Goal: Information Seeking & Learning: Learn about a topic

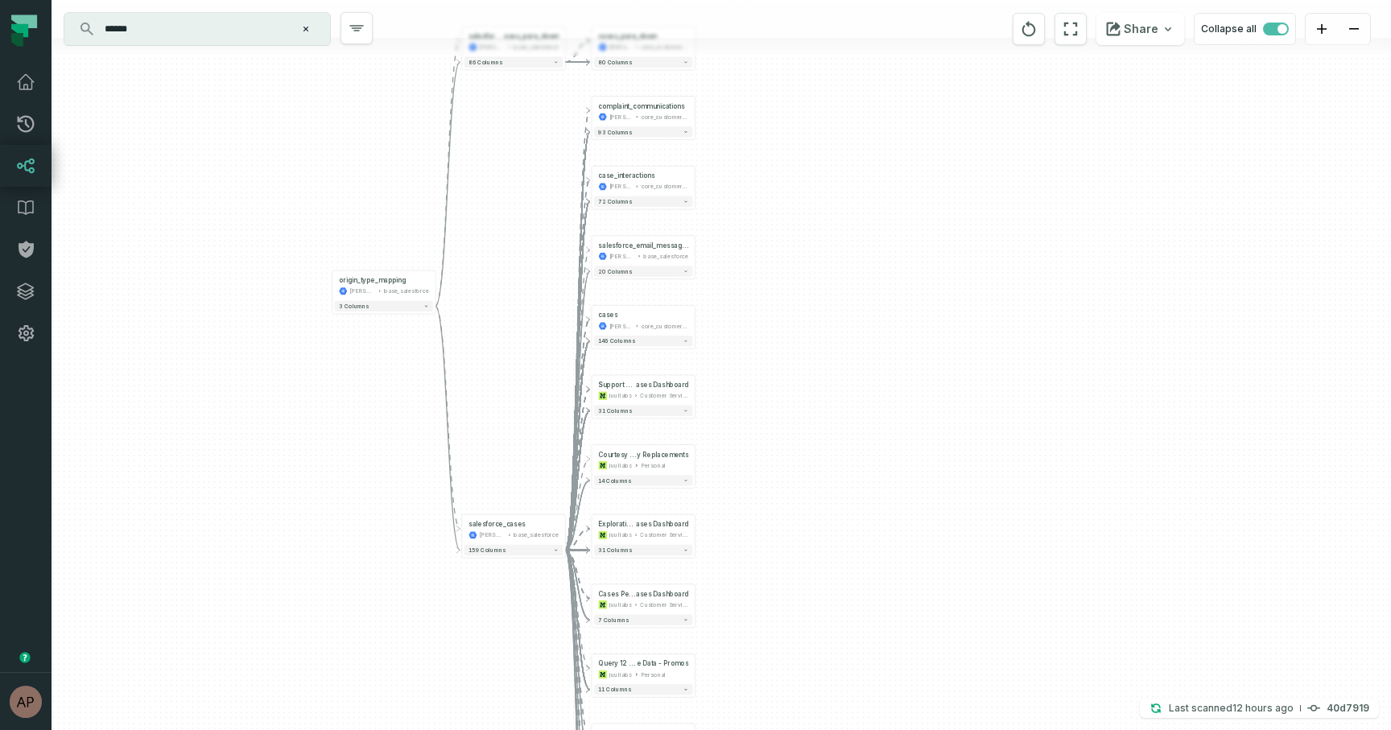
drag, startPoint x: 802, startPoint y: 415, endPoint x: 804, endPoint y: 352, distance: 63.6
click at [804, 351] on div "+ complaint_communications juul-warehouse core_customer_service + 93 columns + …" at bounding box center [722, 365] width 1340 height 730
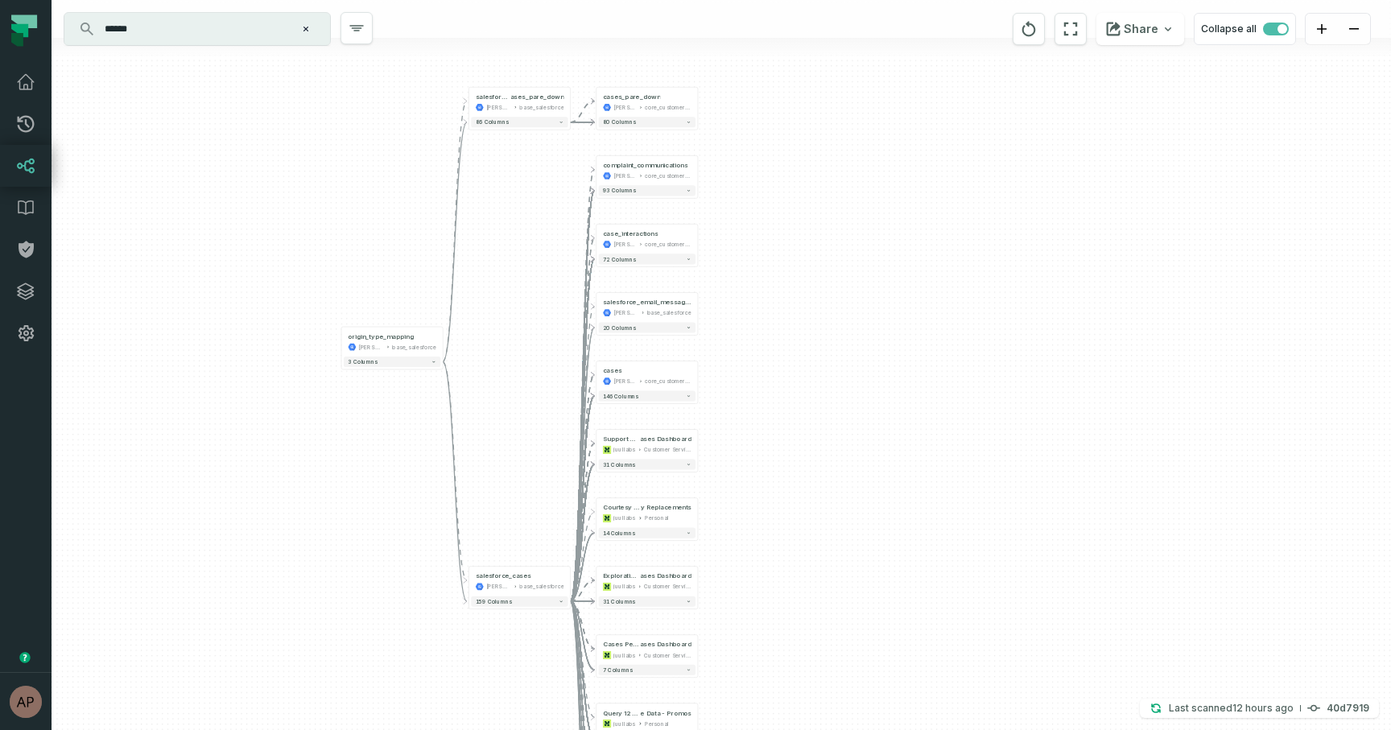
drag, startPoint x: 816, startPoint y: 289, endPoint x: 816, endPoint y: 349, distance: 60.4
click at [816, 349] on div "+ complaint_communications juul-warehouse core_customer_service + 93 columns + …" at bounding box center [722, 365] width 1340 height 730
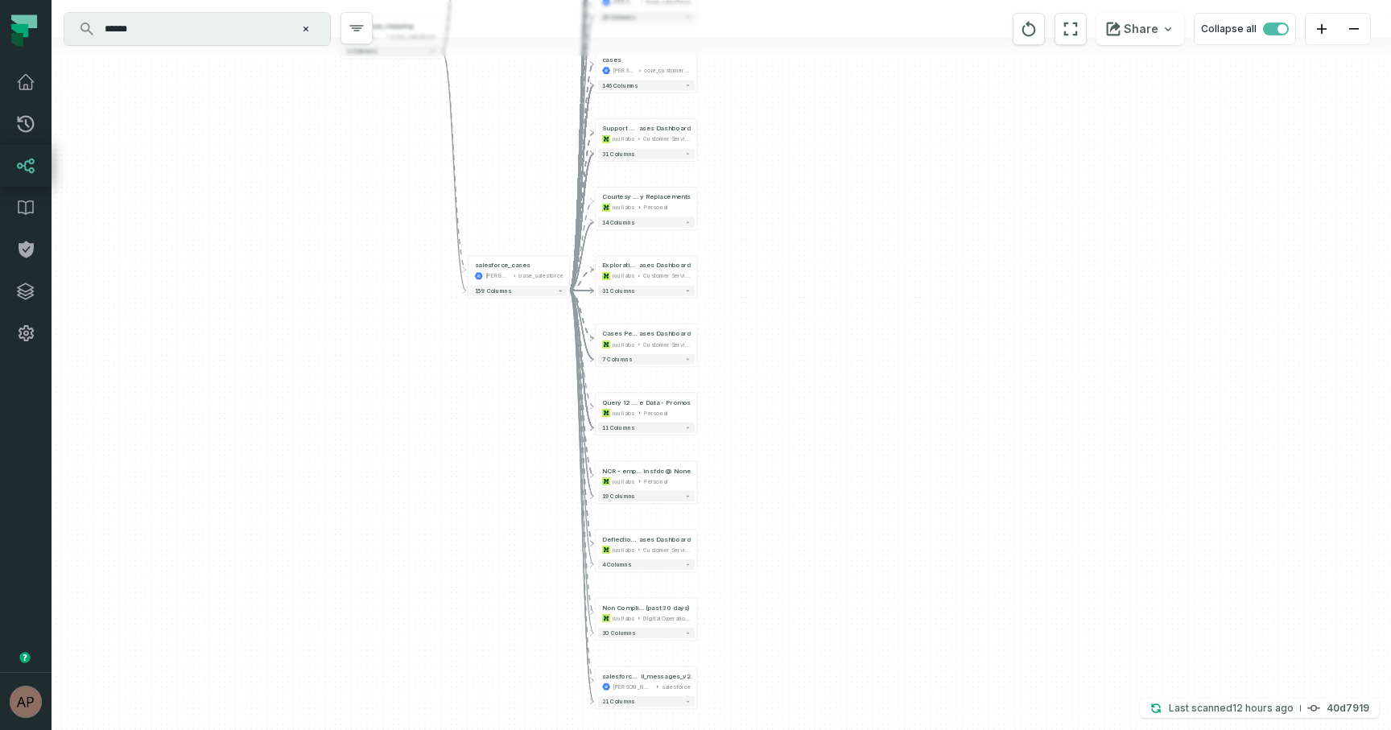
drag, startPoint x: 900, startPoint y: 330, endPoint x: 899, endPoint y: 19, distance: 311.6
click at [899, 19] on div "+ complaint_communications juul-warehouse core_customer_service + 93 columns + …" at bounding box center [722, 365] width 1340 height 730
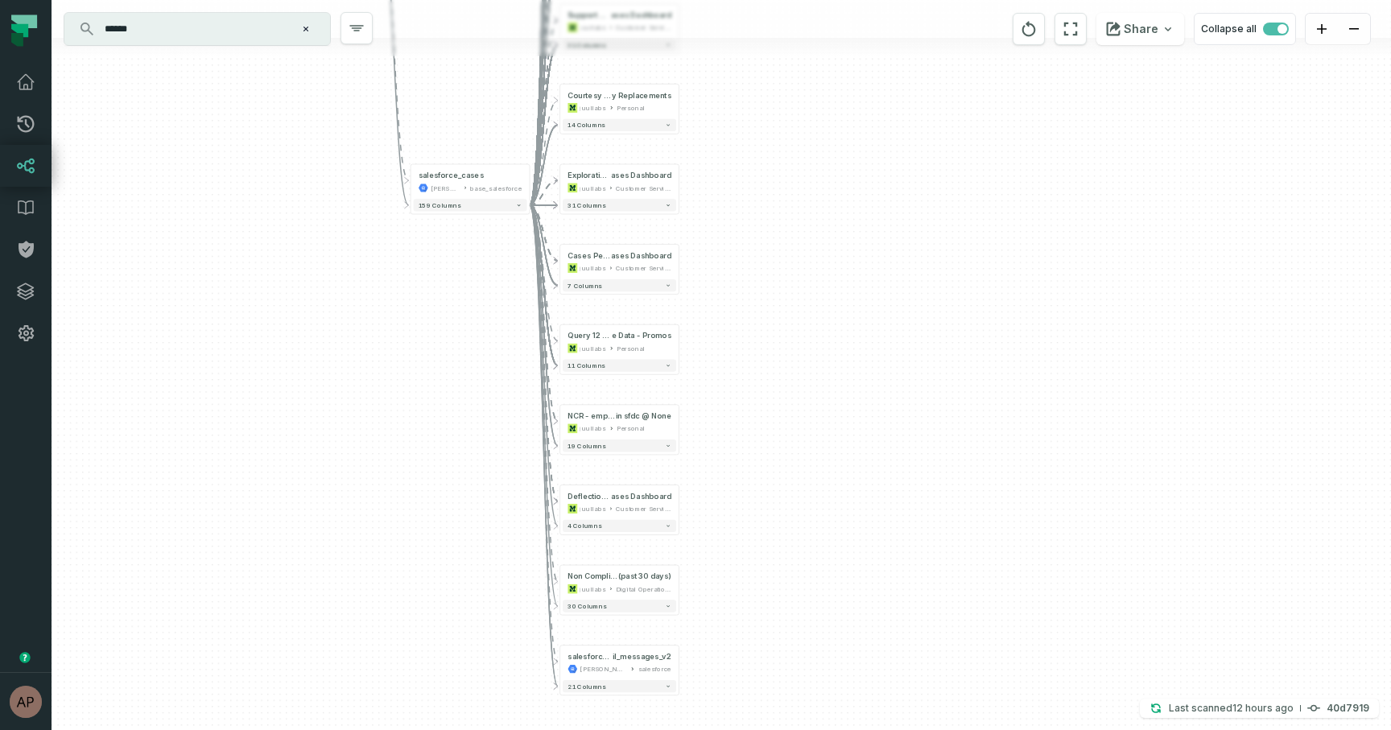
drag, startPoint x: 808, startPoint y: 461, endPoint x: 808, endPoint y: 406, distance: 55.6
click at [808, 405] on div "+ complaint_communications juul-warehouse core_customer_service + 93 columns + …" at bounding box center [722, 365] width 1340 height 730
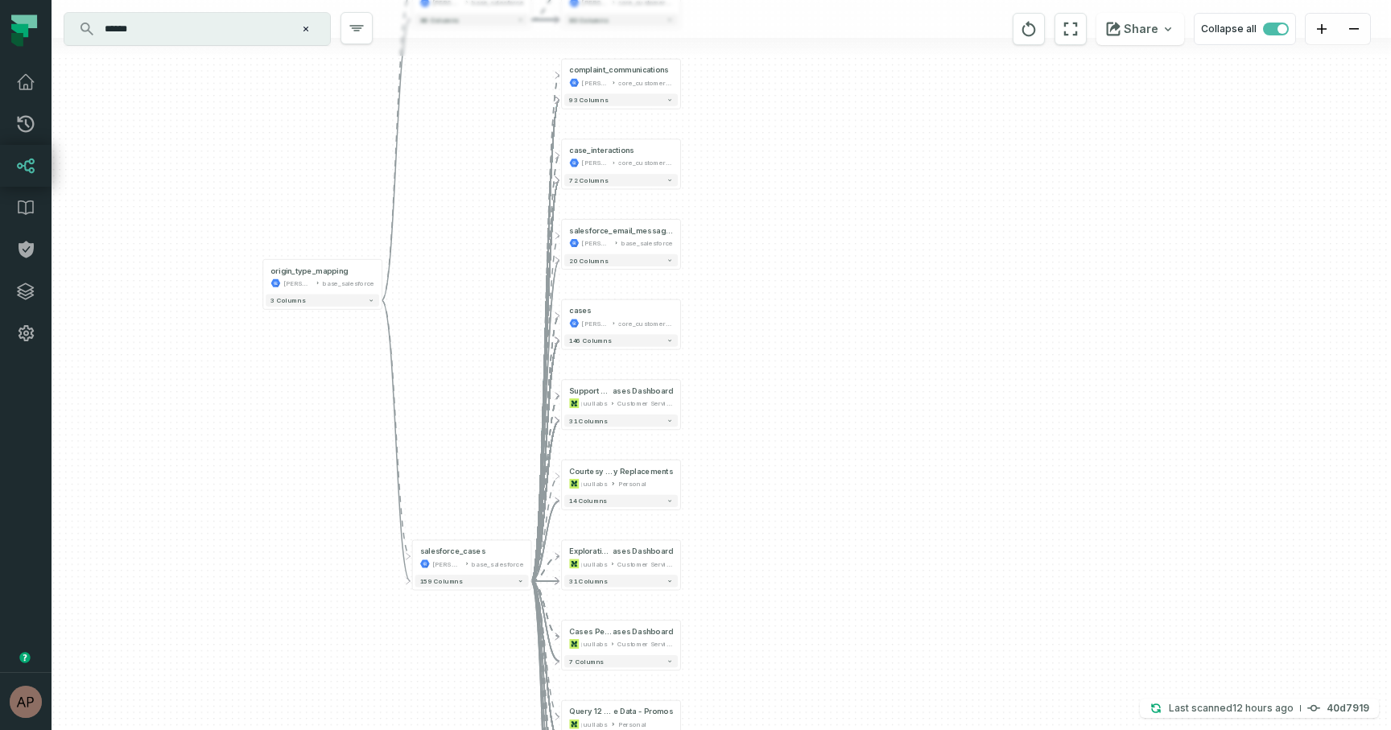
drag, startPoint x: 470, startPoint y: 119, endPoint x: 472, endPoint y: 495, distance: 376.0
click at [472, 495] on div "+ complaint_communications juul-warehouse core_customer_service + 93 columns + …" at bounding box center [722, 365] width 1340 height 730
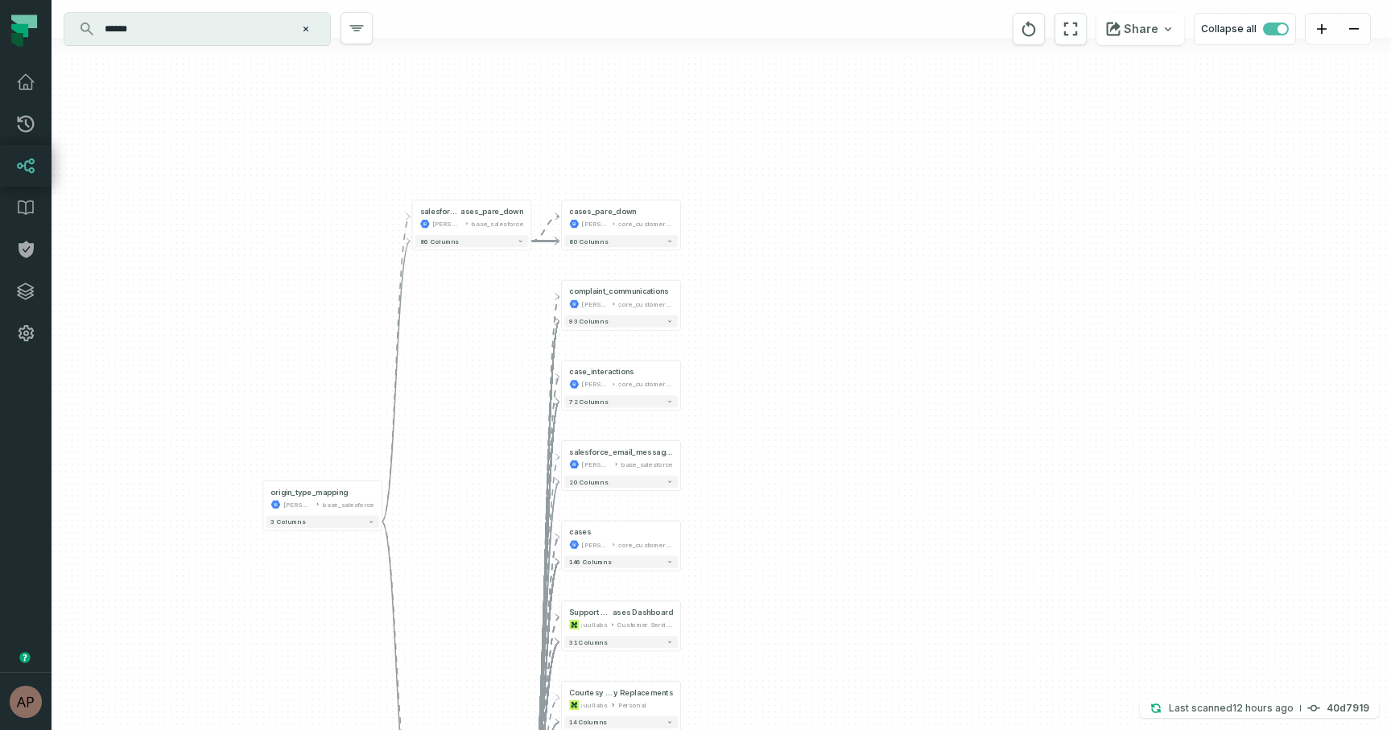
drag, startPoint x: 455, startPoint y: 360, endPoint x: 455, endPoint y: 581, distance: 221.4
click at [455, 581] on div "+ complaint_communications juul-warehouse core_customer_service + 93 columns + …" at bounding box center [722, 365] width 1340 height 730
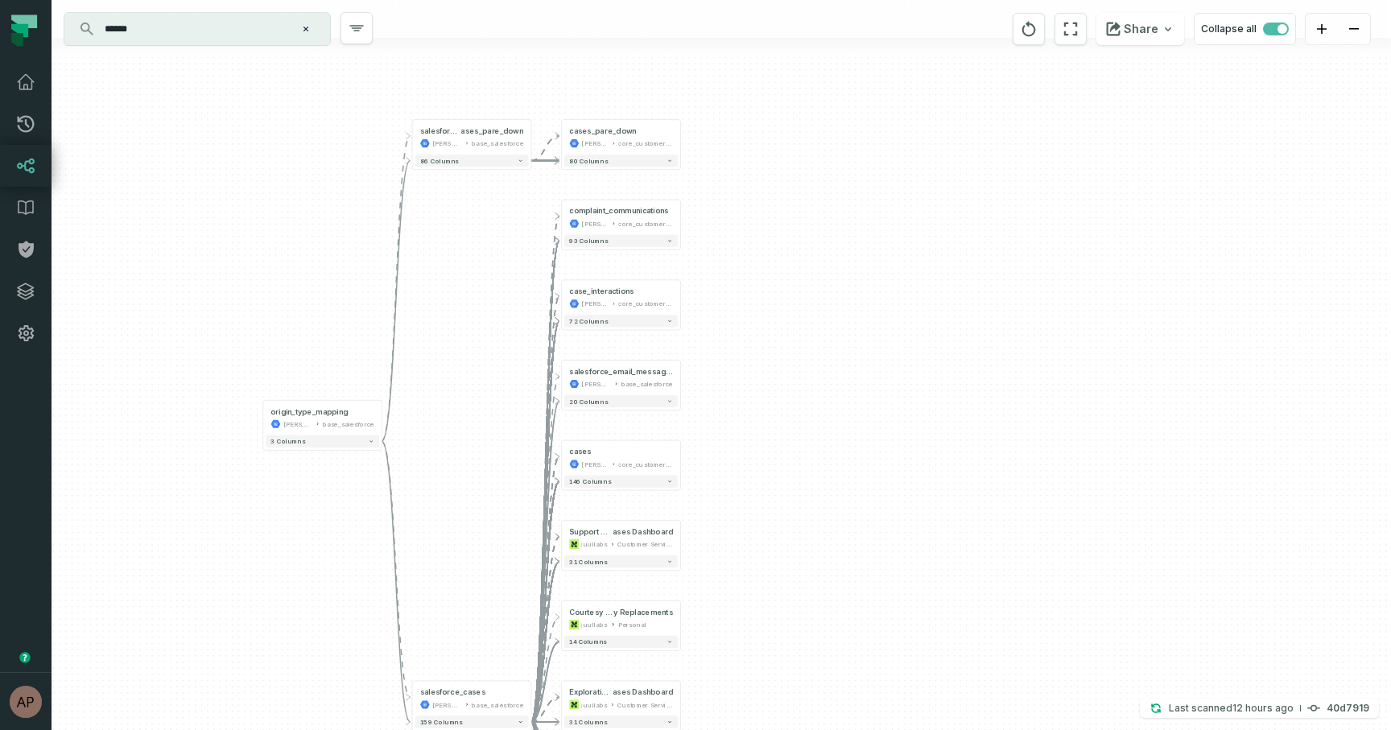
drag, startPoint x: 463, startPoint y: 454, endPoint x: 464, endPoint y: 370, distance: 83.7
click at [464, 370] on div "+ complaint_communications juul-warehouse core_customer_service + 93 columns + …" at bounding box center [722, 365] width 1340 height 730
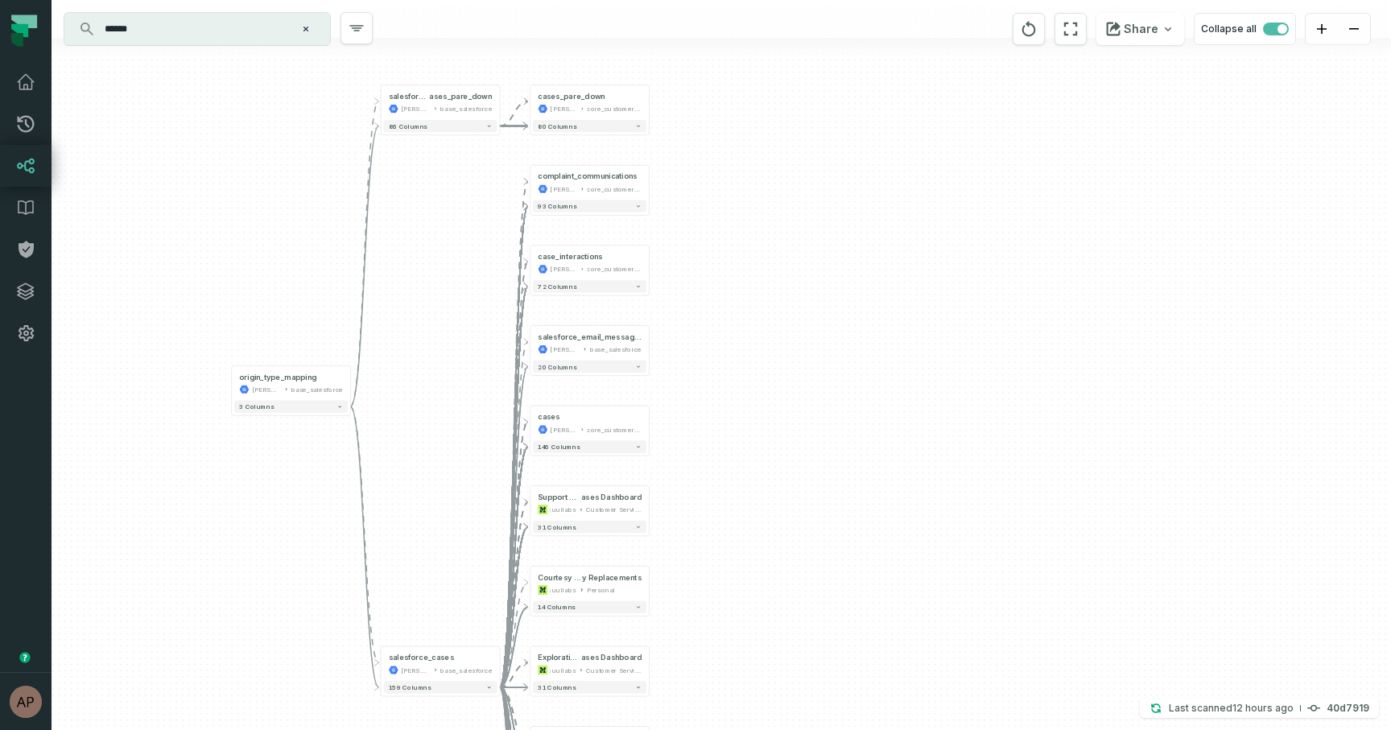
drag, startPoint x: 475, startPoint y: 388, endPoint x: 443, endPoint y: 357, distance: 45.0
click at [443, 357] on div "+ complaint_communications juul-warehouse core_customer_service + 93 columns + …" at bounding box center [722, 365] width 1340 height 730
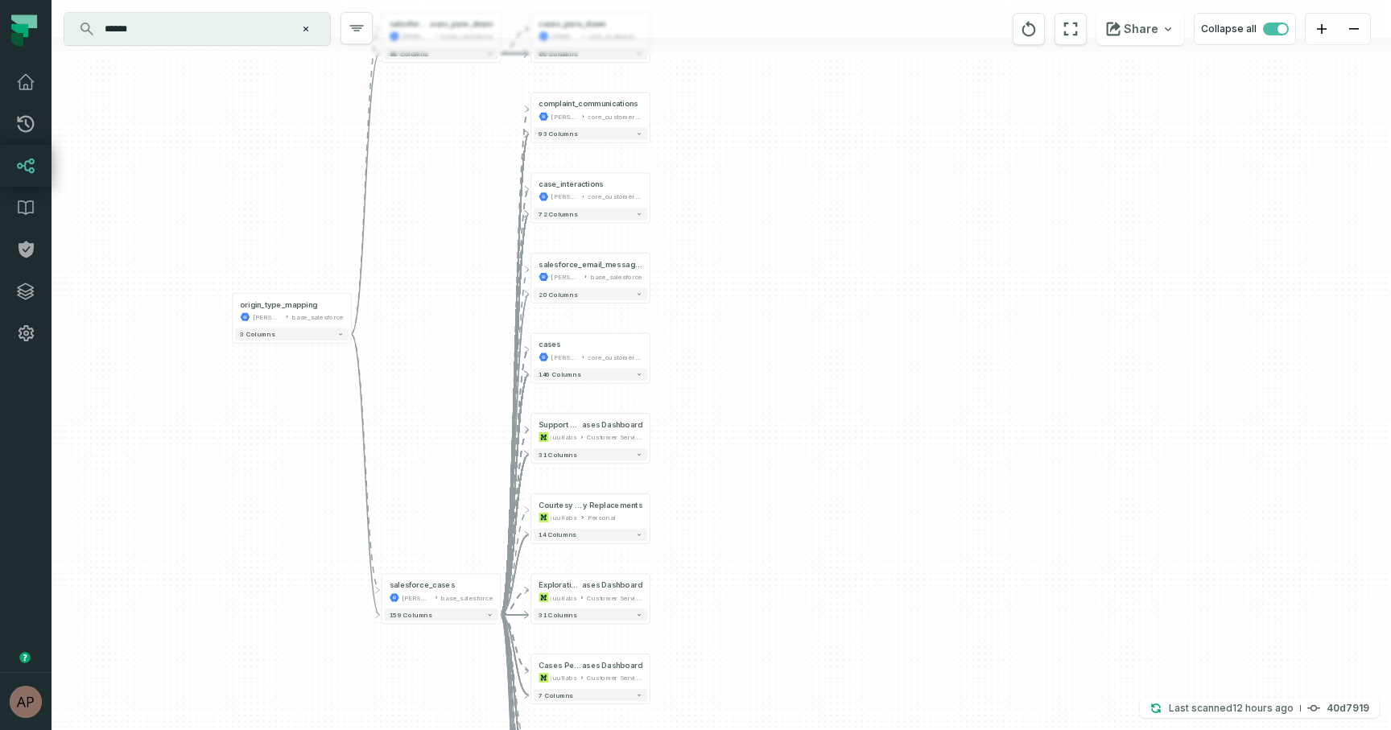
drag, startPoint x: 787, startPoint y: 396, endPoint x: 787, endPoint y: 324, distance: 72.5
click at [787, 324] on div "+ complaint_communications juul-warehouse core_customer_service + 93 columns + …" at bounding box center [722, 365] width 1340 height 730
click at [308, 27] on icon "Clear search query" at bounding box center [306, 29] width 5 height 5
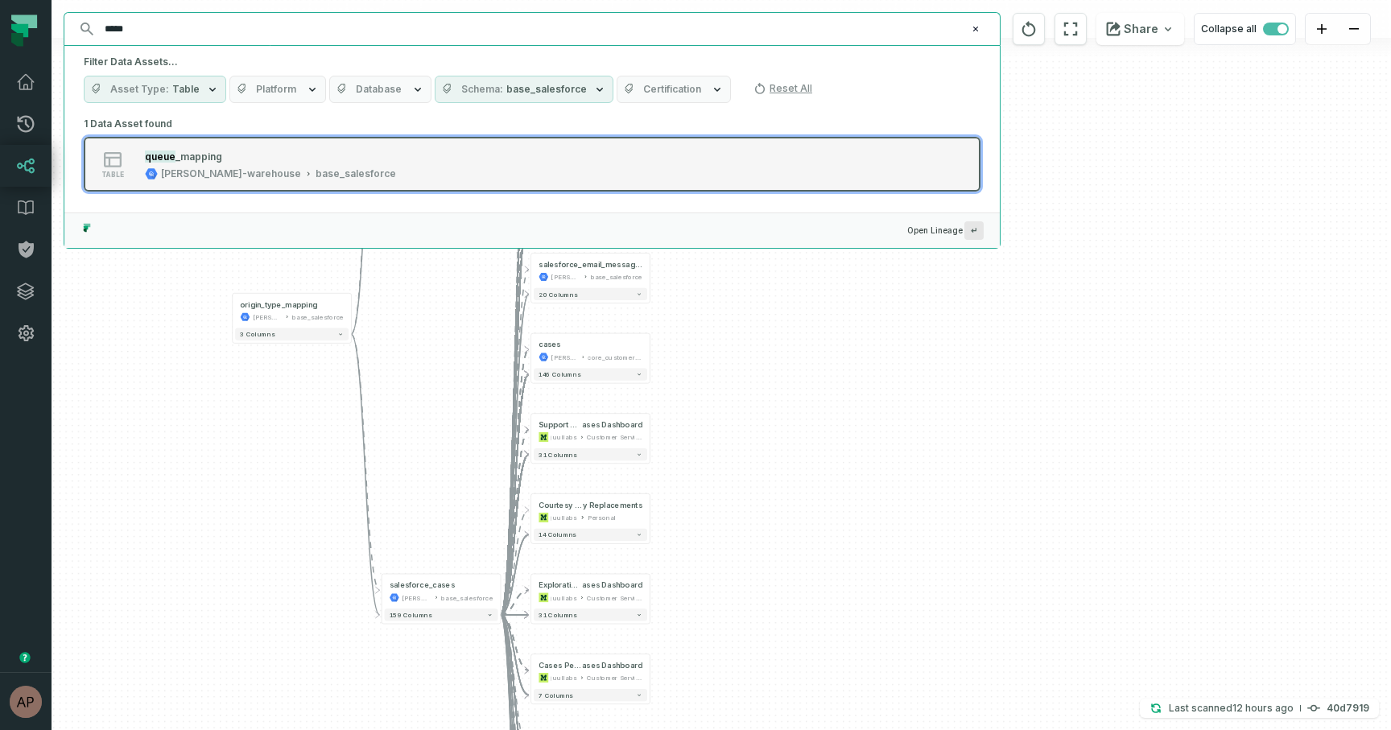
click at [202, 158] on span "_mapping" at bounding box center [199, 157] width 47 height 12
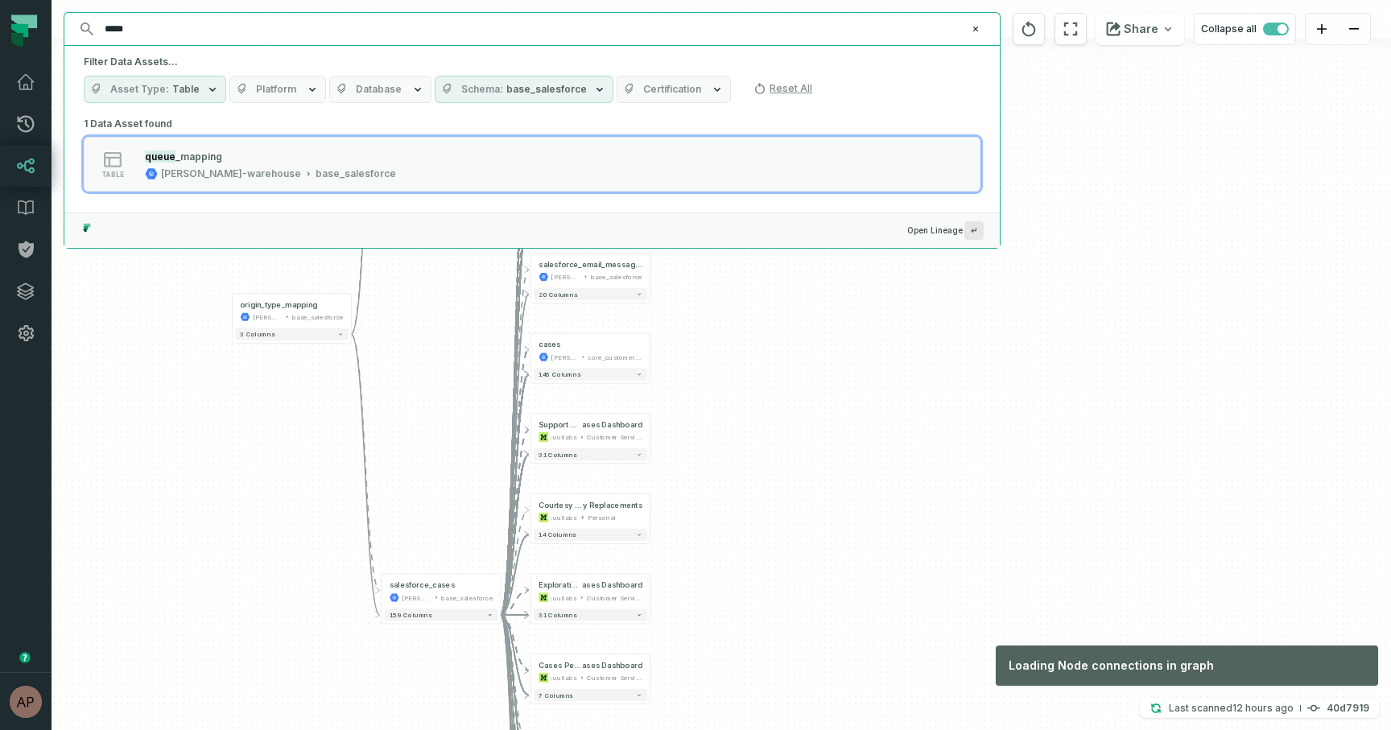
click at [898, 498] on div "+ complaint_communications juul-warehouse core_customer_service + 93 columns + …" at bounding box center [722, 365] width 1340 height 730
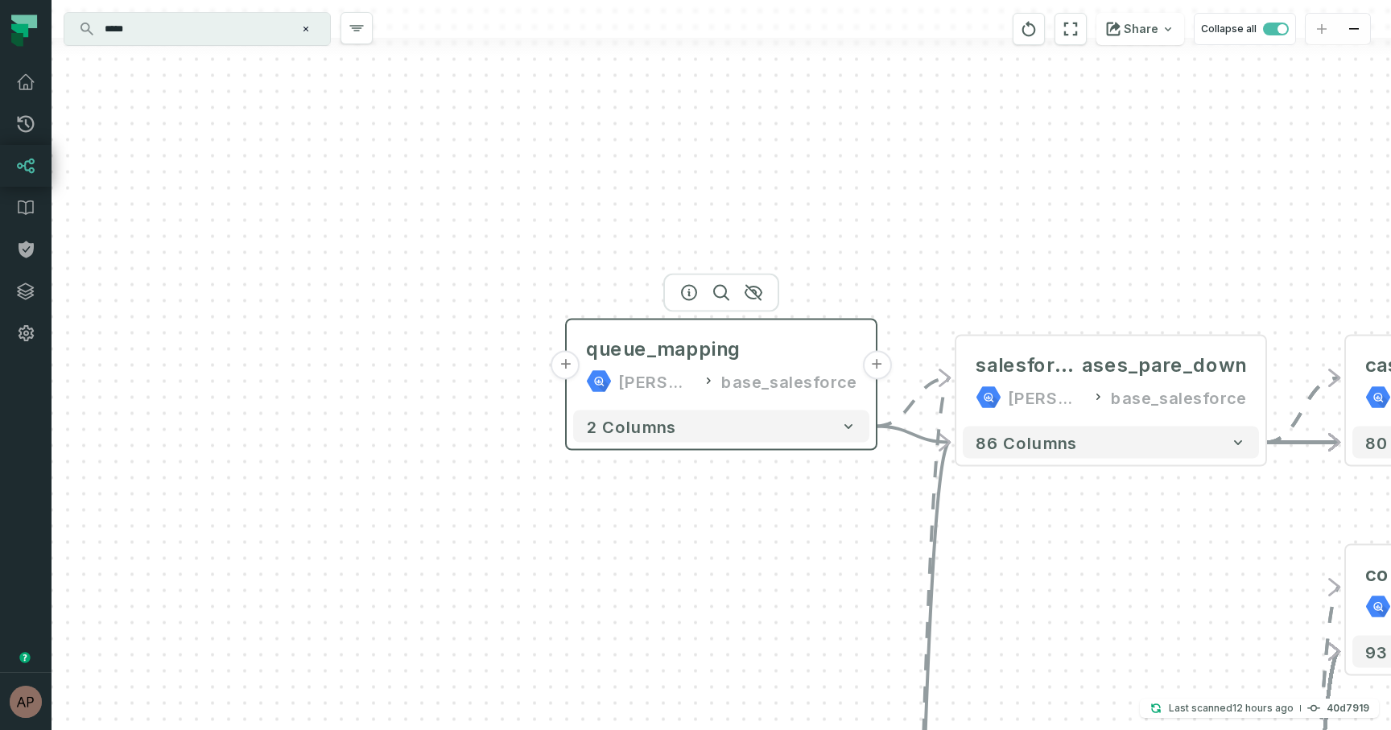
click at [826, 371] on div "base_salesforce" at bounding box center [788, 382] width 135 height 26
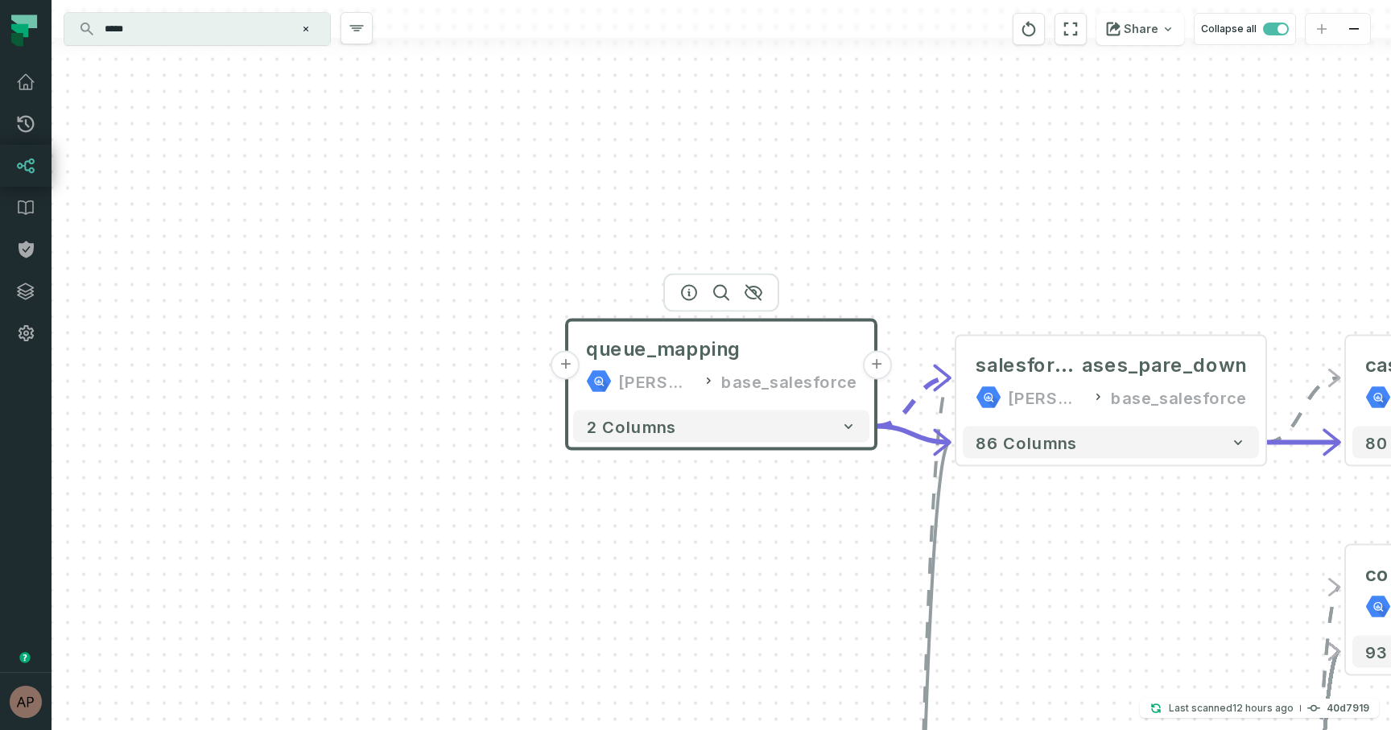
click at [882, 367] on button "+" at bounding box center [876, 365] width 29 height 29
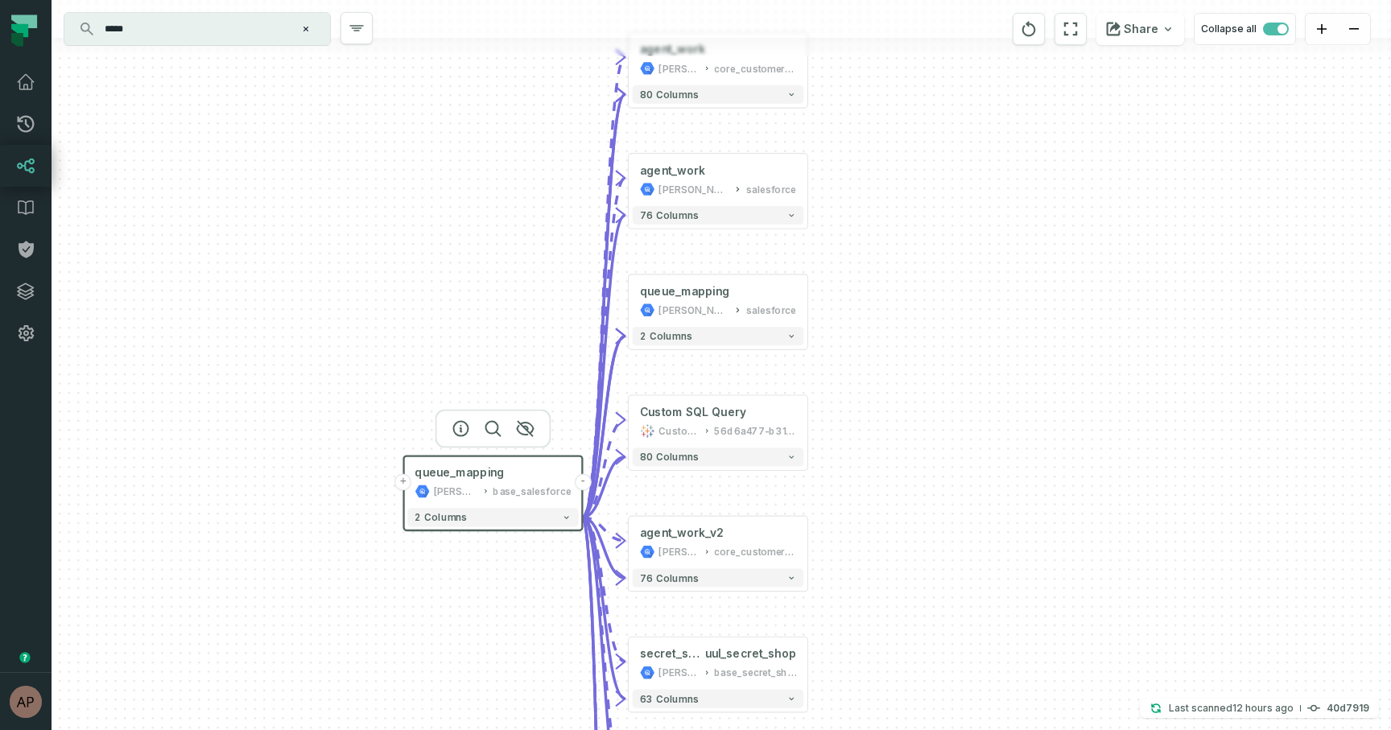
drag, startPoint x: 897, startPoint y: 505, endPoint x: 893, endPoint y: 444, distance: 60.5
click at [893, 444] on div "+ agent_work juul-warehouse core_customer_service + 80 columns + agent_work juu…" at bounding box center [722, 365] width 1340 height 730
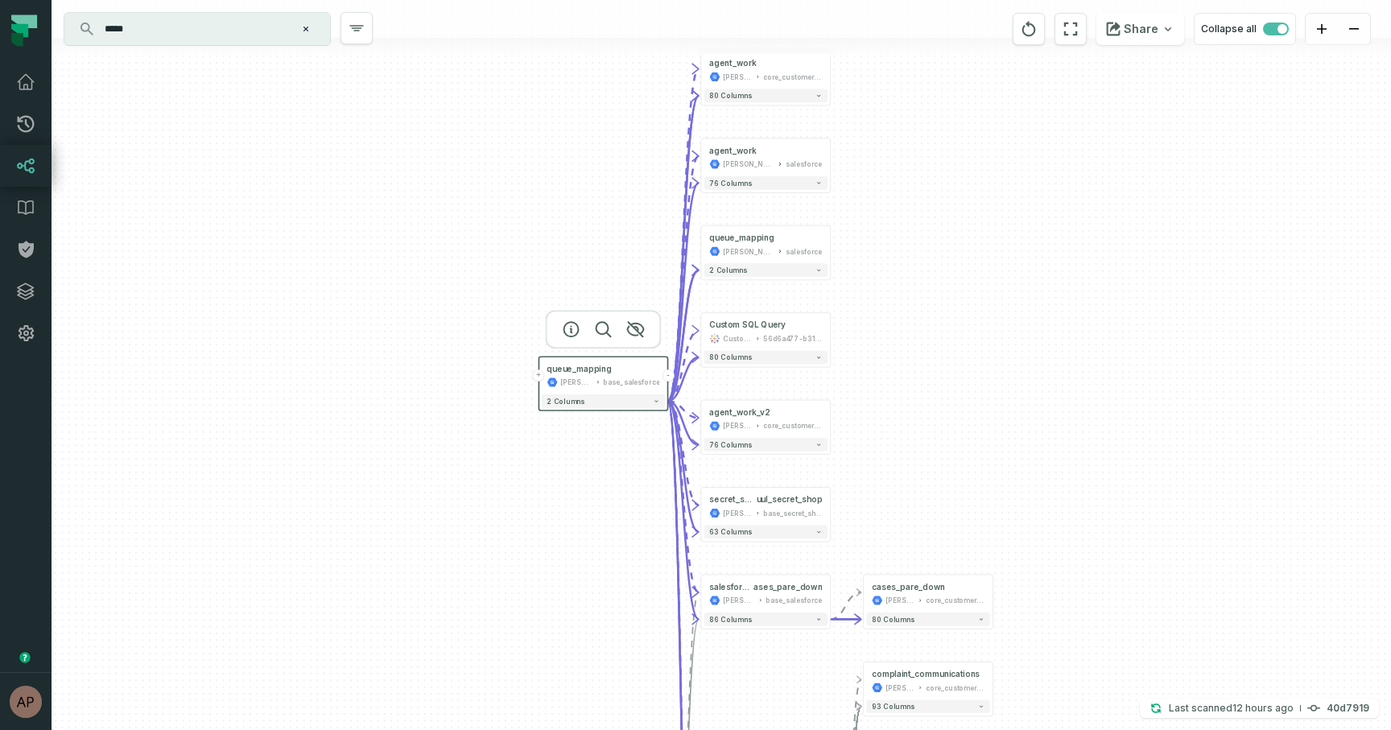
drag, startPoint x: 903, startPoint y: 500, endPoint x: 902, endPoint y: 404, distance: 95.8
click at [903, 404] on div "+ agent_work juul-warehouse core_customer_service + 80 columns + agent_work juu…" at bounding box center [722, 365] width 1340 height 730
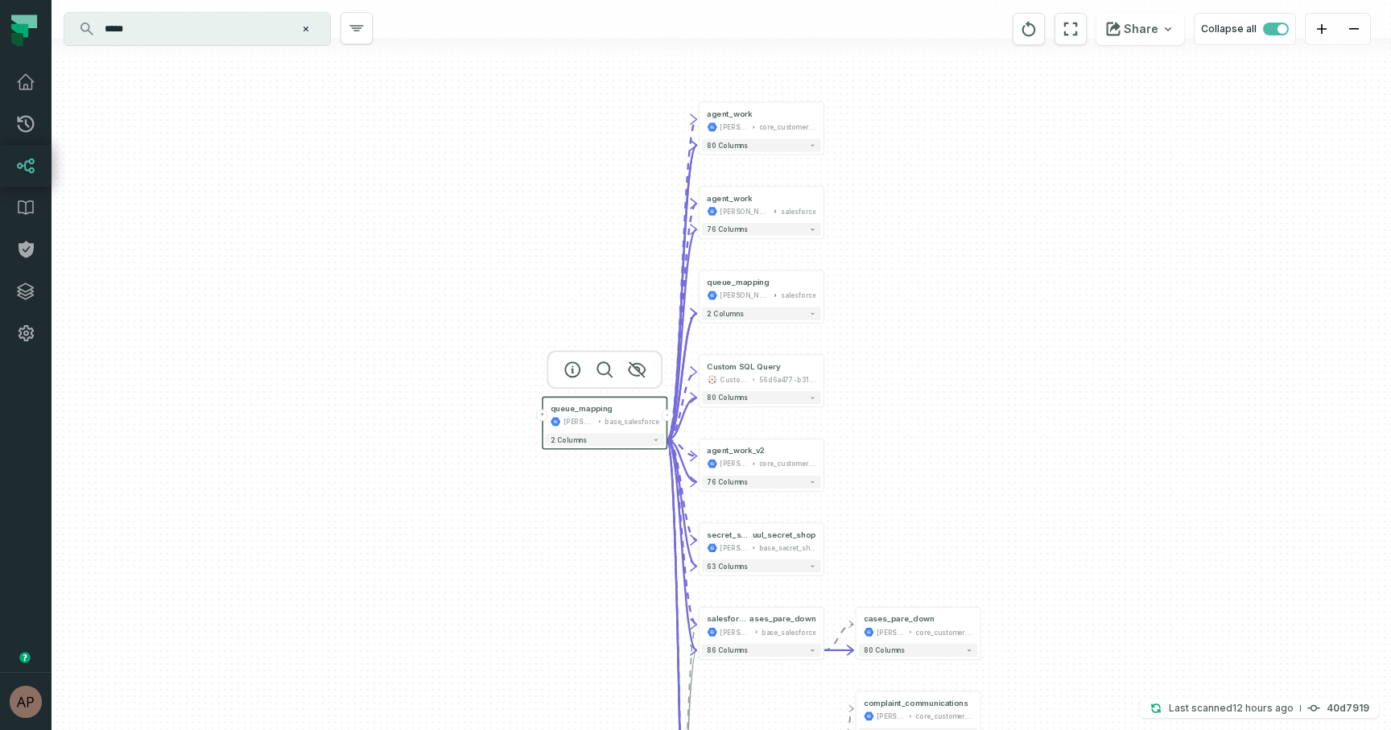
drag, startPoint x: 894, startPoint y: 313, endPoint x: 885, endPoint y: 355, distance: 42.8
click at [885, 355] on div "+ agent_work juul-warehouse core_customer_service + 80 columns + agent_work juu…" at bounding box center [722, 365] width 1340 height 730
click at [825, 206] on button "+" at bounding box center [823, 204] width 11 height 11
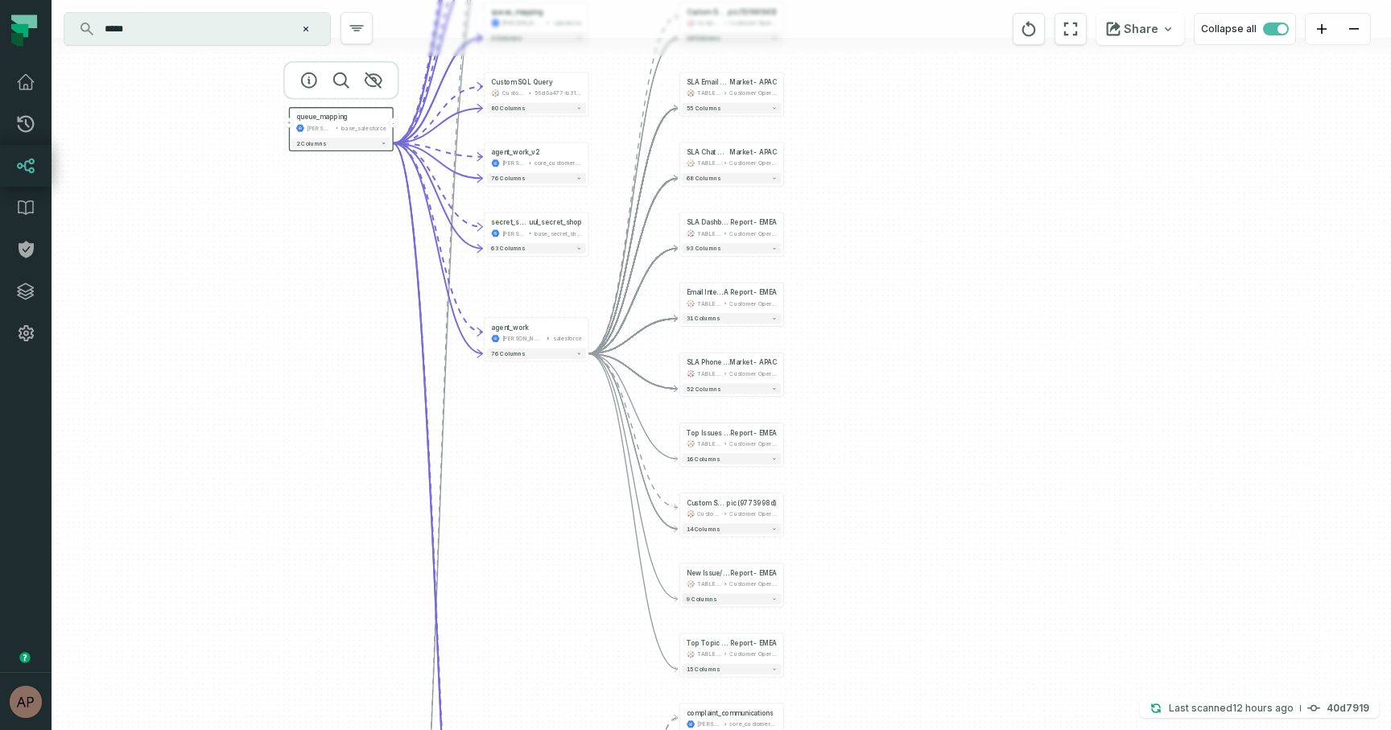
drag, startPoint x: 871, startPoint y: 247, endPoint x: 882, endPoint y: 139, distance: 108.4
click at [882, 139] on div "+ Custom SQL Query @ Ad Hoc - Cost per Case by Record Type Name and To pic (120…" at bounding box center [722, 365] width 1340 height 730
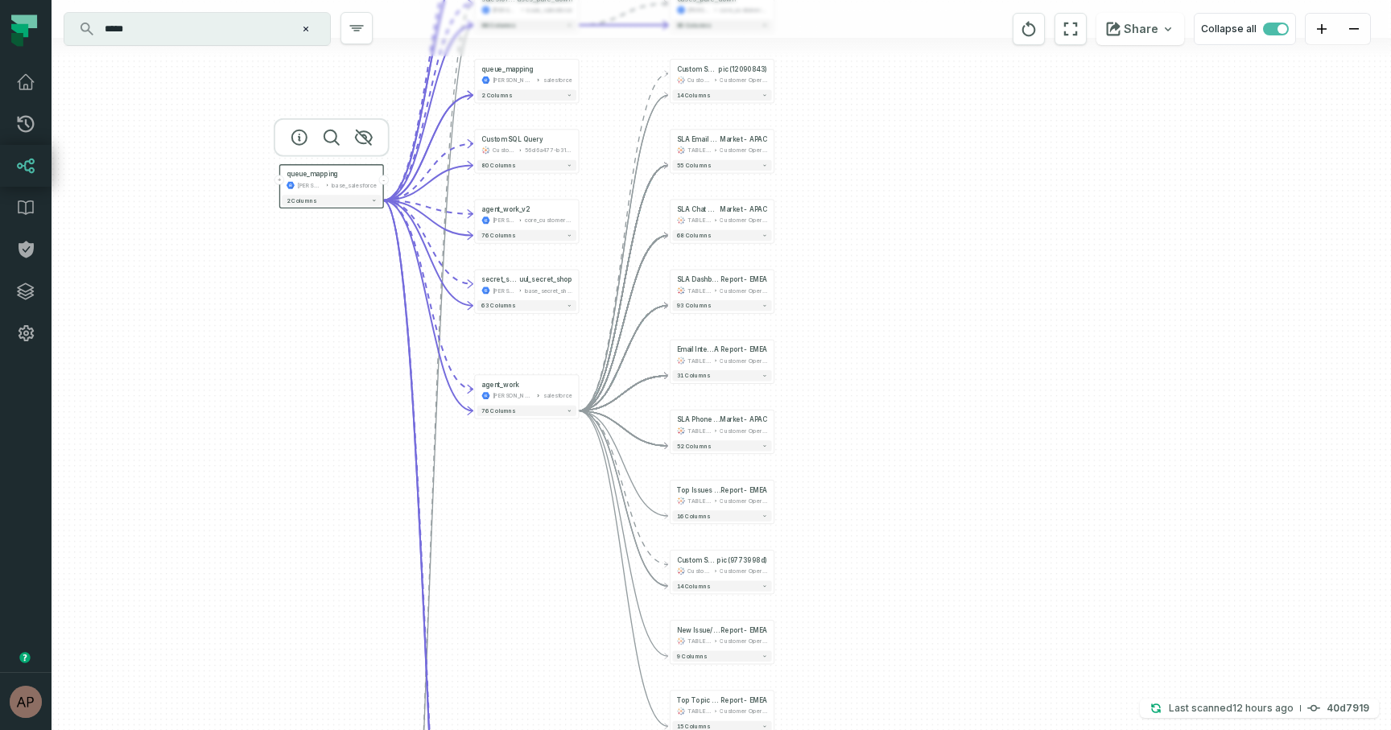
drag, startPoint x: 892, startPoint y: 523, endPoint x: 891, endPoint y: 655, distance: 132.1
click at [891, 655] on div "+ Custom SQL Query @ Ad Hoc - Cost per Case by Record Type Name and To pic (120…" at bounding box center [722, 365] width 1340 height 730
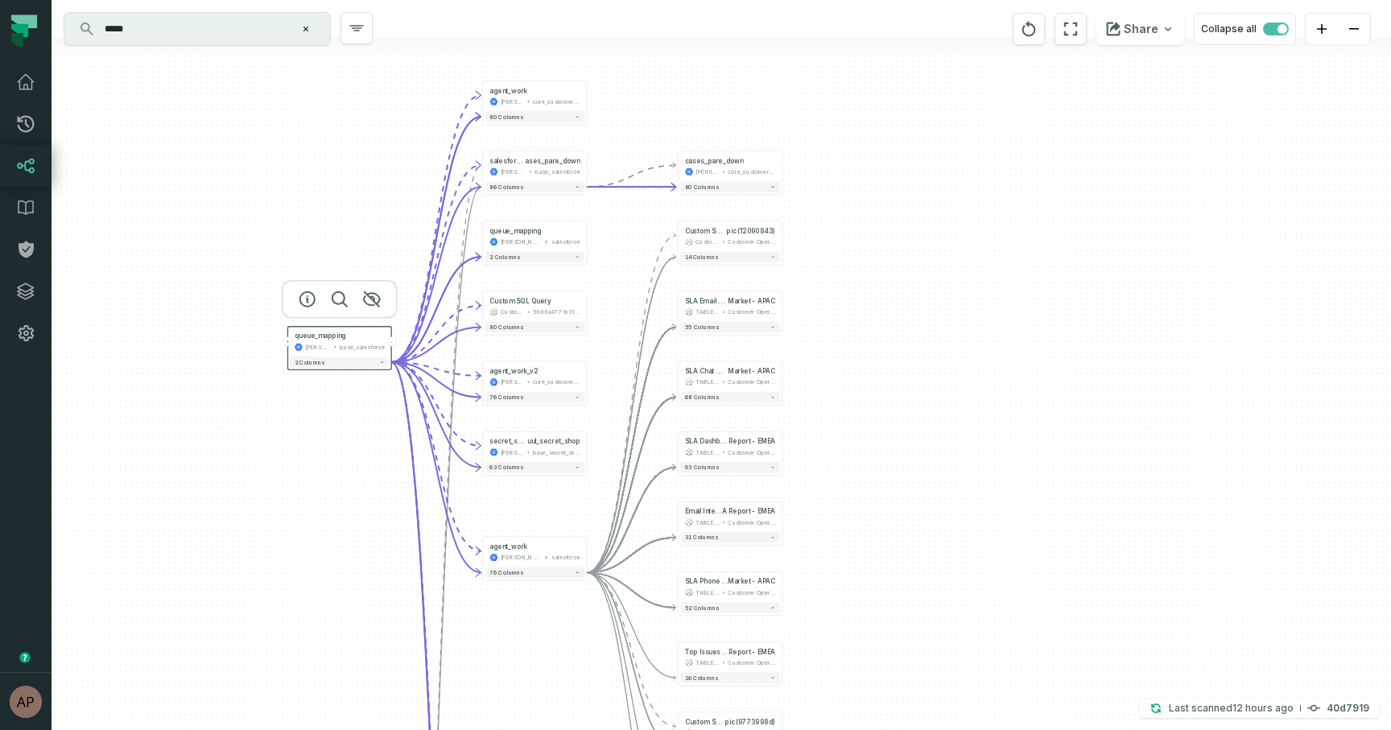
drag, startPoint x: 886, startPoint y: 461, endPoint x: 886, endPoint y: 568, distance: 107.9
click at [886, 568] on div "+ Custom SQL Query @ Ad Hoc - Cost per Case by Record Type Name and To pic (120…" at bounding box center [722, 365] width 1340 height 730
click at [587, 556] on button "-" at bounding box center [587, 556] width 10 height 10
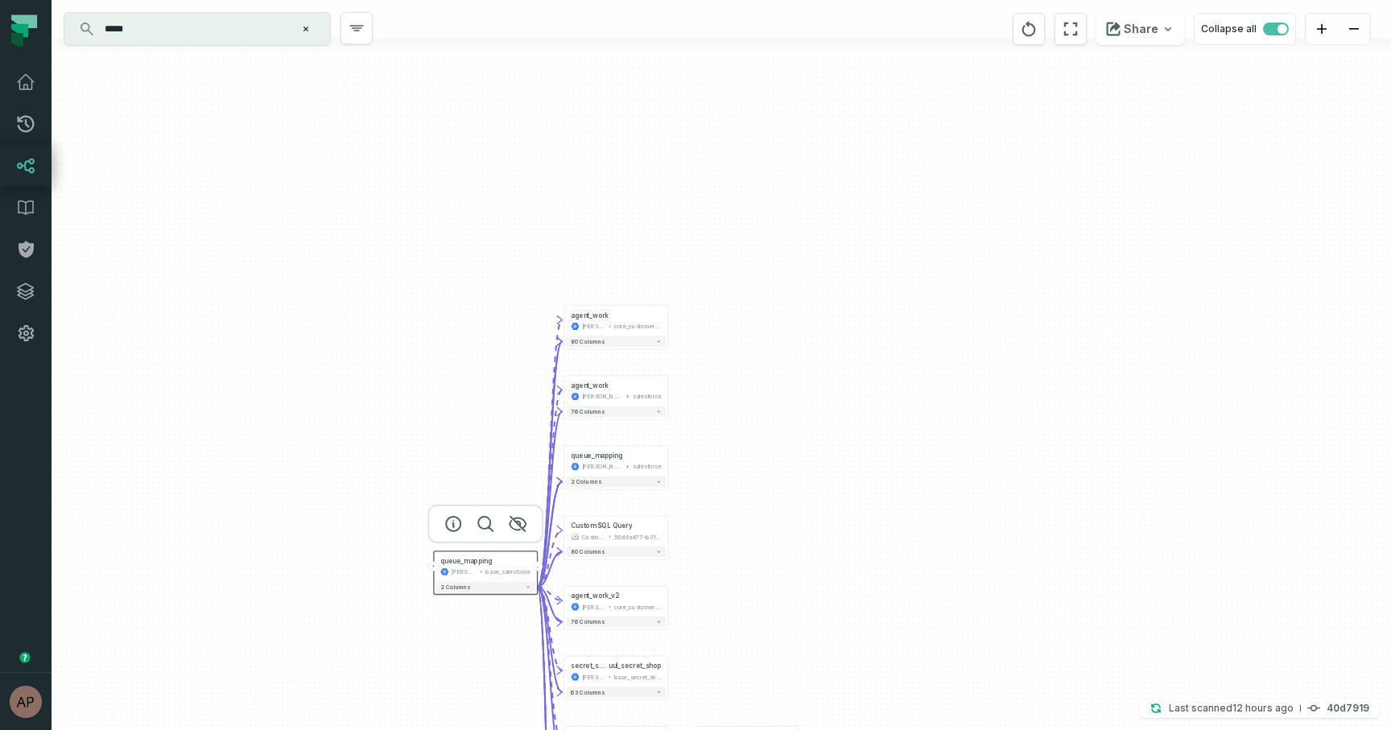
drag, startPoint x: 651, startPoint y: 630, endPoint x: 732, endPoint y: 465, distance: 183.3
click at [732, 465] on div "+ agent_work juul-warehouse core_customer_service + 80 columns + agent_work juu…" at bounding box center [722, 365] width 1340 height 730
click at [630, 399] on div "juul-customer-service salesforce" at bounding box center [616, 395] width 91 height 9
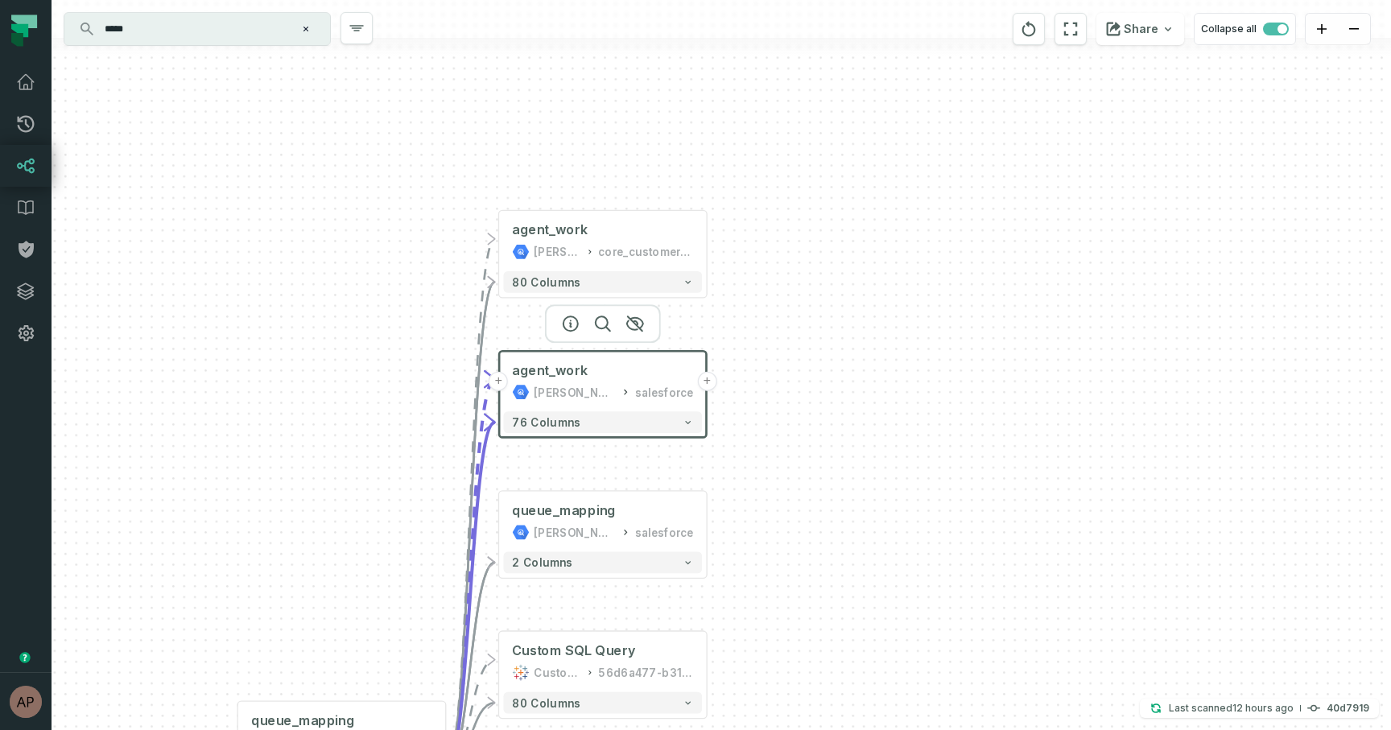
click at [502, 384] on button "+" at bounding box center [498, 381] width 19 height 19
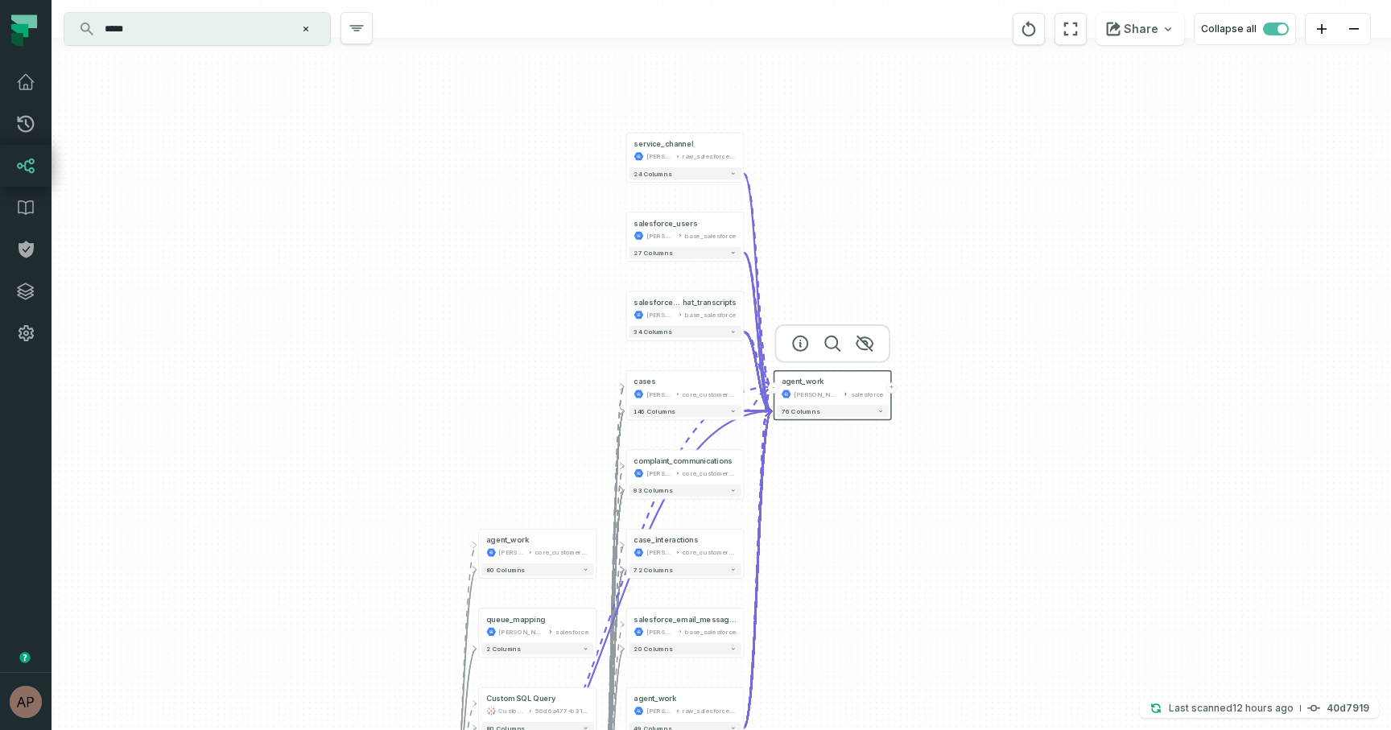
drag, startPoint x: 542, startPoint y: 351, endPoint x: 506, endPoint y: 436, distance: 92.0
click at [506, 436] on div "agent_work juul-warehouse raw_salesforce_v2 + 49 columns + salesforce_live_c ha…" at bounding box center [722, 365] width 1340 height 730
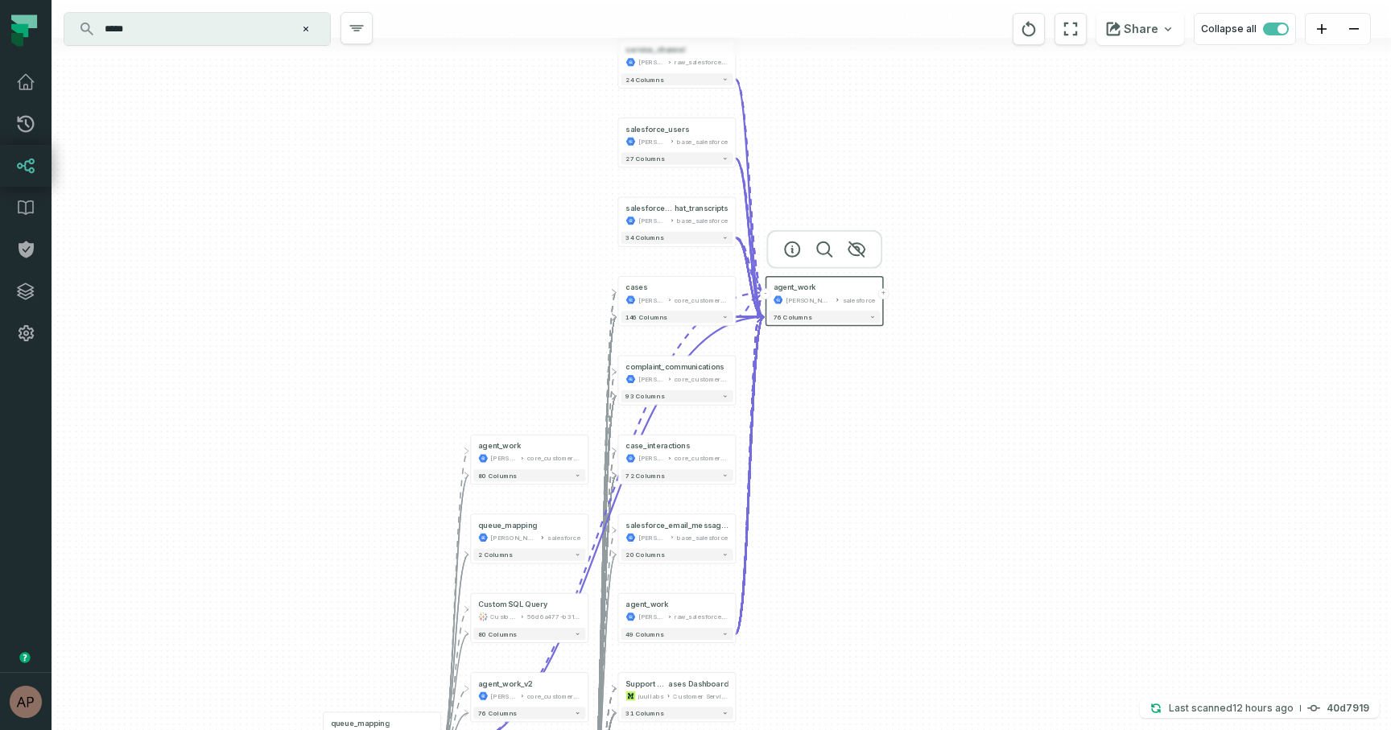
drag, startPoint x: 528, startPoint y: 469, endPoint x: 519, endPoint y: 376, distance: 93.0
click at [519, 376] on div "agent_work juul-warehouse raw_salesforce_v2 + 49 columns + salesforce_live_c ha…" at bounding box center [722, 365] width 1340 height 730
click at [766, 297] on button "-" at bounding box center [764, 295] width 11 height 11
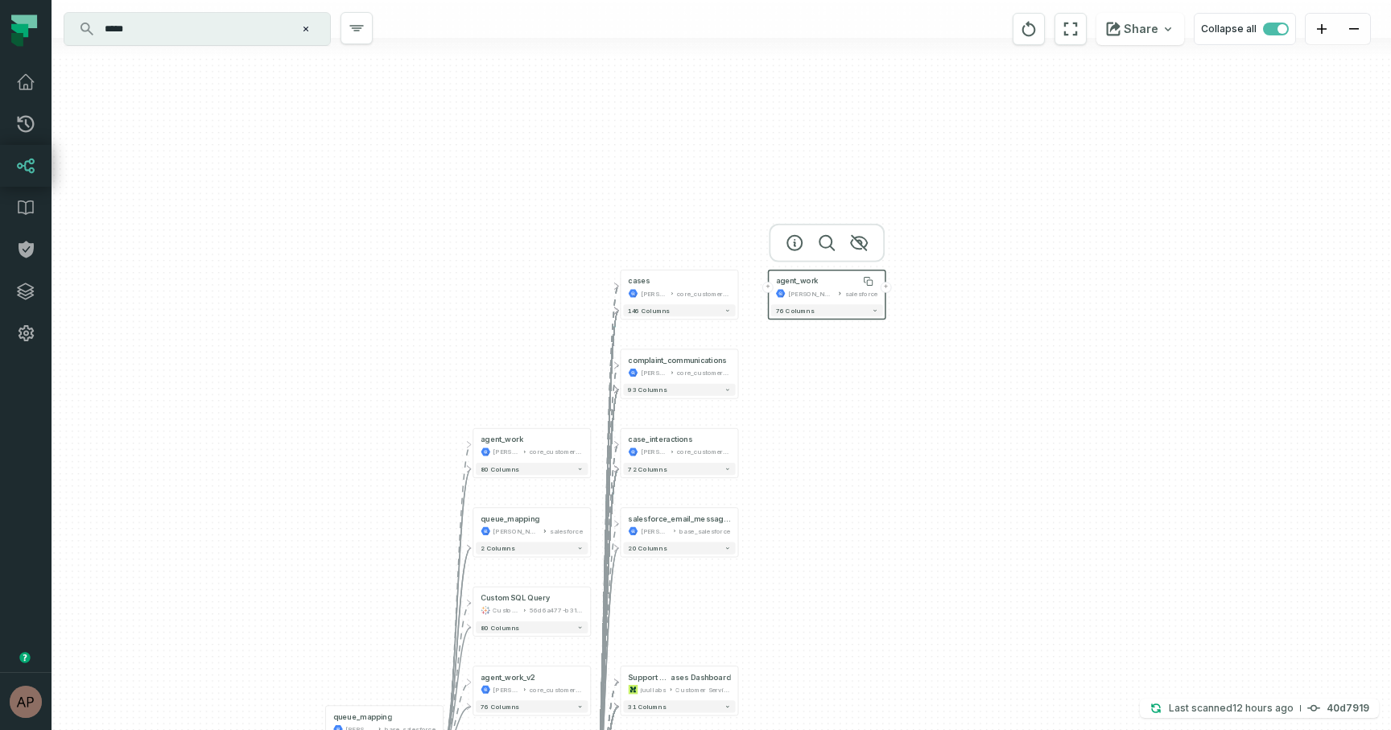
drag, startPoint x: 808, startPoint y: 293, endPoint x: 812, endPoint y: 285, distance: 8.7
click at [812, 285] on span "agent_work" at bounding box center [797, 281] width 43 height 10
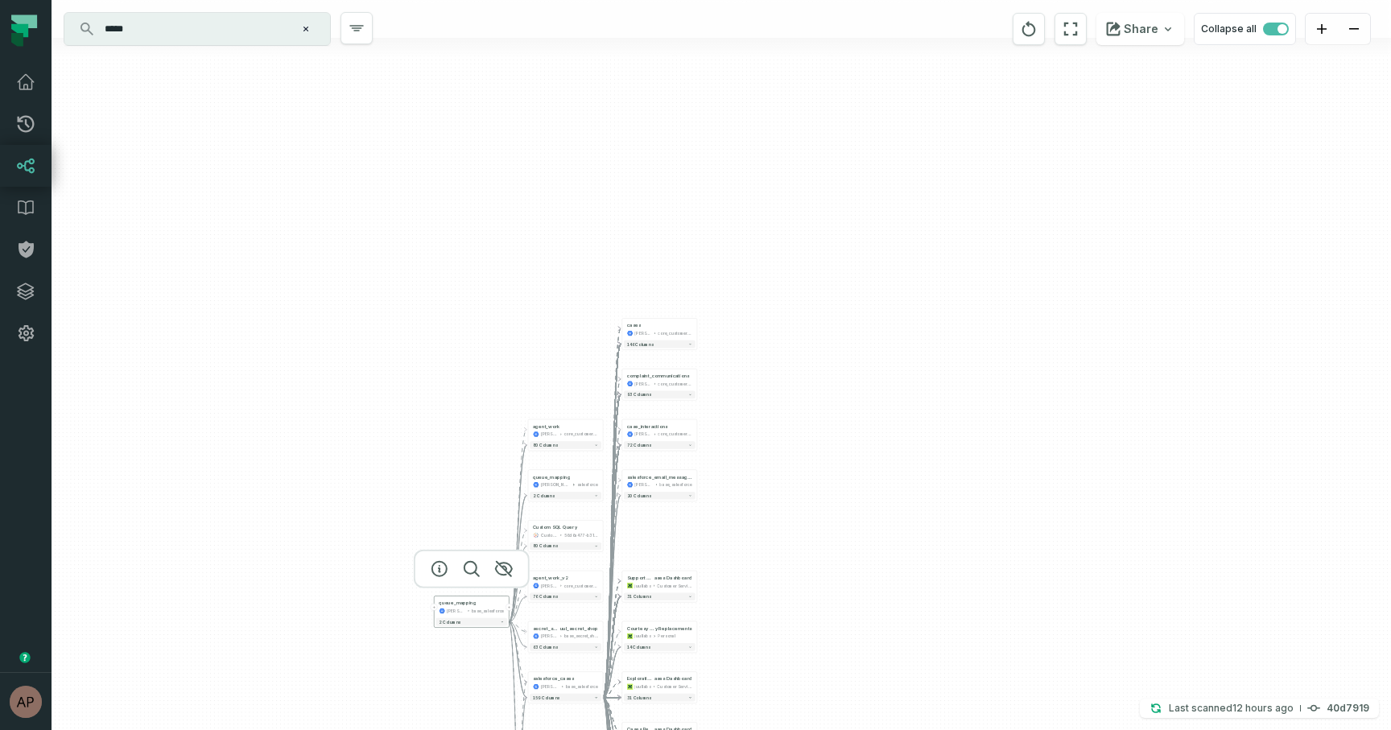
click at [504, 614] on div "queue_mapping juul-warehouse base_salesforce" at bounding box center [472, 607] width 72 height 19
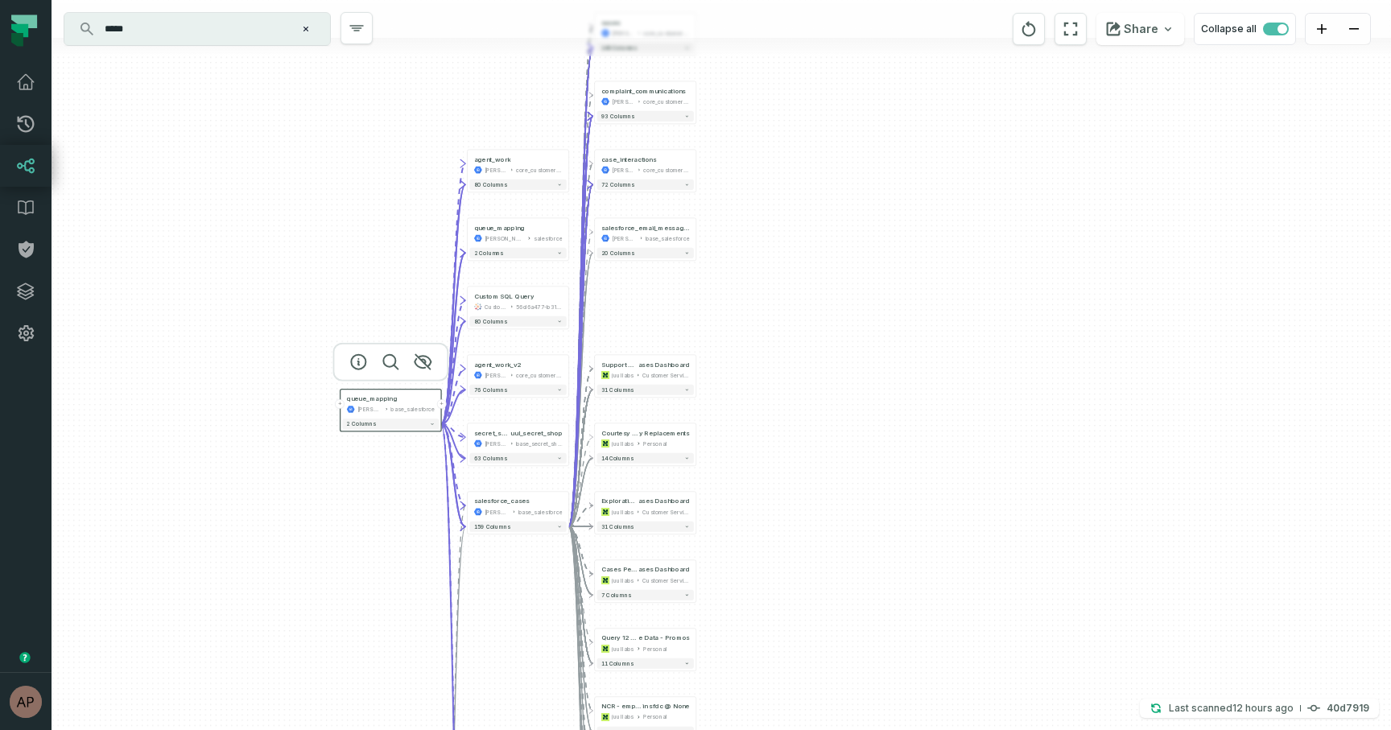
drag, startPoint x: 895, startPoint y: 601, endPoint x: 845, endPoint y: 337, distance: 269.6
click at [845, 337] on div "+ agent_work juul-warehouse core_customer_service + 80 columns - queue_mapping …" at bounding box center [722, 365] width 1340 height 730
type input "*"
click at [831, 337] on div "+ agent_work juul-warehouse core_customer_service + 80 columns - queue_mapping …" at bounding box center [722, 365] width 1340 height 730
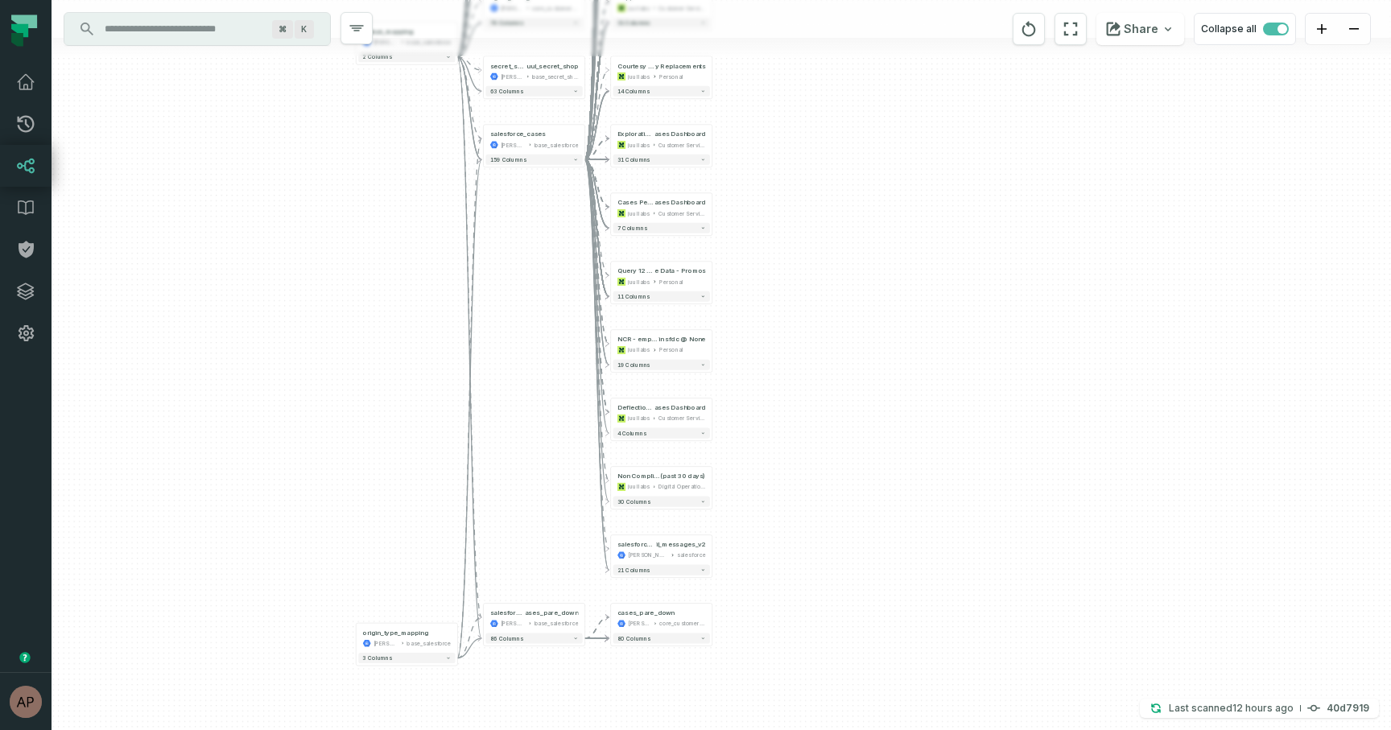
drag, startPoint x: 404, startPoint y: 505, endPoint x: 427, endPoint y: 103, distance: 402.4
click at [427, 103] on div "+ agent_work juul-warehouse core_customer_service + 80 columns - queue_mapping …" at bounding box center [722, 365] width 1340 height 730
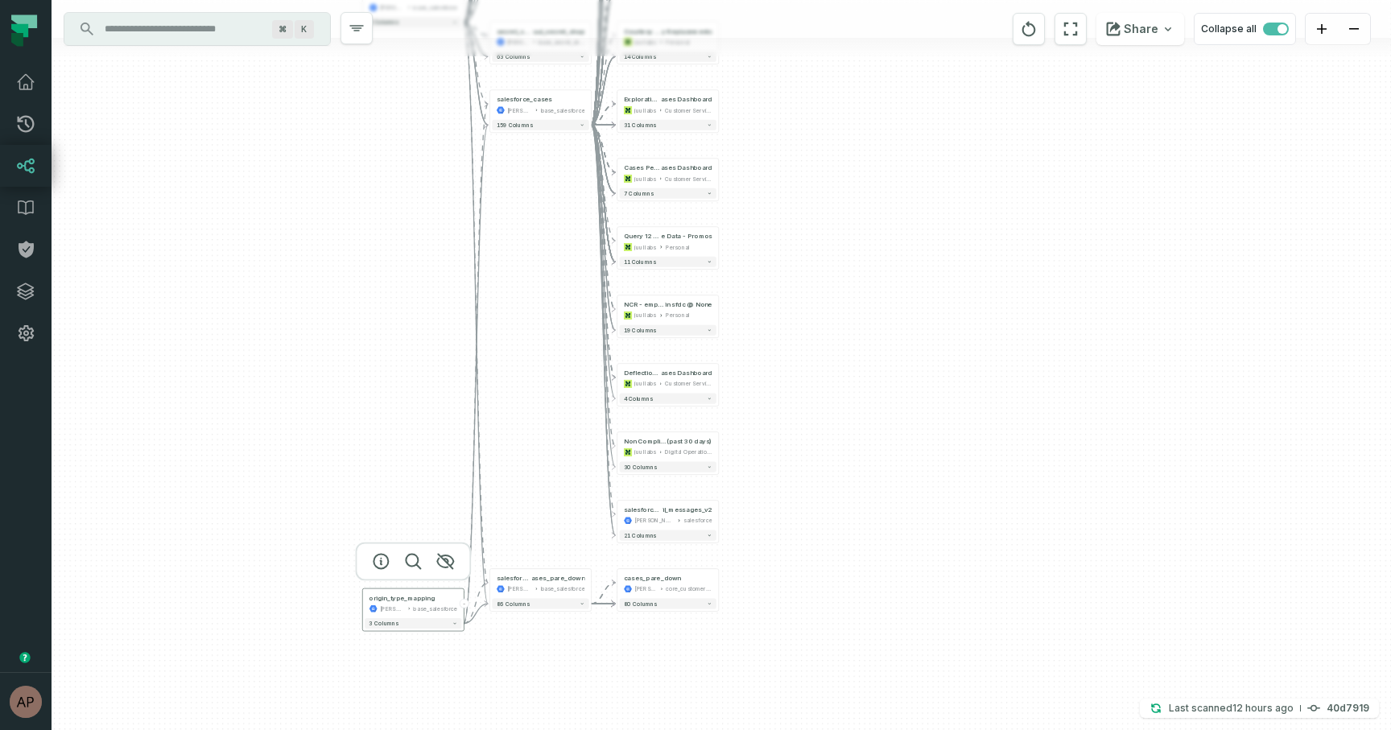
click at [465, 601] on button "-" at bounding box center [465, 604] width 10 height 10
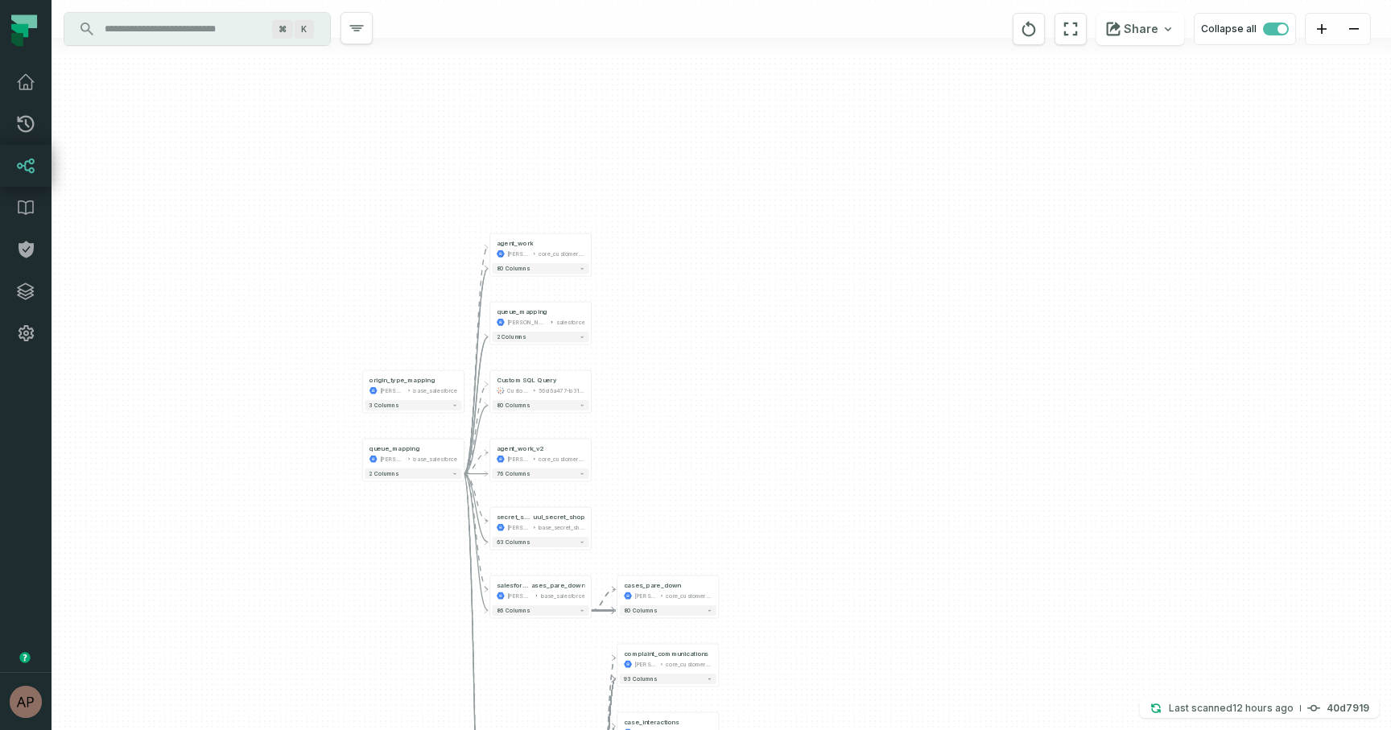
drag, startPoint x: 680, startPoint y: 585, endPoint x: 680, endPoint y: 338, distance: 247.2
click at [680, 338] on div "+ agent_work juul-warehouse core_customer_service + 80 columns - queue_mapping …" at bounding box center [722, 365] width 1340 height 730
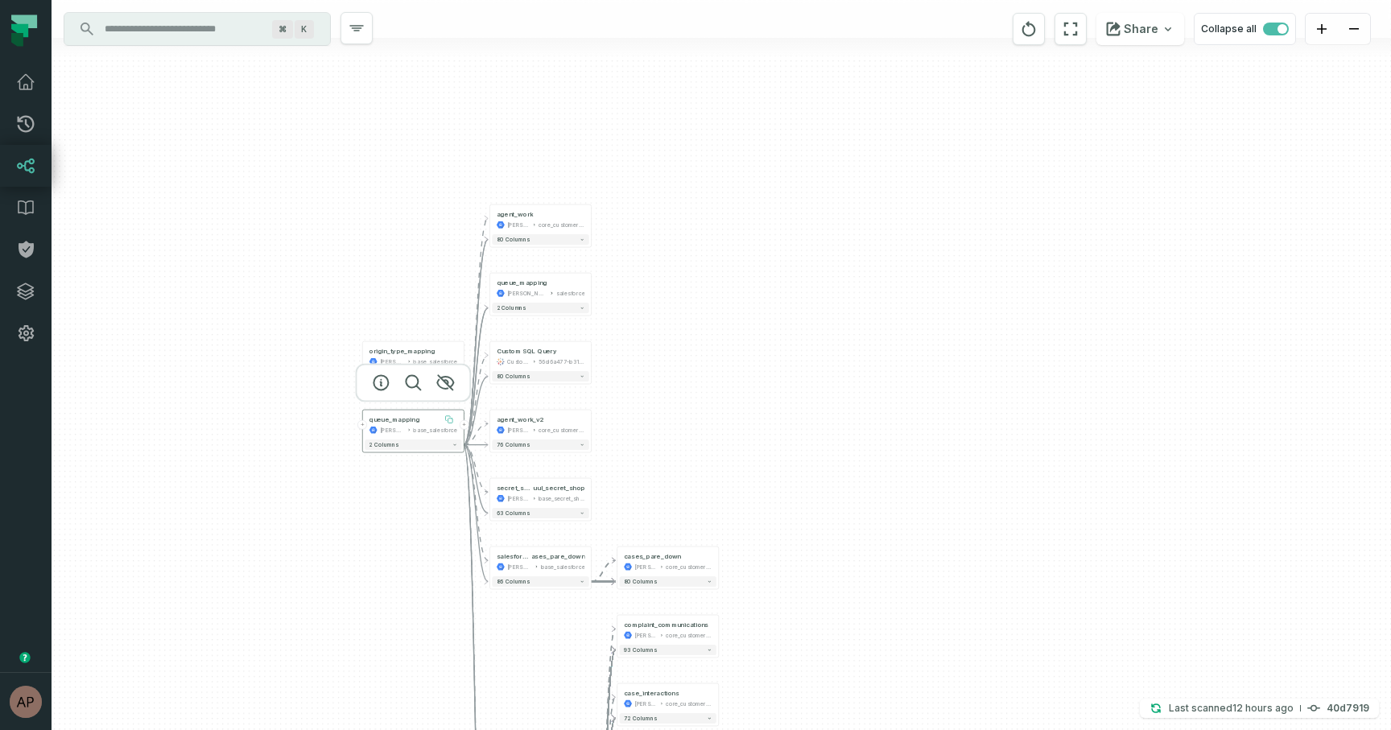
click at [442, 423] on button at bounding box center [448, 419] width 17 height 17
click at [465, 425] on button "+" at bounding box center [465, 425] width 10 height 10
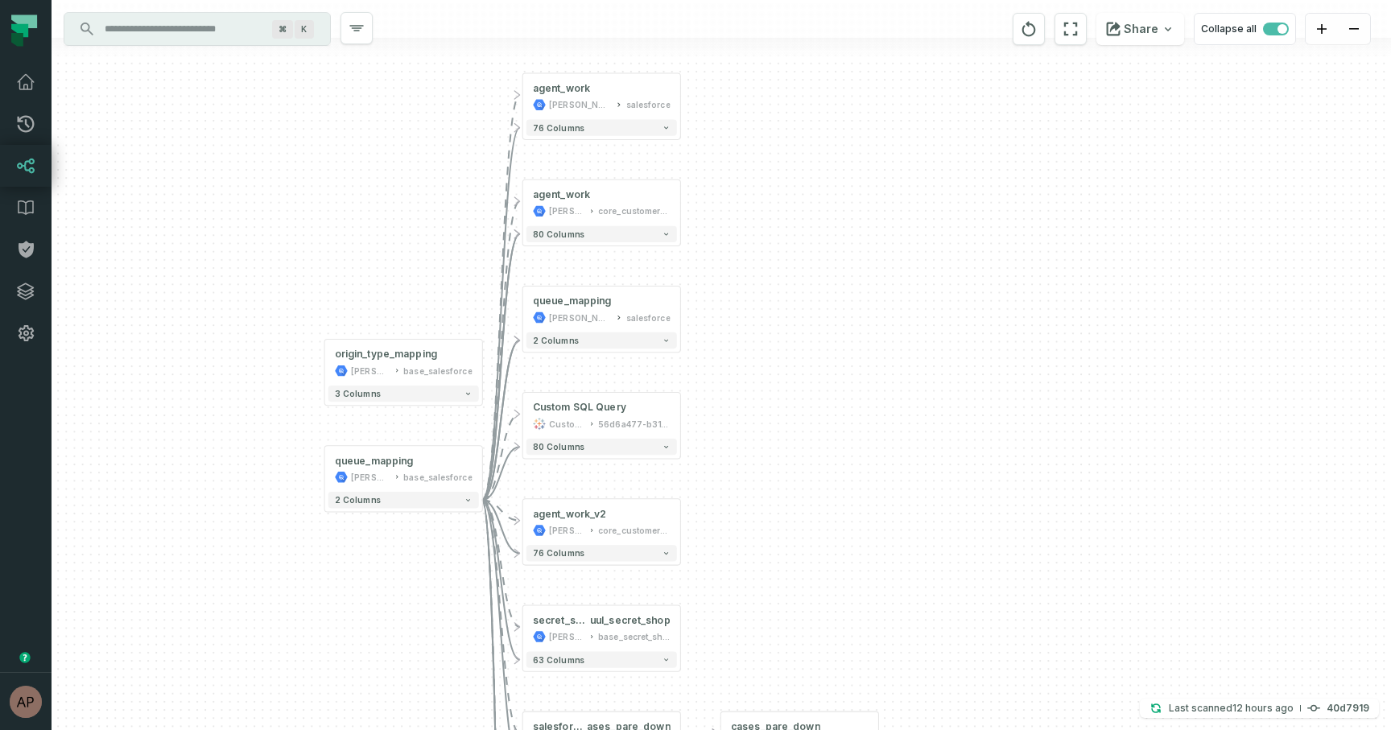
drag, startPoint x: 428, startPoint y: 665, endPoint x: 439, endPoint y: 268, distance: 397.1
click at [439, 268] on div "+ agent_work juul-customer-service salesforce + 76 columns + agent_work juul-wa…" at bounding box center [722, 365] width 1340 height 730
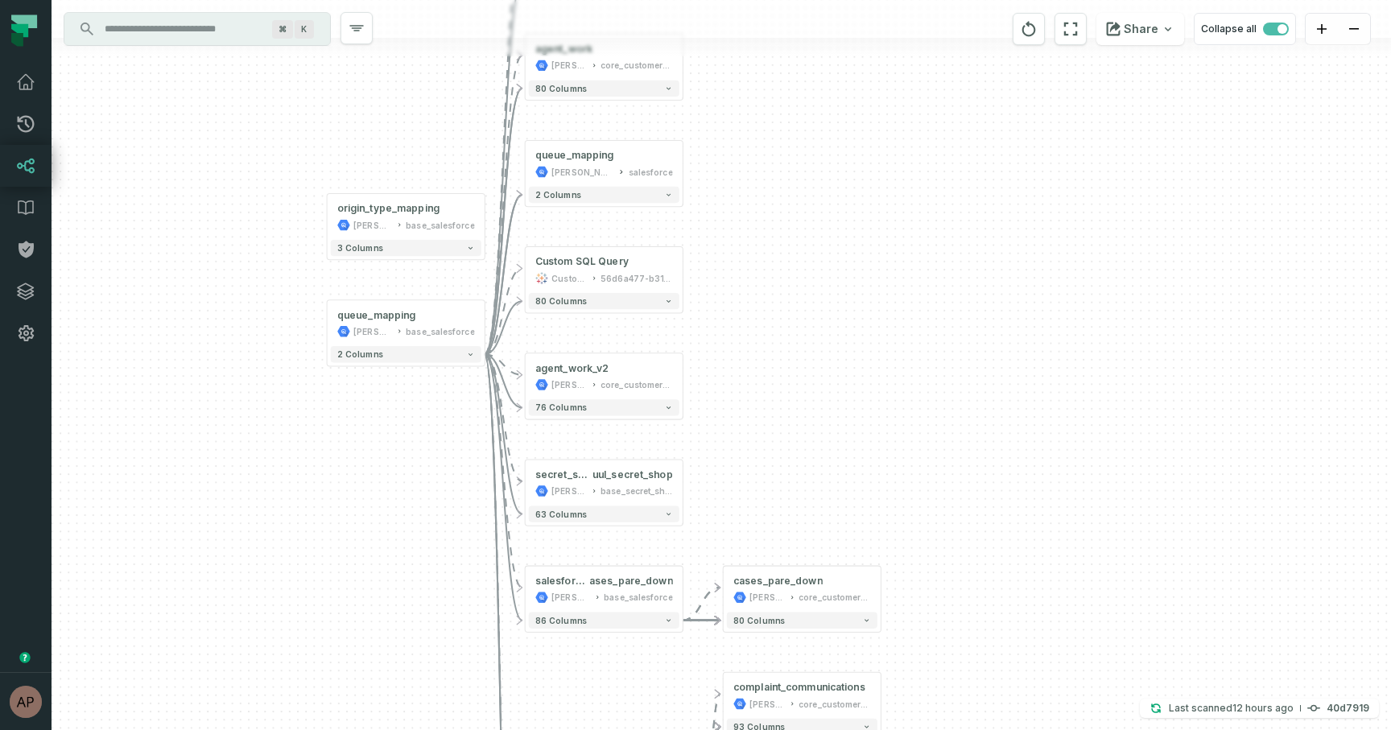
drag, startPoint x: 762, startPoint y: 402, endPoint x: 766, endPoint y: 251, distance: 150.6
click at [766, 251] on div "+ agent_work juul-customer-service salesforce + 76 columns + agent_work juul-wa…" at bounding box center [722, 365] width 1340 height 730
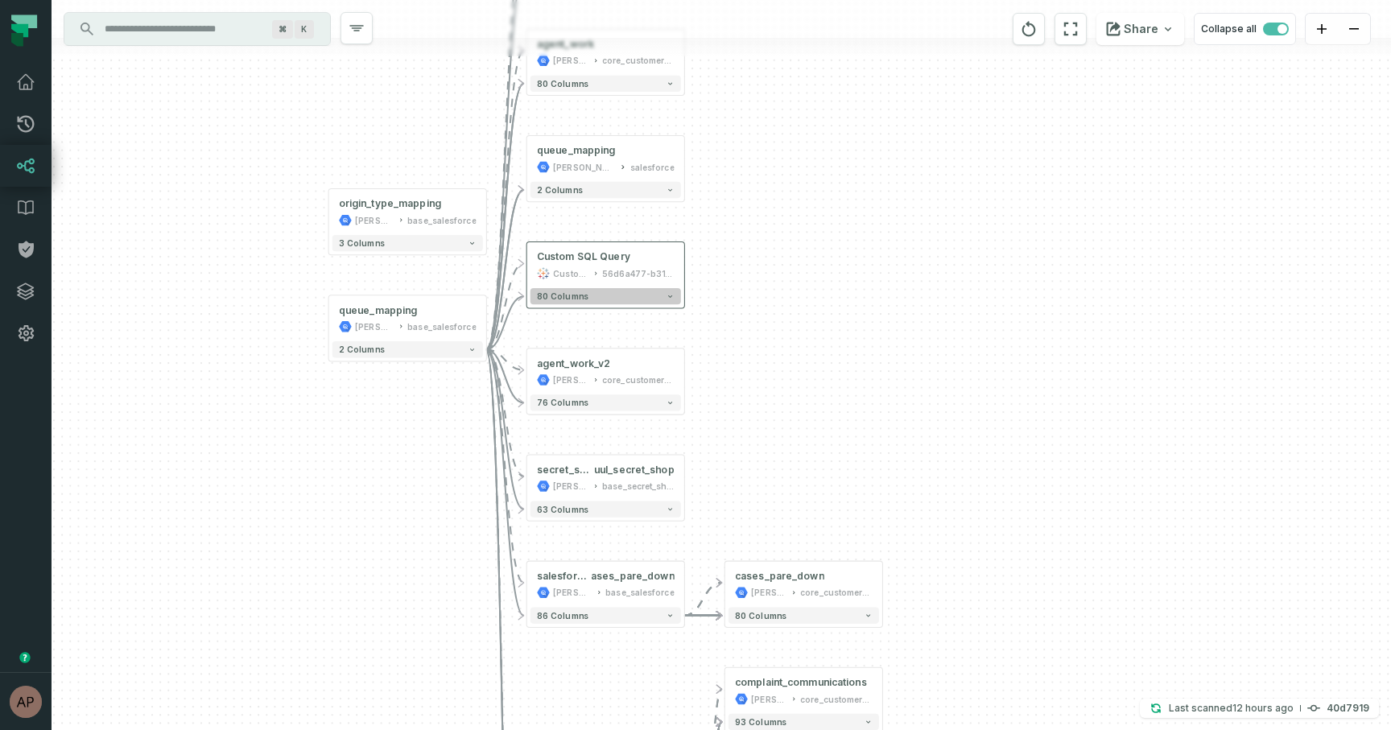
click at [666, 303] on button "80 columns" at bounding box center [606, 296] width 151 height 16
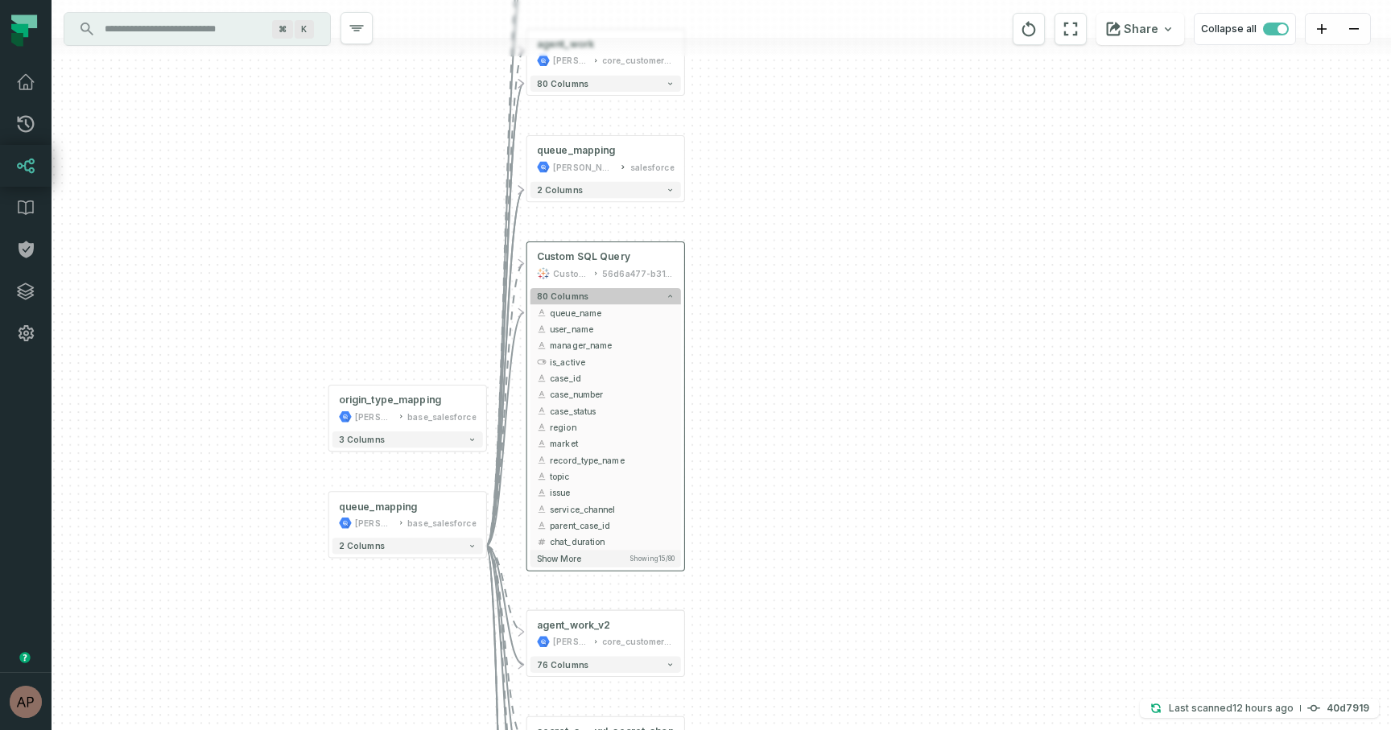
click at [668, 296] on icon "button" at bounding box center [670, 296] width 4 height 2
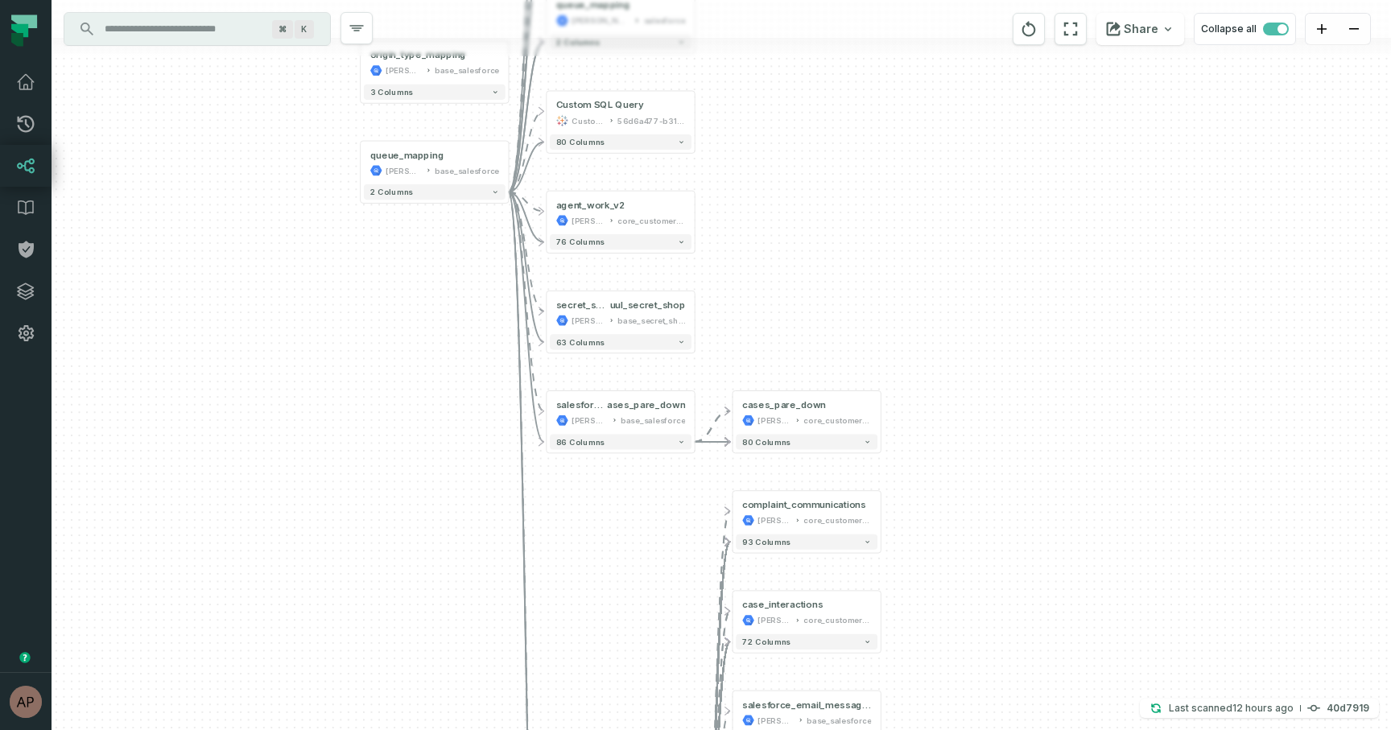
drag, startPoint x: 749, startPoint y: 380, endPoint x: 755, endPoint y: 221, distance: 159.6
click at [755, 221] on div "+ agent_work juul-customer-service salesforce + 76 columns + agent_work juul-wa…" at bounding box center [722, 365] width 1340 height 730
click at [694, 315] on button "+" at bounding box center [695, 313] width 14 height 14
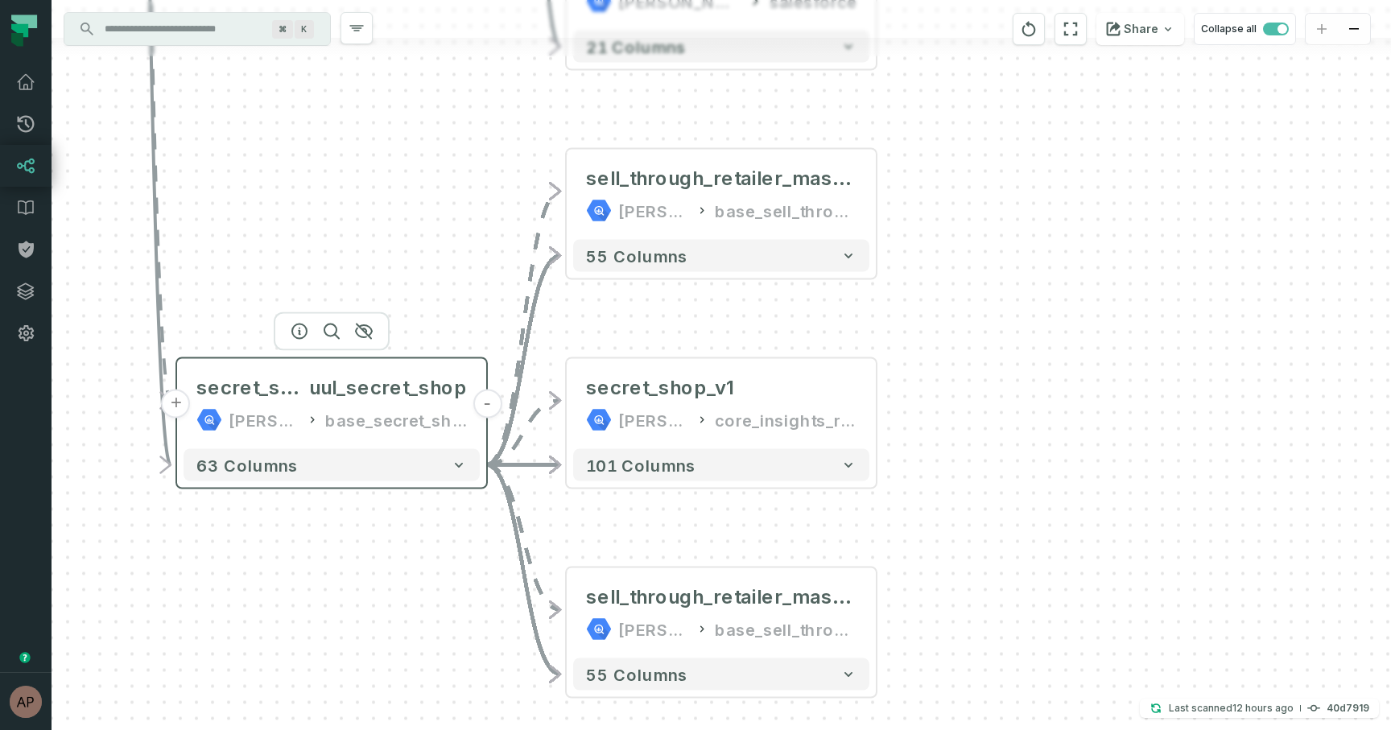
click at [489, 412] on button "-" at bounding box center [487, 404] width 29 height 29
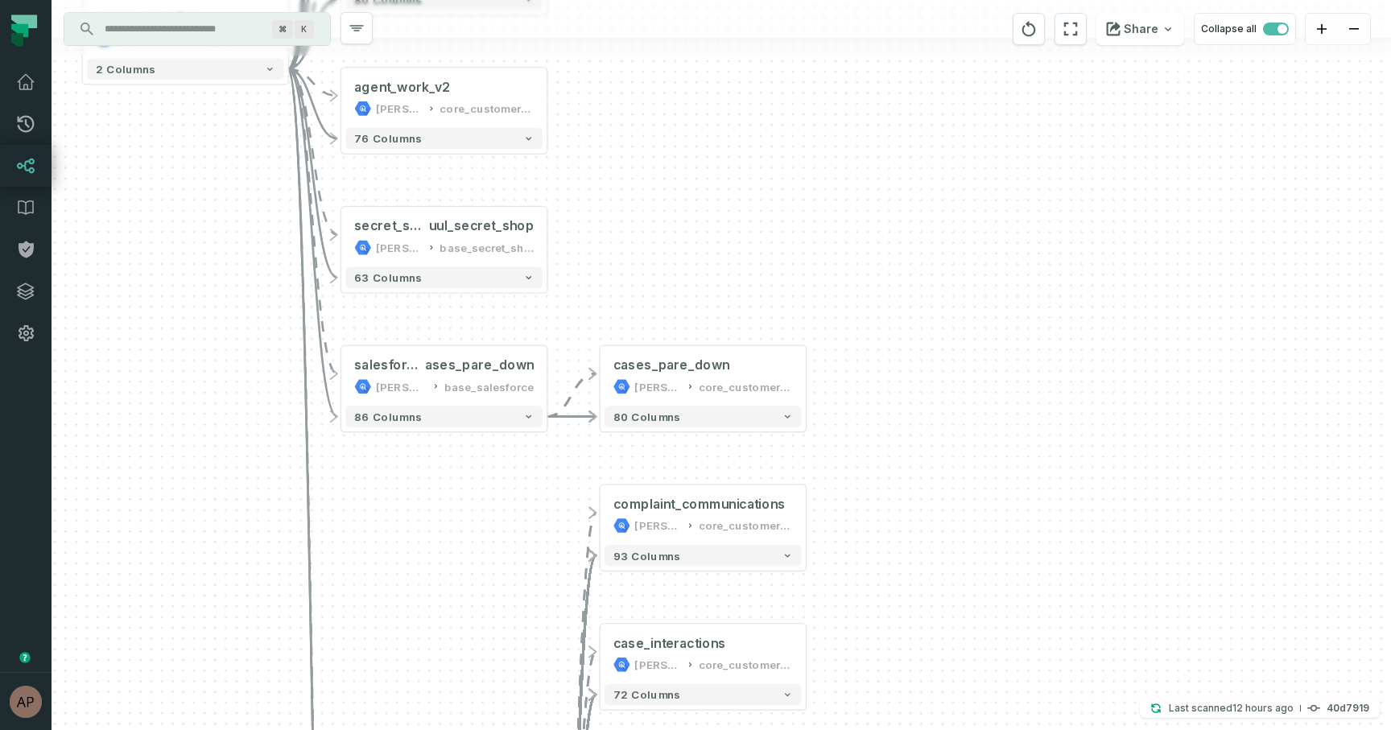
drag, startPoint x: 644, startPoint y: 466, endPoint x: 667, endPoint y: 267, distance: 200.2
click at [667, 267] on div "+ agent_work juul-customer-service salesforce + 76 columns + agent_work juul-wa…" at bounding box center [722, 365] width 1340 height 730
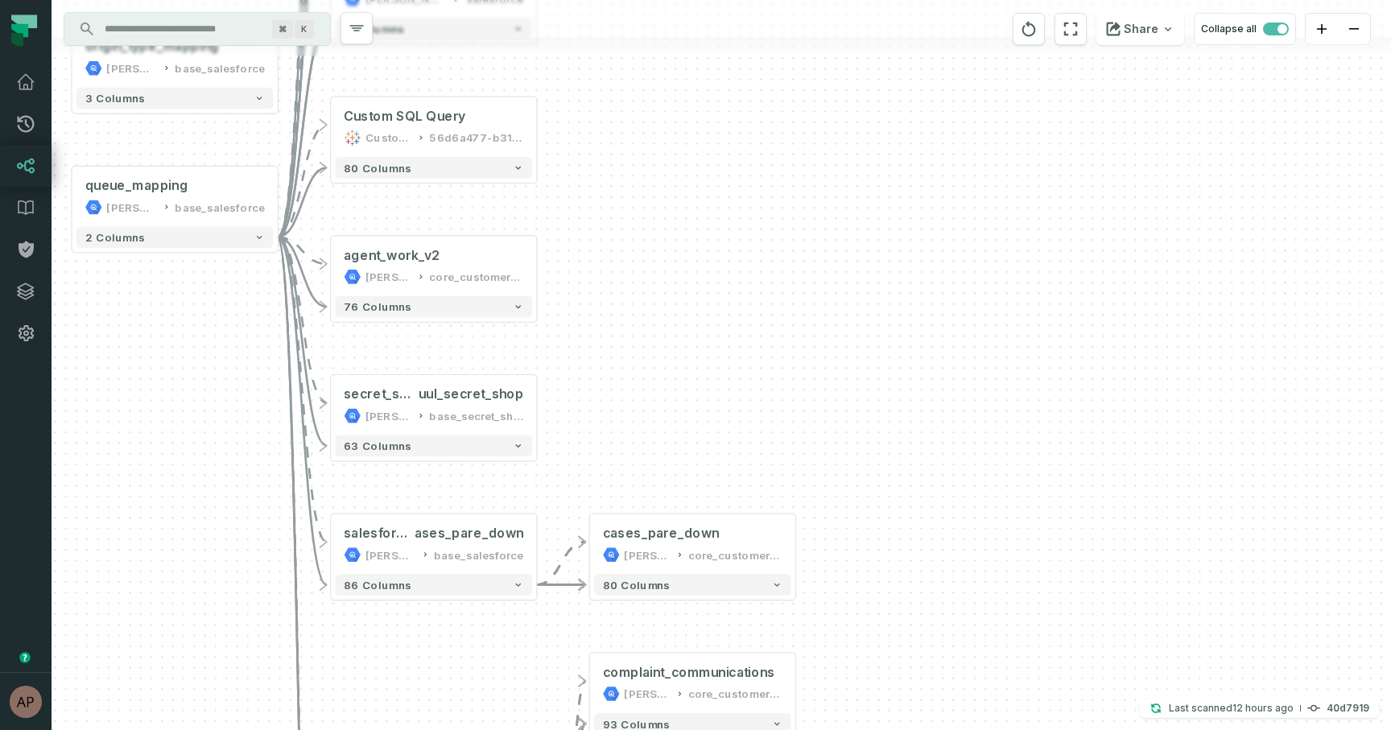
drag, startPoint x: 453, startPoint y: 488, endPoint x: 440, endPoint y: 659, distance: 171.9
click at [440, 659] on div "+ agent_work juul-customer-service salesforce + 76 columns + agent_work juul-wa…" at bounding box center [722, 365] width 1340 height 730
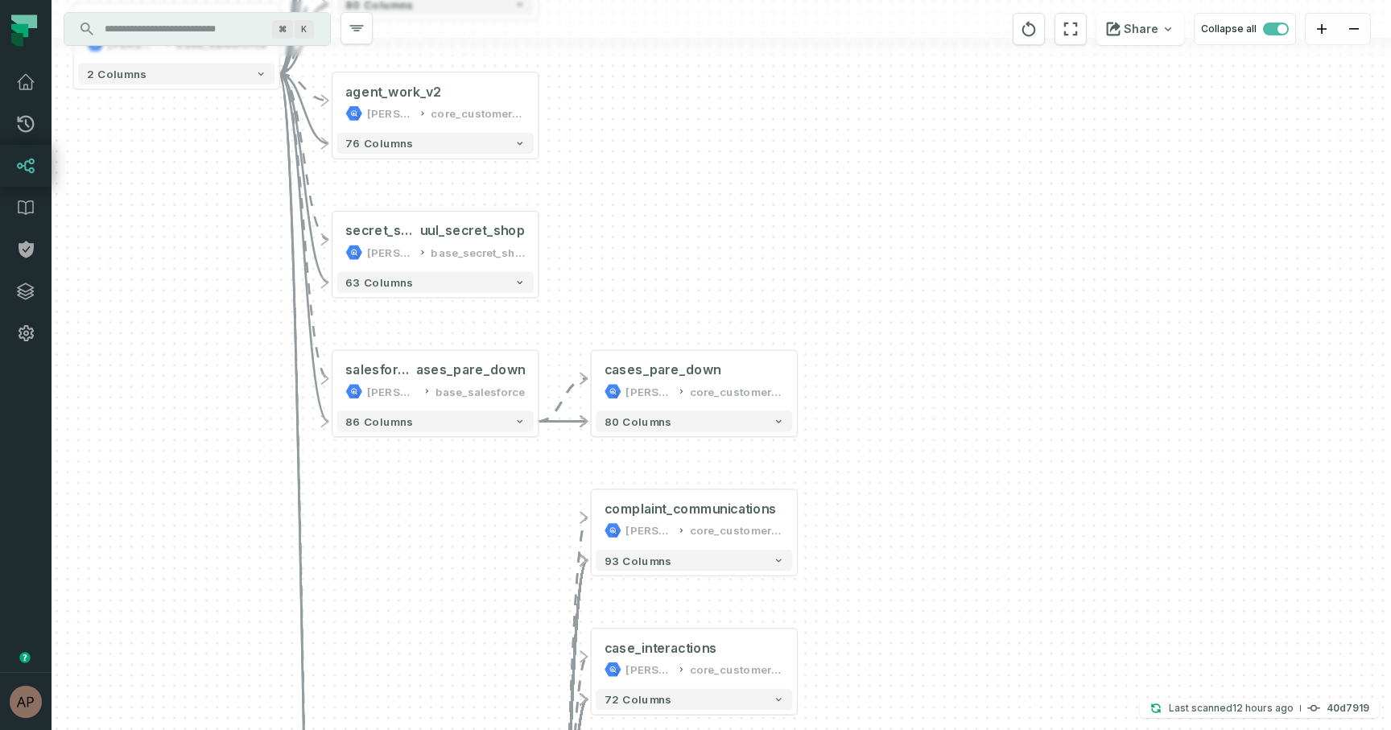
drag, startPoint x: 492, startPoint y: 652, endPoint x: 496, endPoint y: 473, distance: 178.8
click at [496, 473] on div "+ agent_work juul-customer-service salesforce + 76 columns + agent_work juul-wa…" at bounding box center [722, 365] width 1340 height 730
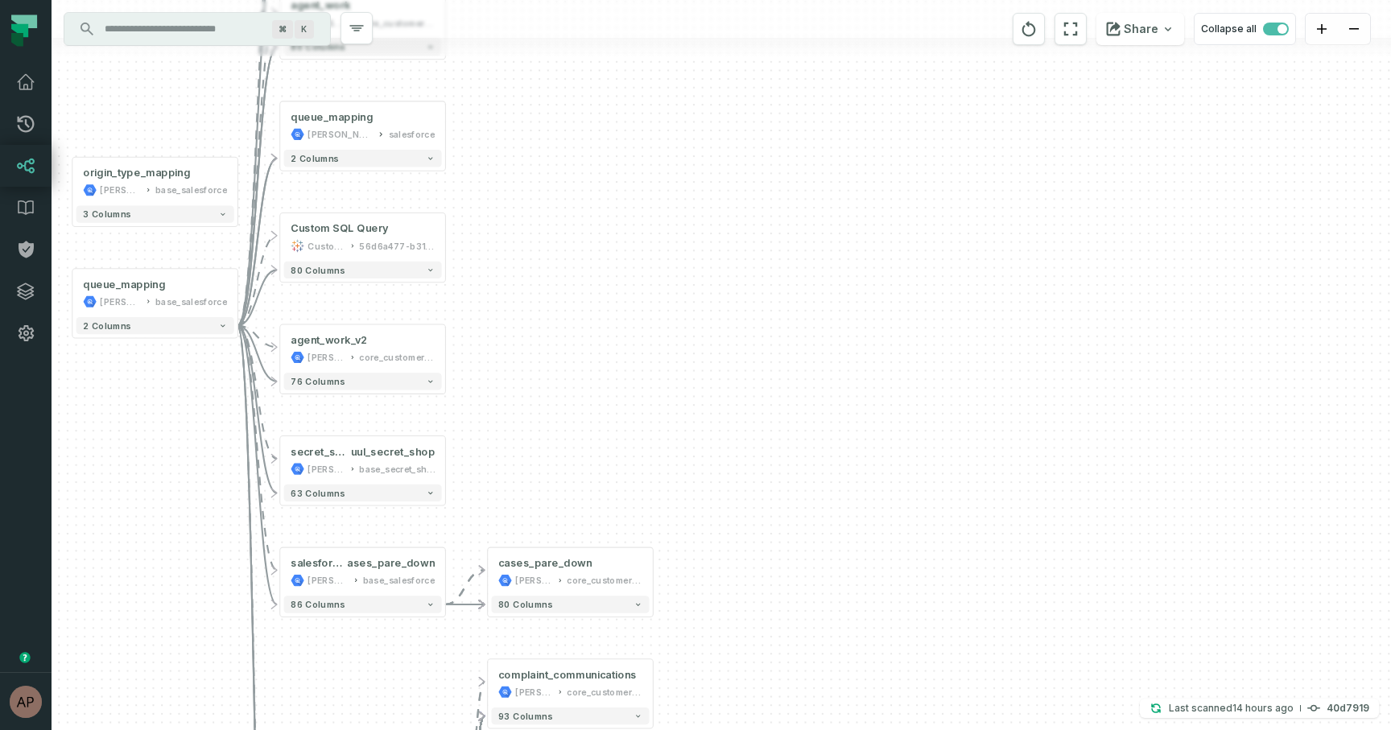
drag, startPoint x: 205, startPoint y: 237, endPoint x: 128, endPoint y: 436, distance: 213.1
click at [128, 436] on div "+ agent_work juul-customer-service salesforce + 76 columns + agent_work juul-wa…" at bounding box center [722, 365] width 1340 height 730
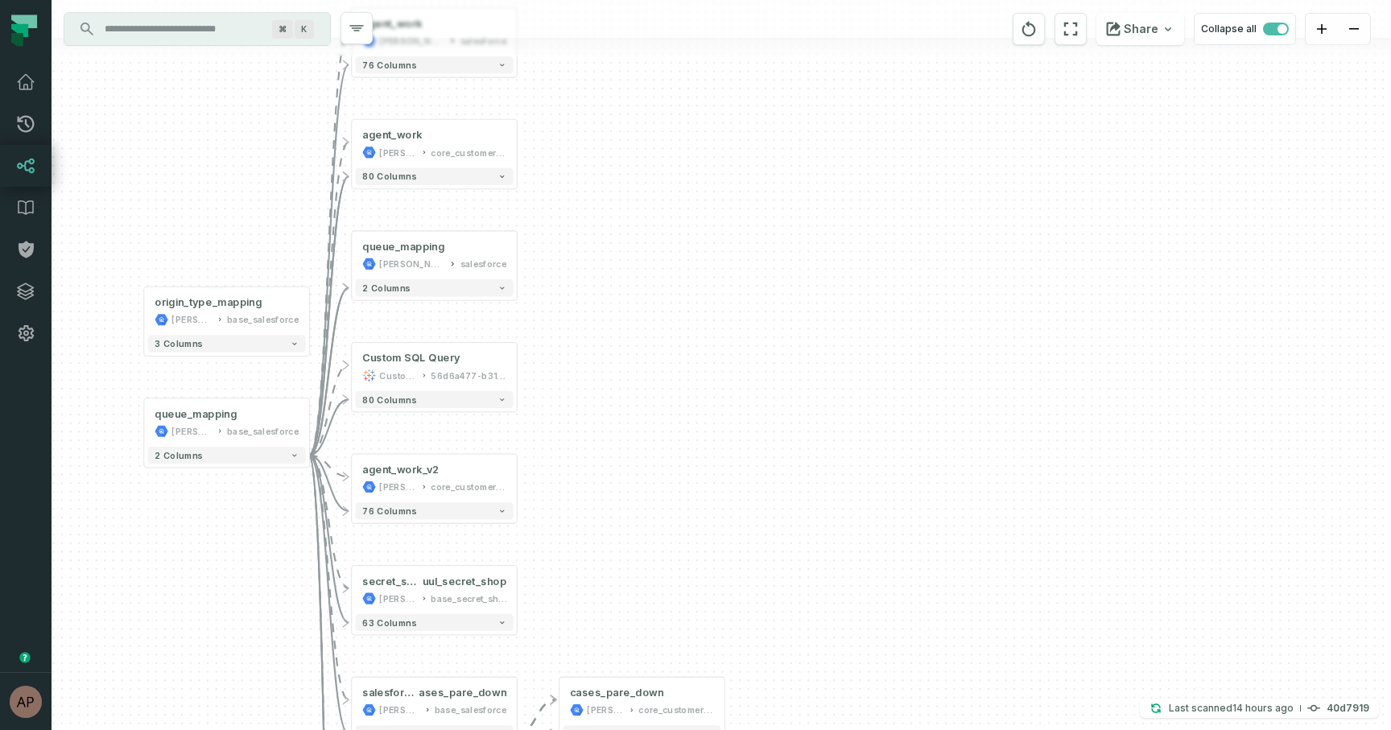
drag, startPoint x: 137, startPoint y: 392, endPoint x: 209, endPoint y: 525, distance: 151.0
click at [209, 524] on div "+ agent_work juul-customer-service salesforce + 76 columns + agent_work juul-wa…" at bounding box center [722, 365] width 1340 height 730
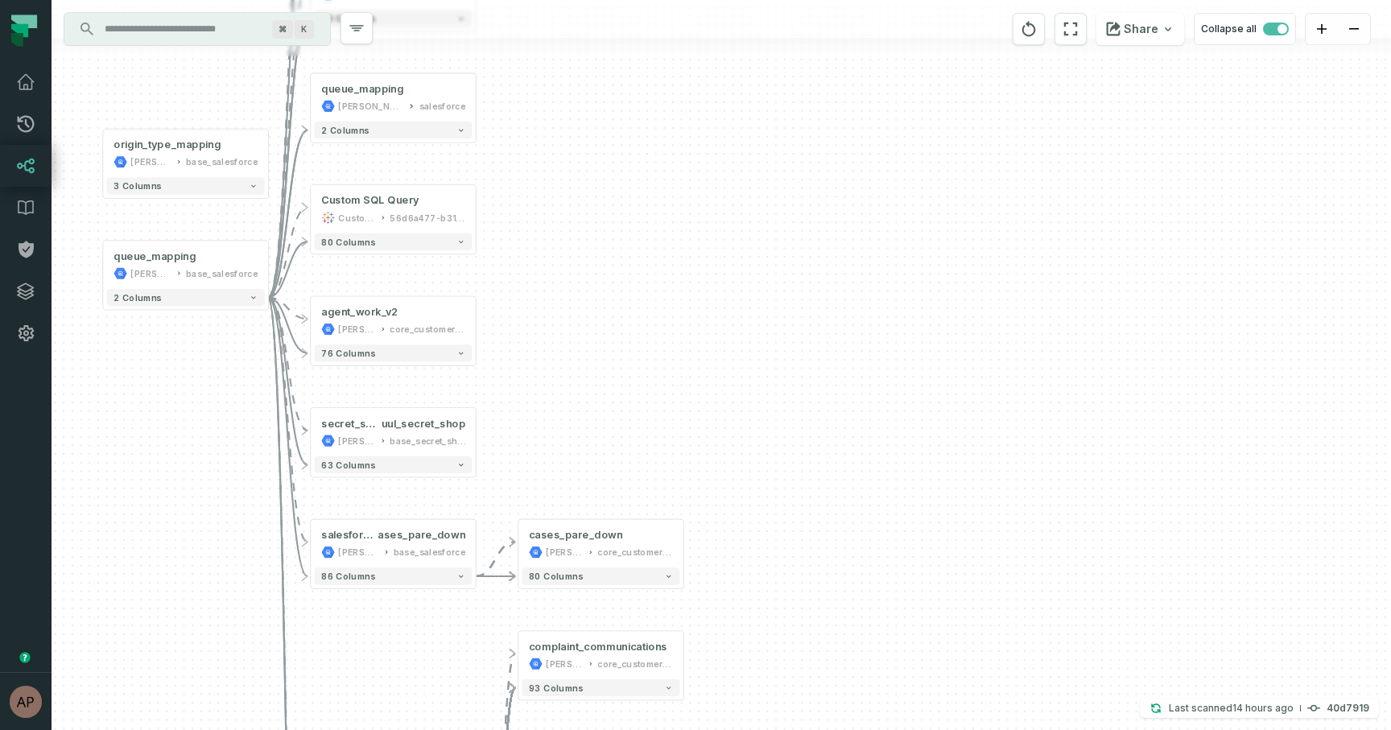
drag, startPoint x: 734, startPoint y: 279, endPoint x: 694, endPoint y: 110, distance: 174.6
click at [694, 111] on div "+ agent_work juul-customer-service salesforce + 76 columns + agent_work juul-wa…" at bounding box center [722, 365] width 1340 height 730
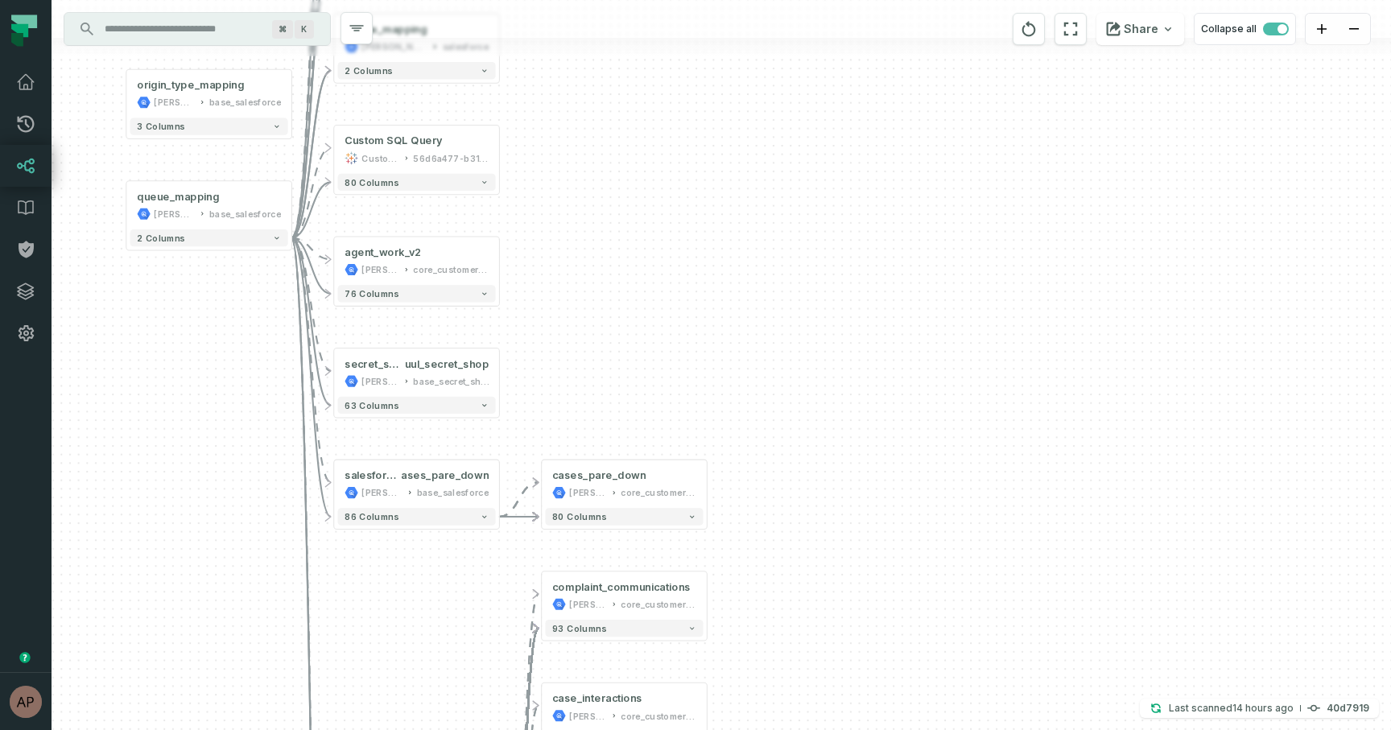
drag, startPoint x: 589, startPoint y: 338, endPoint x: 614, endPoint y: 283, distance: 60.2
click at [614, 283] on div "+ agent_work juul-customer-service salesforce + 76 columns + agent_work juul-wa…" at bounding box center [722, 365] width 1340 height 730
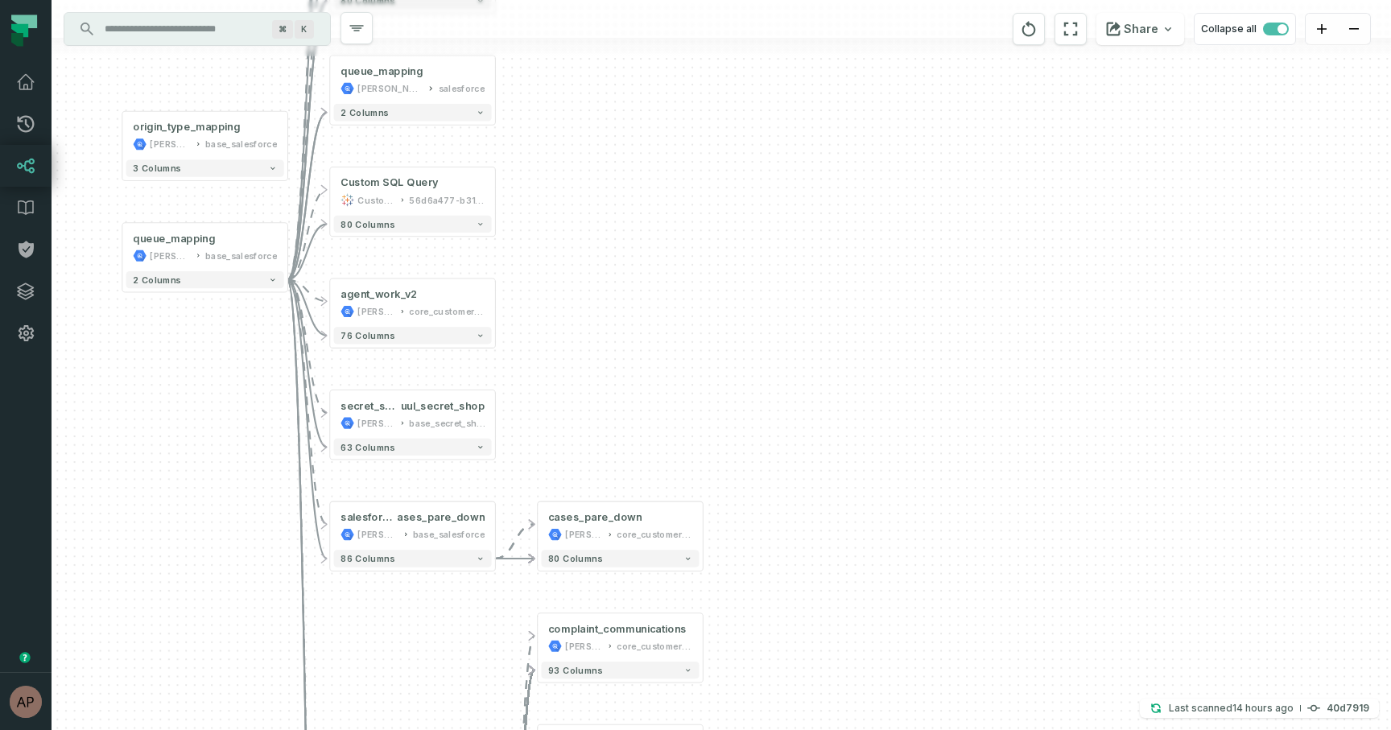
drag, startPoint x: 490, startPoint y: 637, endPoint x: 483, endPoint y: 683, distance: 46.5
click at [483, 683] on div "+ agent_work juul-customer-service salesforce + 76 columns + agent_work juul-wa…" at bounding box center [722, 365] width 1340 height 730
click at [183, 234] on div "queue_mapping" at bounding box center [173, 240] width 82 height 14
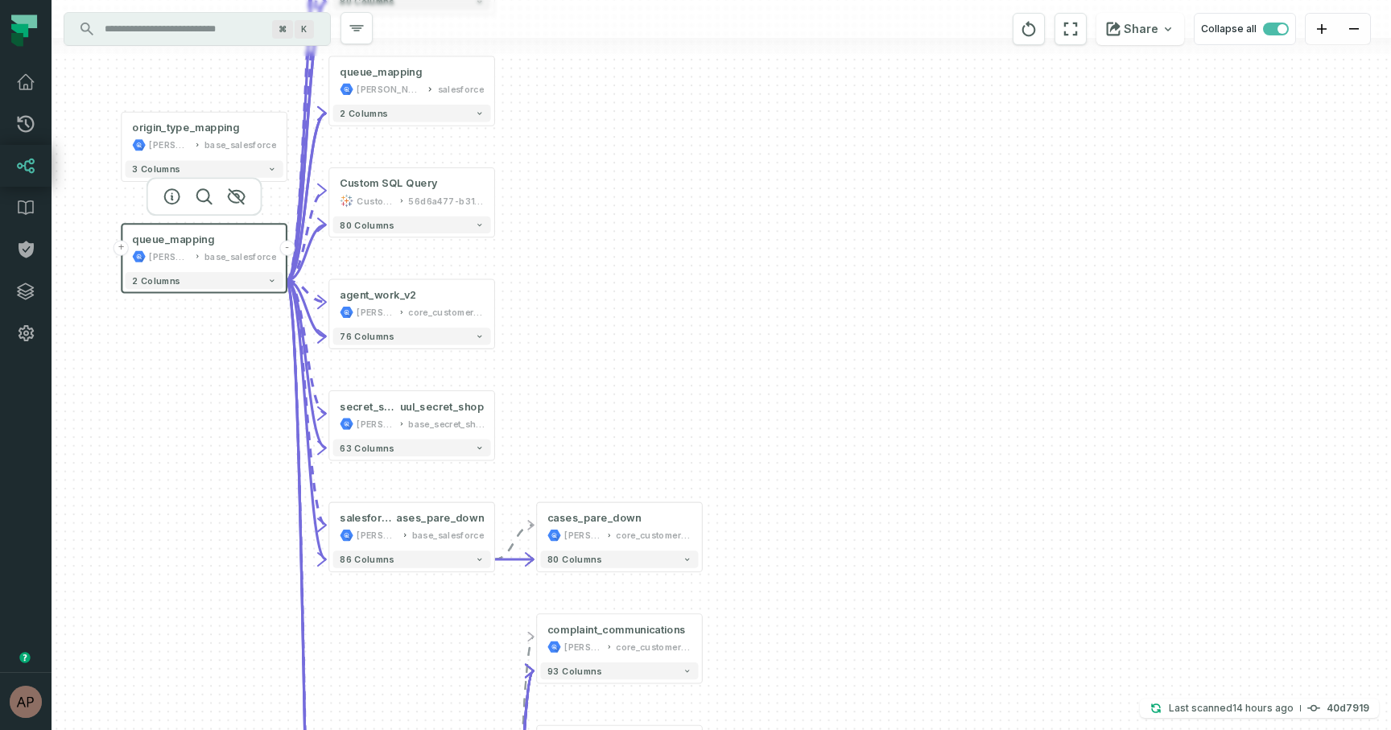
click at [290, 254] on button "-" at bounding box center [286, 248] width 15 height 15
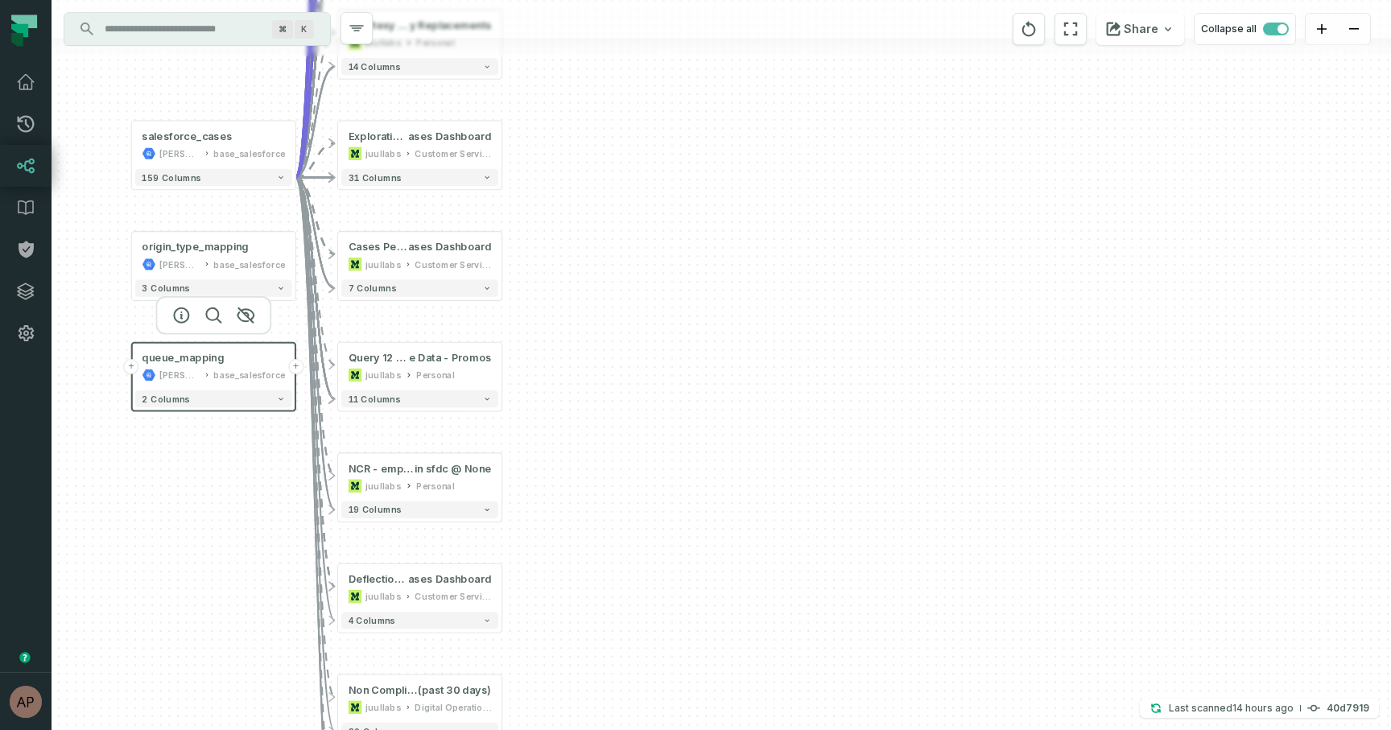
drag, startPoint x: 287, startPoint y: 198, endPoint x: 296, endPoint y: 321, distance: 123.5
click at [296, 321] on div "+ complaint_communications juul-warehouse core_customer_service + 93 columns + …" at bounding box center [722, 365] width 1340 height 730
click at [295, 146] on button "-" at bounding box center [295, 149] width 15 height 15
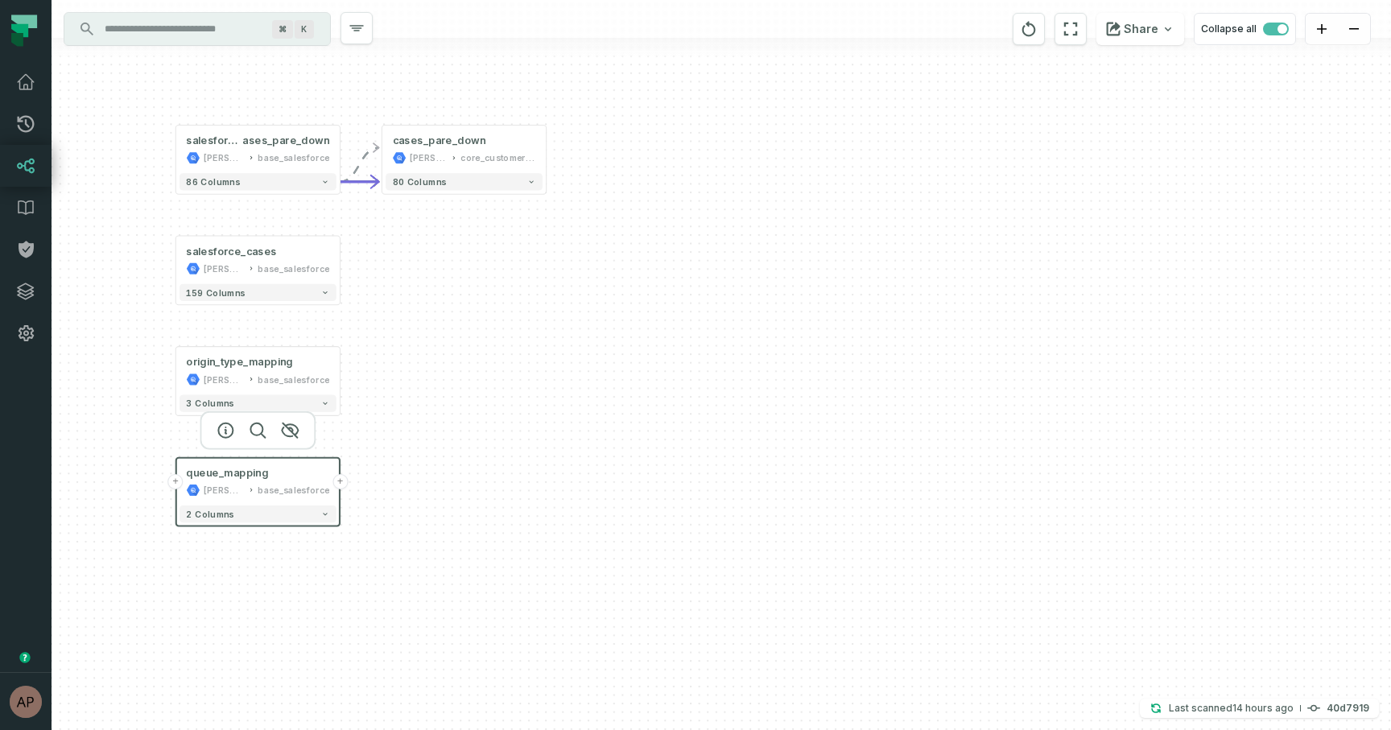
drag, startPoint x: 379, startPoint y: 190, endPoint x: 424, endPoint y: 301, distance: 119.6
click at [424, 301] on div "+ cases_pare_down juul-warehouse core_customer_service + 80 columns + salesforc…" at bounding box center [722, 365] width 1340 height 730
click at [337, 373] on button "+" at bounding box center [340, 370] width 15 height 15
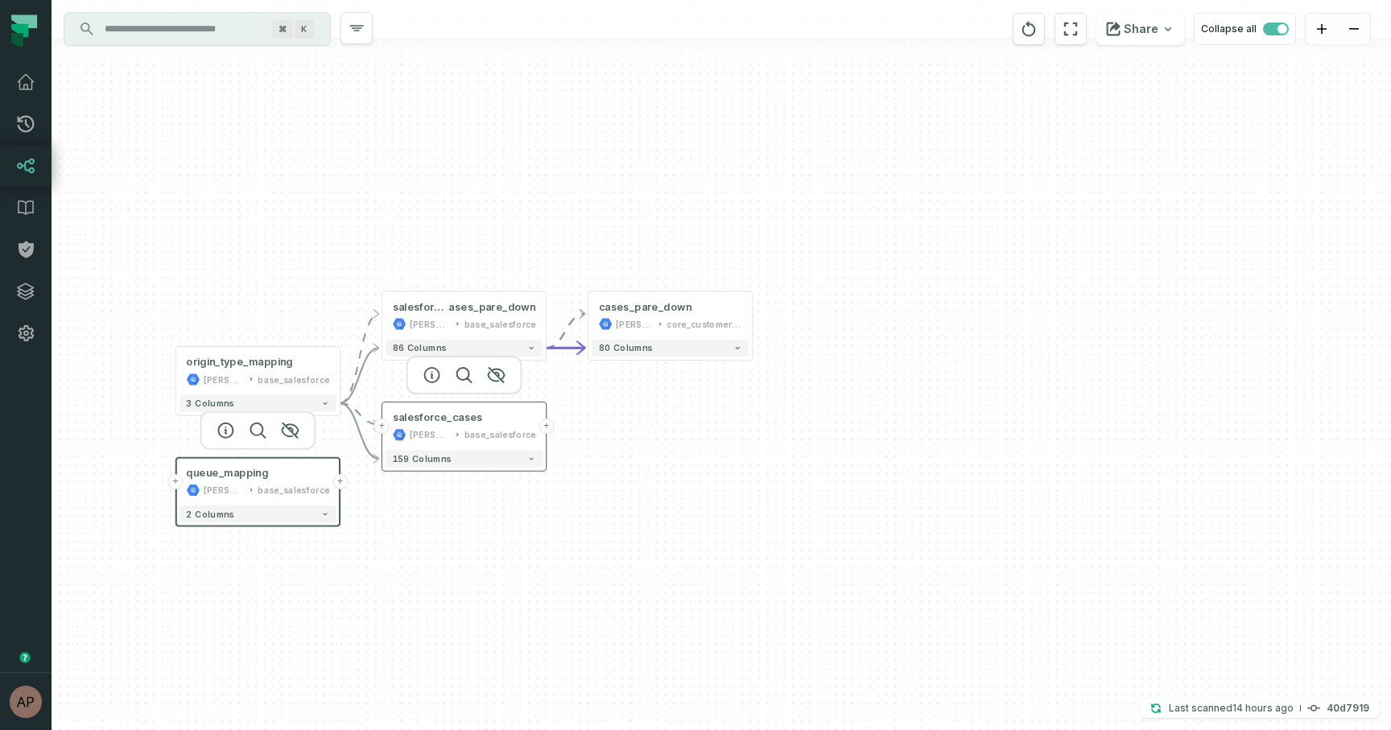
click at [549, 424] on button "+" at bounding box center [546, 426] width 15 height 15
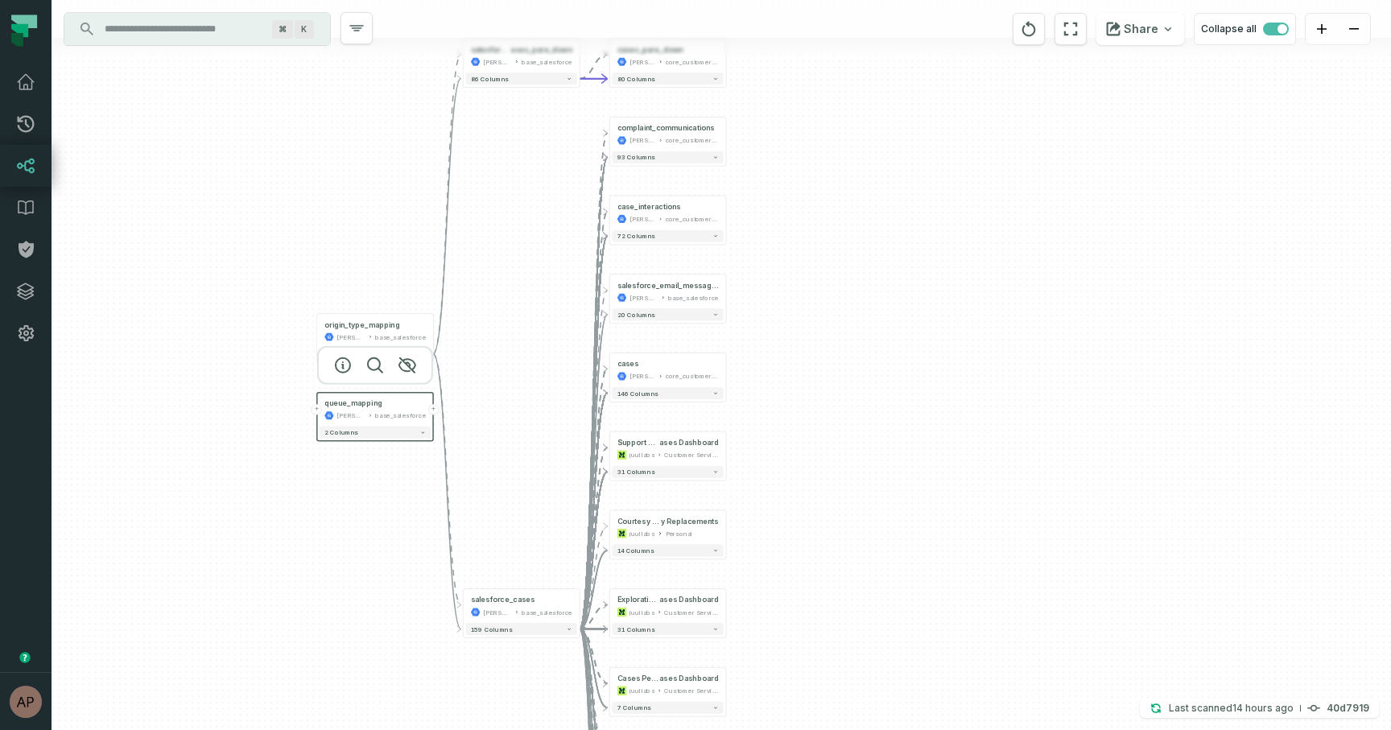
drag, startPoint x: 797, startPoint y: 217, endPoint x: 783, endPoint y: 354, distance: 138.4
click at [783, 354] on div "+ complaint_communications juul-warehouse core_customer_service + 93 columns + …" at bounding box center [722, 365] width 1340 height 730
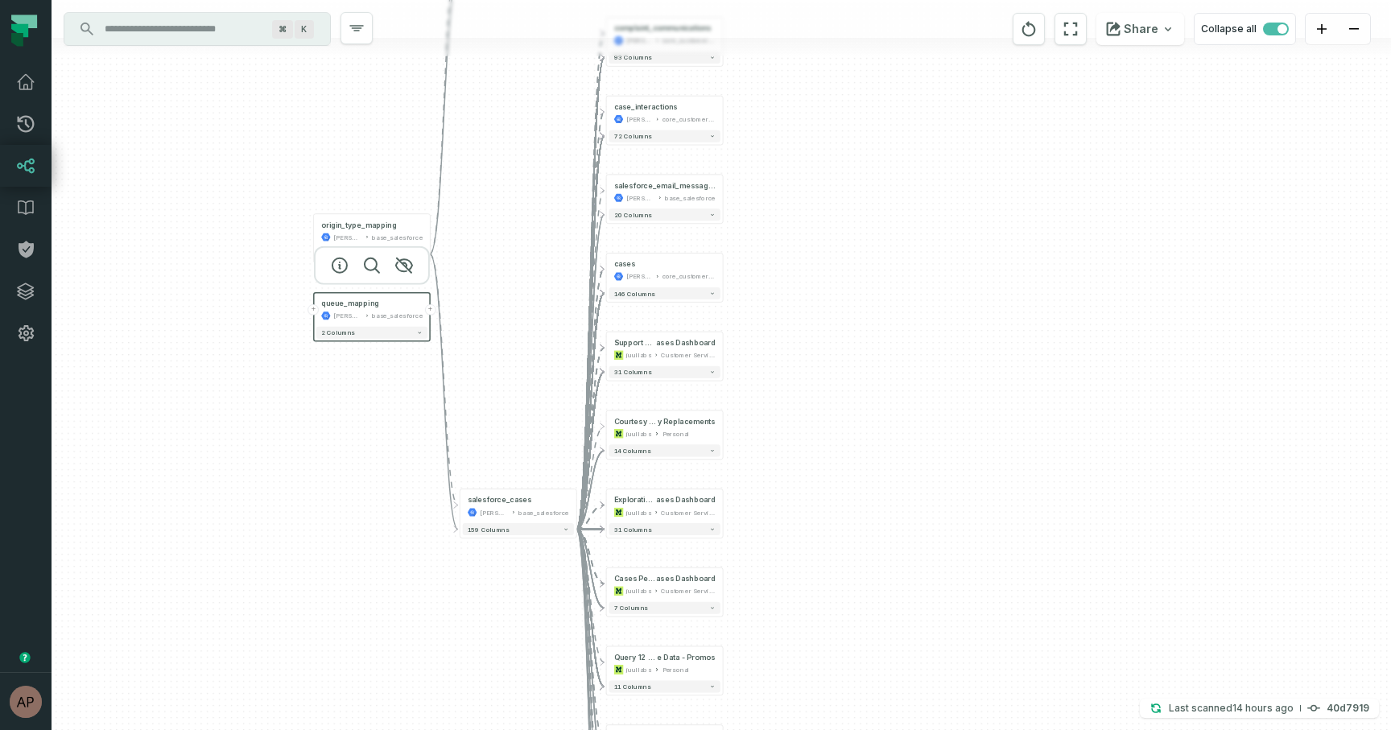
drag, startPoint x: 771, startPoint y: 304, endPoint x: 768, endPoint y: 178, distance: 126.5
click at [768, 177] on div "+ complaint_communications juul-warehouse core_customer_service + 93 columns + …" at bounding box center [722, 365] width 1340 height 730
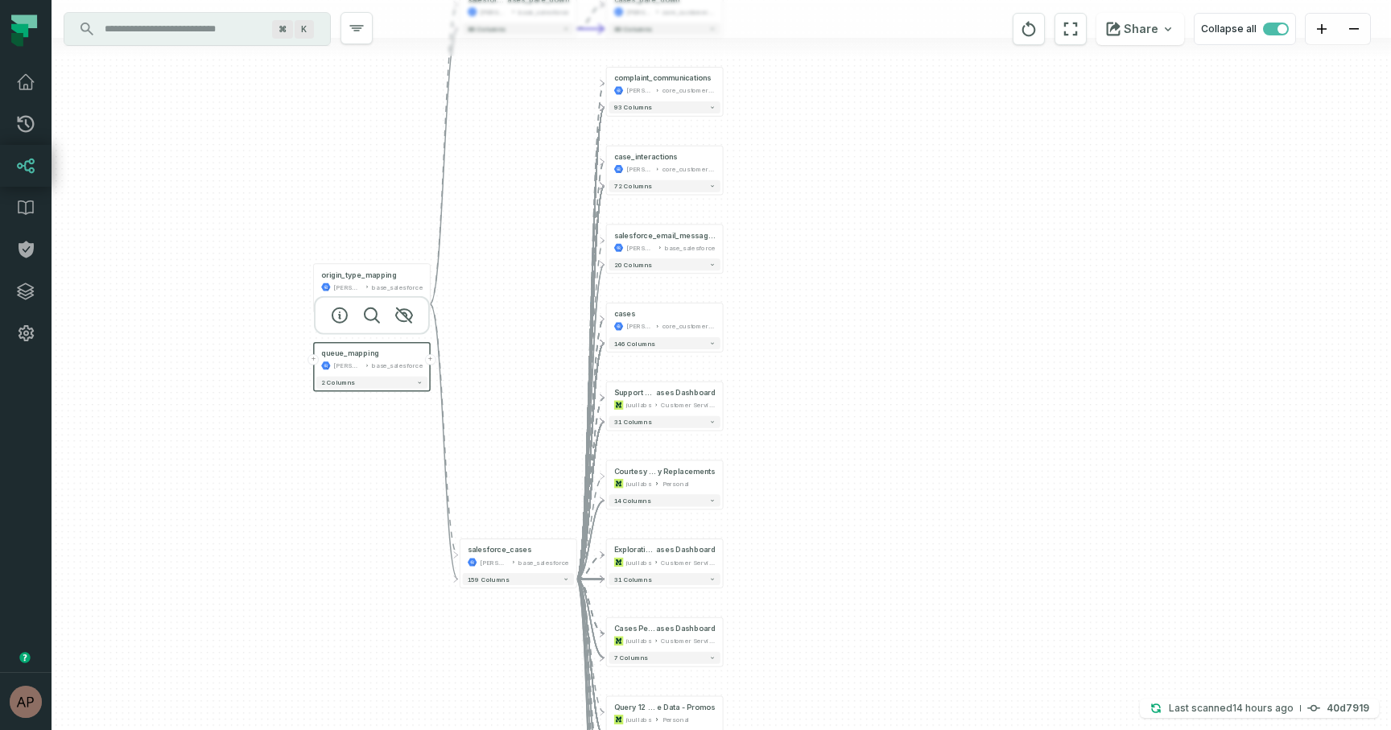
drag, startPoint x: 768, startPoint y: 178, endPoint x: 768, endPoint y: 227, distance: 49.1
click at [768, 227] on div "+ complaint_communications juul-warehouse core_customer_service + 93 columns + …" at bounding box center [722, 365] width 1340 height 730
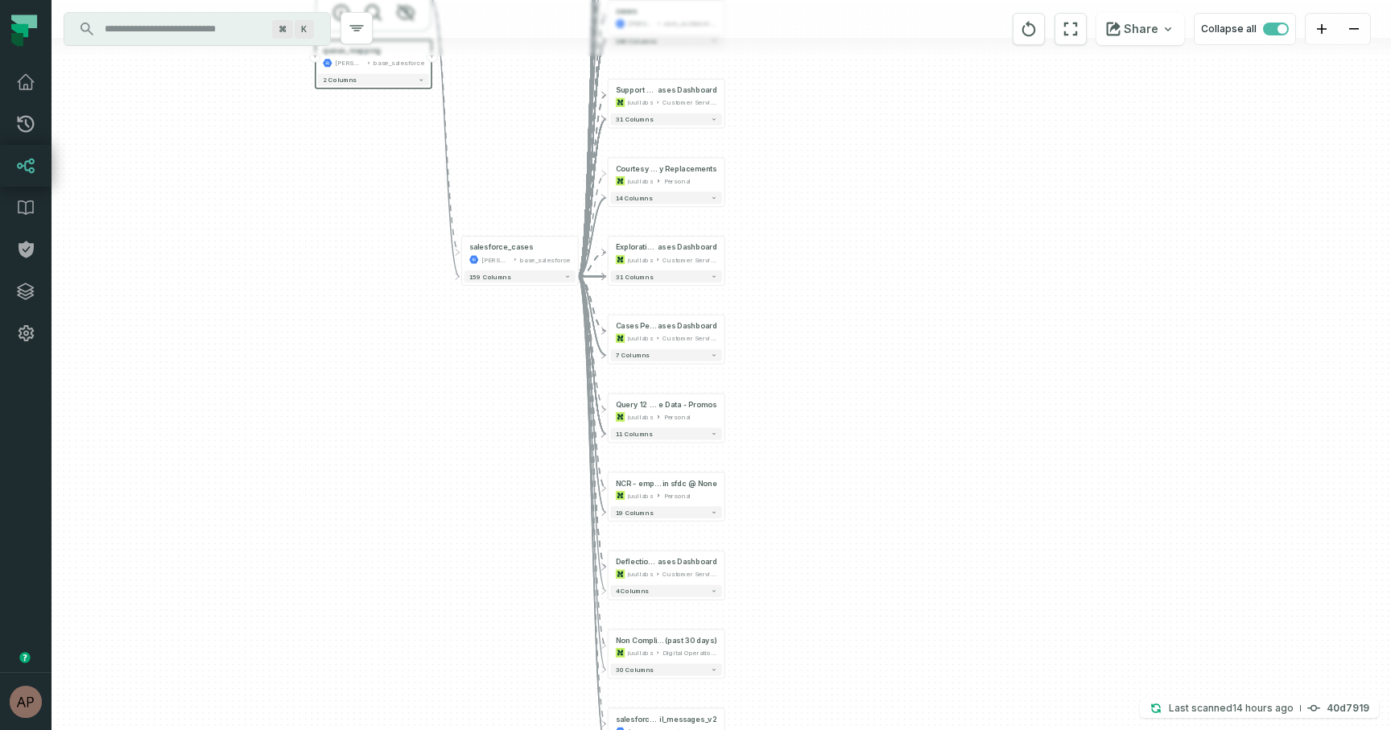
drag, startPoint x: 794, startPoint y: 436, endPoint x: 797, endPoint y: 126, distance: 310.8
click at [796, 126] on div "+ complaint_communications juul-warehouse core_customer_service + 93 columns + …" at bounding box center [722, 365] width 1340 height 730
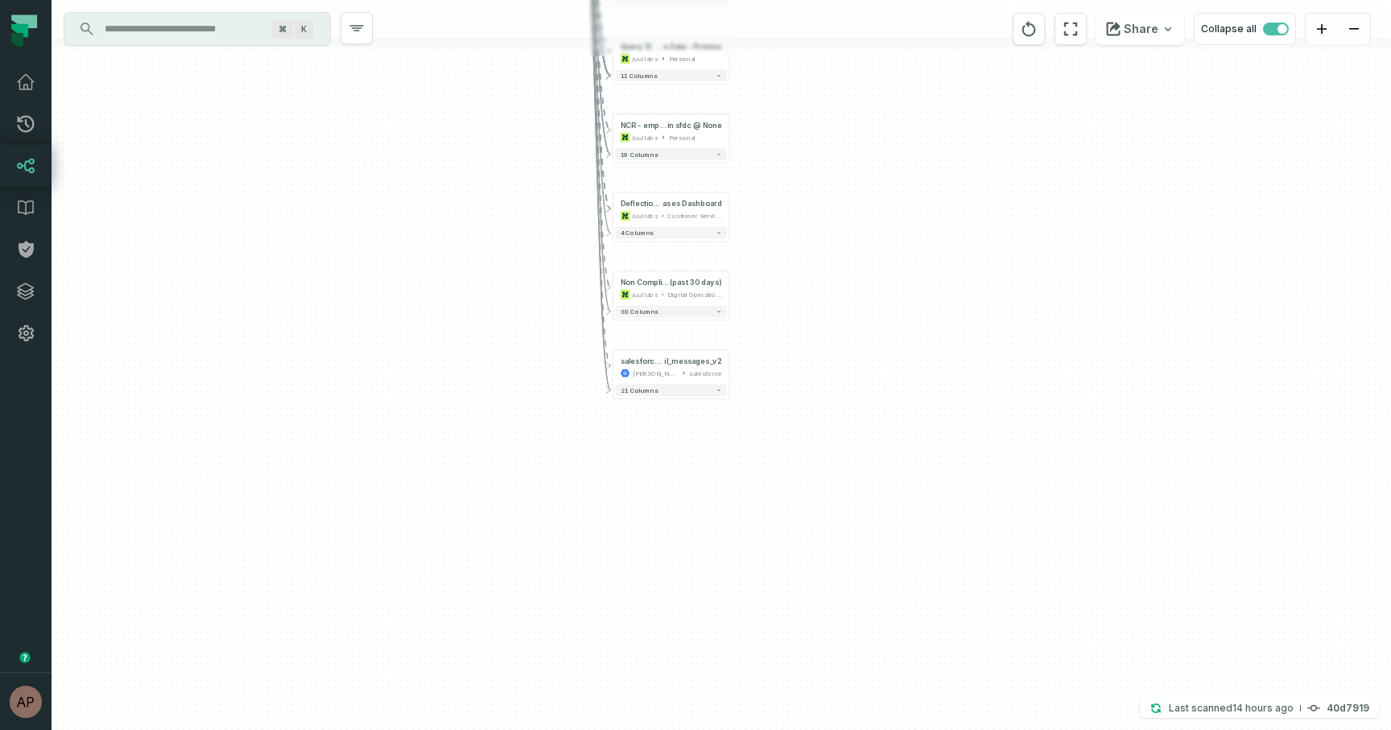
drag, startPoint x: 797, startPoint y: 547, endPoint x: 801, endPoint y: 197, distance: 349.5
click at [801, 197] on div "+ complaint_communications juul-warehouse core_customer_service + 93 columns + …" at bounding box center [722, 365] width 1340 height 730
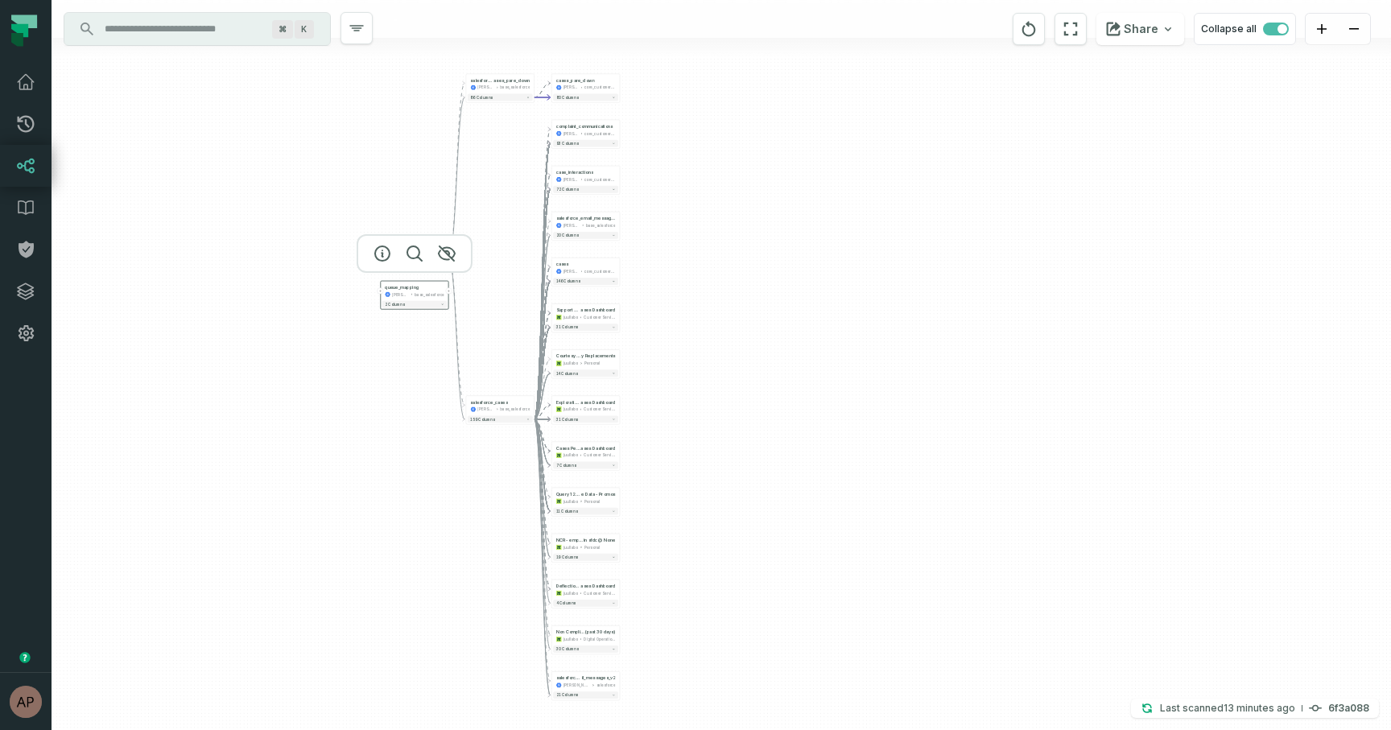
drag, startPoint x: 336, startPoint y: 307, endPoint x: 392, endPoint y: 652, distance: 350.0
click at [392, 653] on div "+ complaint_communications juul-warehouse core_customer_service + 93 columns + …" at bounding box center [722, 365] width 1340 height 730
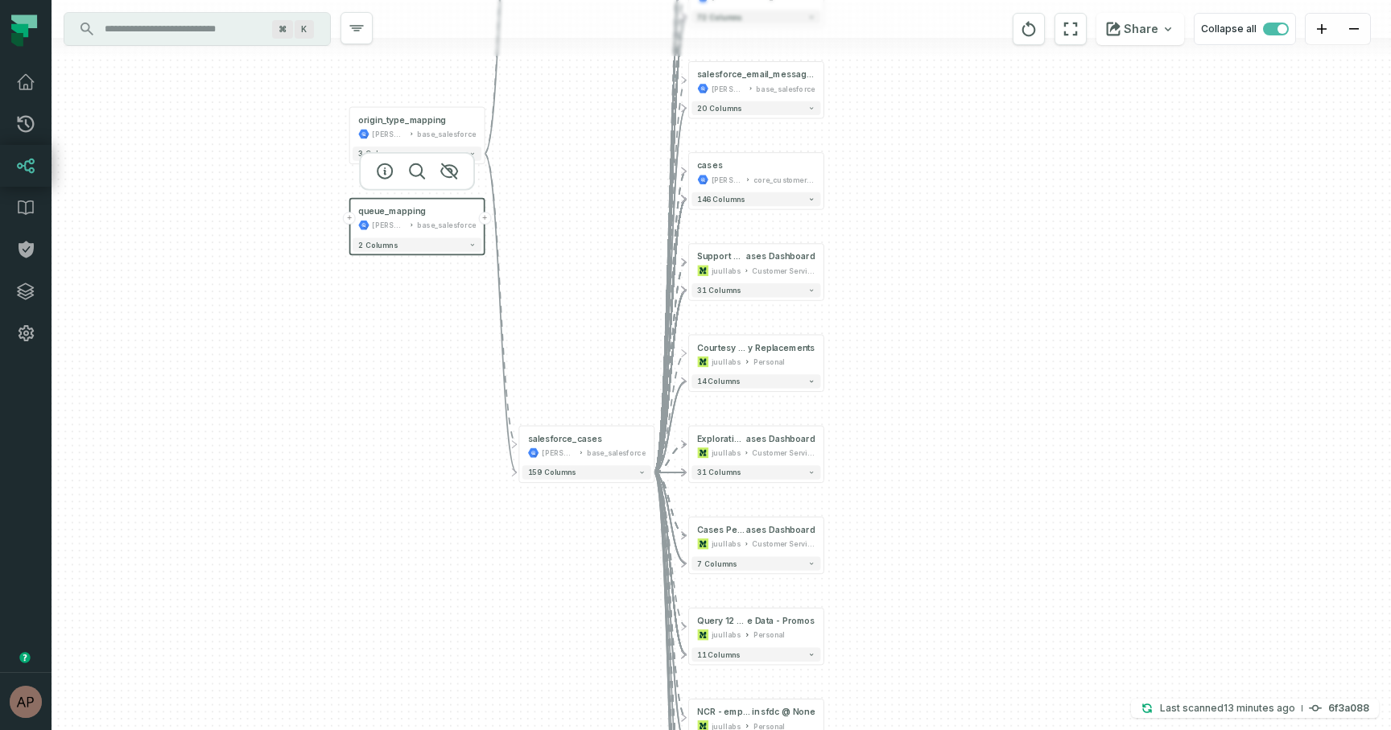
drag, startPoint x: 419, startPoint y: 367, endPoint x: 369, endPoint y: 442, distance: 90.0
click at [369, 442] on div "+ complaint_communications juul-warehouse core_customer_service + 93 columns + …" at bounding box center [722, 365] width 1340 height 730
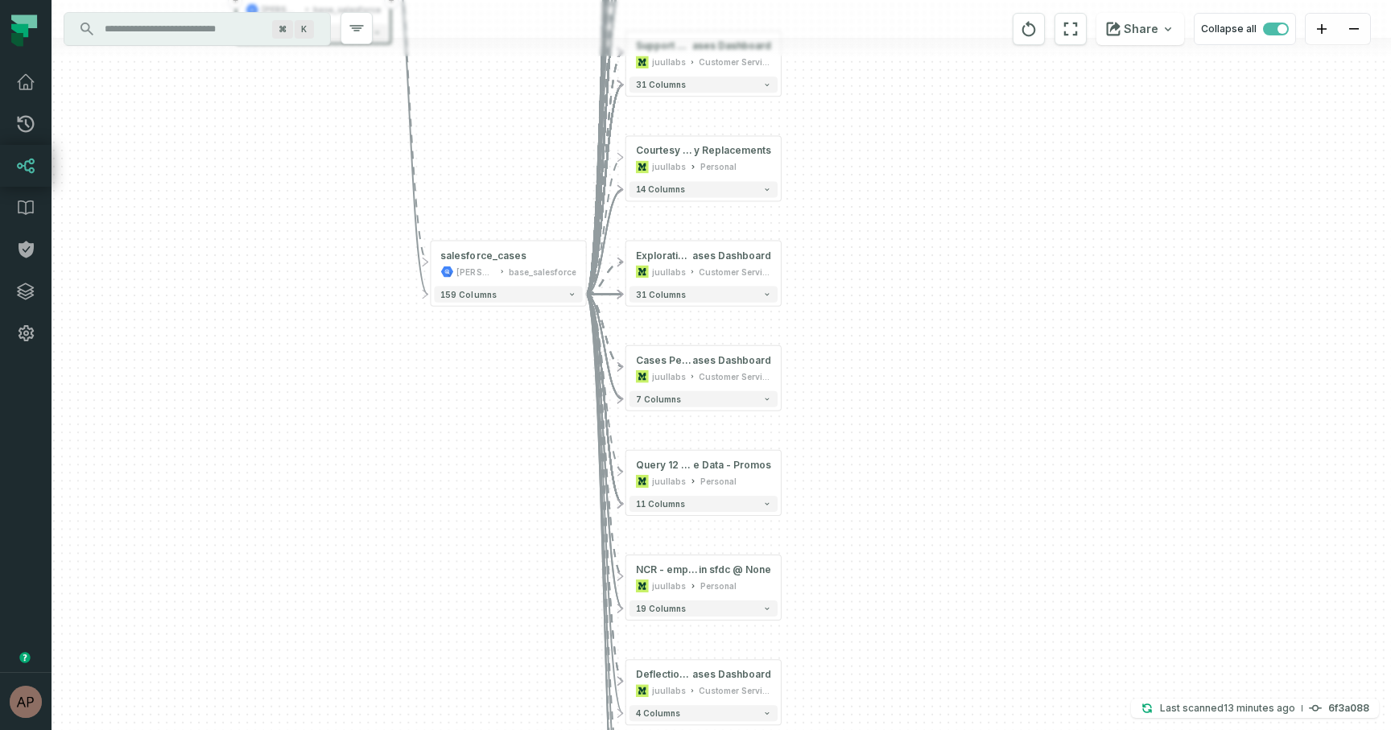
drag, startPoint x: 878, startPoint y: 470, endPoint x: 854, endPoint y: 275, distance: 197.1
click at [854, 275] on div "+ complaint_communications juul-warehouse core_customer_service + 93 columns + …" at bounding box center [722, 365] width 1340 height 730
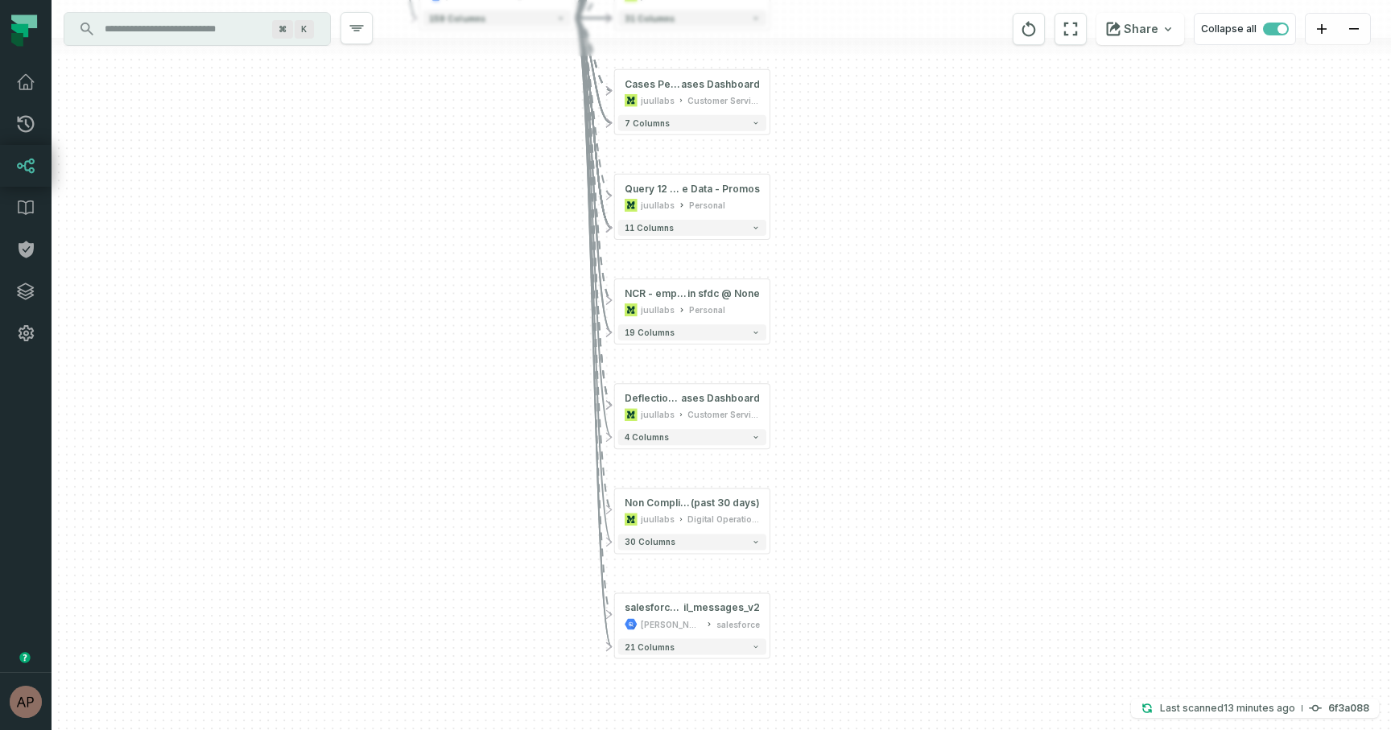
drag, startPoint x: 847, startPoint y: 623, endPoint x: 836, endPoint y: 348, distance: 275.6
click at [836, 348] on div "+ complaint_communications juul-warehouse core_customer_service + 93 columns + …" at bounding box center [722, 365] width 1340 height 730
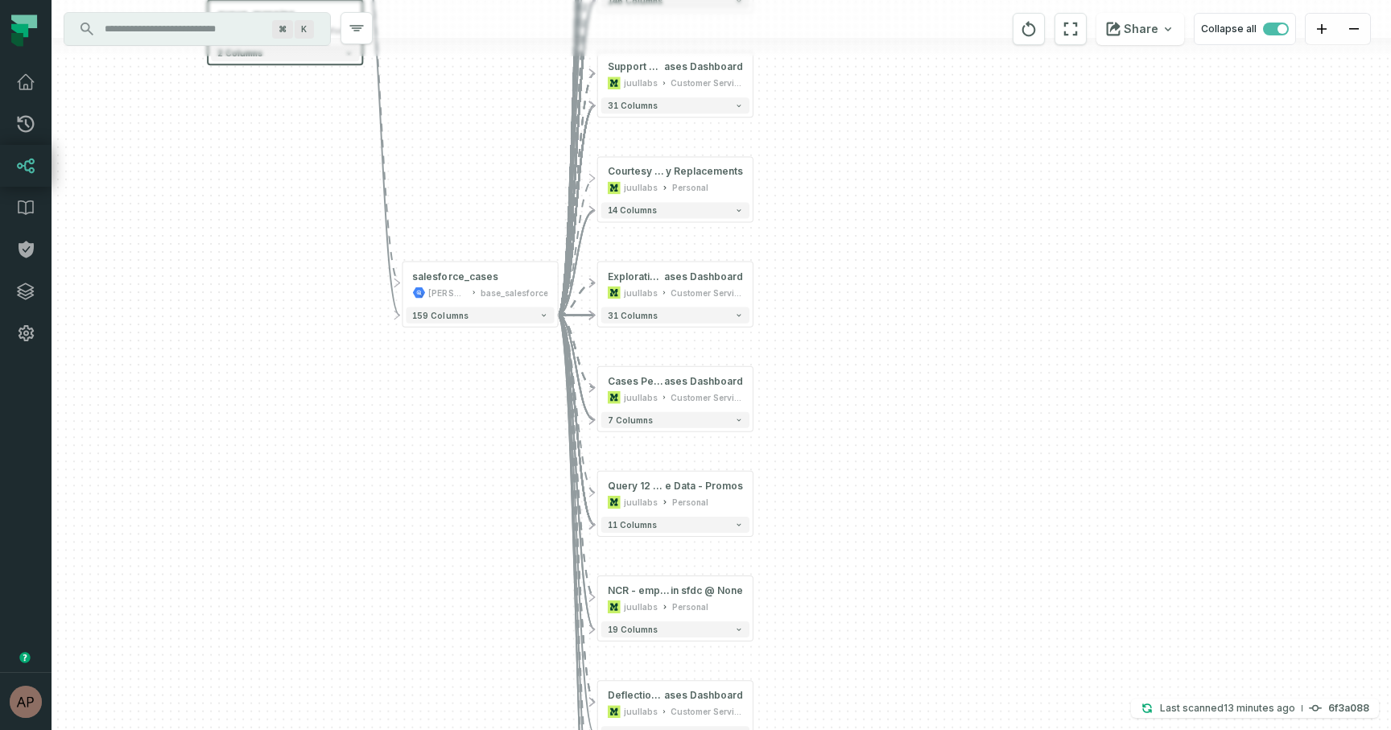
drag, startPoint x: 516, startPoint y: 341, endPoint x: 504, endPoint y: 646, distance: 304.6
click at [504, 646] on div "+ complaint_communications juul-warehouse core_customer_service + 93 columns + …" at bounding box center [722, 365] width 1340 height 730
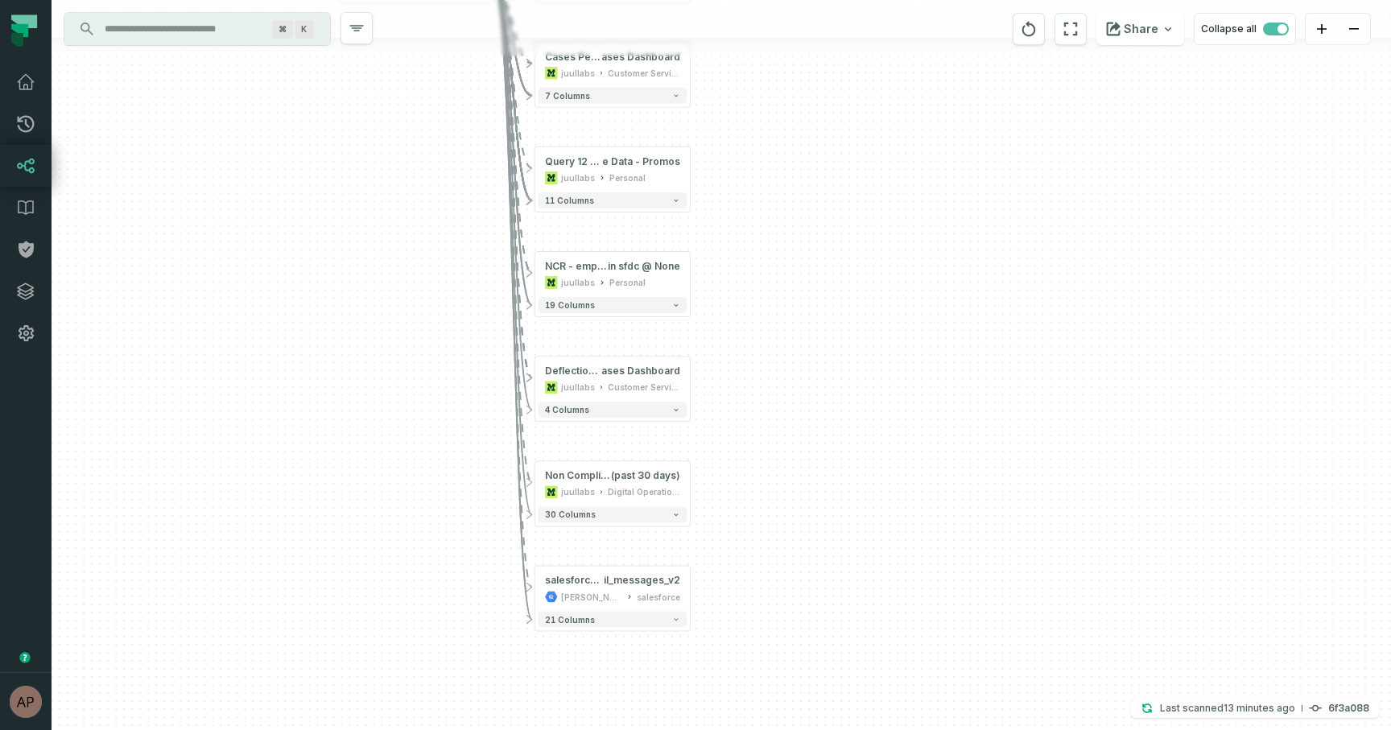
drag, startPoint x: 835, startPoint y: 308, endPoint x: 767, endPoint y: -28, distance: 343.5
click at [767, 0] on html "Pull Requests Dashboard Lineage Data Catalog Policies Integrations Settings Ary…" at bounding box center [695, 365] width 1391 height 730
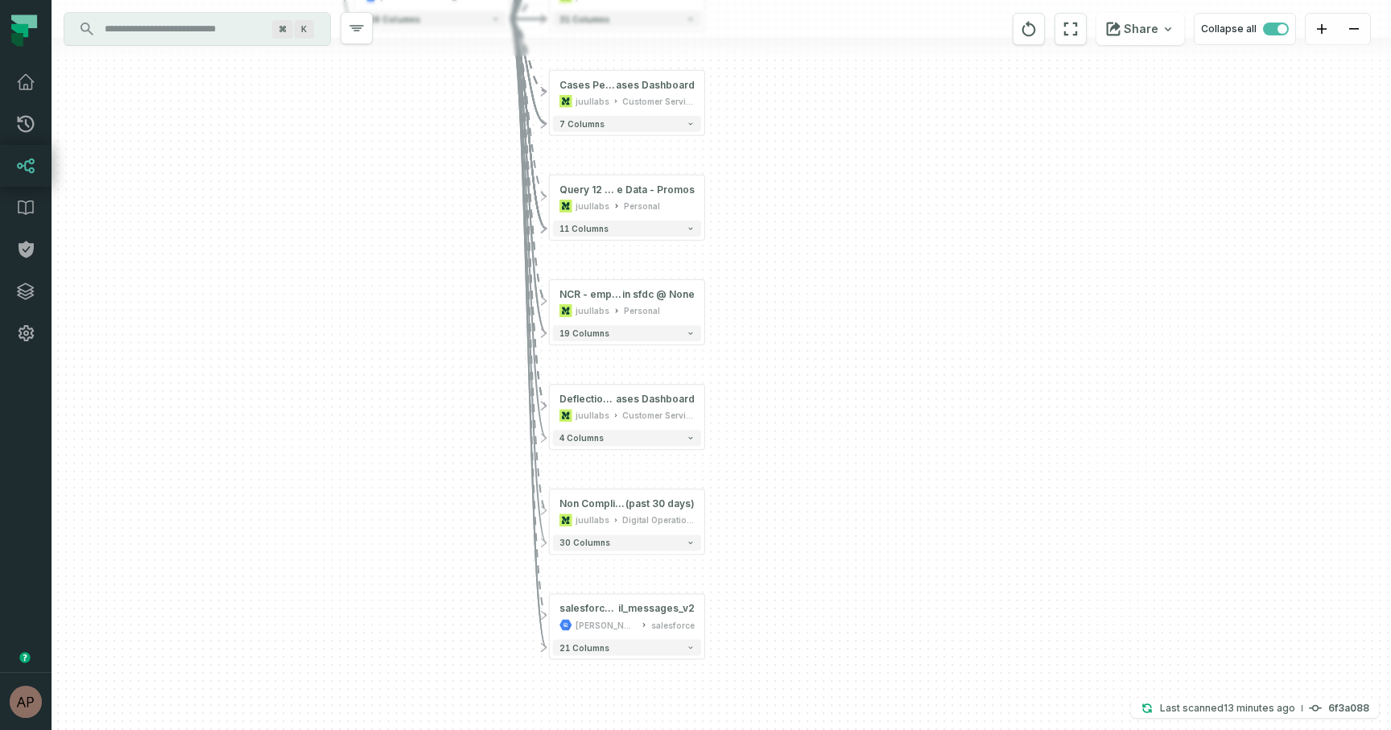
drag, startPoint x: 763, startPoint y: 203, endPoint x: 952, endPoint y: 502, distance: 353.6
click at [951, 502] on div "+ complaint_communications juul-warehouse core_customer_service + 93 columns + …" at bounding box center [722, 365] width 1340 height 730
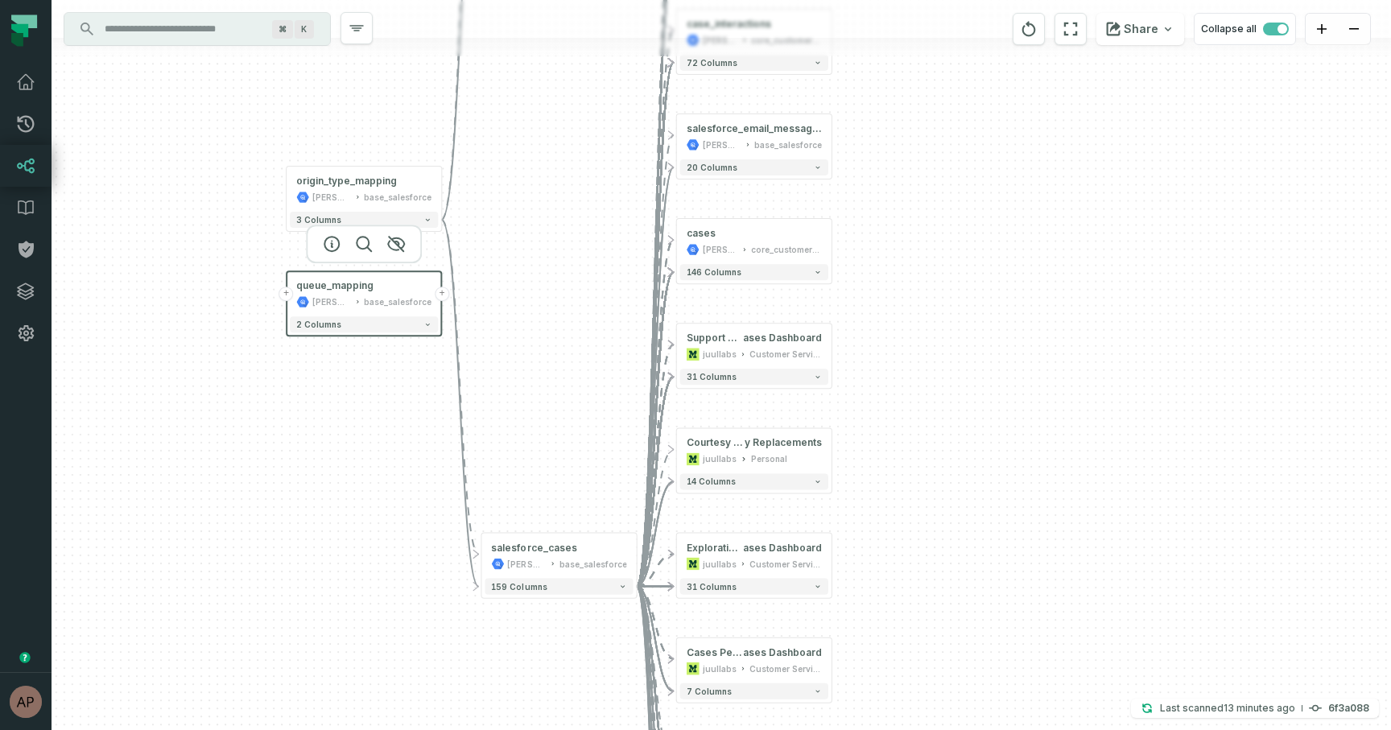
drag, startPoint x: 585, startPoint y: 382, endPoint x: 537, endPoint y: 667, distance: 289.1
click at [537, 667] on div "+ complaint_communications juul-warehouse core_customer_service + 93 columns + …" at bounding box center [722, 365] width 1340 height 730
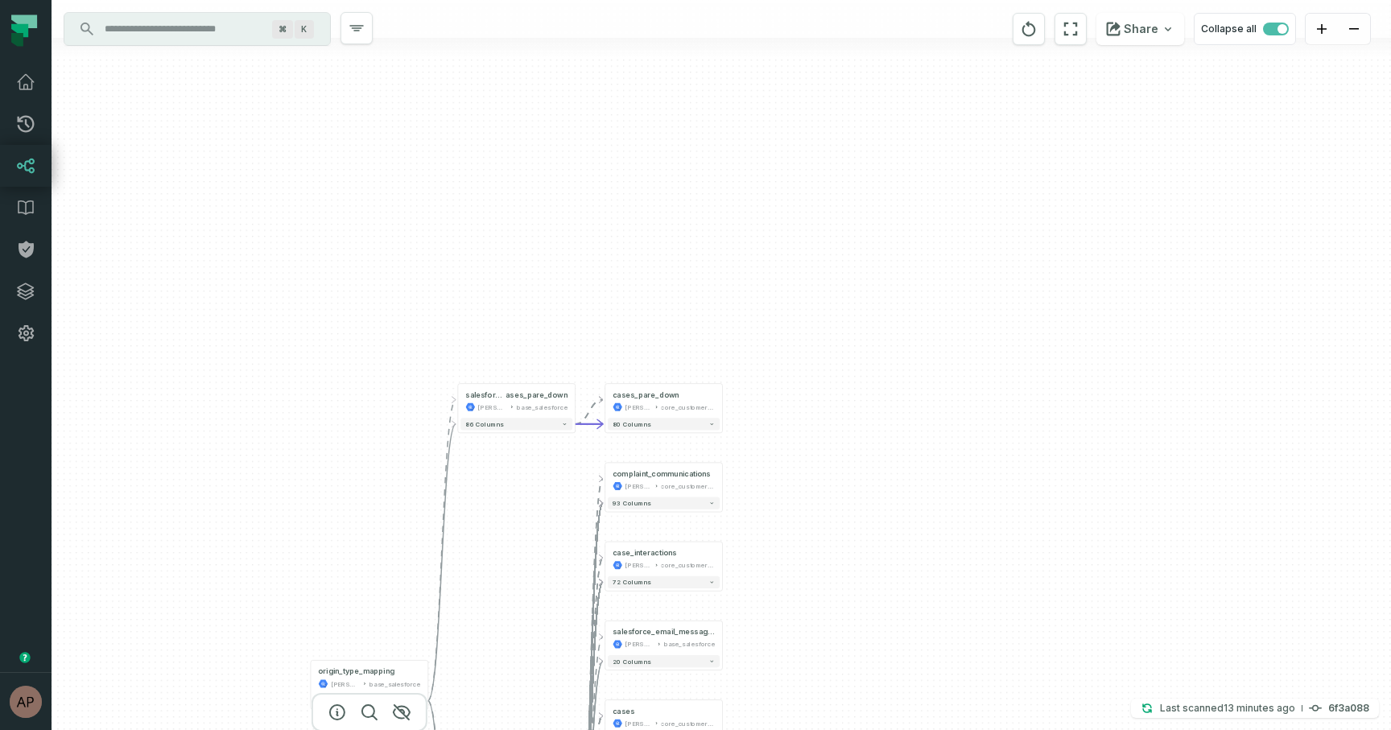
drag, startPoint x: 530, startPoint y: 229, endPoint x: 480, endPoint y: 714, distance: 488.1
click at [480, 714] on div "+ complaint_communications juul-warehouse core_customer_service + 93 columns + …" at bounding box center [722, 365] width 1340 height 730
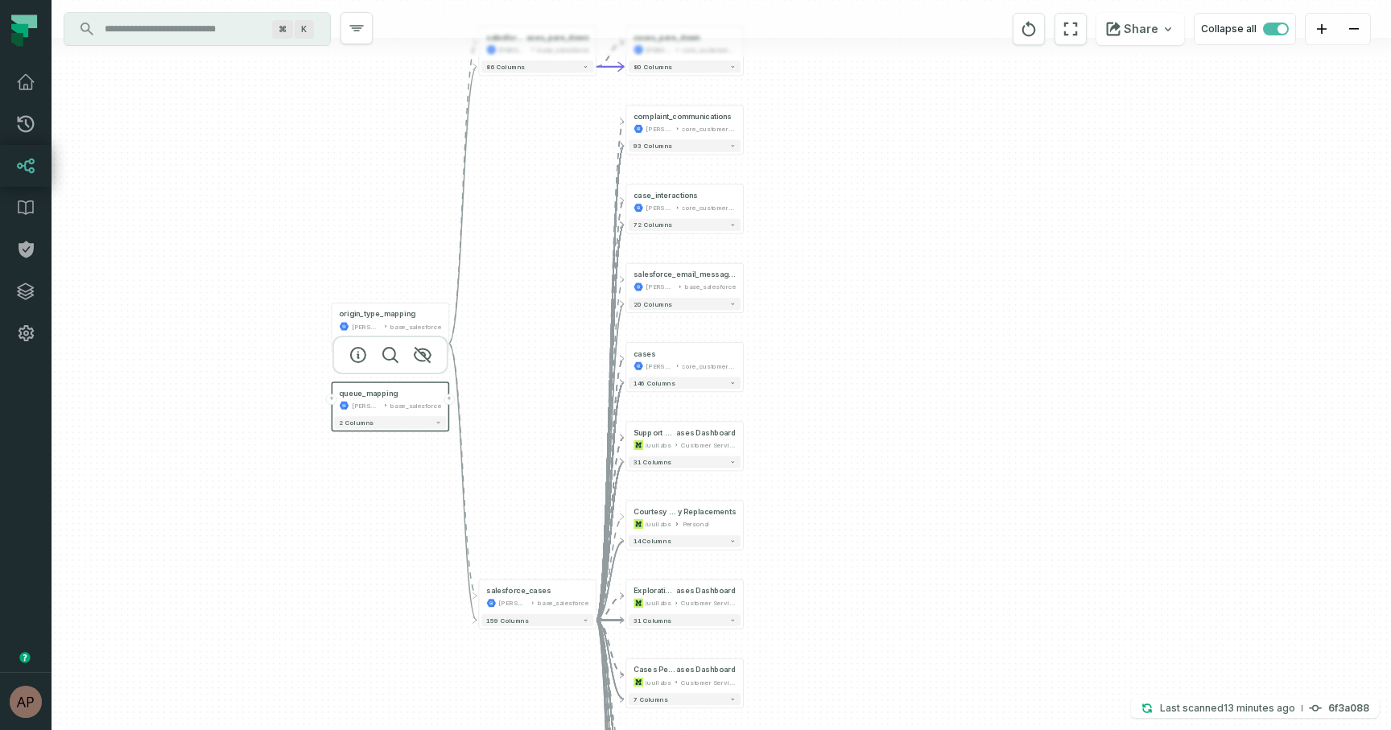
drag, startPoint x: 497, startPoint y: 693, endPoint x: 520, endPoint y: 315, distance: 379.2
click at [520, 314] on div "+ complaint_communications juul-warehouse core_customer_service + 93 columns + …" at bounding box center [722, 365] width 1340 height 730
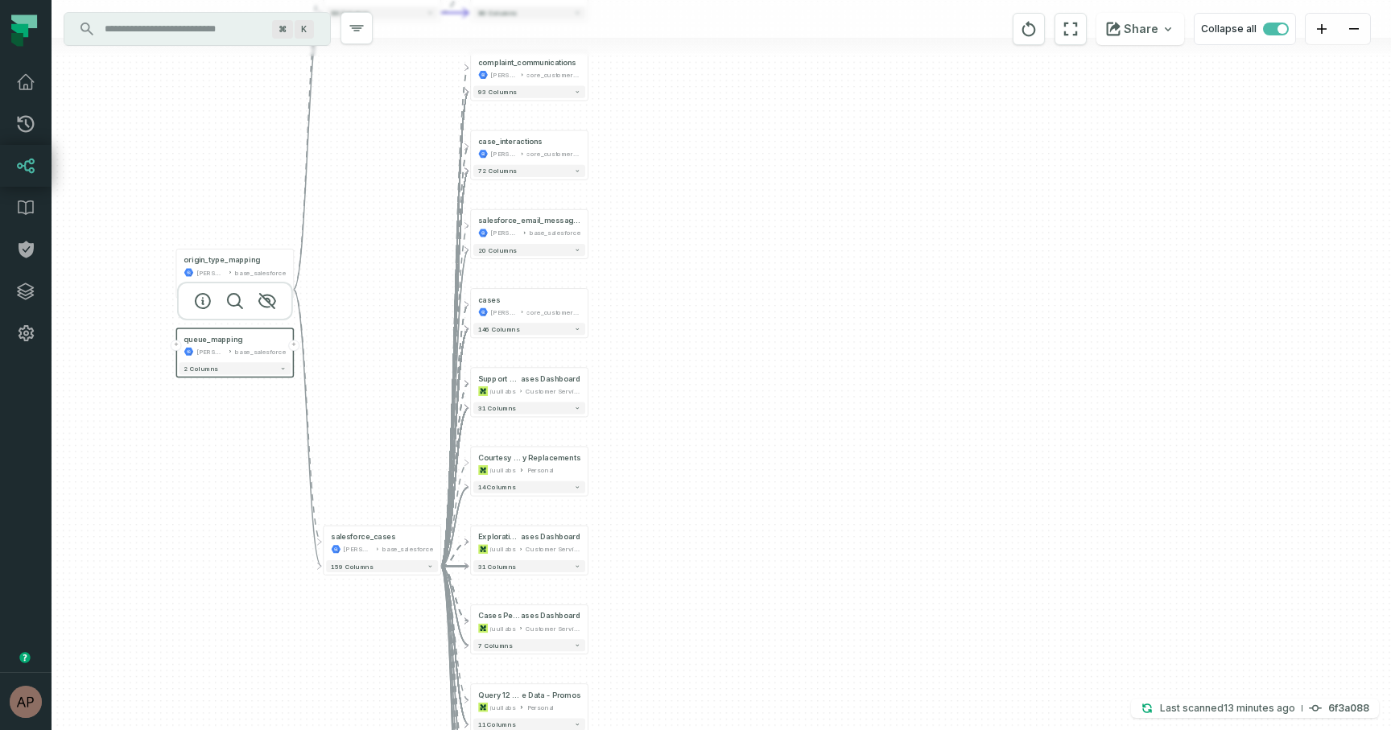
drag, startPoint x: 511, startPoint y: 469, endPoint x: 356, endPoint y: 415, distance: 164.2
click at [356, 415] on div "+ complaint_communications juul-warehouse core_customer_service + 93 columns + …" at bounding box center [722, 365] width 1340 height 730
click at [727, 245] on div "+ complaint_communications juul-warehouse core_customer_service + 93 columns + …" at bounding box center [722, 365] width 1340 height 730
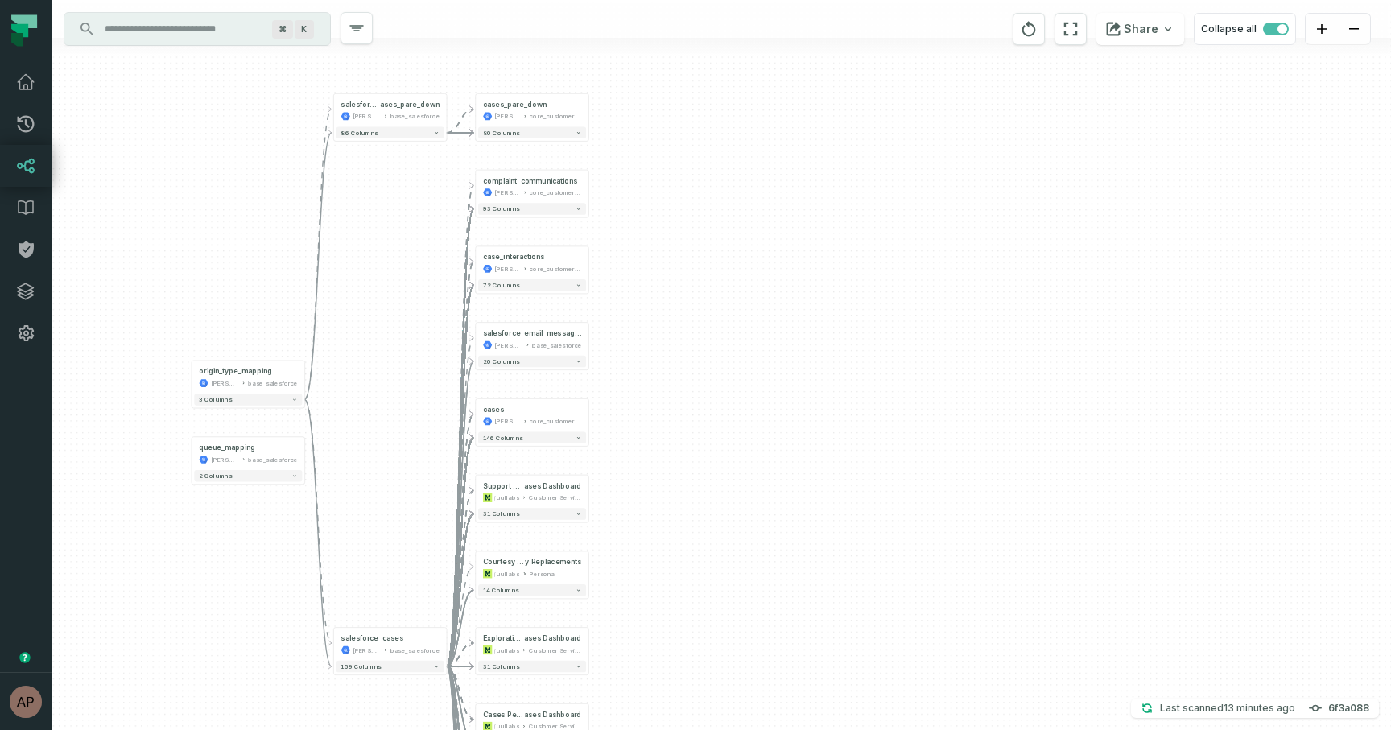
drag, startPoint x: 652, startPoint y: 229, endPoint x: 651, endPoint y: 340, distance: 111.1
click at [651, 340] on div "+ complaint_communications juul-warehouse core_customer_service + 93 columns + …" at bounding box center [722, 365] width 1340 height 730
click at [589, 340] on button "+" at bounding box center [589, 339] width 10 height 10
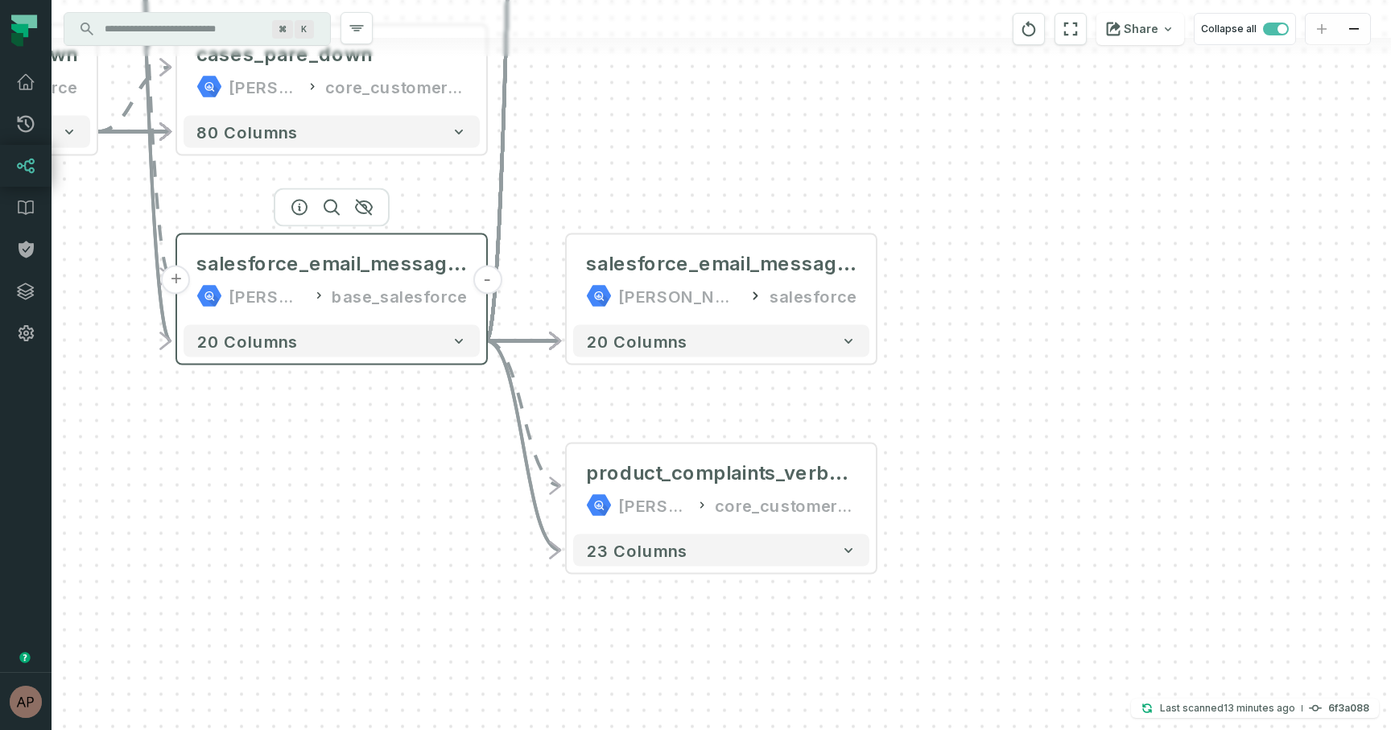
click at [486, 283] on button "-" at bounding box center [487, 280] width 29 height 29
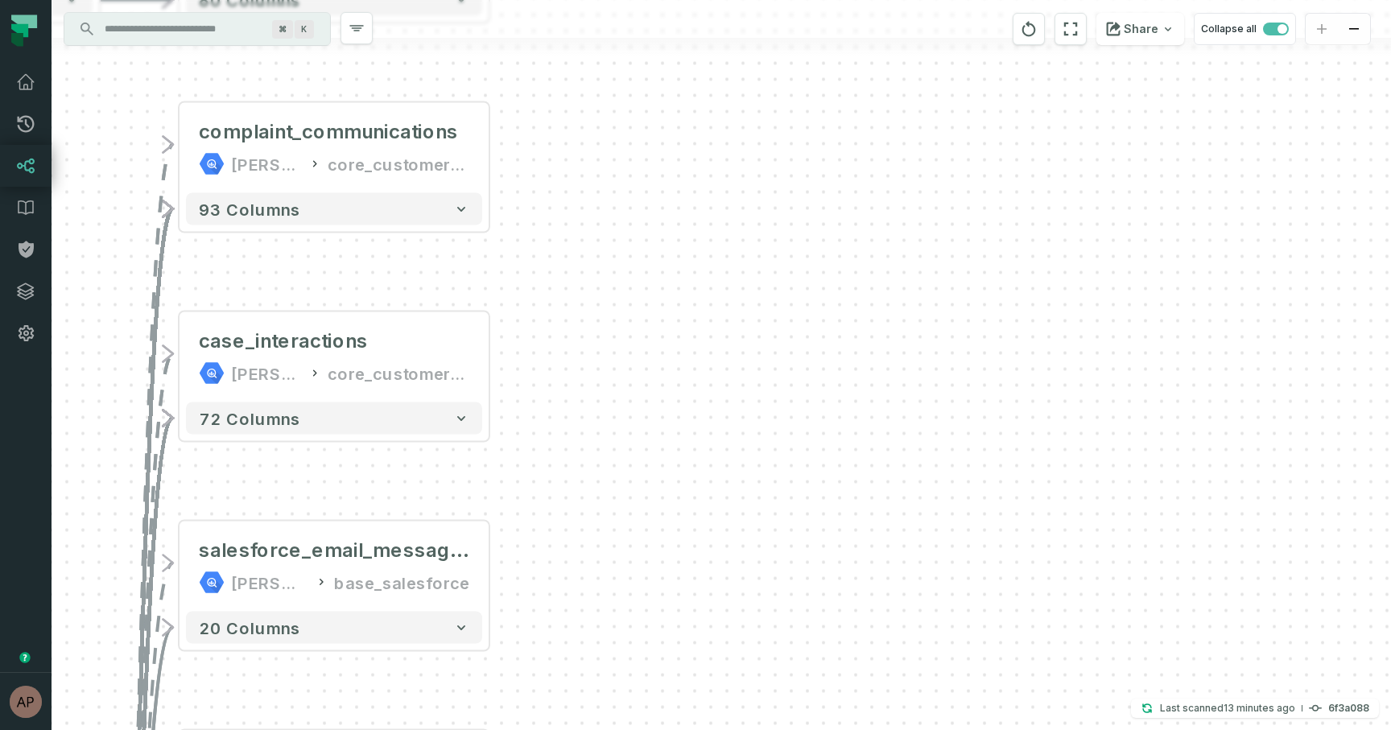
drag, startPoint x: 528, startPoint y: 318, endPoint x: 531, endPoint y: 612, distance: 293.9
click at [531, 612] on div "+ complaint_communications juul-warehouse core_customer_service + 93 columns + …" at bounding box center [722, 365] width 1340 height 730
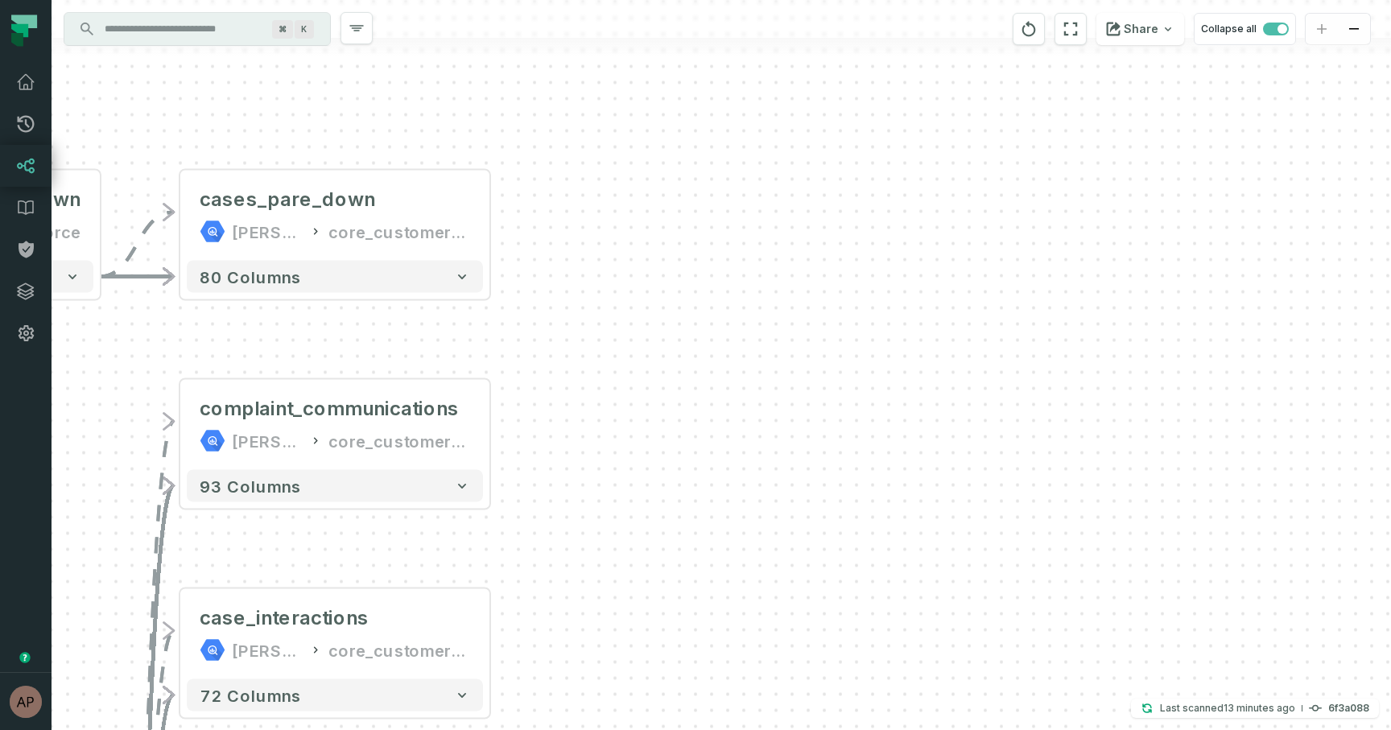
drag, startPoint x: 542, startPoint y: 364, endPoint x: 543, endPoint y: 634, distance: 269.7
click at [543, 634] on div "+ complaint_communications juul-warehouse core_customer_service + 93 columns + …" at bounding box center [722, 365] width 1340 height 730
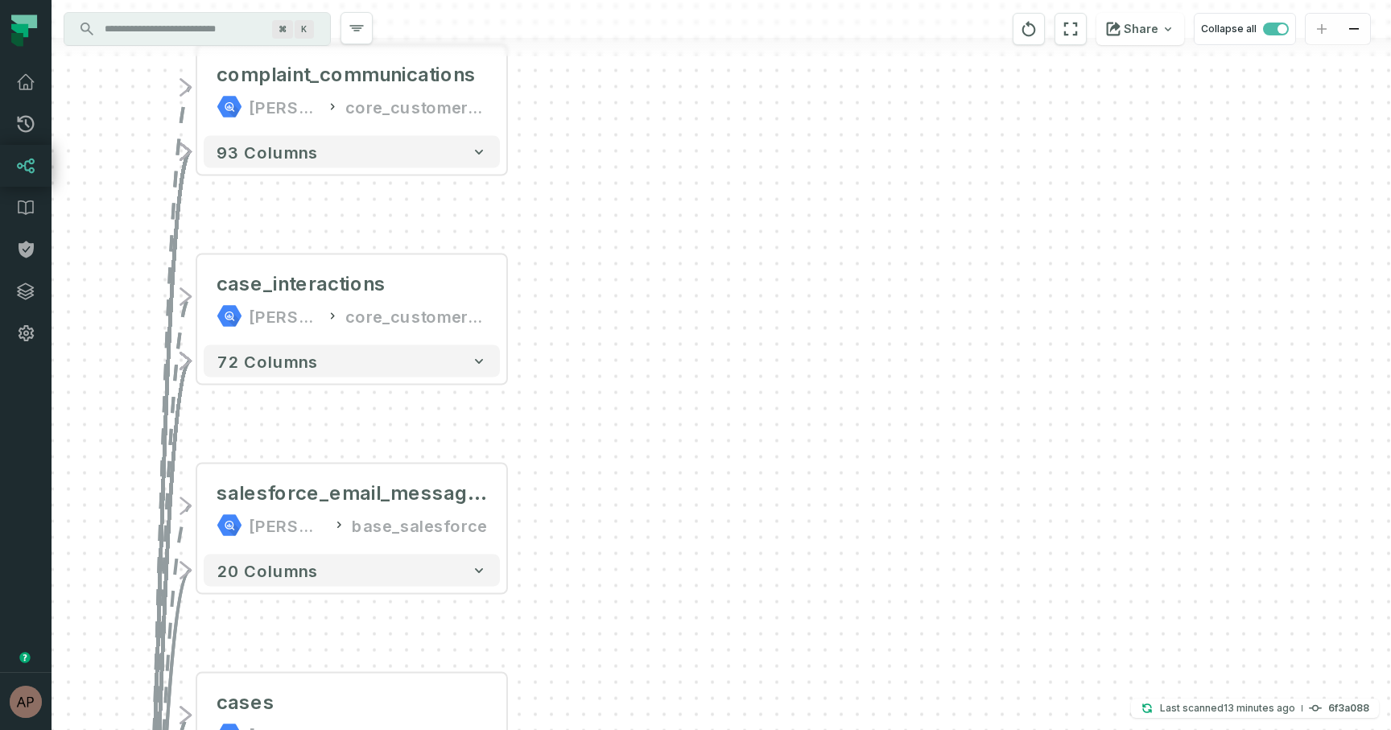
drag, startPoint x: 543, startPoint y: 634, endPoint x: 564, endPoint y: 200, distance: 433.7
click at [564, 200] on div "+ complaint_communications juul-warehouse core_customer_service + 93 columns + …" at bounding box center [722, 365] width 1340 height 730
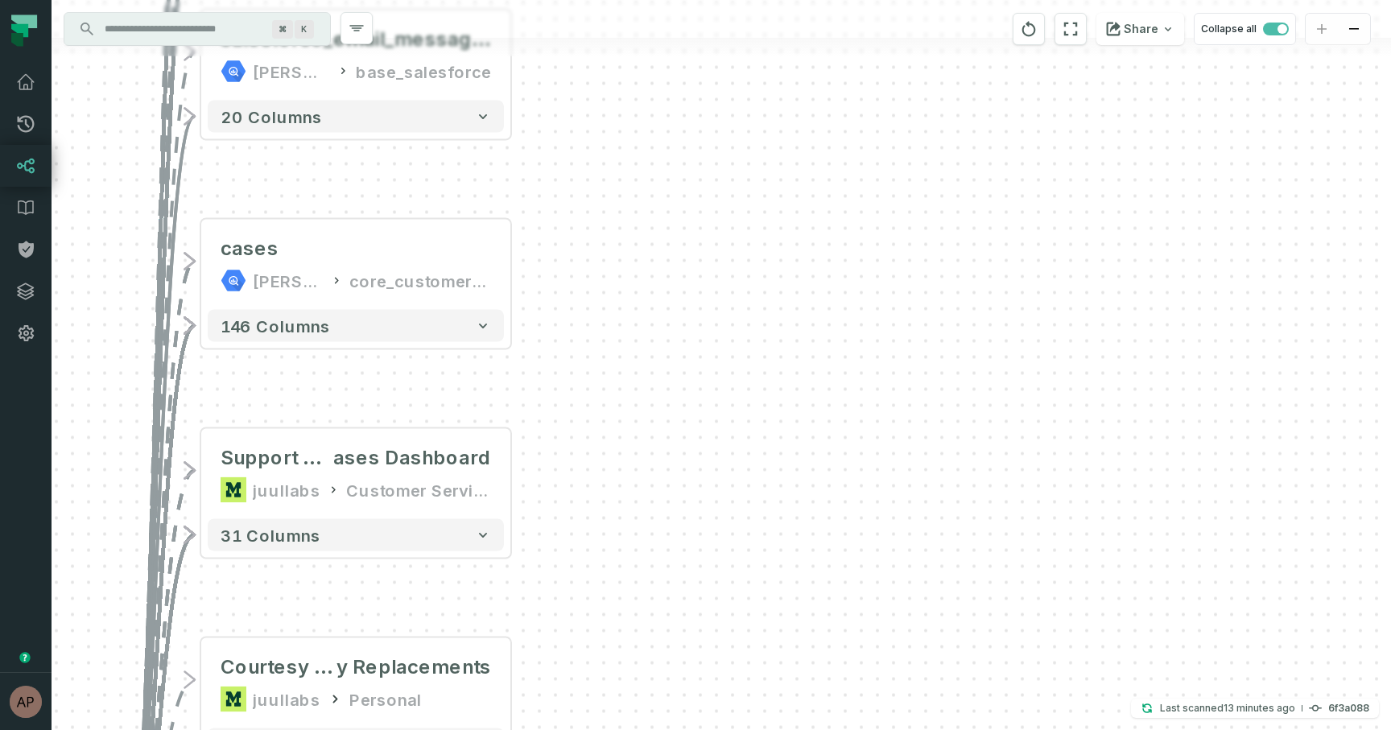
drag, startPoint x: 568, startPoint y: 501, endPoint x: 570, endPoint y: 34, distance: 467.0
click at [570, 34] on div "+ complaint_communications juul-warehouse core_customer_service + 93 columns + …" at bounding box center [722, 365] width 1340 height 730
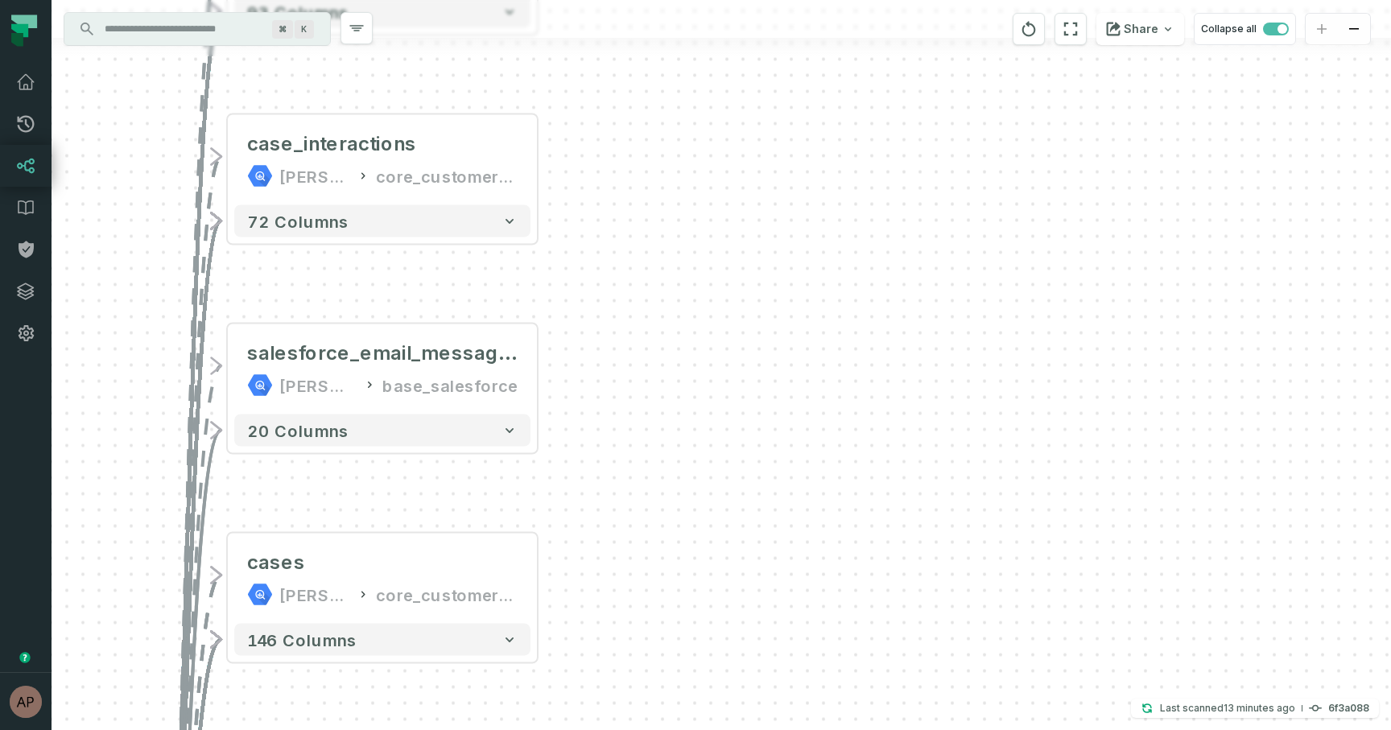
drag, startPoint x: 571, startPoint y: 370, endPoint x: 596, endPoint y: 796, distance: 426.7
click at [596, 730] on html "Pull Requests Dashboard Lineage Data Catalog Policies Integrations Settings Ary…" at bounding box center [695, 365] width 1391 height 730
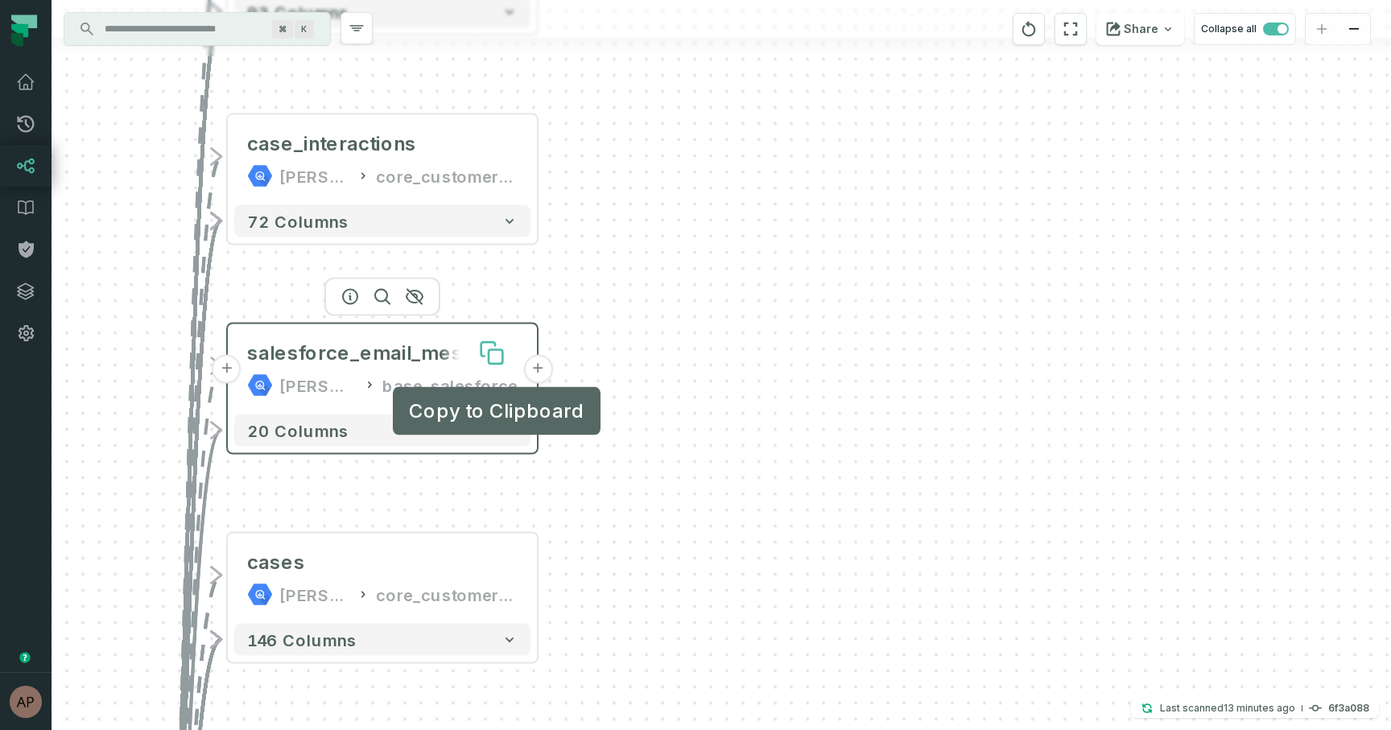
click at [493, 348] on icon at bounding box center [492, 354] width 26 height 26
click at [545, 364] on button "+" at bounding box center [537, 369] width 29 height 29
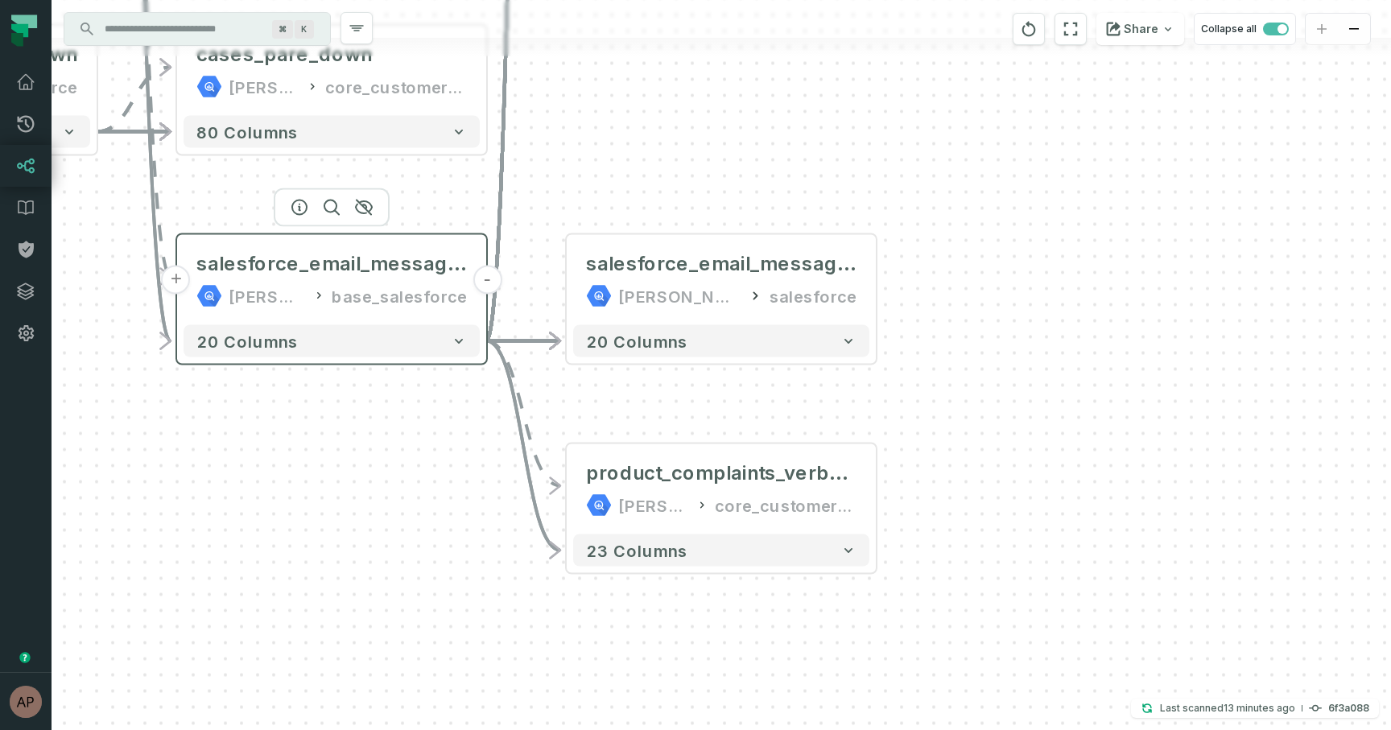
click at [486, 283] on button "-" at bounding box center [487, 280] width 29 height 29
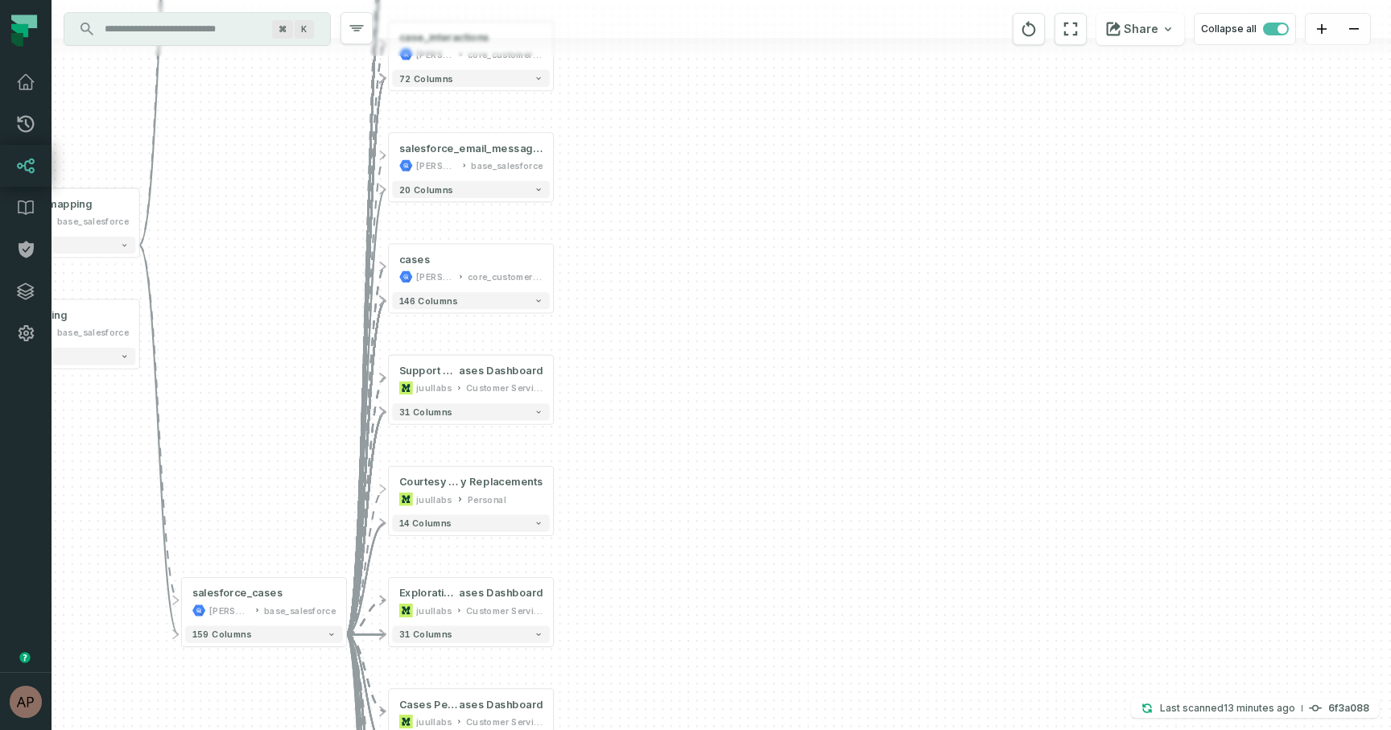
drag, startPoint x: 681, startPoint y: 343, endPoint x: 690, endPoint y: 244, distance: 99.4
click at [690, 243] on div "+ complaint_communications juul-warehouse core_customer_service + 93 columns + …" at bounding box center [722, 365] width 1340 height 730
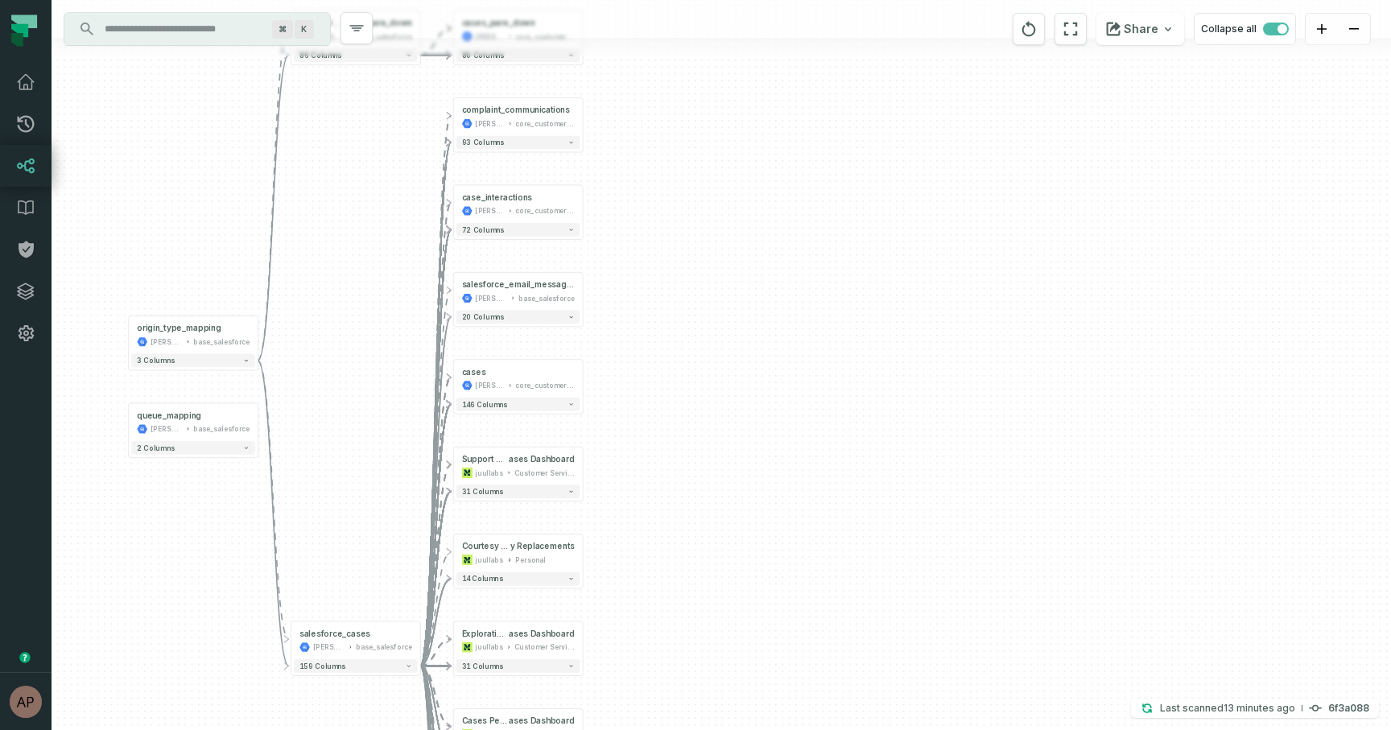
drag, startPoint x: 690, startPoint y: 244, endPoint x: 691, endPoint y: 440, distance: 196.5
click at [691, 440] on div "+ complaint_communications juul-warehouse core_customer_service + 93 columns + …" at bounding box center [722, 365] width 1340 height 730
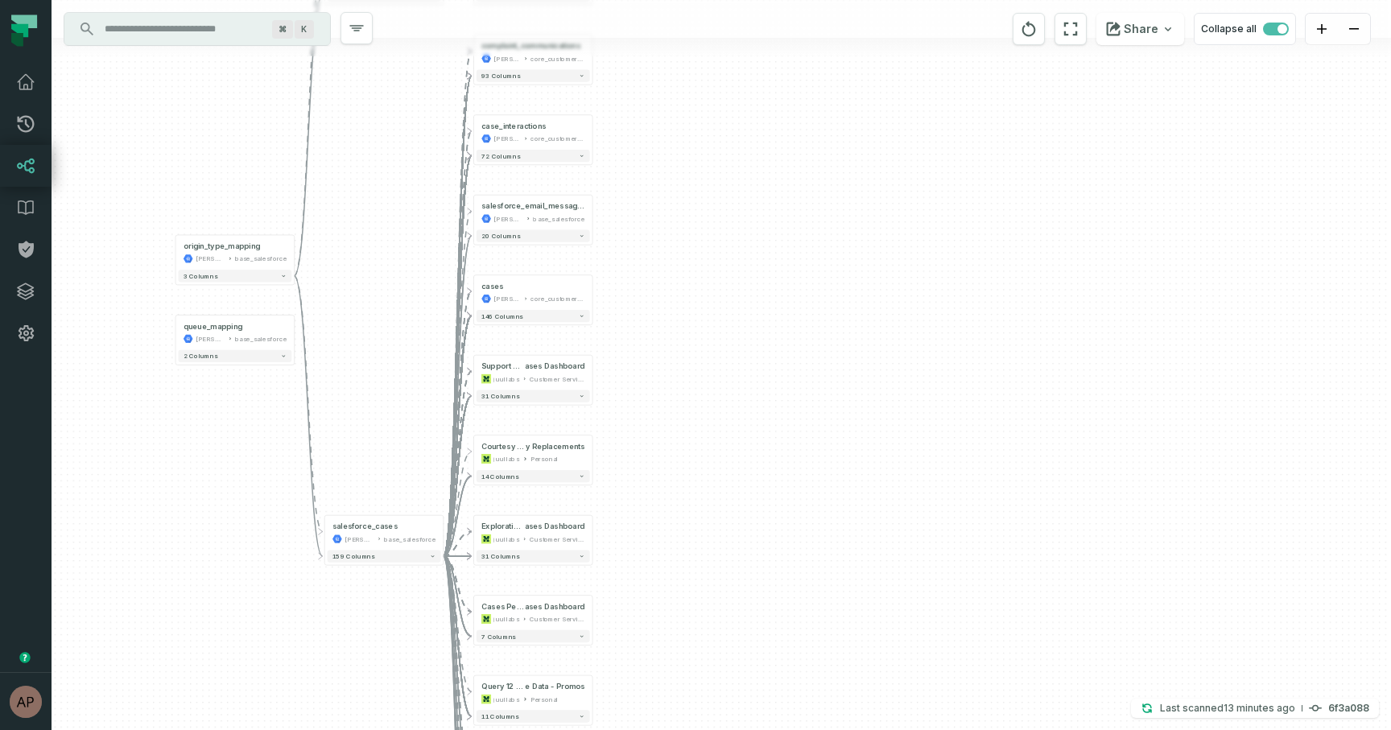
drag, startPoint x: 690, startPoint y: 459, endPoint x: 690, endPoint y: 292, distance: 166.7
click at [690, 292] on div "+ complaint_communications juul-warehouse core_customer_service + 93 columns + …" at bounding box center [722, 365] width 1340 height 730
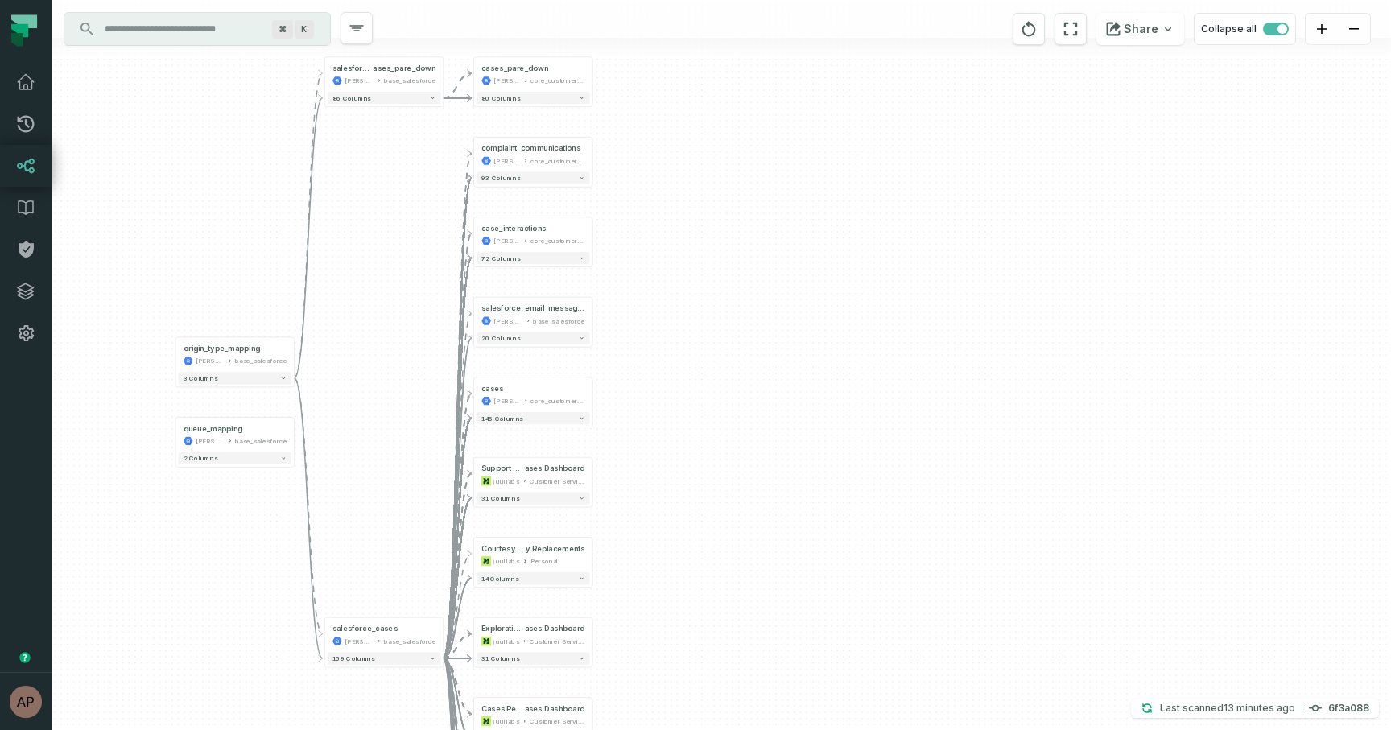
drag, startPoint x: 644, startPoint y: 206, endPoint x: 644, endPoint y: 308, distance: 102.3
click at [644, 308] on div "+ complaint_communications juul-warehouse core_customer_service + 93 columns + …" at bounding box center [722, 365] width 1340 height 730
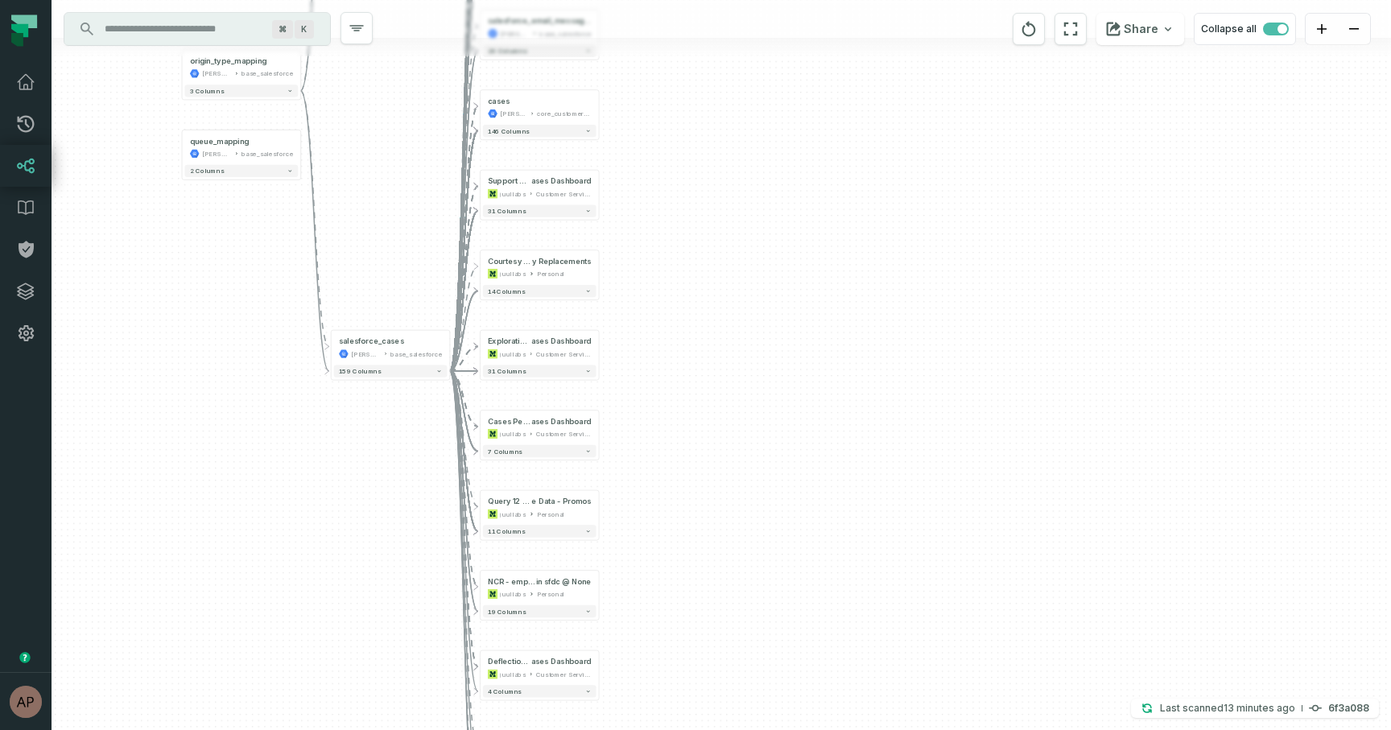
drag, startPoint x: 668, startPoint y: 603, endPoint x: 675, endPoint y: 313, distance: 289.9
click at [675, 313] on div "+ complaint_communications juul-warehouse core_customer_service + 93 columns + …" at bounding box center [722, 365] width 1340 height 730
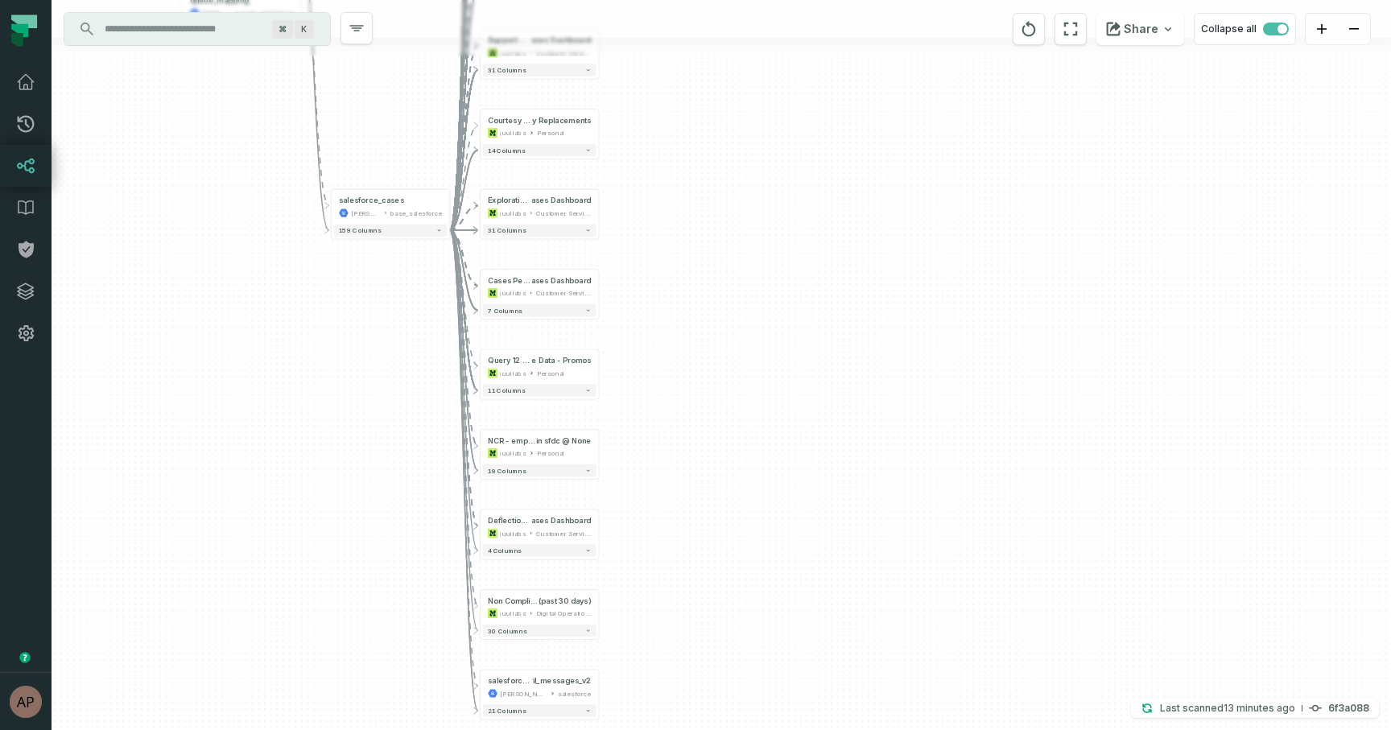
drag, startPoint x: 667, startPoint y: 469, endPoint x: 667, endPoint y: 330, distance: 138.5
click at [667, 330] on div "+ complaint_communications juul-warehouse core_customer_service + 93 columns + …" at bounding box center [722, 365] width 1340 height 730
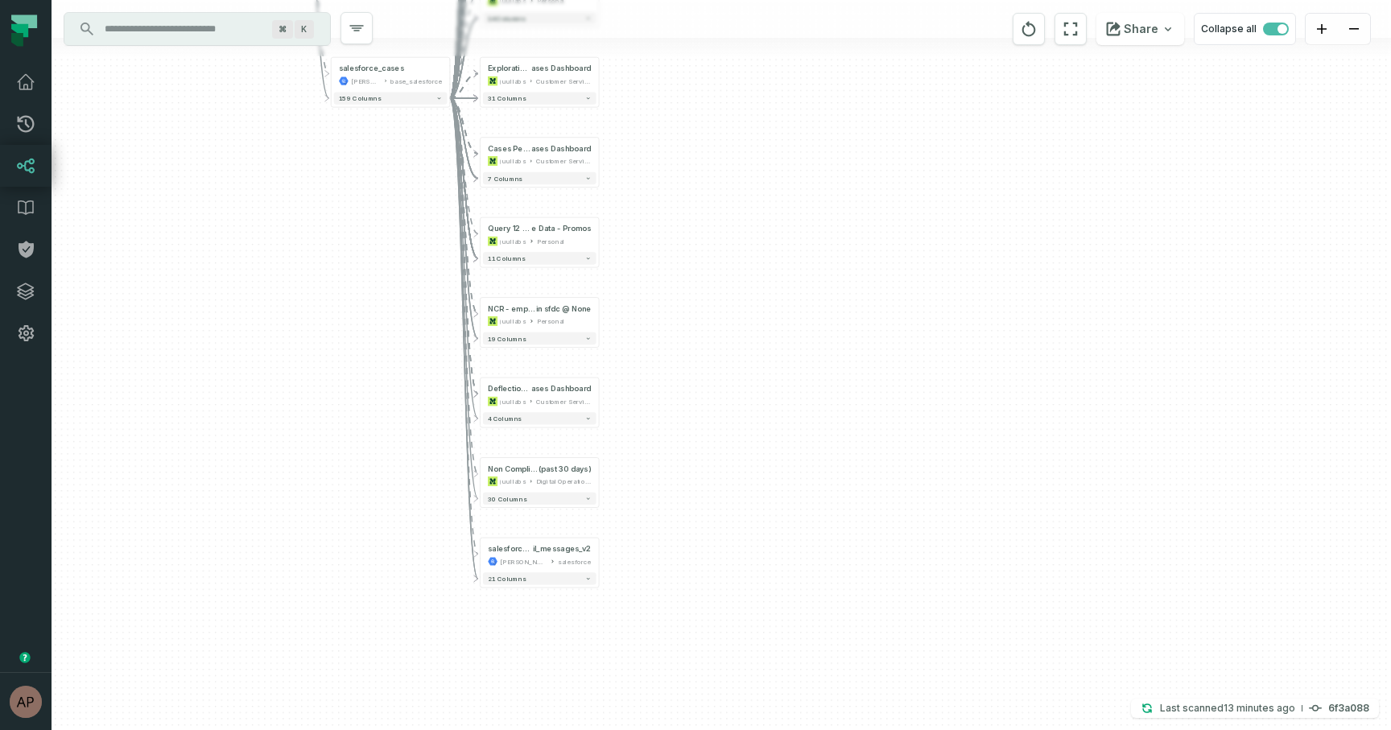
drag, startPoint x: 667, startPoint y: 330, endPoint x: 667, endPoint y: 198, distance: 132.1
click at [667, 198] on div "+ complaint_communications juul-warehouse core_customer_service + 93 columns + …" at bounding box center [722, 365] width 1340 height 730
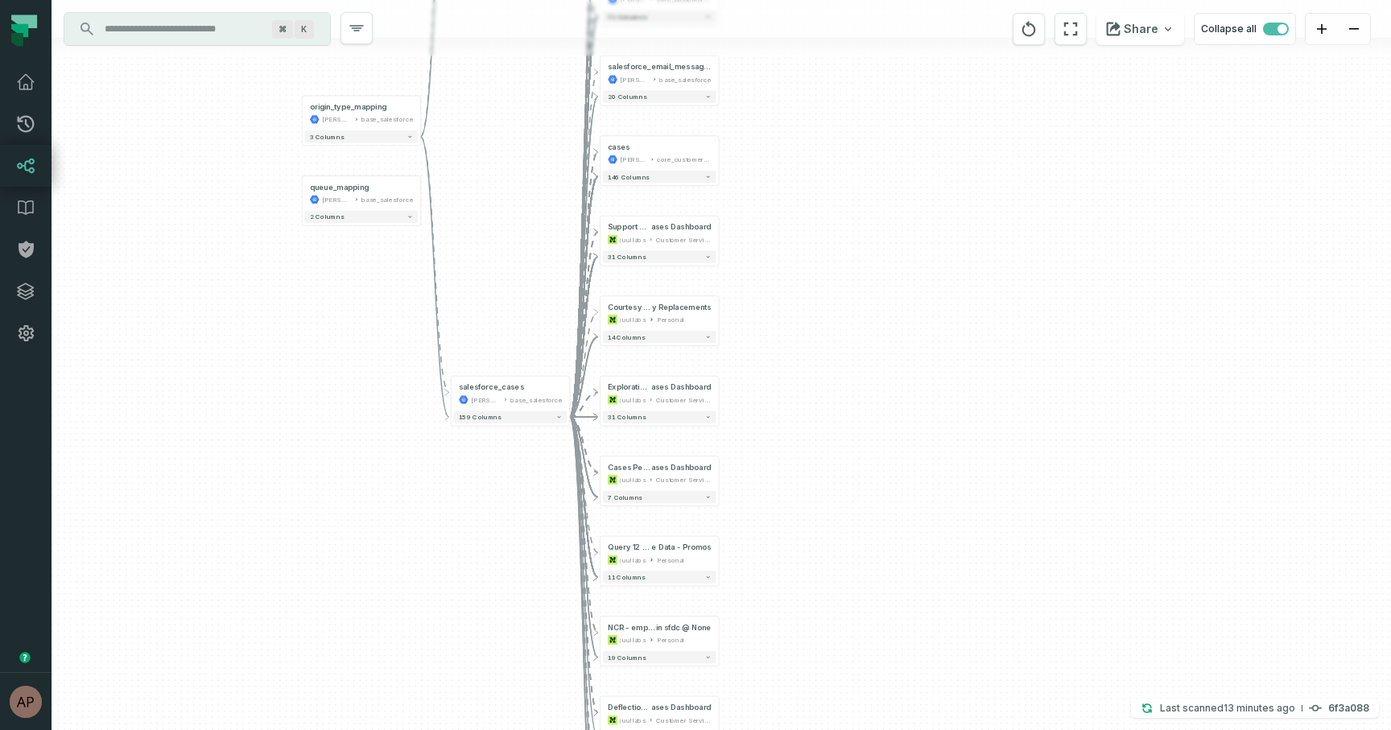
drag, startPoint x: 751, startPoint y: 202, endPoint x: 868, endPoint y: 525, distance: 343.3
click at [868, 525] on div "+ complaint_communications juul-warehouse core_customer_service + 93 columns + …" at bounding box center [722, 365] width 1340 height 730
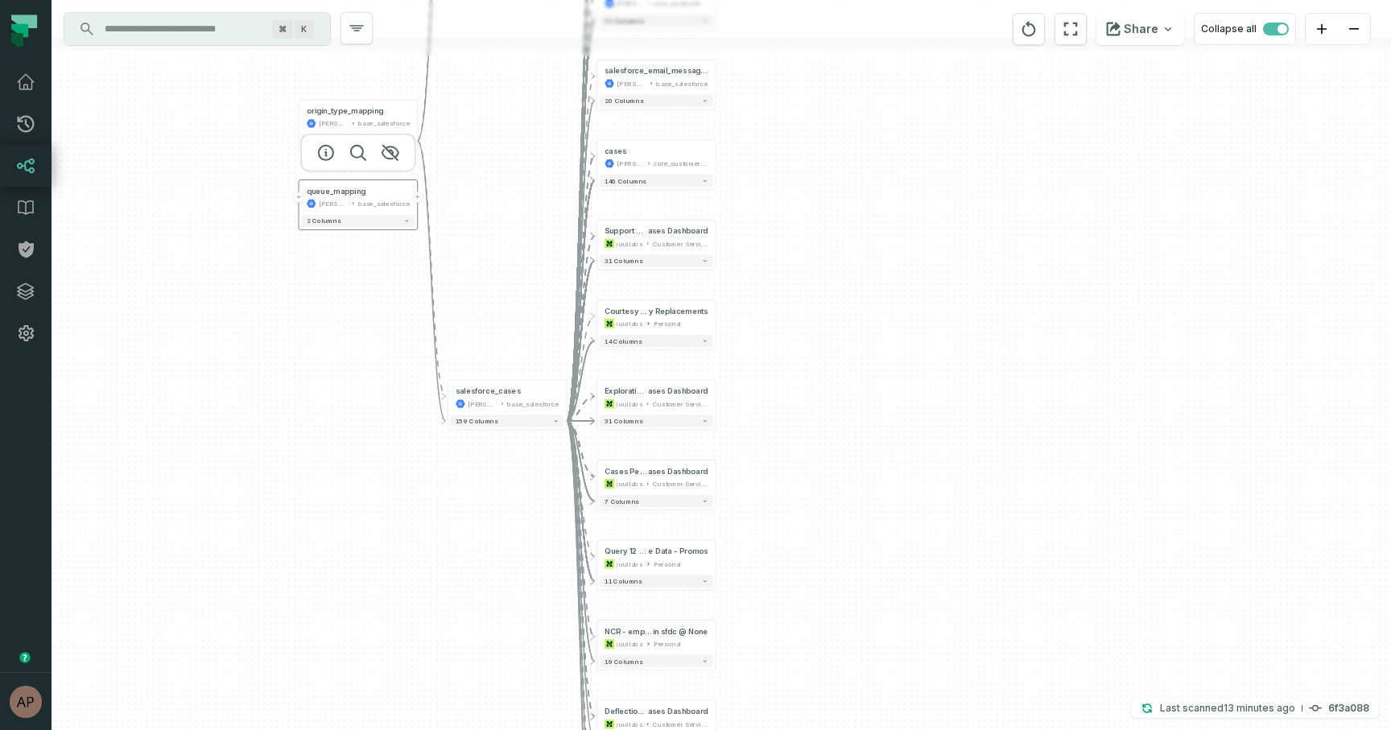
click at [417, 195] on button "+" at bounding box center [417, 197] width 11 height 11
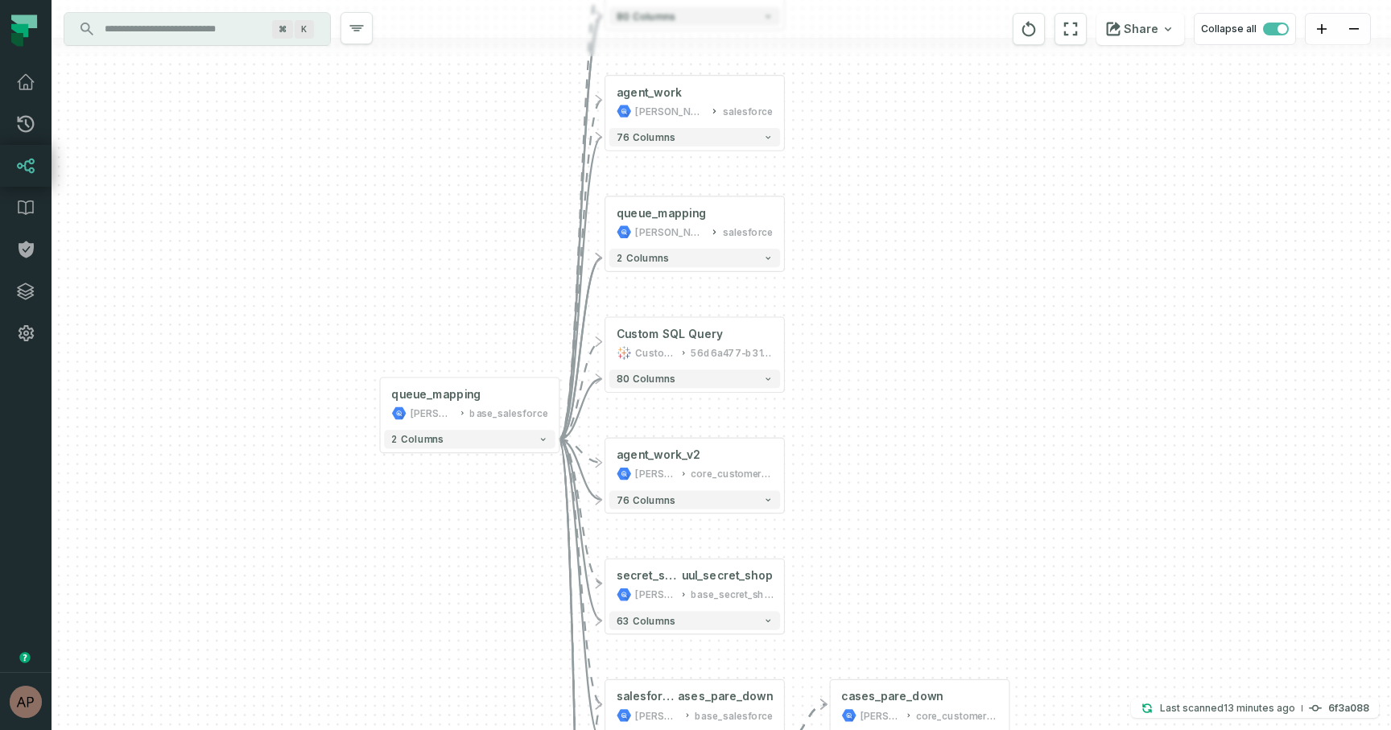
drag, startPoint x: 890, startPoint y: 433, endPoint x: 863, endPoint y: 296, distance: 140.2
click at [863, 296] on div "+ agent_work juul-warehouse core_customer_service + 80 columns + agent_work juu…" at bounding box center [722, 365] width 1340 height 730
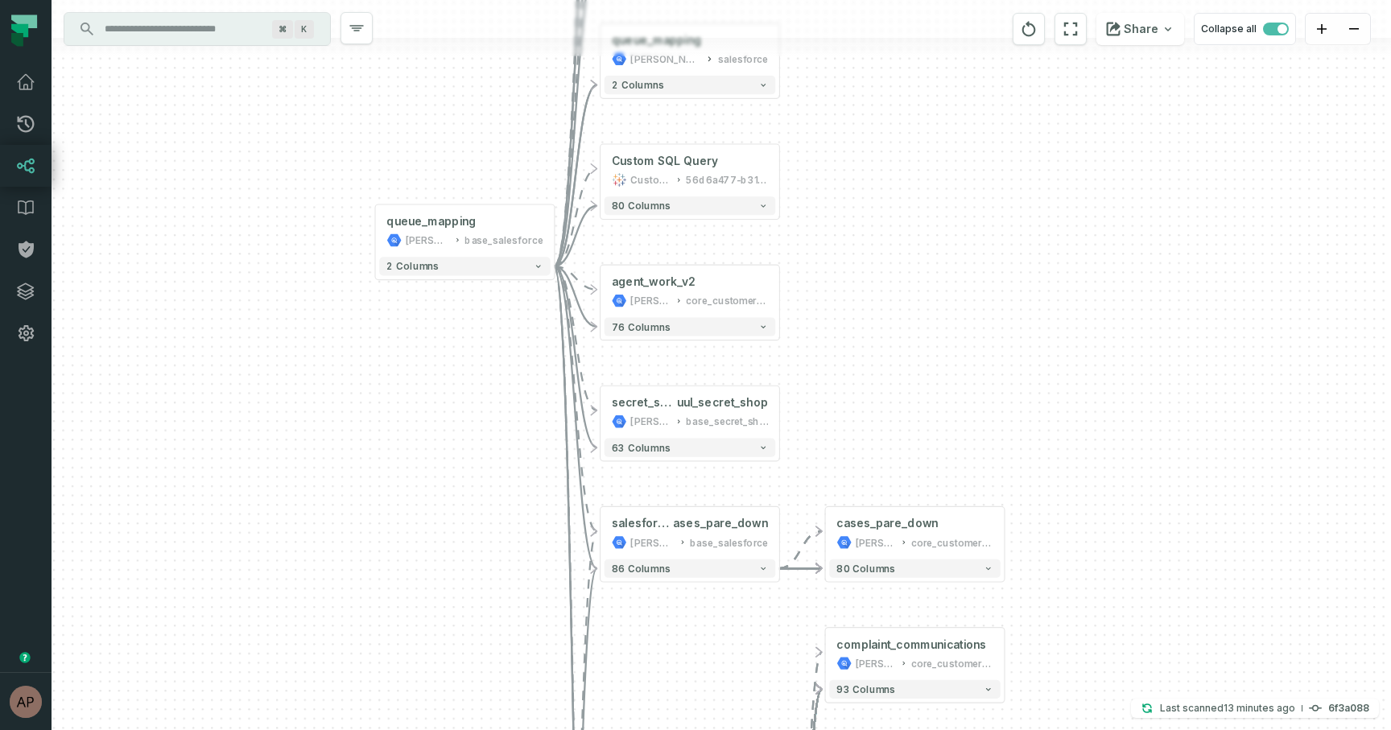
drag, startPoint x: 868, startPoint y: 513, endPoint x: 863, endPoint y: 332, distance: 181.2
click at [863, 332] on div "+ agent_work juul-warehouse core_customer_service + 80 columns + agent_work juu…" at bounding box center [722, 365] width 1340 height 730
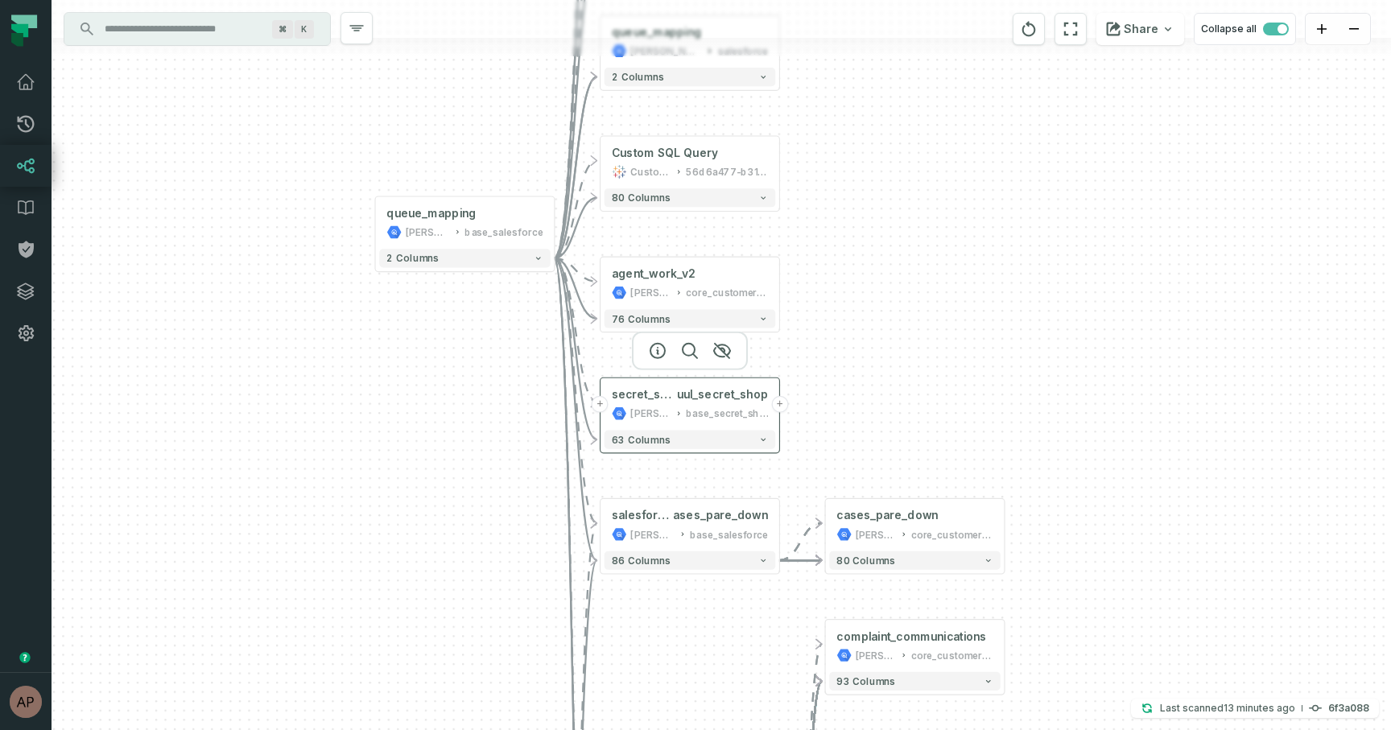
click at [664, 417] on div "[PERSON_NAME]-warehouse" at bounding box center [650, 414] width 41 height 14
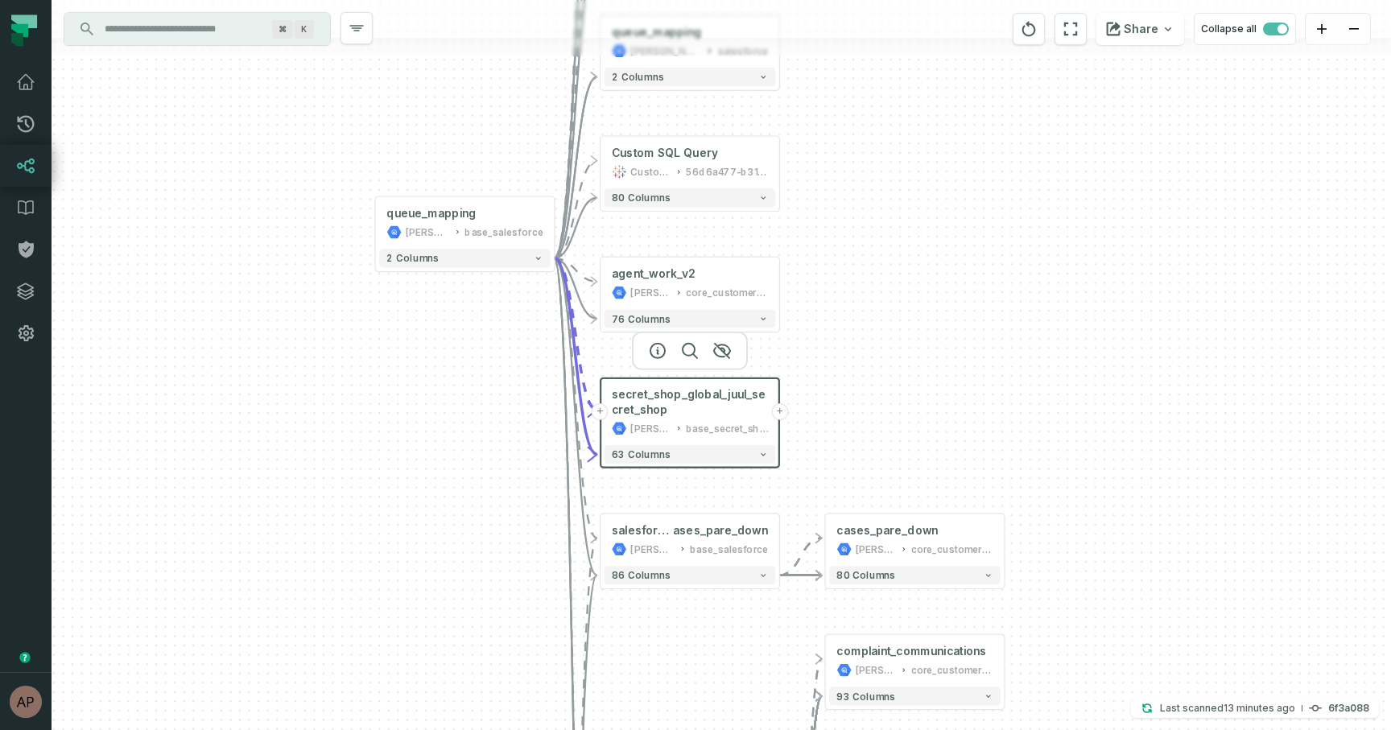
click at [780, 412] on button "+" at bounding box center [779, 411] width 17 height 17
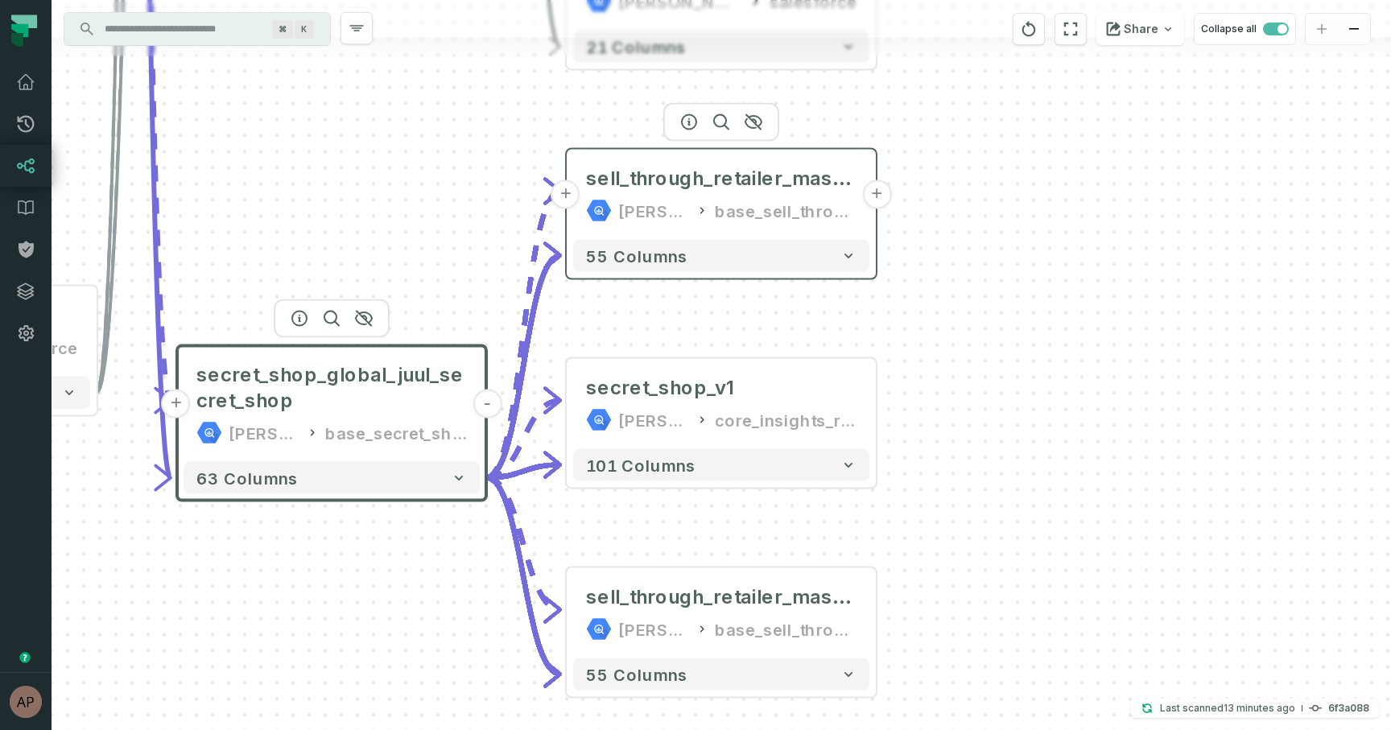
click at [878, 196] on button "+" at bounding box center [876, 194] width 29 height 29
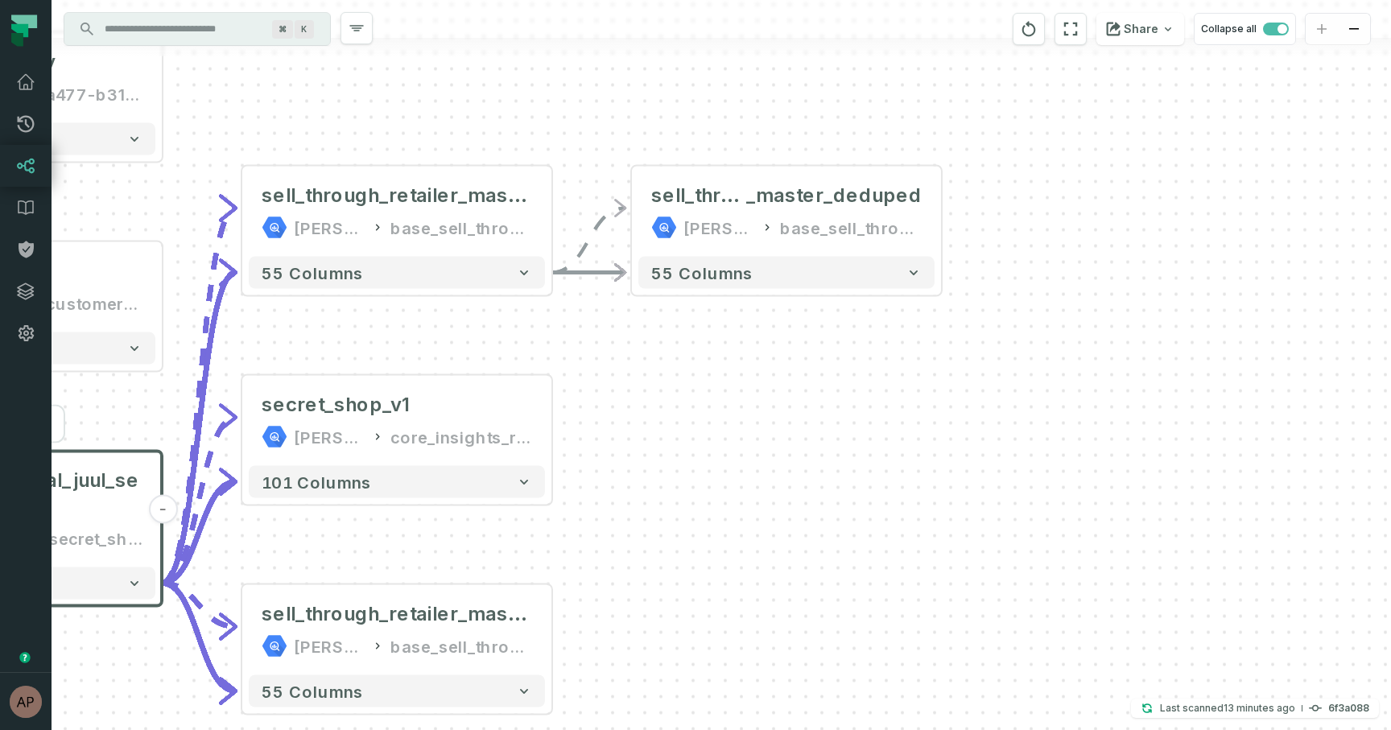
drag, startPoint x: 843, startPoint y: 528, endPoint x: 920, endPoint y: 335, distance: 208.1
click at [920, 335] on div "- sell_through_retailer _master_deduped juul-warehouse base_sell_through + 55 c…" at bounding box center [722, 365] width 1340 height 730
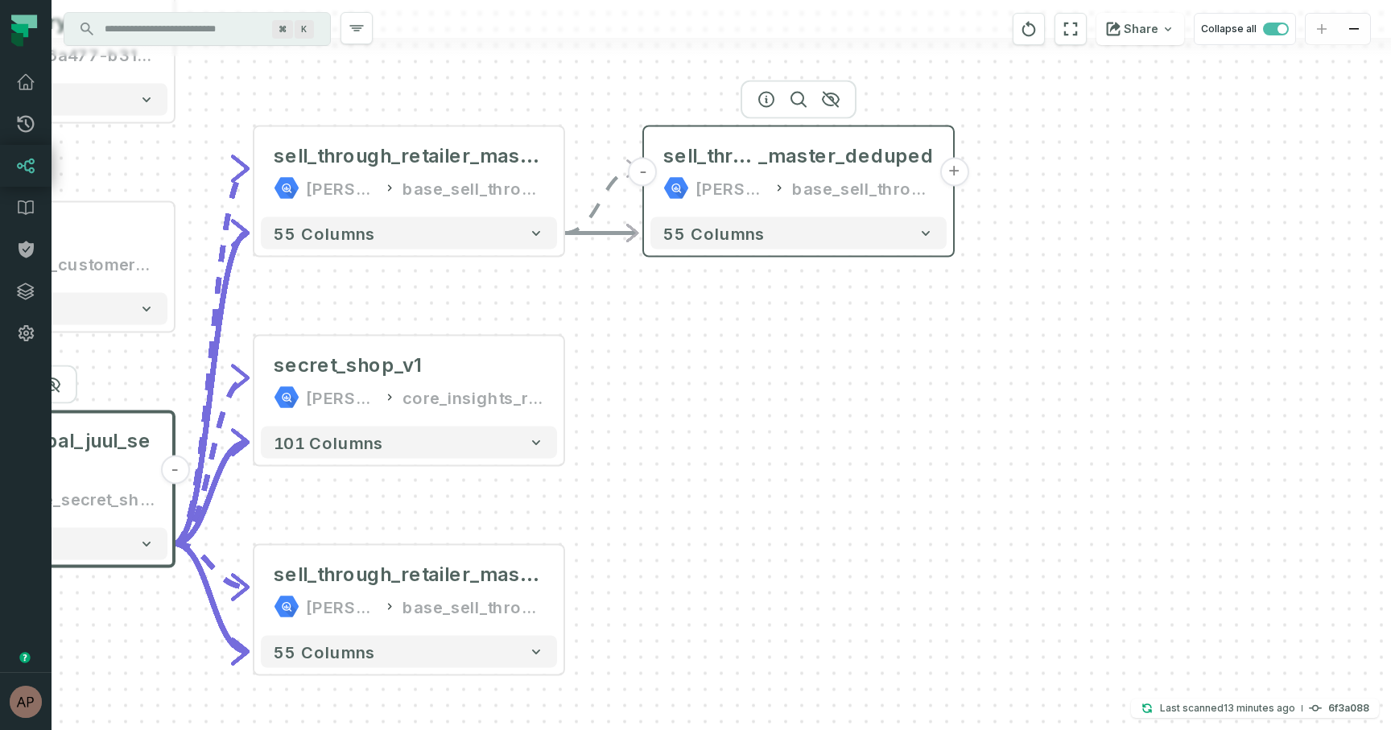
click at [960, 176] on button "+" at bounding box center [954, 172] width 29 height 29
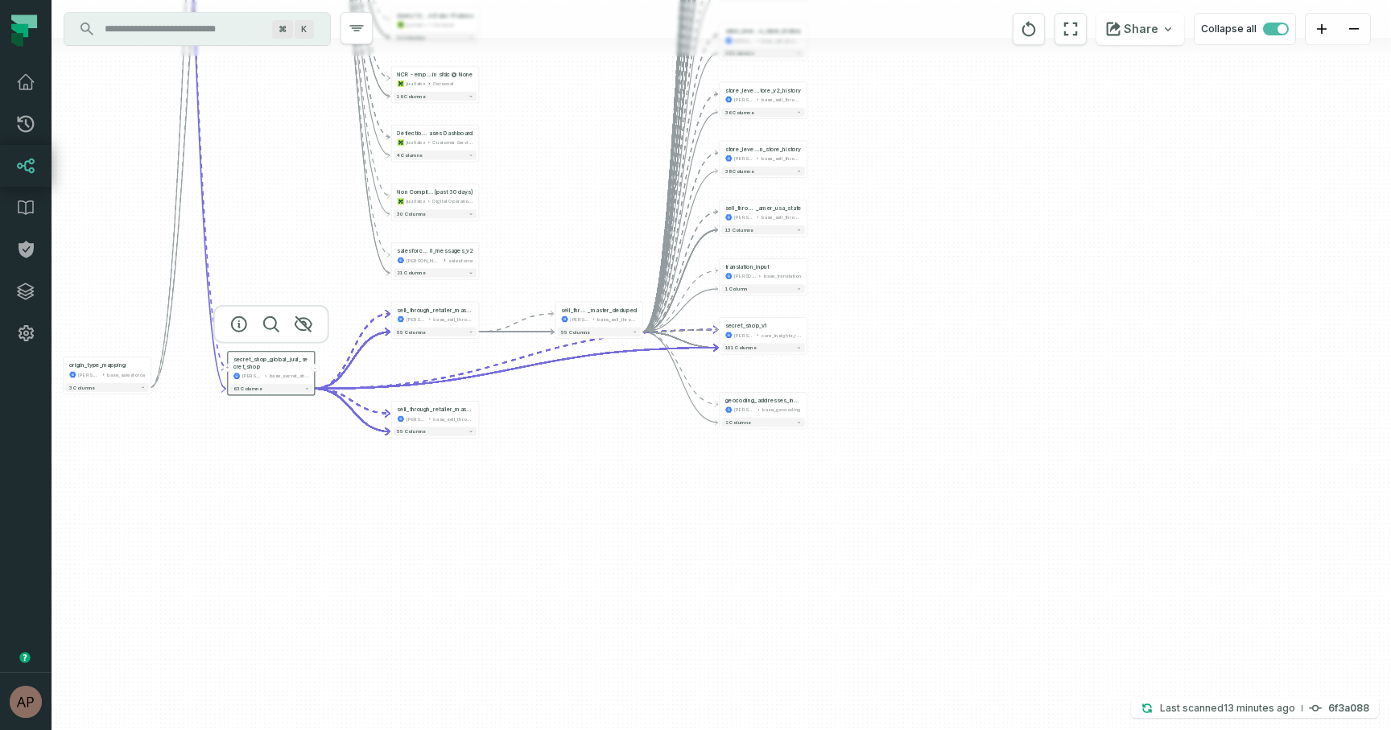
drag, startPoint x: 805, startPoint y: 628, endPoint x: 860, endPoint y: 281, distance: 351.3
click at [860, 281] on div "+ transaction_level_ sell_through_v1 juul-warehouse core_commercial + 175 colum…" at bounding box center [722, 365] width 1340 height 730
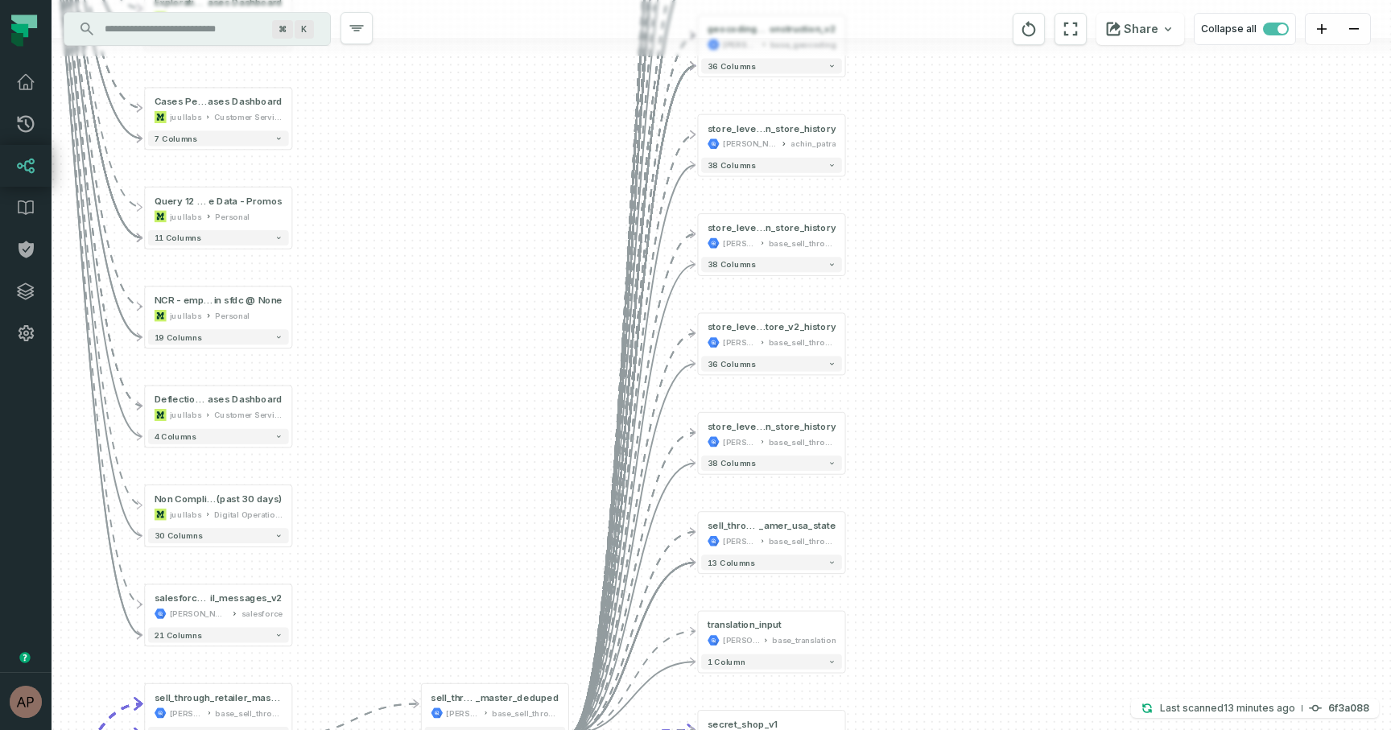
drag, startPoint x: 955, startPoint y: 97, endPoint x: 887, endPoint y: 528, distance: 436.2
click at [887, 528] on div "+ transaction_level_ sell_through_v1 juul-warehouse core_commercial + 175 colum…" at bounding box center [722, 365] width 1340 height 730
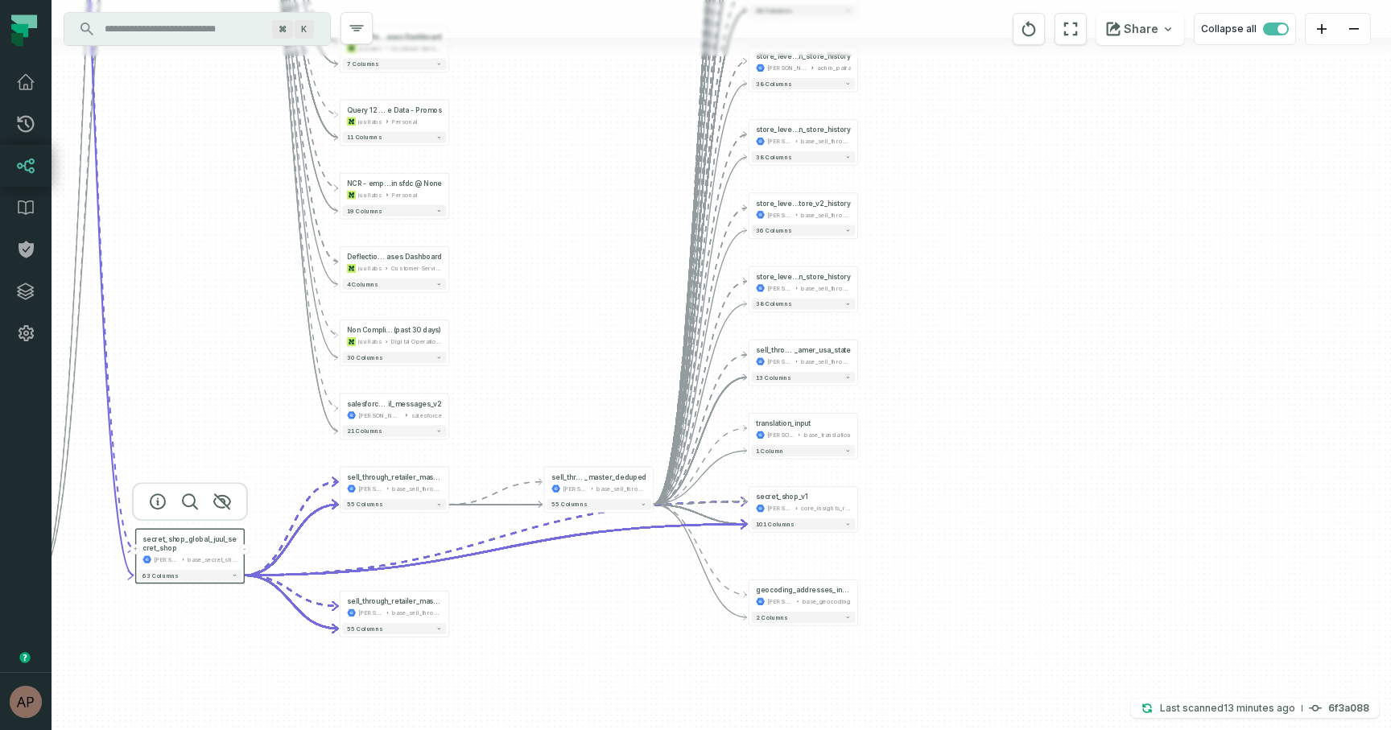
drag, startPoint x: 892, startPoint y: 665, endPoint x: 892, endPoint y: 538, distance: 127.2
click at [892, 538] on div "+ transaction_level_ sell_through_v1 juul-warehouse core_commercial + 175 colum…" at bounding box center [722, 365] width 1340 height 730
click at [651, 480] on button "-" at bounding box center [653, 481] width 10 height 10
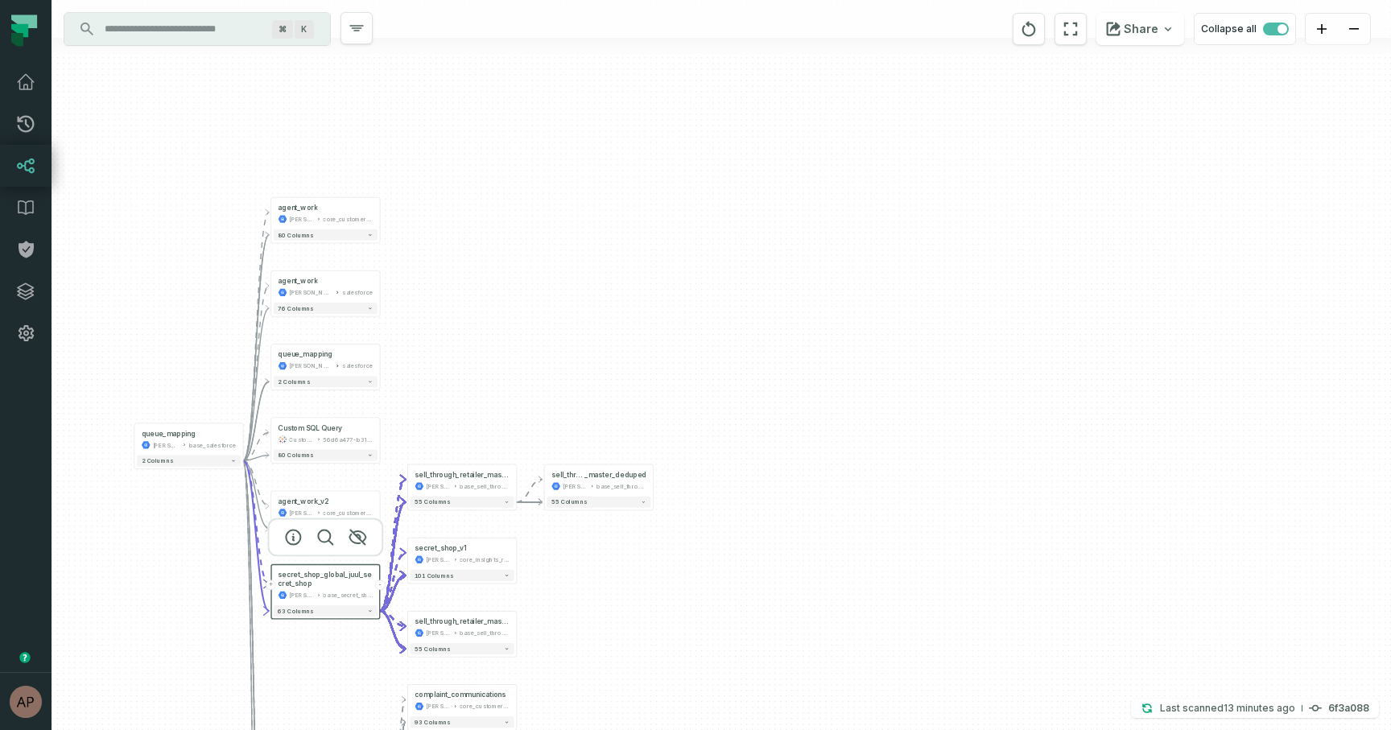
click at [381, 586] on button "-" at bounding box center [380, 586] width 10 height 10
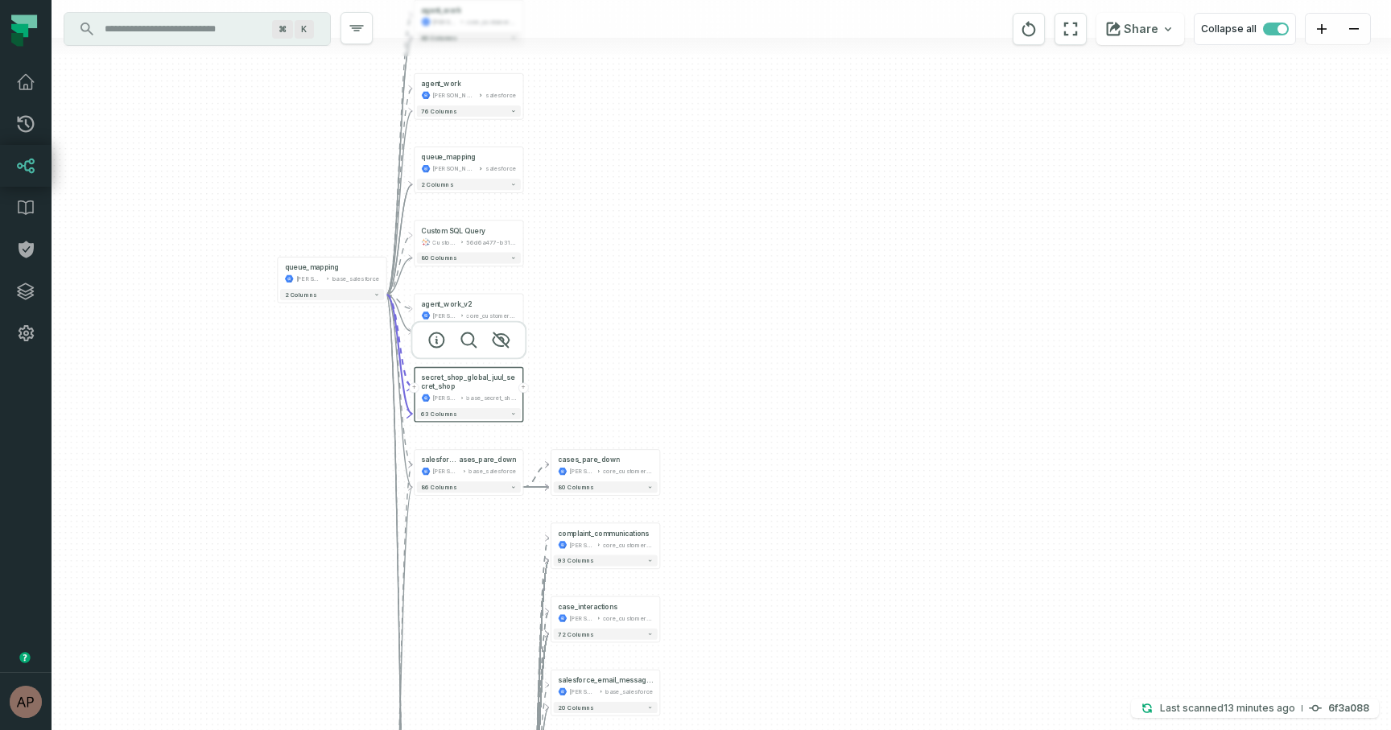
drag, startPoint x: 421, startPoint y: 581, endPoint x: 577, endPoint y: 366, distance: 265.9
click at [577, 366] on div "- sell_through_retailer _master_deduped juul-warehouse base_sell_through + 55 c…" at bounding box center [722, 365] width 1340 height 730
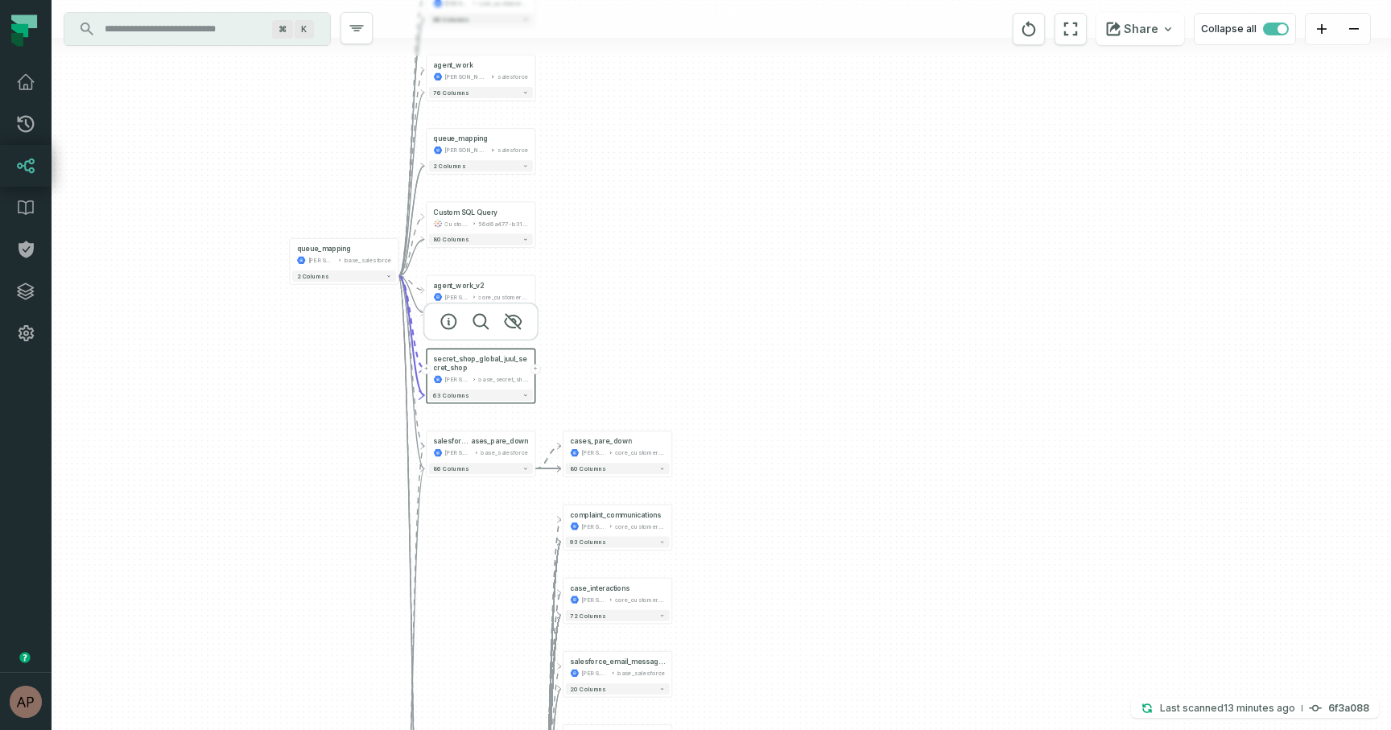
click at [638, 366] on div "- sell_through_retailer _master_deduped juul-warehouse base_sell_through + 55 c…" at bounding box center [722, 365] width 1340 height 730
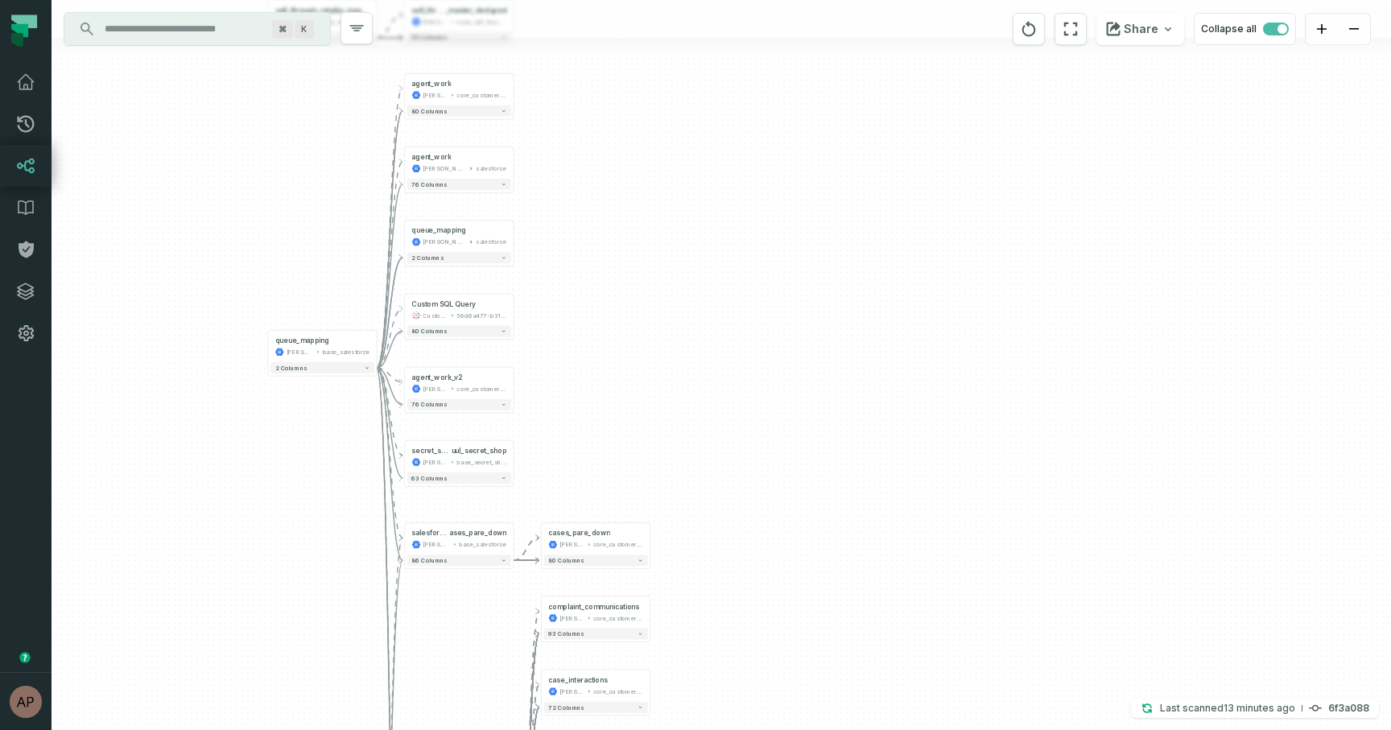
drag, startPoint x: 349, startPoint y: 356, endPoint x: 328, endPoint y: 448, distance: 94.3
click at [328, 448] on div "- sell_through_retailer _master_deduped juul-warehouse base_sell_through + 55 c…" at bounding box center [722, 365] width 1340 height 730
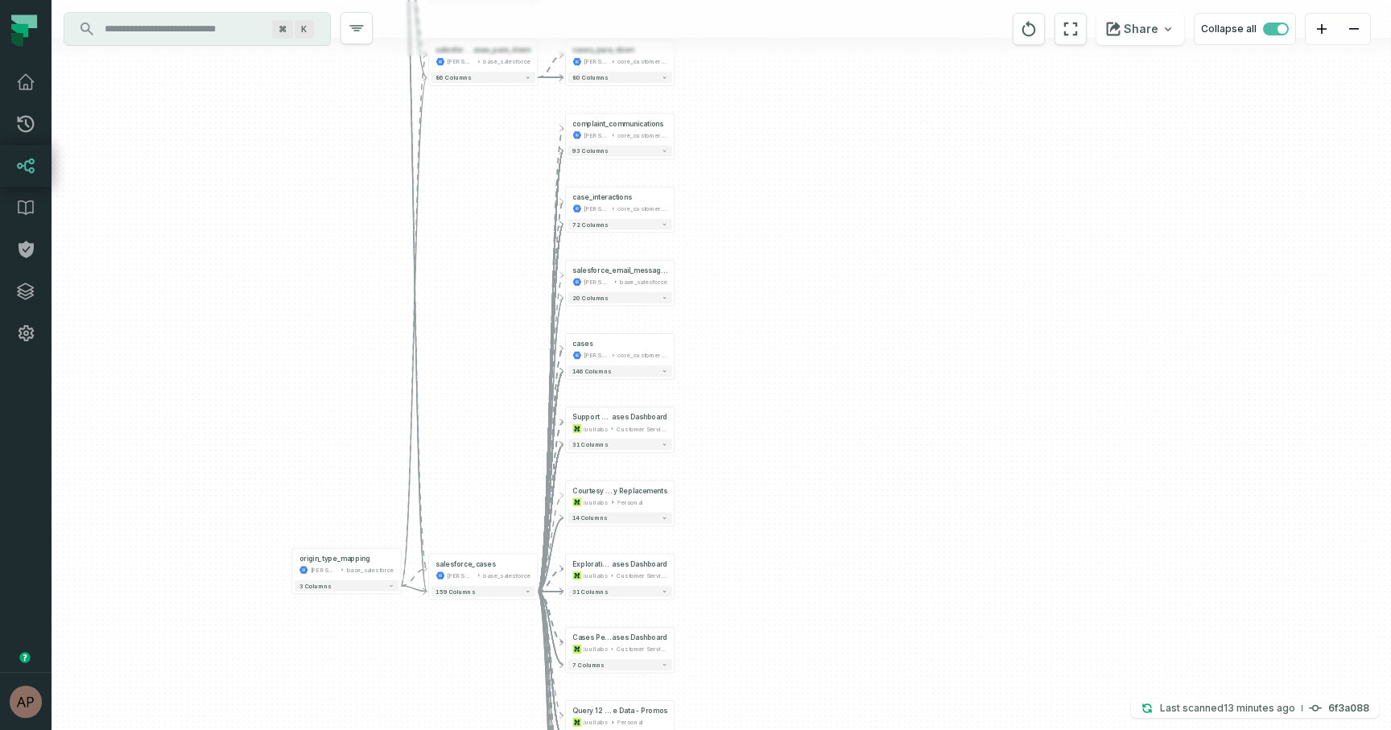
drag, startPoint x: 693, startPoint y: 421, endPoint x: 717, endPoint y: -62, distance: 483.7
click at [717, 0] on html "Pull Requests Dashboard Lineage Data Catalog Policies Integrations Settings Ary…" at bounding box center [695, 365] width 1391 height 730
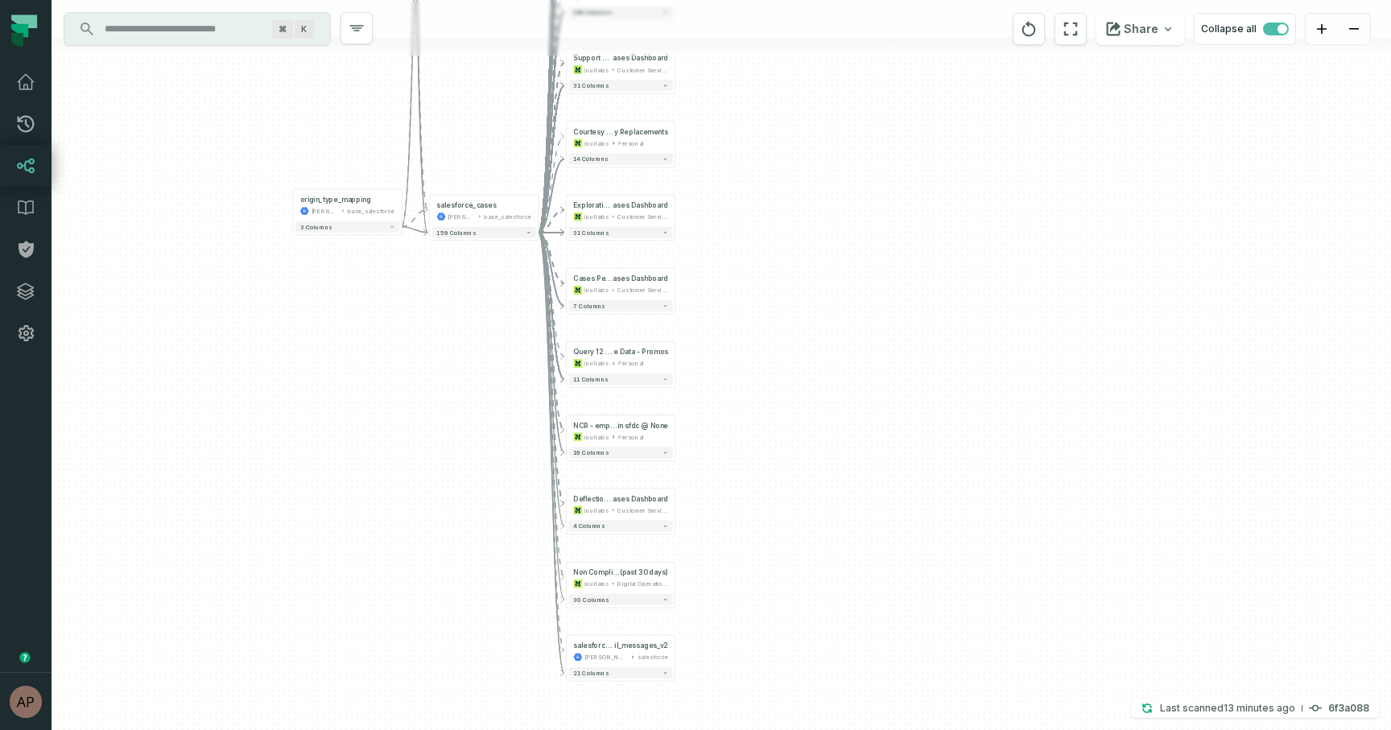
drag, startPoint x: 769, startPoint y: 421, endPoint x: 770, endPoint y: 62, distance: 359.1
click at [770, 62] on div "- sell_through_retailer _master_deduped juul-warehouse base_sell_through + 55 c…" at bounding box center [722, 365] width 1340 height 730
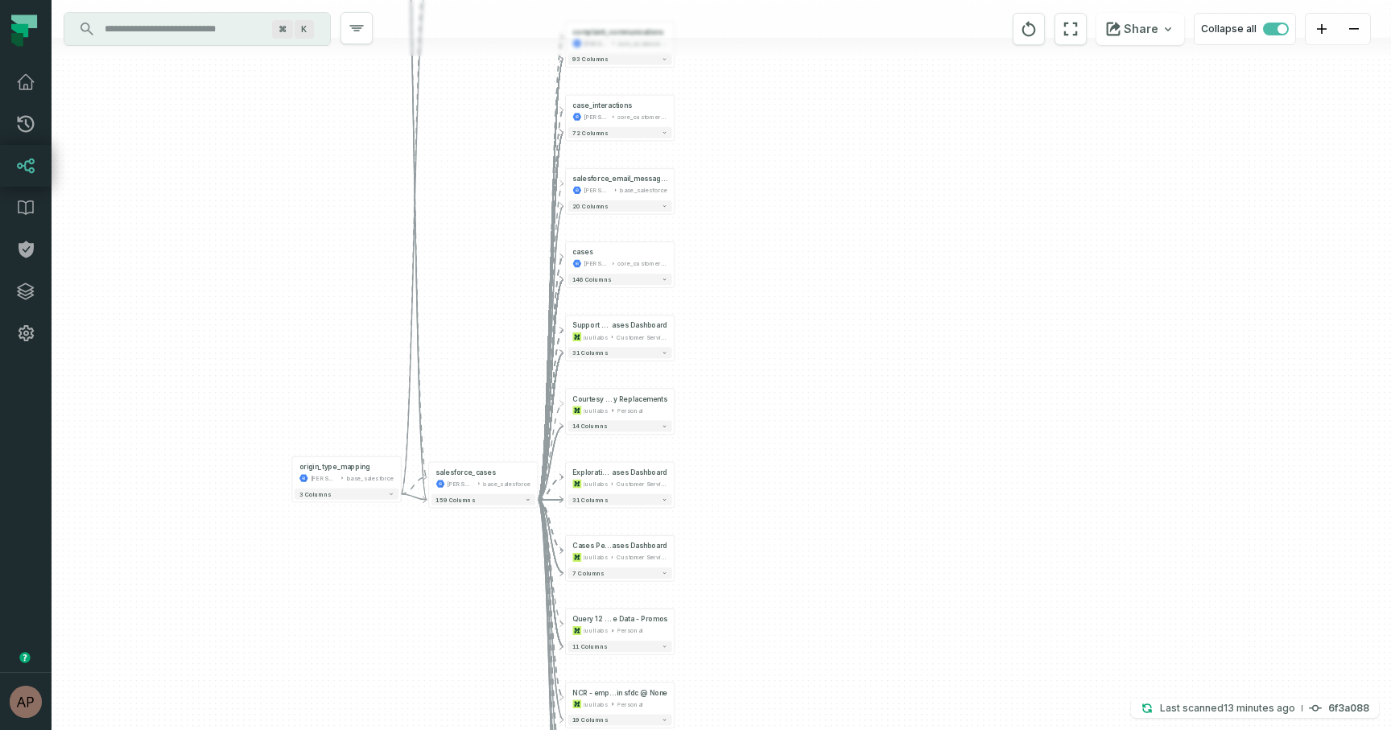
drag, startPoint x: 778, startPoint y: 175, endPoint x: 775, endPoint y: 476, distance: 301.2
click at [775, 476] on div "- sell_through_retailer _master_deduped juul-warehouse base_sell_through + 55 c…" at bounding box center [722, 365] width 1340 height 730
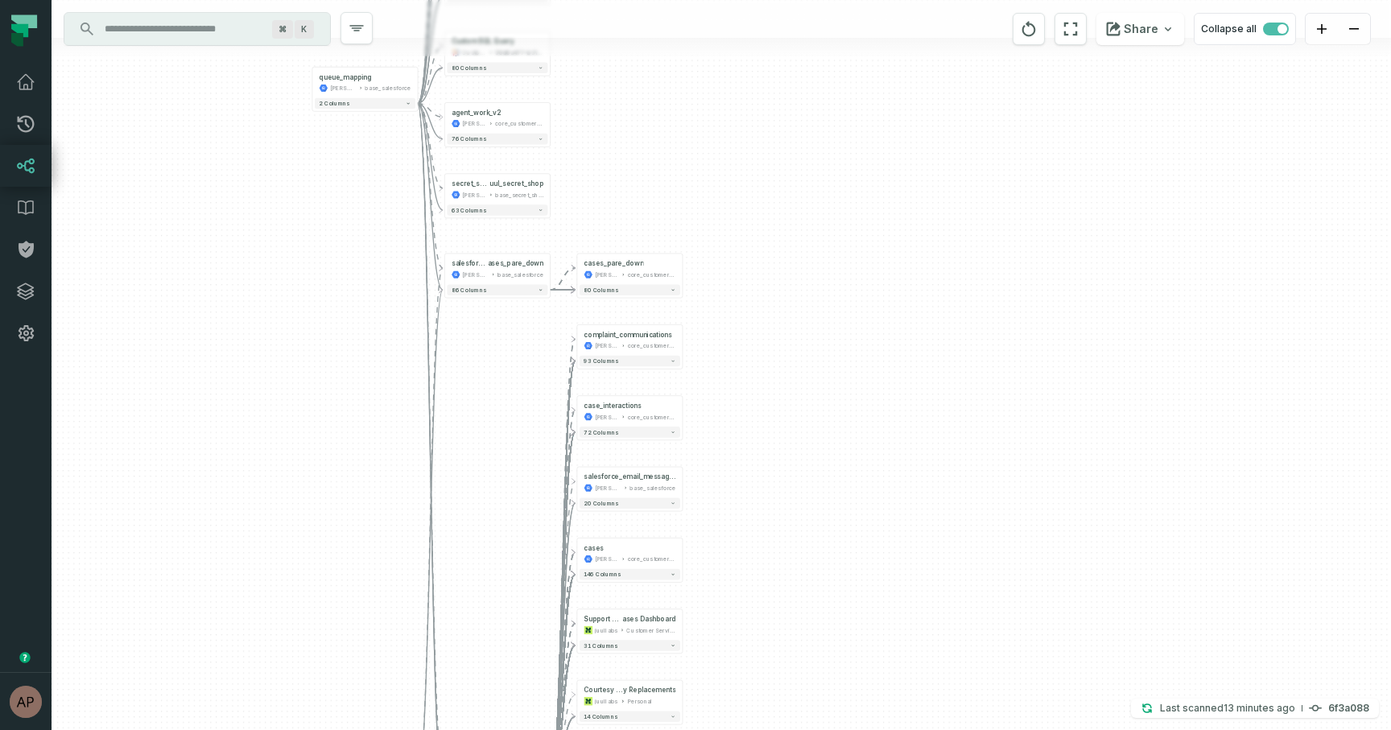
drag, startPoint x: 329, startPoint y: 415, endPoint x: 347, endPoint y: 577, distance: 162.9
click at [347, 577] on div "- sell_through_retailer _master_deduped juul-warehouse base_sell_through + 55 c…" at bounding box center [722, 365] width 1340 height 730
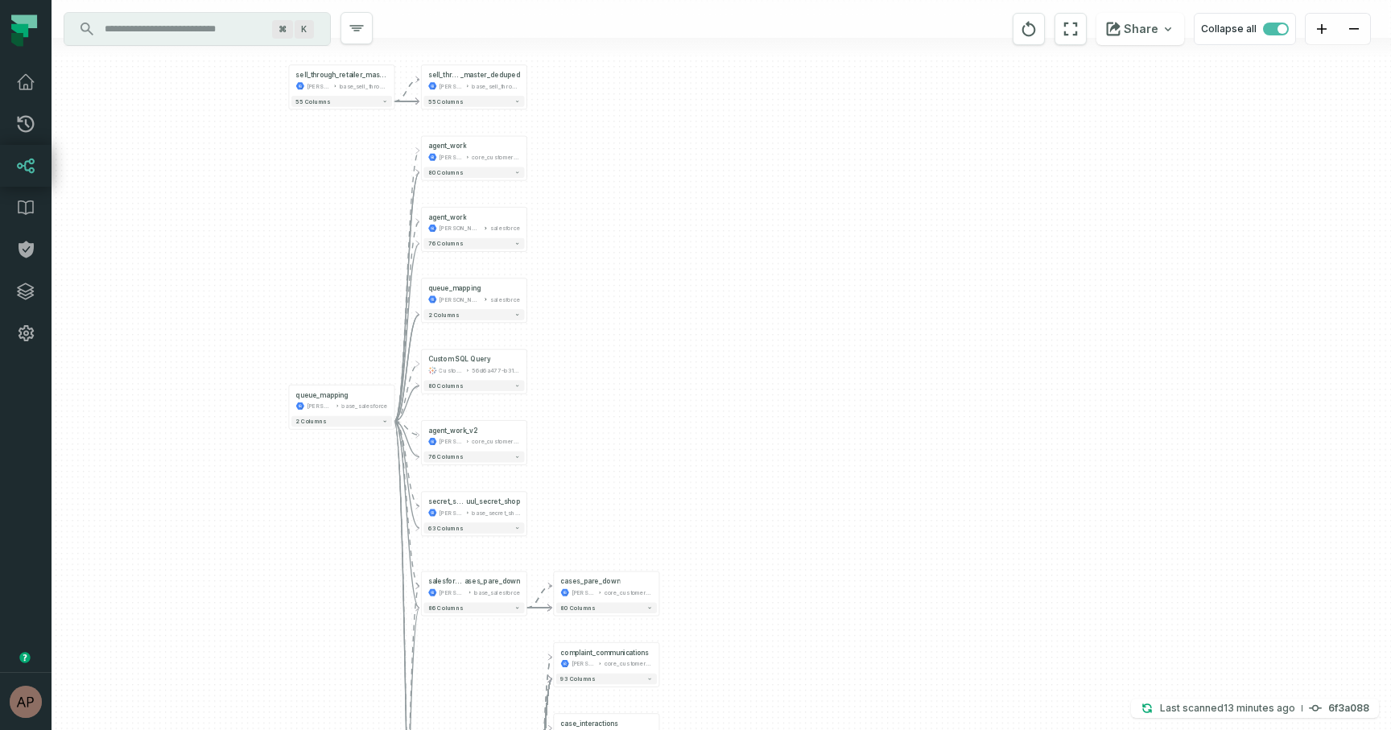
drag, startPoint x: 392, startPoint y: 374, endPoint x: 367, endPoint y: 652, distance: 278.9
click at [367, 652] on div "- sell_through_retailer _master_deduped juul-warehouse base_sell_through + 55 c…" at bounding box center [722, 365] width 1340 height 730
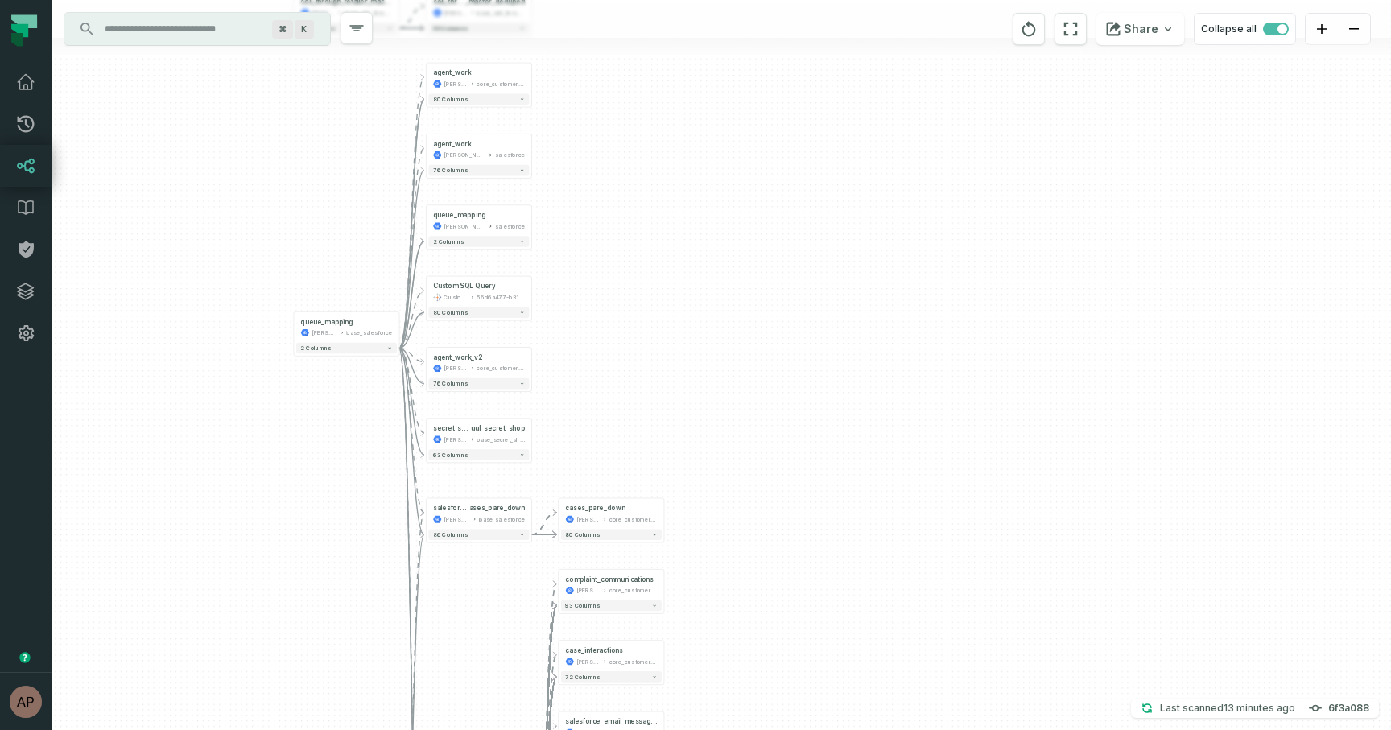
drag, startPoint x: 612, startPoint y: 366, endPoint x: 617, endPoint y: 288, distance: 77.5
click at [617, 288] on div "- sell_through_retailer _master_deduped juul-warehouse base_sell_through + 55 c…" at bounding box center [722, 365] width 1340 height 730
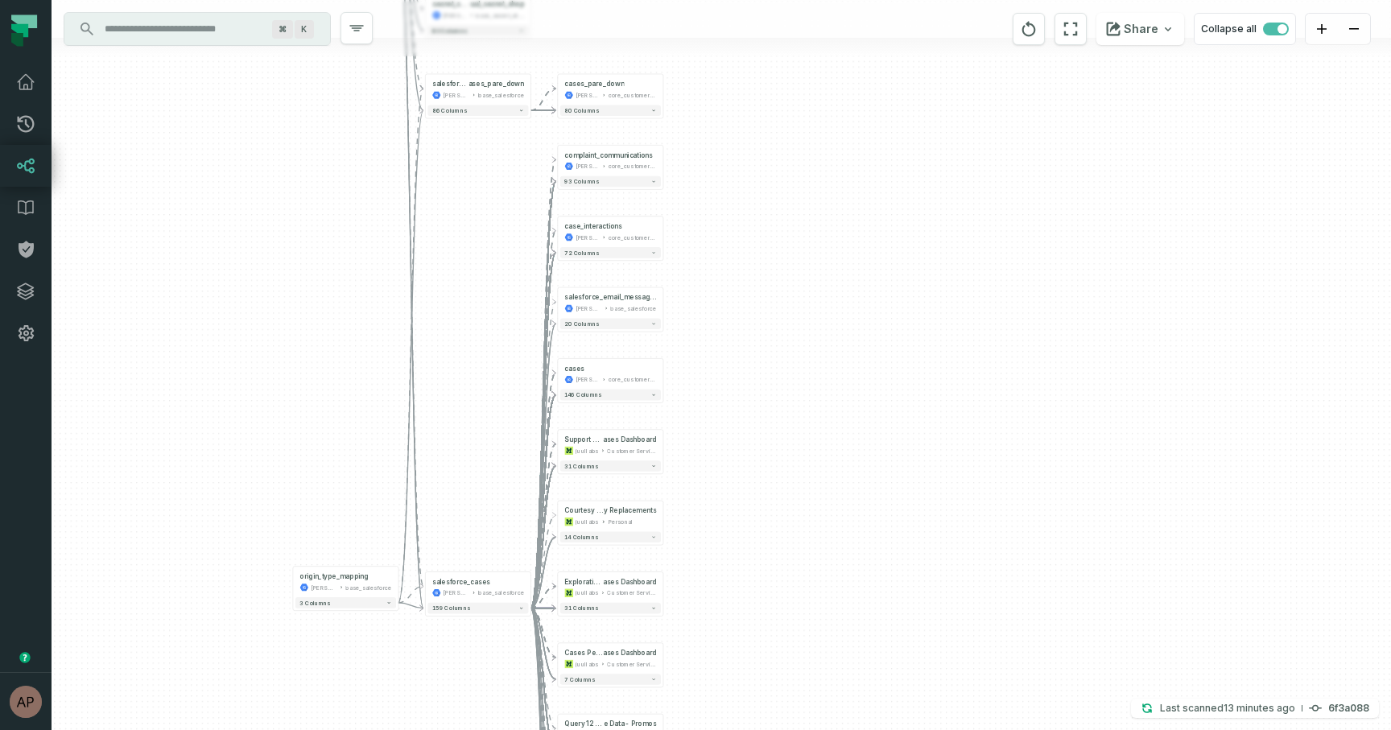
drag, startPoint x: 603, startPoint y: 473, endPoint x: 602, endPoint y: 48, distance: 425.1
click at [602, 48] on div "- sell_through_retailer _master_deduped juul-warehouse base_sell_through + 55 c…" at bounding box center [722, 365] width 1340 height 730
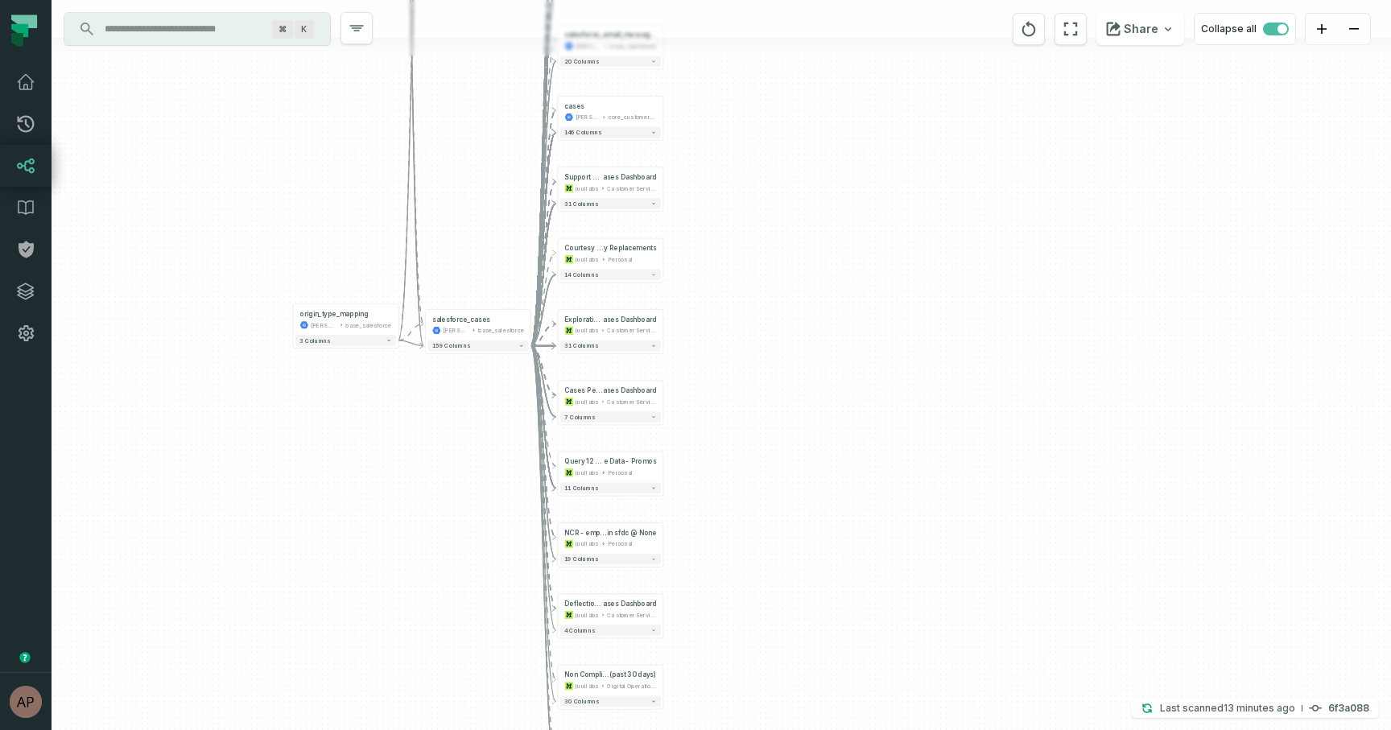
drag, startPoint x: 733, startPoint y: 576, endPoint x: 733, endPoint y: 313, distance: 262.5
click at [733, 313] on div "- sell_through_retailer _master_deduped juul-warehouse base_sell_through + 55 c…" at bounding box center [722, 365] width 1340 height 730
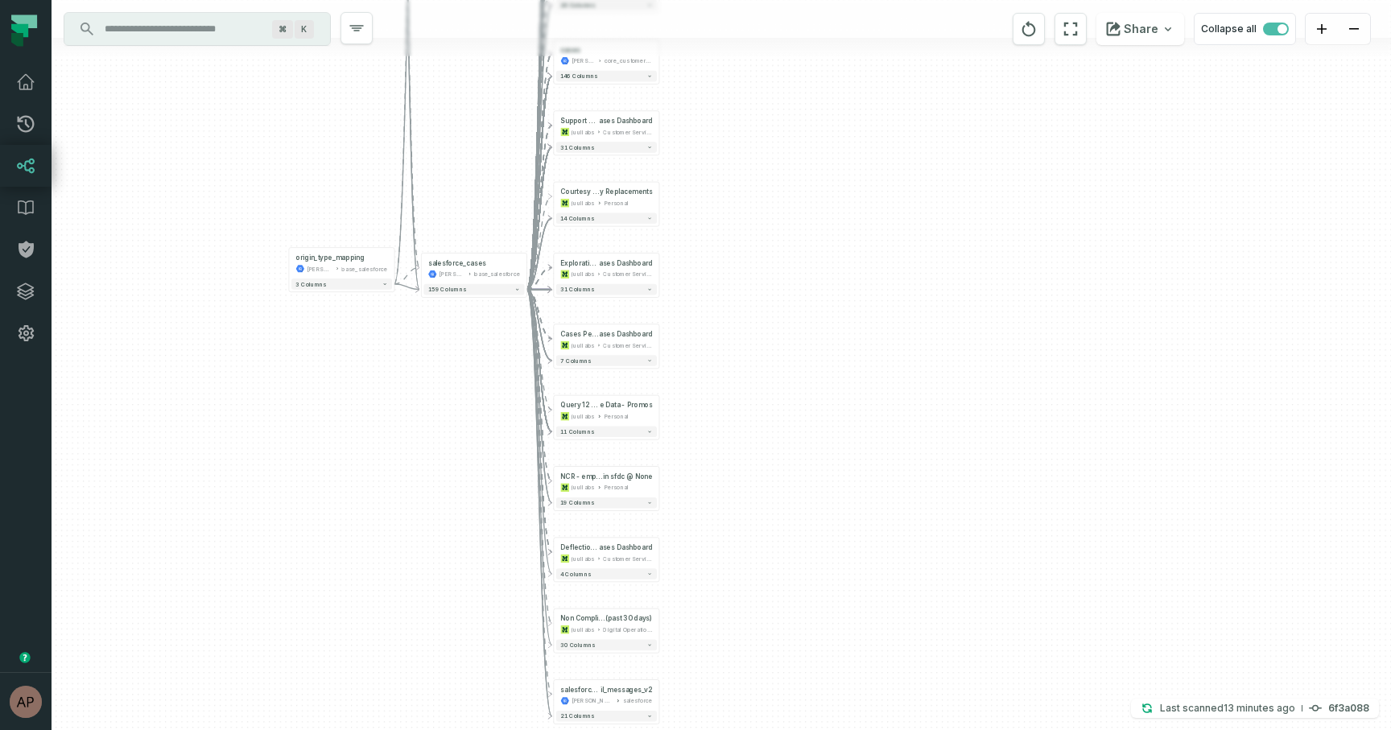
drag, startPoint x: 488, startPoint y: 465, endPoint x: 481, endPoint y: 418, distance: 48.1
click at [481, 418] on div "- sell_through_retailer _master_deduped juul-warehouse base_sell_through + 55 c…" at bounding box center [722, 365] width 1340 height 730
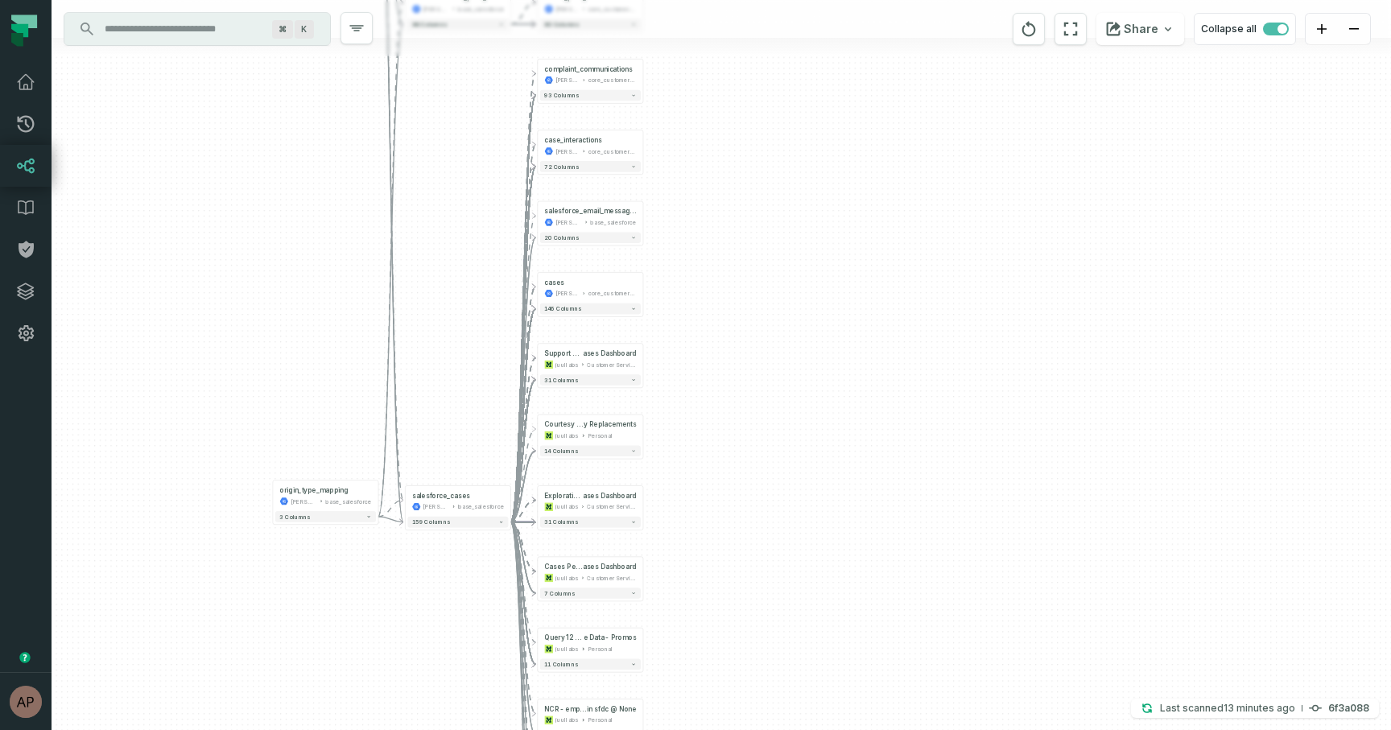
drag, startPoint x: 732, startPoint y: 242, endPoint x: 719, endPoint y: 465, distance: 224.2
click at [719, 465] on div "- sell_through_retailer _master_deduped juul-warehouse base_sell_through + 55 c…" at bounding box center [722, 365] width 1340 height 730
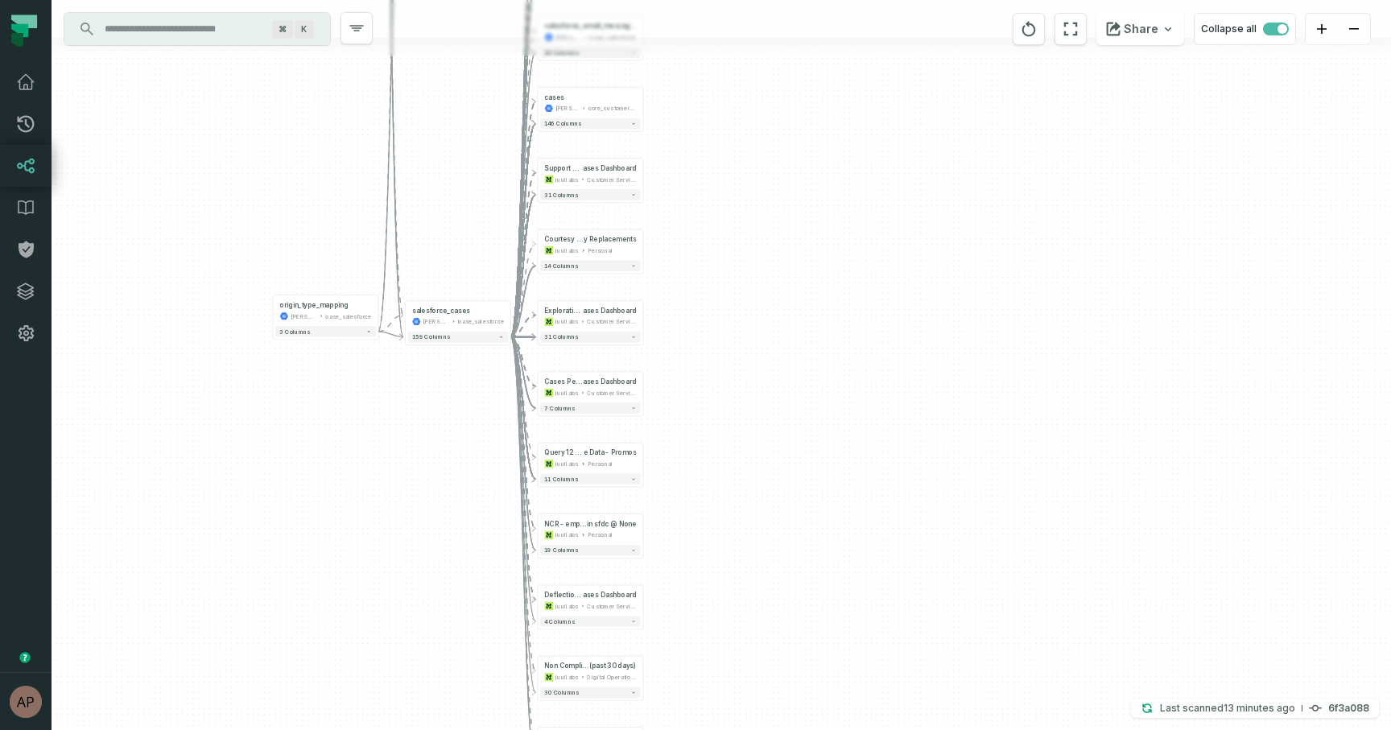
drag, startPoint x: 670, startPoint y: 296, endPoint x: 670, endPoint y: 110, distance: 185.2
click at [670, 110] on div "- sell_through_retailer _master_deduped juul-warehouse base_sell_through + 55 c…" at bounding box center [722, 365] width 1340 height 730
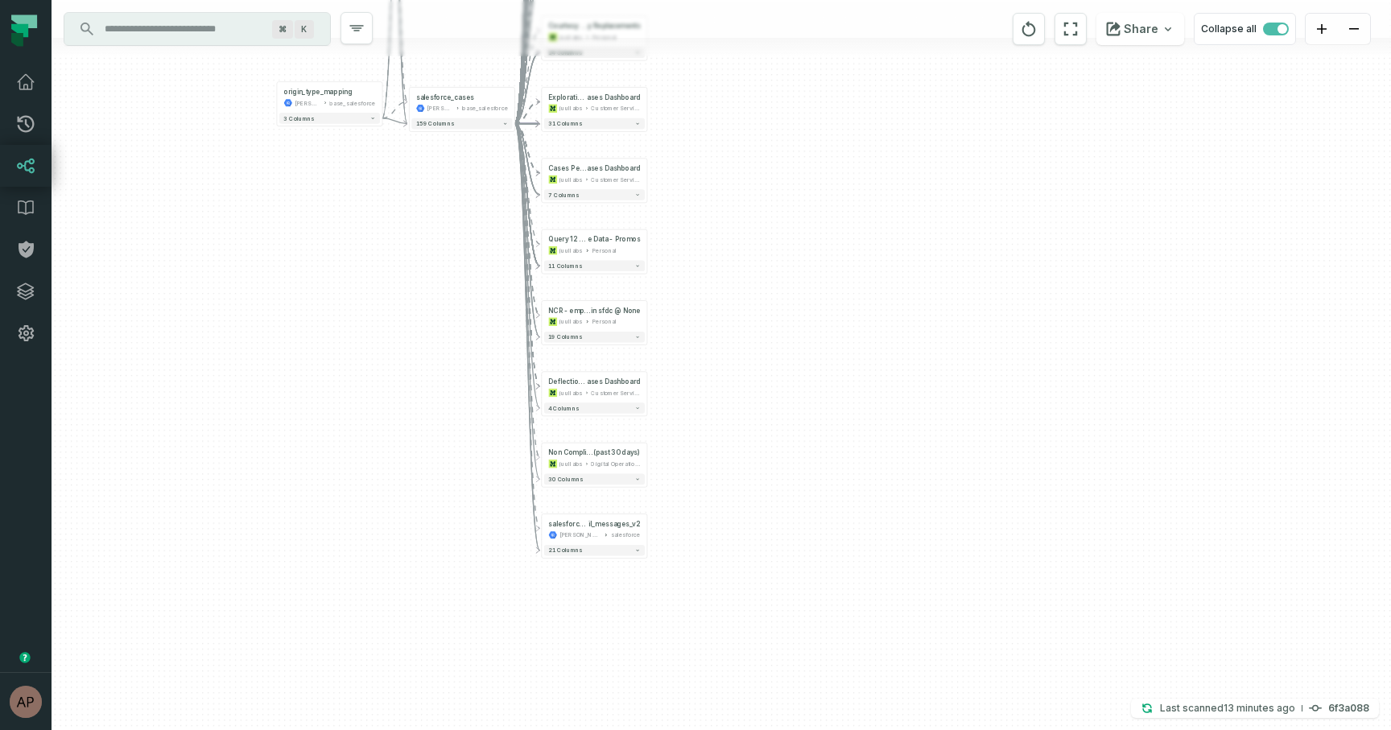
drag, startPoint x: 692, startPoint y: 296, endPoint x: 696, endPoint y: 82, distance: 213.4
click at [696, 82] on div "- sell_through_retailer _master_deduped juul-warehouse base_sell_through + 55 c…" at bounding box center [722, 365] width 1340 height 730
drag, startPoint x: 689, startPoint y: 346, endPoint x: 689, endPoint y: 327, distance: 19.3
click at [689, 327] on div "- sell_through_retailer _master_deduped juul-warehouse base_sell_through + 55 c…" at bounding box center [722, 365] width 1340 height 730
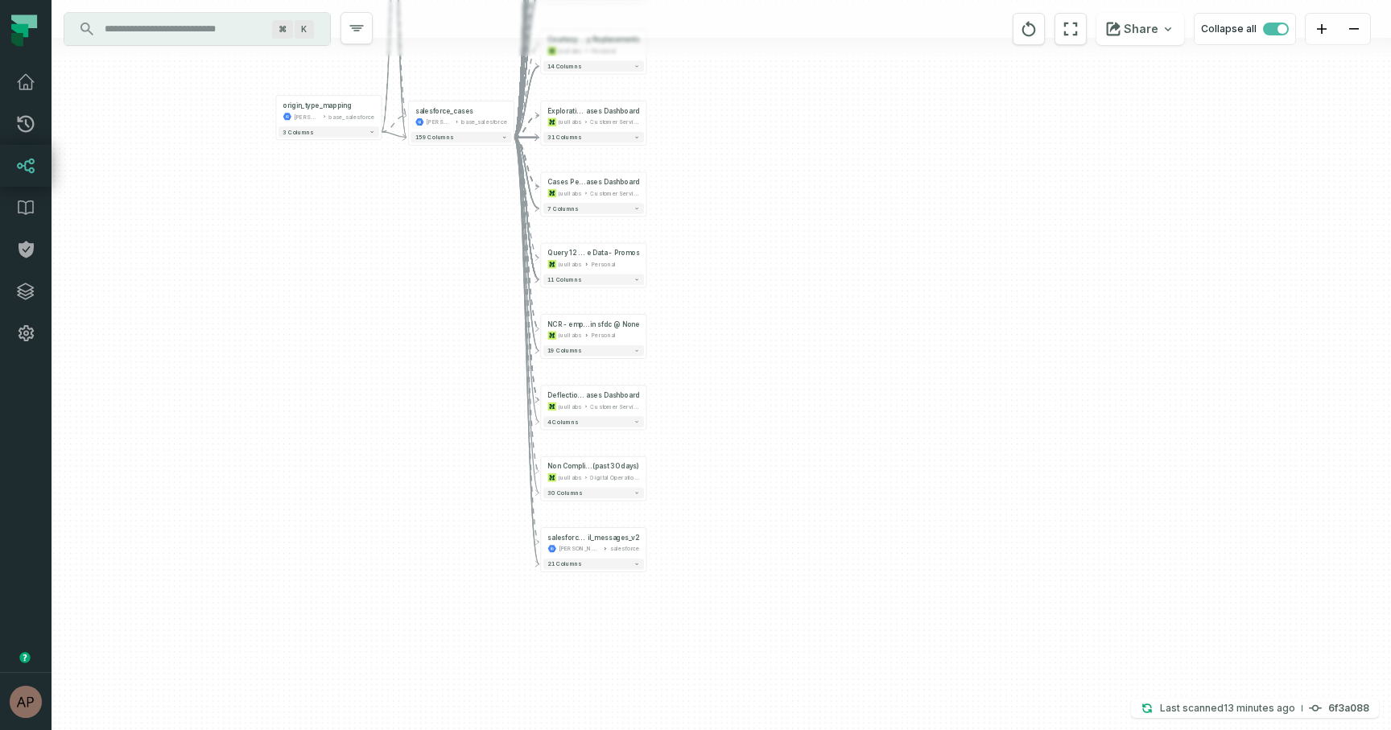
drag, startPoint x: 475, startPoint y: 250, endPoint x: 474, endPoint y: 283, distance: 33.0
click at [474, 283] on div "- sell_through_retailer _master_deduped juul-warehouse base_sell_through + 55 c…" at bounding box center [722, 365] width 1340 height 730
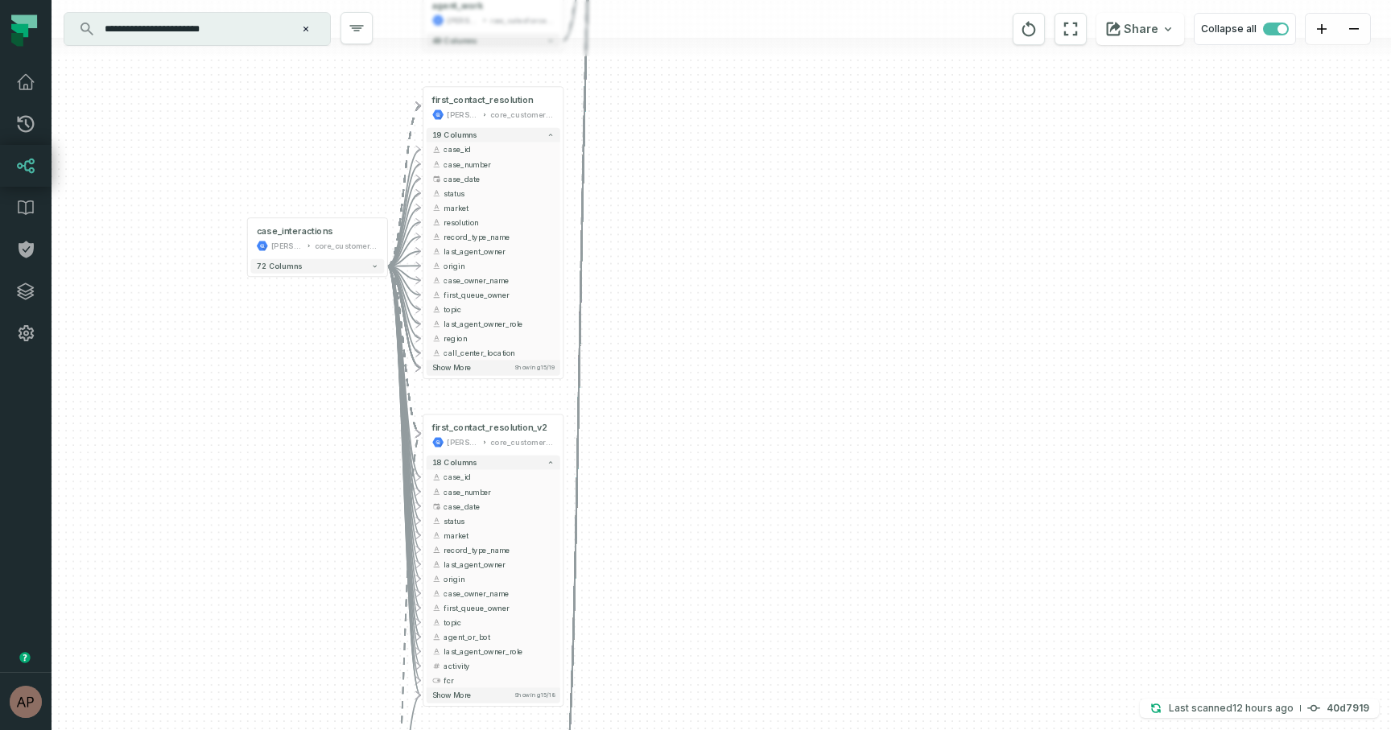
click at [304, 27] on icon "Clear search query" at bounding box center [306, 29] width 5 height 5
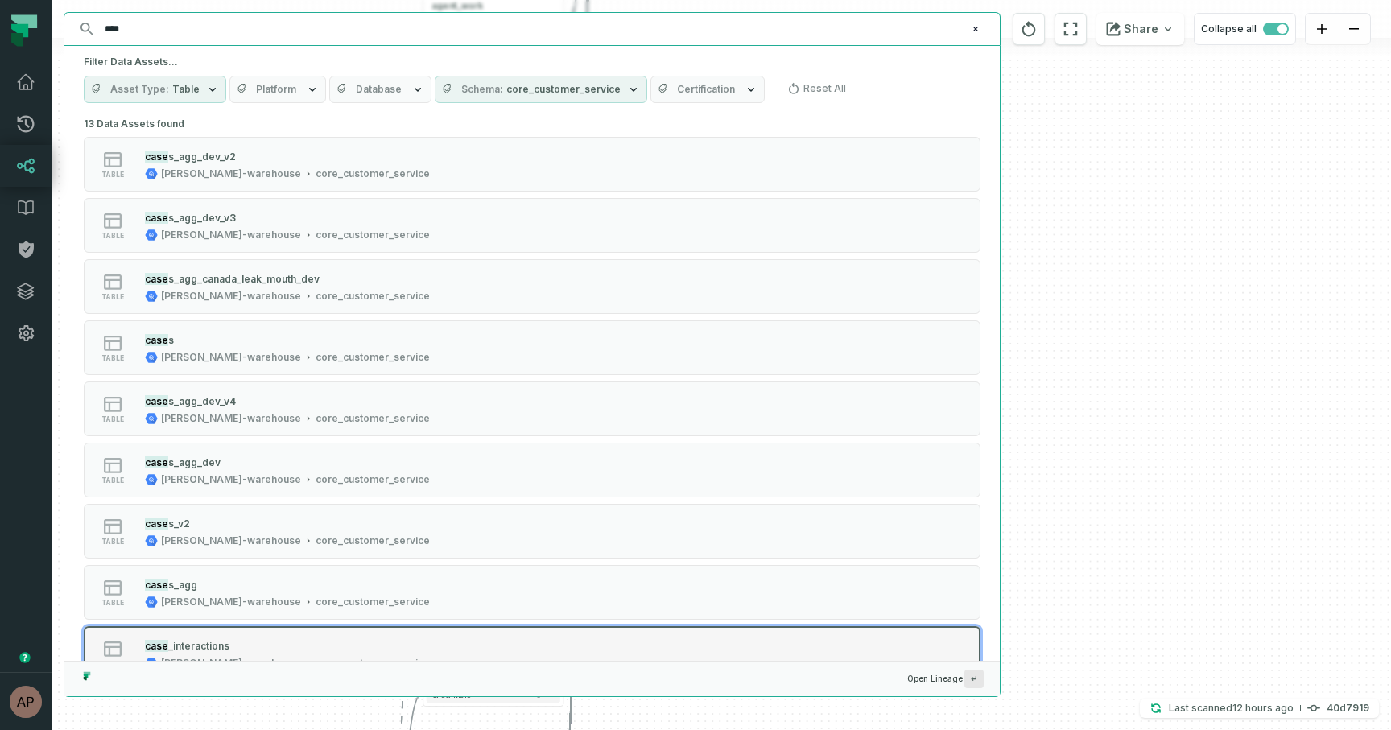
type input "****"
click at [151, 646] on mark "case" at bounding box center [156, 646] width 23 height 12
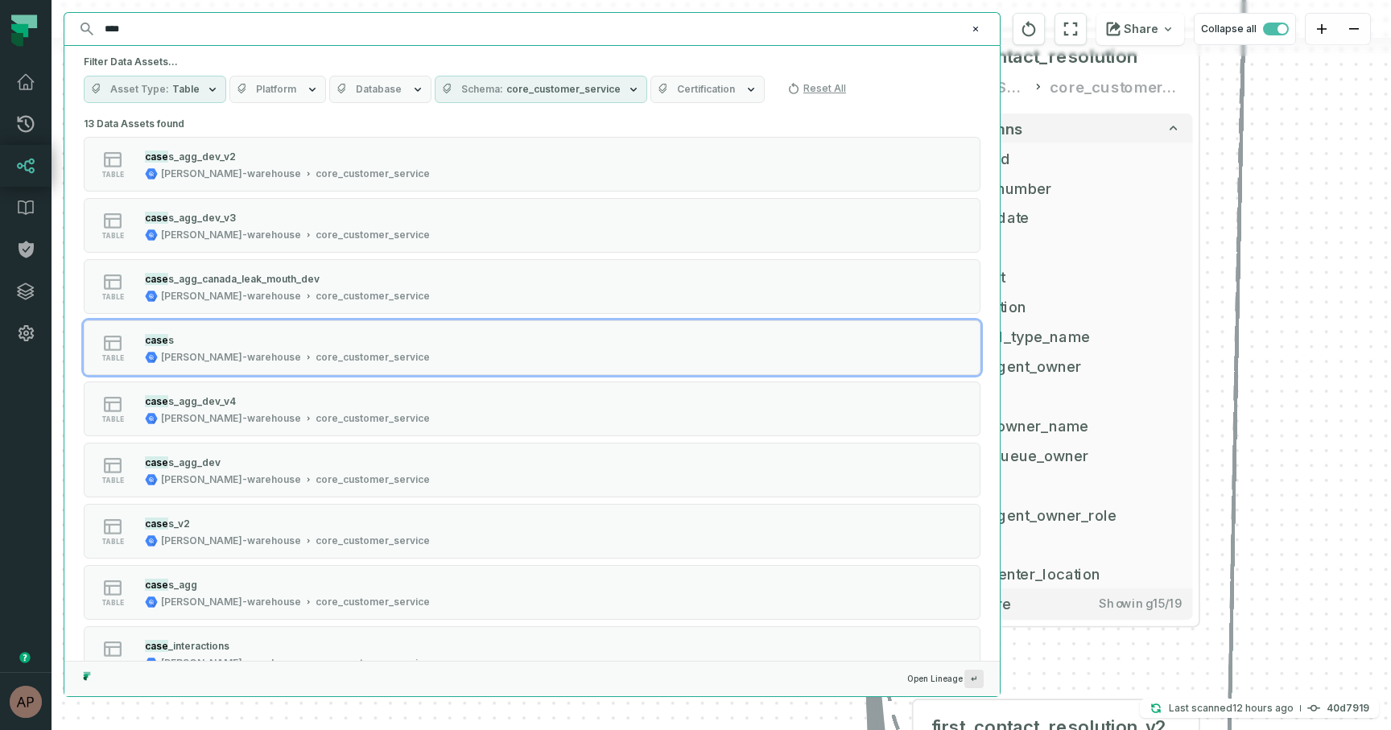
click at [1346, 465] on div "+ salesforce_talkdesk [PERSON_NAME]-warehouse base_salesforce + 28 columns + sa…" at bounding box center [722, 365] width 1340 height 730
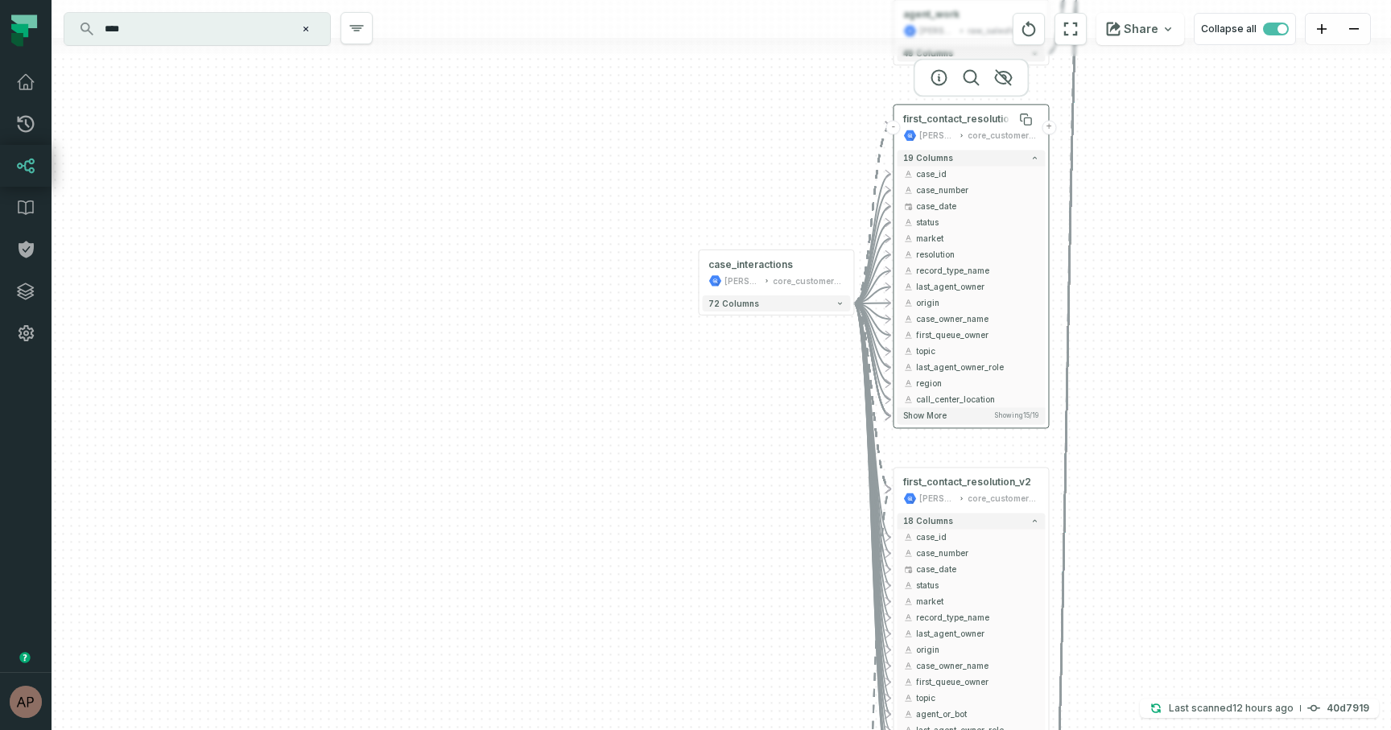
click at [970, 118] on span "first_contact_resolution" at bounding box center [959, 119] width 112 height 13
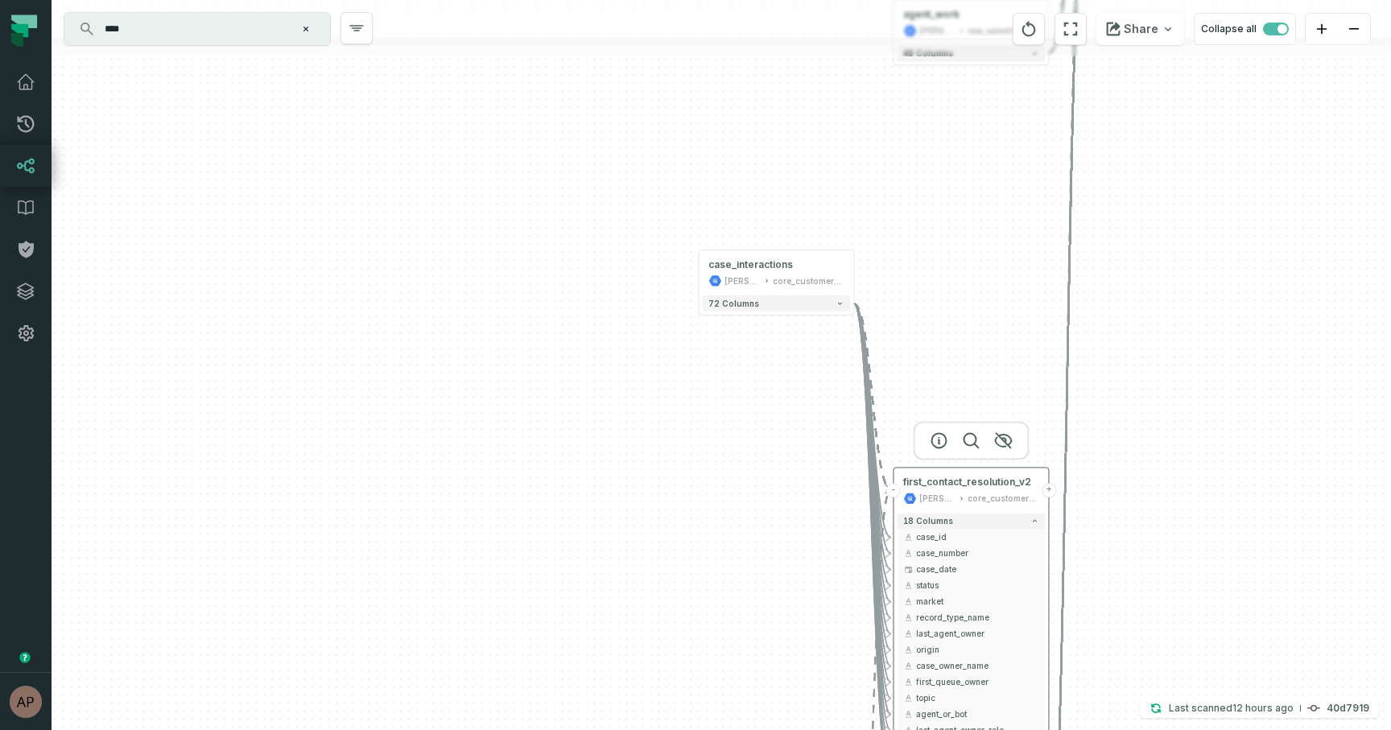
click at [1005, 493] on div "core_customer_service" at bounding box center [1003, 498] width 71 height 13
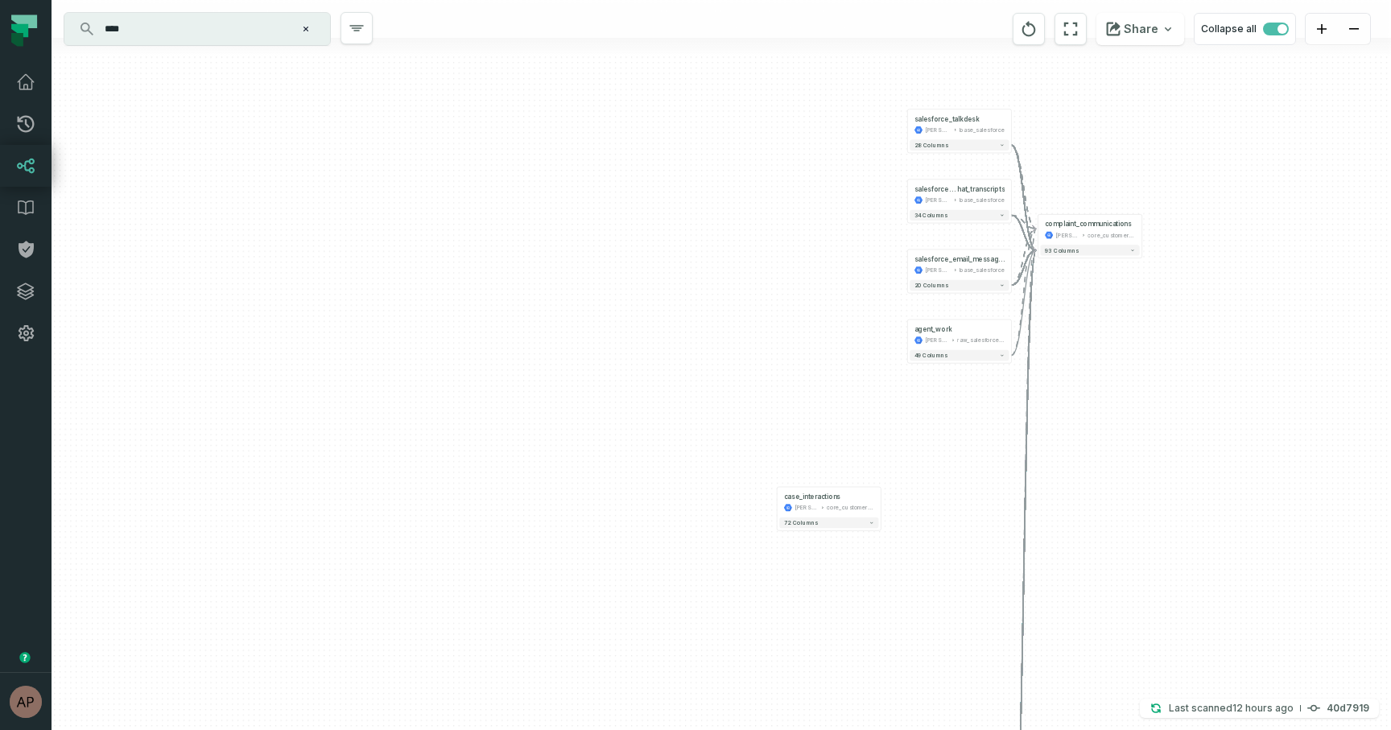
drag, startPoint x: 978, startPoint y: 271, endPoint x: 963, endPoint y: 484, distance: 213.1
click at [963, 484] on div "+ salesforce_talkdesk [PERSON_NAME]-warehouse base_salesforce + 28 columns + sa…" at bounding box center [722, 365] width 1340 height 730
click at [958, 116] on div "salesforce_talkdesk" at bounding box center [947, 119] width 65 height 9
click at [1066, 239] on div "[PERSON_NAME]-warehouse" at bounding box center [1068, 235] width 24 height 9
click at [968, 192] on span "hat_transcripts" at bounding box center [981, 189] width 48 height 9
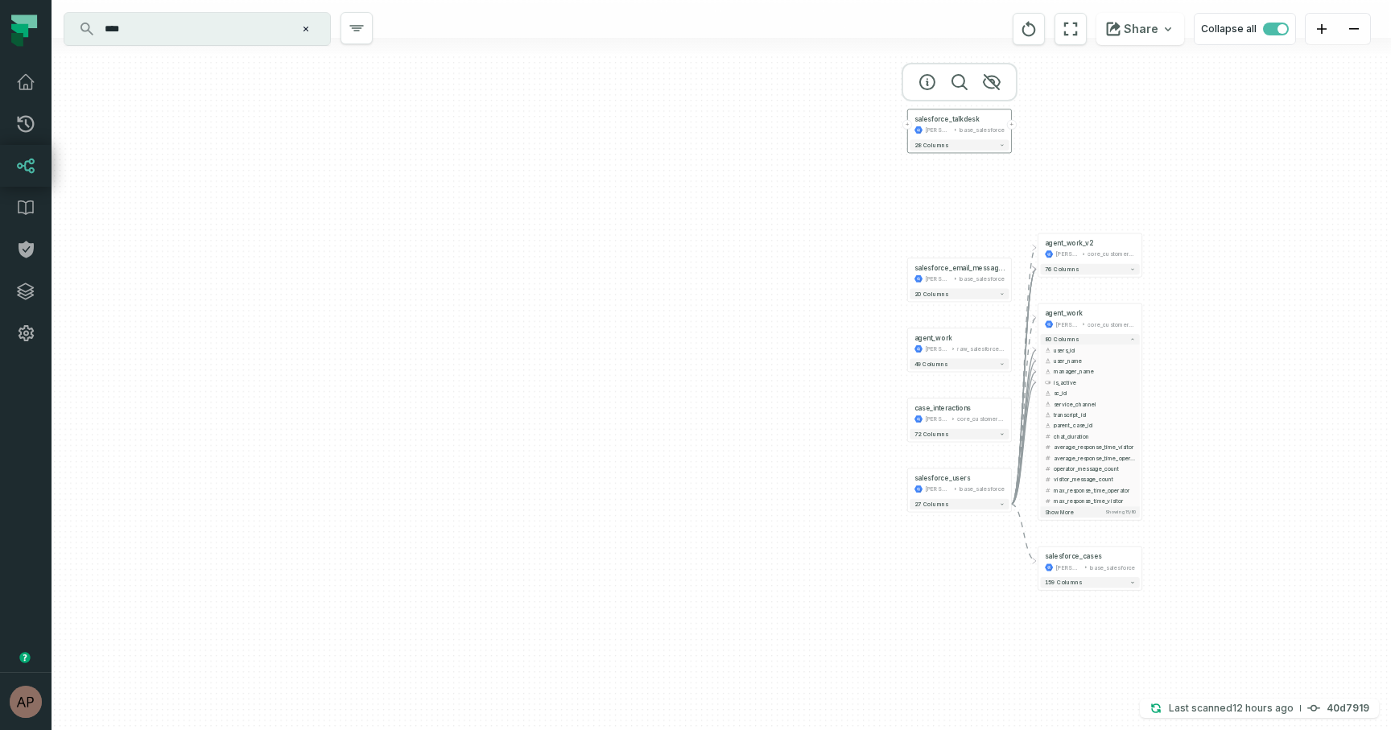
click at [969, 134] on div "salesforce_talkdesk [PERSON_NAME]-warehouse base_salesforce" at bounding box center [959, 125] width 99 height 26
click at [988, 334] on button at bounding box center [996, 337] width 17 height 17
click at [958, 346] on div "raw_salesforce_v2" at bounding box center [981, 349] width 48 height 9
click at [944, 482] on div "salesforce_users [PERSON_NAME]-warehouse base_salesforce" at bounding box center [958, 484] width 99 height 26
click at [949, 484] on div "salesforce_users [PERSON_NAME]-warehouse base_salesforce" at bounding box center [958, 484] width 99 height 26
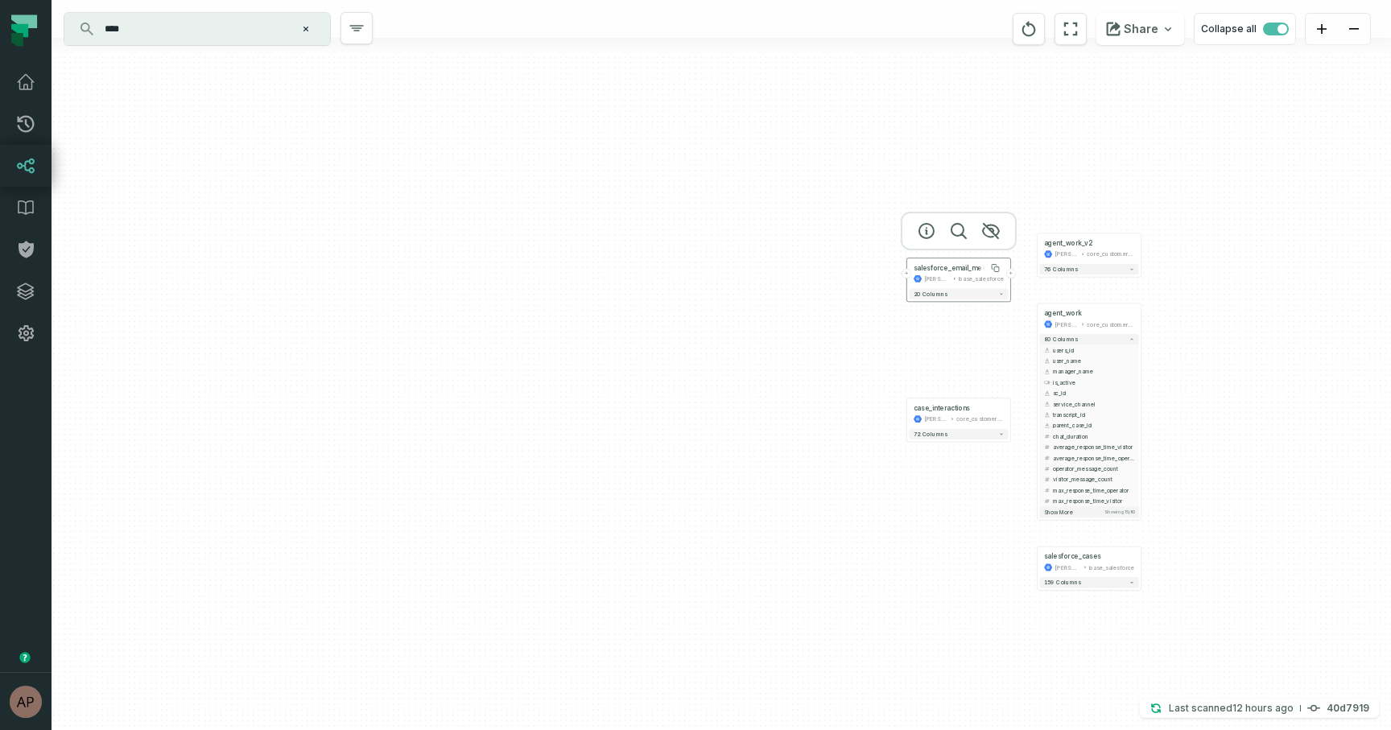
click at [959, 271] on div "salesforce_email_messages" at bounding box center [959, 268] width 91 height 9
click at [1072, 246] on div "agent_work_v2" at bounding box center [1068, 243] width 48 height 9
click at [1074, 313] on span "agent_work" at bounding box center [1063, 313] width 38 height 9
click at [1075, 319] on div "agent_work [PERSON_NAME]-warehouse core_customer_service" at bounding box center [1088, 319] width 99 height 26
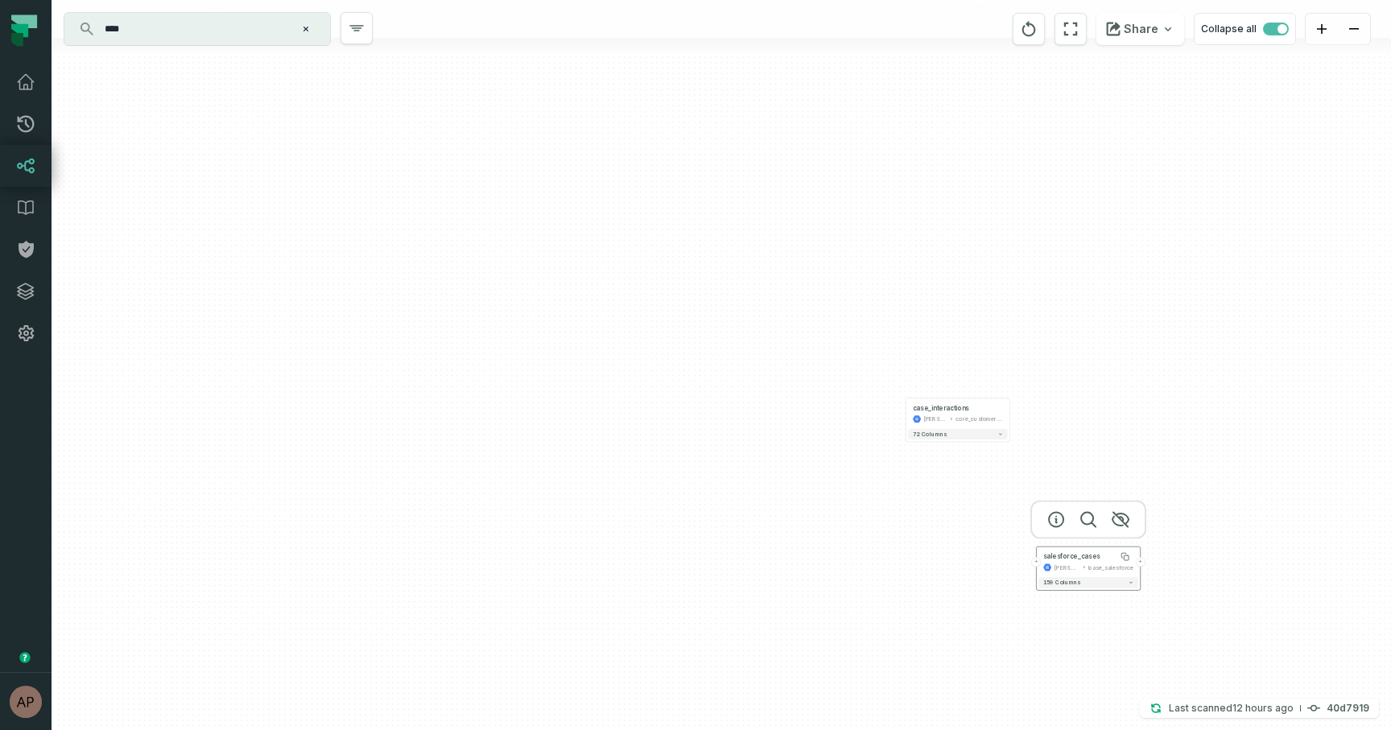
click at [1064, 557] on div "salesforce_cases" at bounding box center [1072, 556] width 57 height 9
drag, startPoint x: 1031, startPoint y: 378, endPoint x: 662, endPoint y: 341, distance: 371.4
click at [662, 341] on div "+ case_interactions [PERSON_NAME]-warehouse core_customer_service + 72 columns" at bounding box center [722, 365] width 1340 height 730
drag, startPoint x: 662, startPoint y: 341, endPoint x: 862, endPoint y: 321, distance: 201.5
click at [862, 321] on div "+ case_interactions [PERSON_NAME]-warehouse core_customer_service + 72 columns" at bounding box center [722, 365] width 1340 height 730
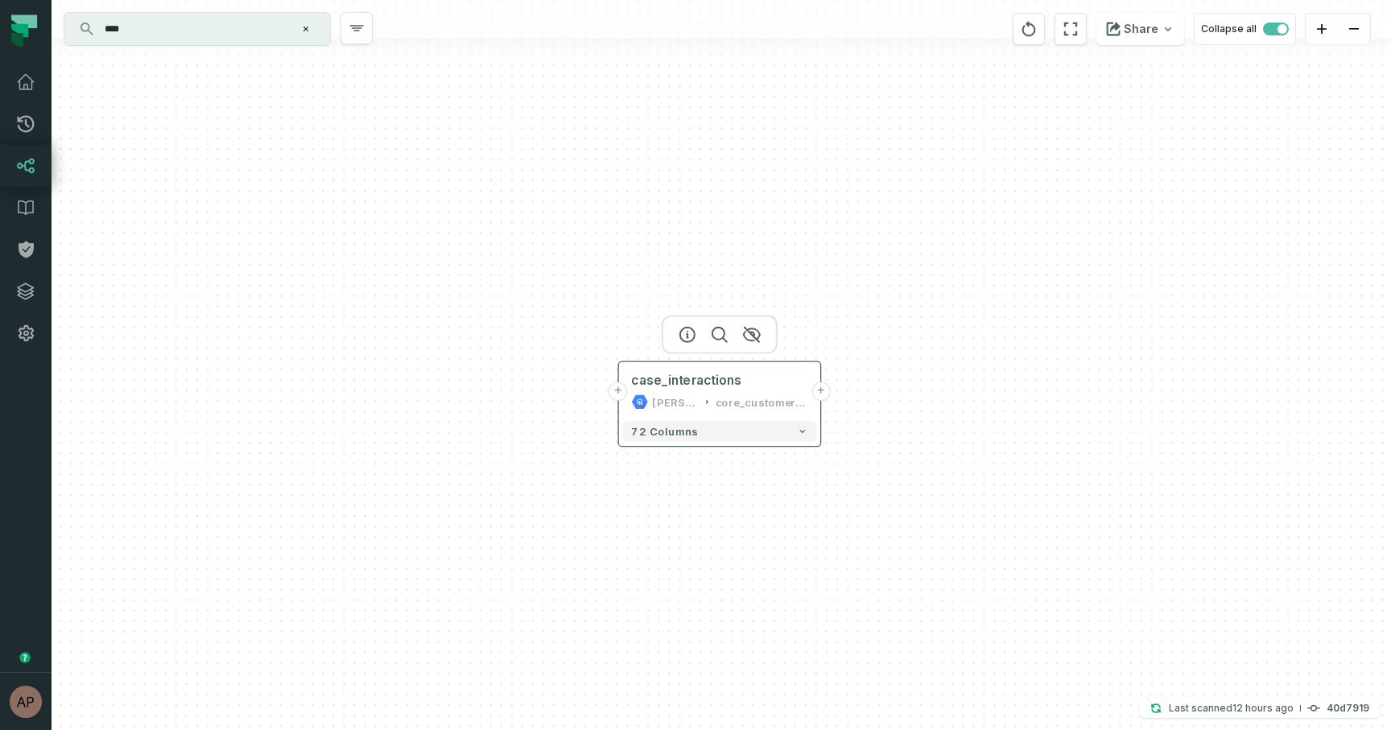
click at [620, 393] on button "+" at bounding box center [618, 391] width 19 height 19
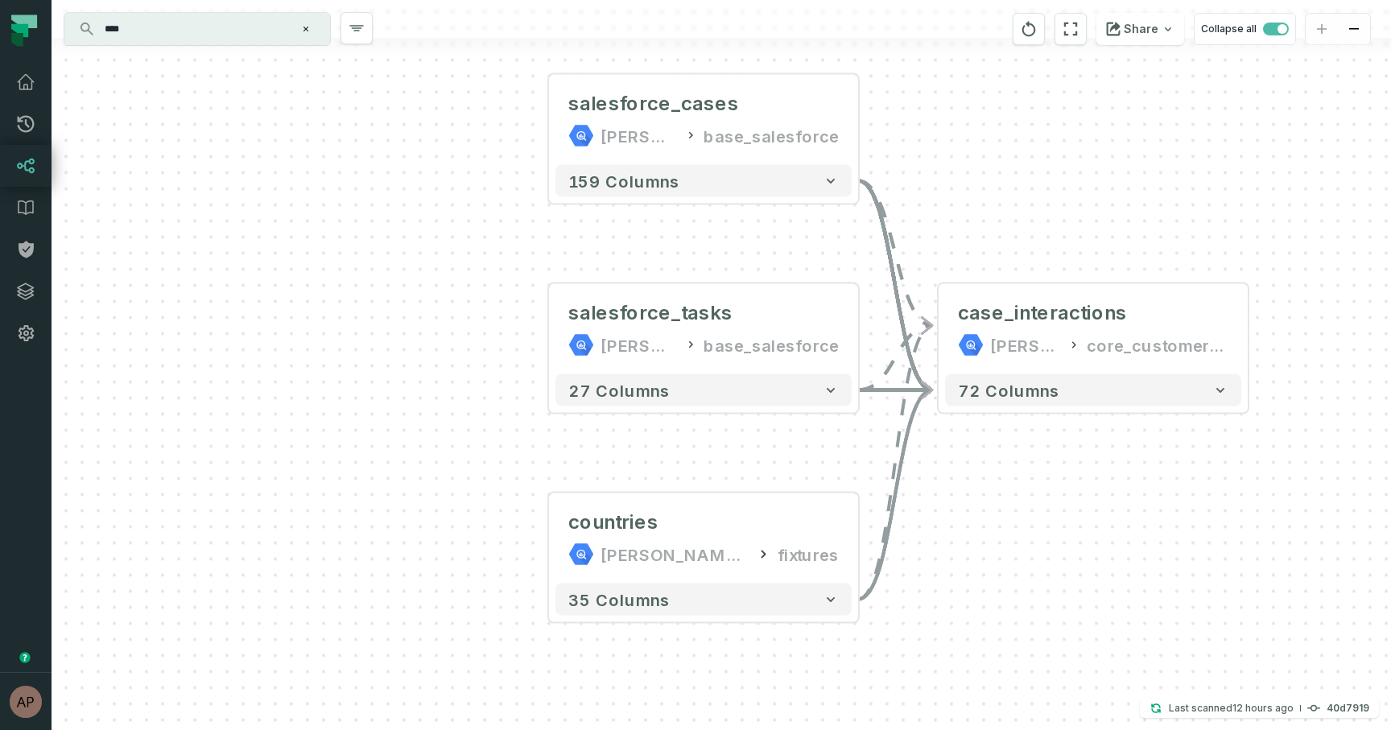
drag, startPoint x: 411, startPoint y: 333, endPoint x: 395, endPoint y: 261, distance: 73.3
click at [395, 261] on div "+ salesforce_cases [PERSON_NAME]-warehouse base_salesforce + 159 columns + sale…" at bounding box center [722, 365] width 1340 height 730
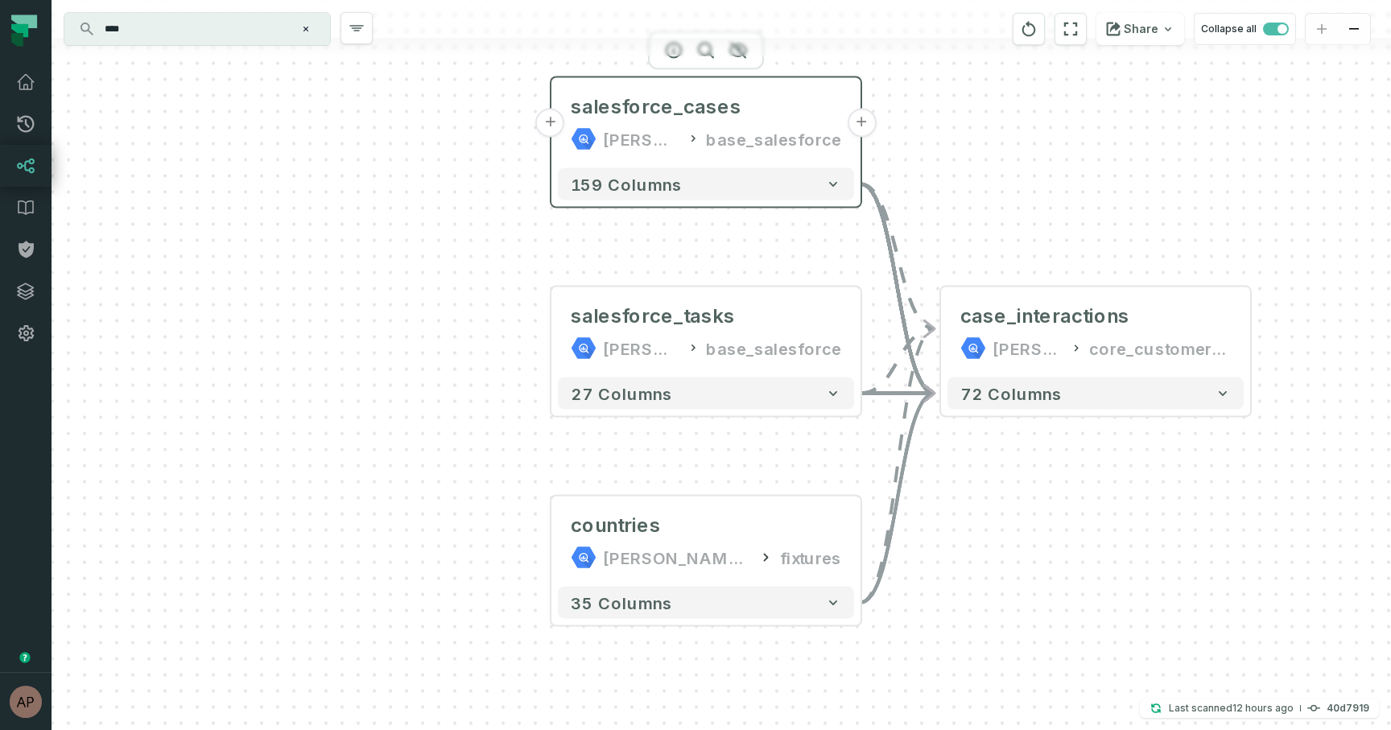
click at [864, 118] on button "+" at bounding box center [861, 123] width 29 height 29
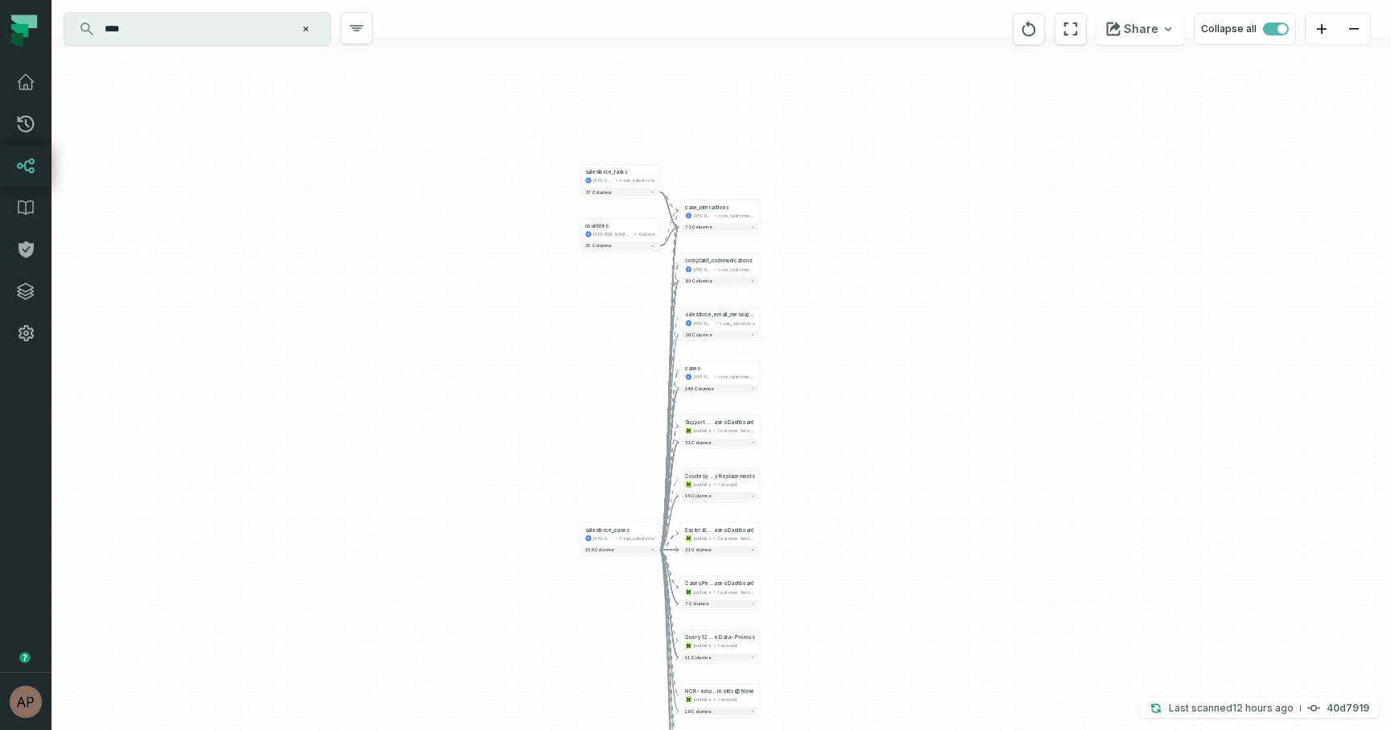
drag, startPoint x: 816, startPoint y: 138, endPoint x: 806, endPoint y: 275, distance: 137.2
click at [806, 275] on div "... complaint_communications [PERSON_NAME]-warehouse core_customer_service ... …" at bounding box center [722, 365] width 1340 height 730
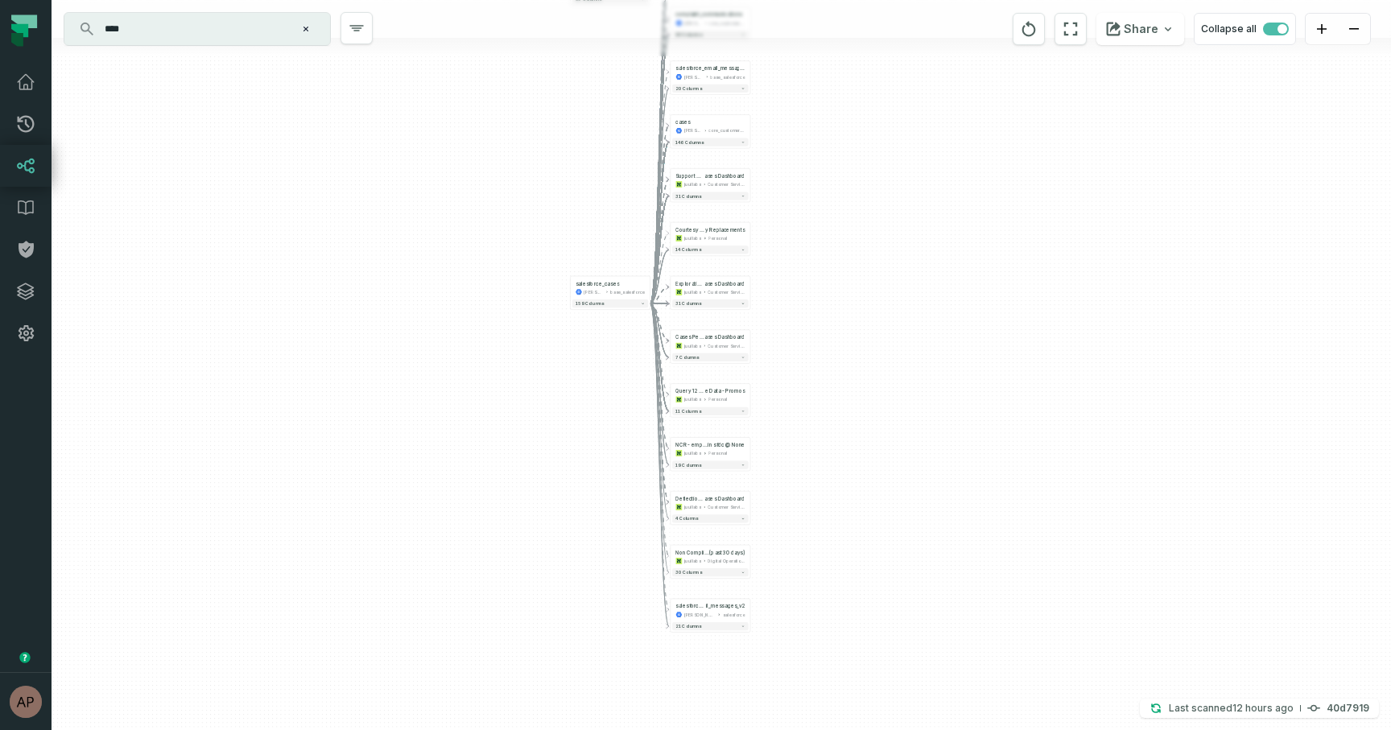
drag, startPoint x: 794, startPoint y: 480, endPoint x: 786, endPoint y: 255, distance: 224.8
click at [786, 255] on div "+ complaint_communications [PERSON_NAME]-warehouse core_customer_service + 93 c…" at bounding box center [722, 365] width 1340 height 730
click at [650, 288] on button "-" at bounding box center [650, 288] width 7 height 7
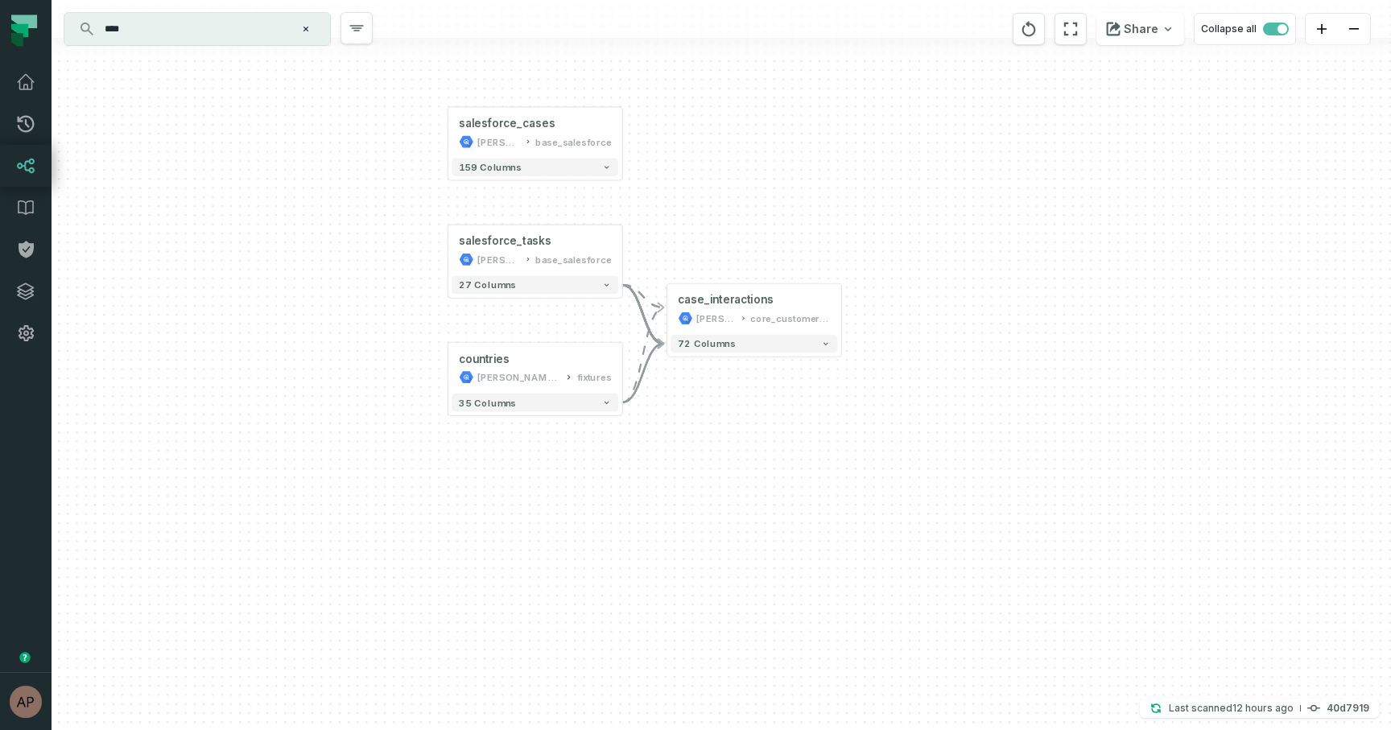
drag, startPoint x: 684, startPoint y: 419, endPoint x: 763, endPoint y: 508, distance: 119.2
click at [763, 508] on div "+ salesforce_cases [PERSON_NAME]-warehouse base_salesforce + 159 columns + sale…" at bounding box center [722, 365] width 1340 height 730
click at [623, 133] on button "+" at bounding box center [622, 133] width 16 height 16
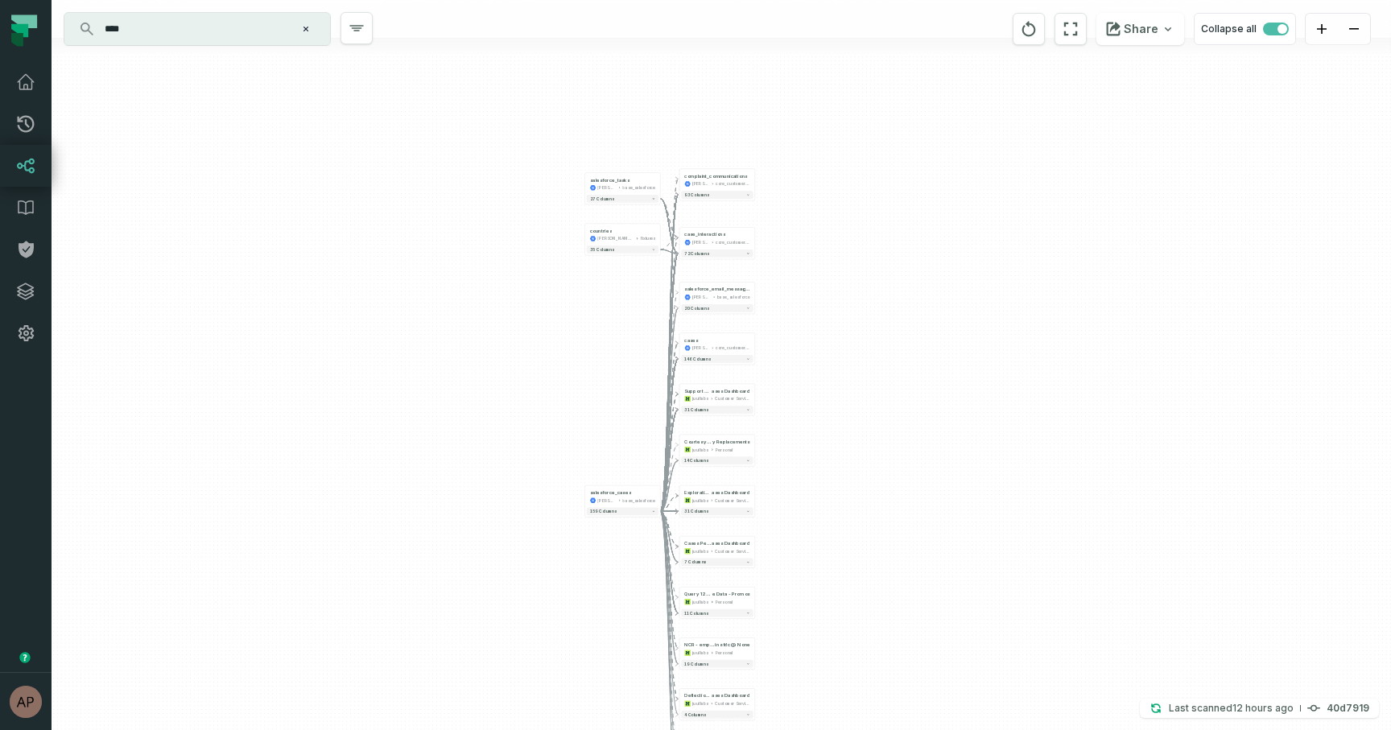
drag, startPoint x: 816, startPoint y: 294, endPoint x: 812, endPoint y: 369, distance: 75.0
click at [812, 368] on div "+ complaint_communications [PERSON_NAME]-warehouse core_customer_service + 93 c…" at bounding box center [722, 365] width 1340 height 730
drag, startPoint x: 816, startPoint y: 371, endPoint x: 816, endPoint y: 346, distance: 25.0
click at [816, 346] on div "+ complaint_communications [PERSON_NAME]-warehouse core_customer_service + 93 c…" at bounding box center [722, 365] width 1340 height 730
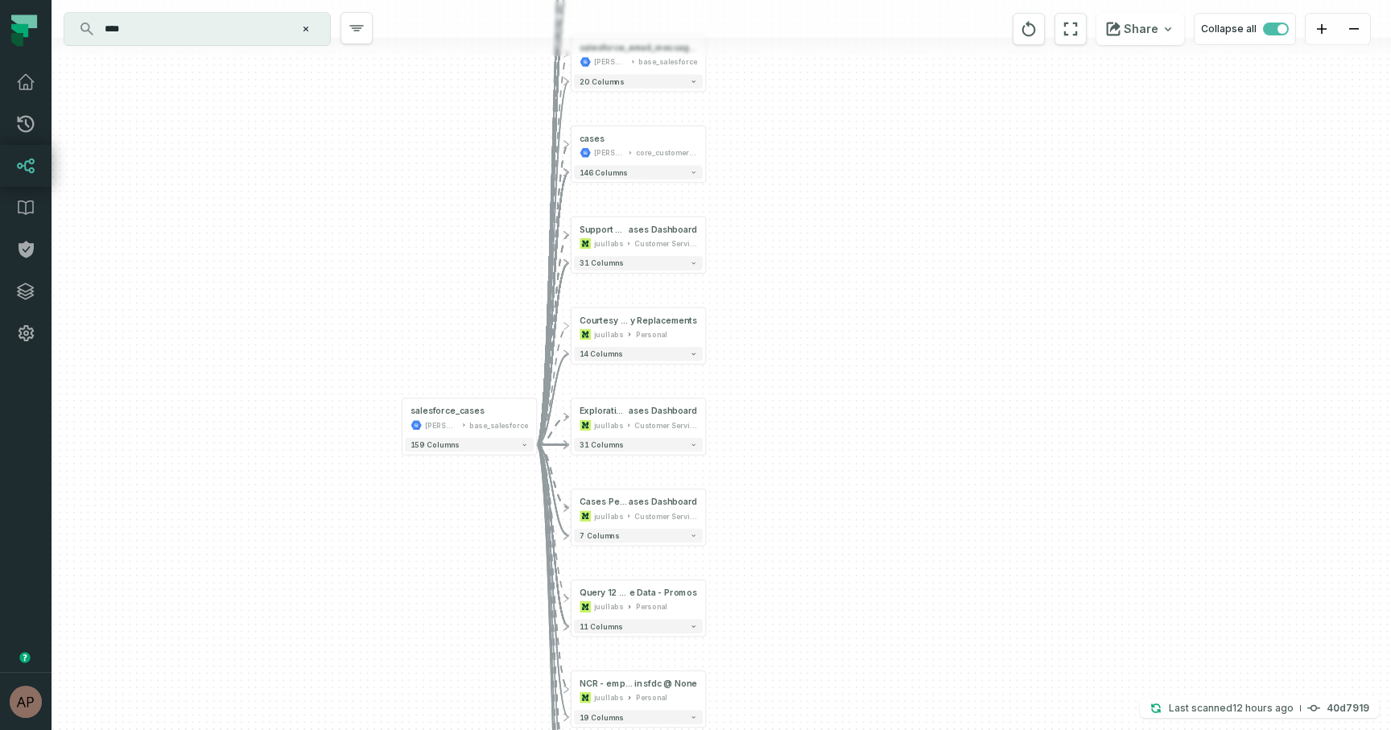
drag, startPoint x: 816, startPoint y: 346, endPoint x: 816, endPoint y: 193, distance: 153.0
click at [816, 193] on div "+ complaint_communications [PERSON_NAME]-warehouse core_customer_service + 93 c…" at bounding box center [722, 365] width 1340 height 730
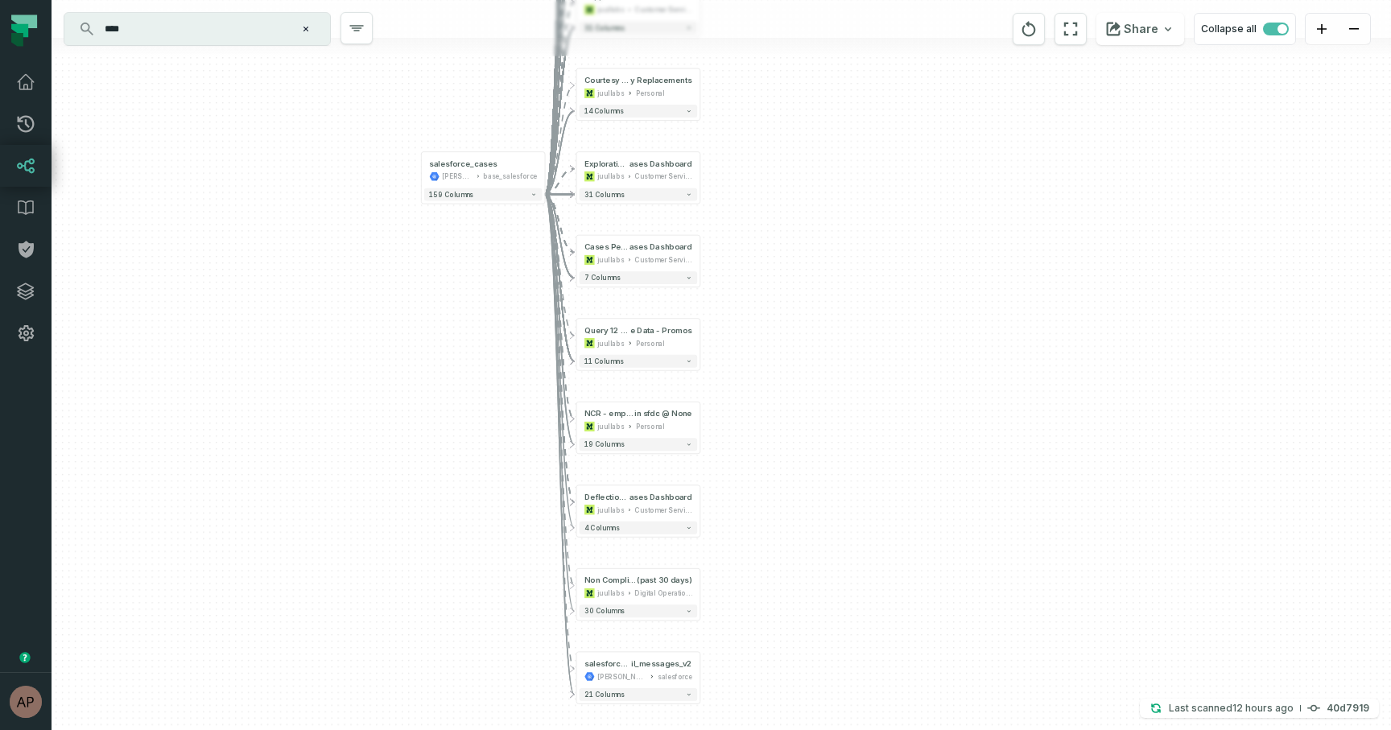
drag, startPoint x: 751, startPoint y: 436, endPoint x: 744, endPoint y: 193, distance: 242.5
click at [744, 193] on div "+ complaint_communications [PERSON_NAME]-warehouse core_customer_service + 93 c…" at bounding box center [722, 365] width 1340 height 730
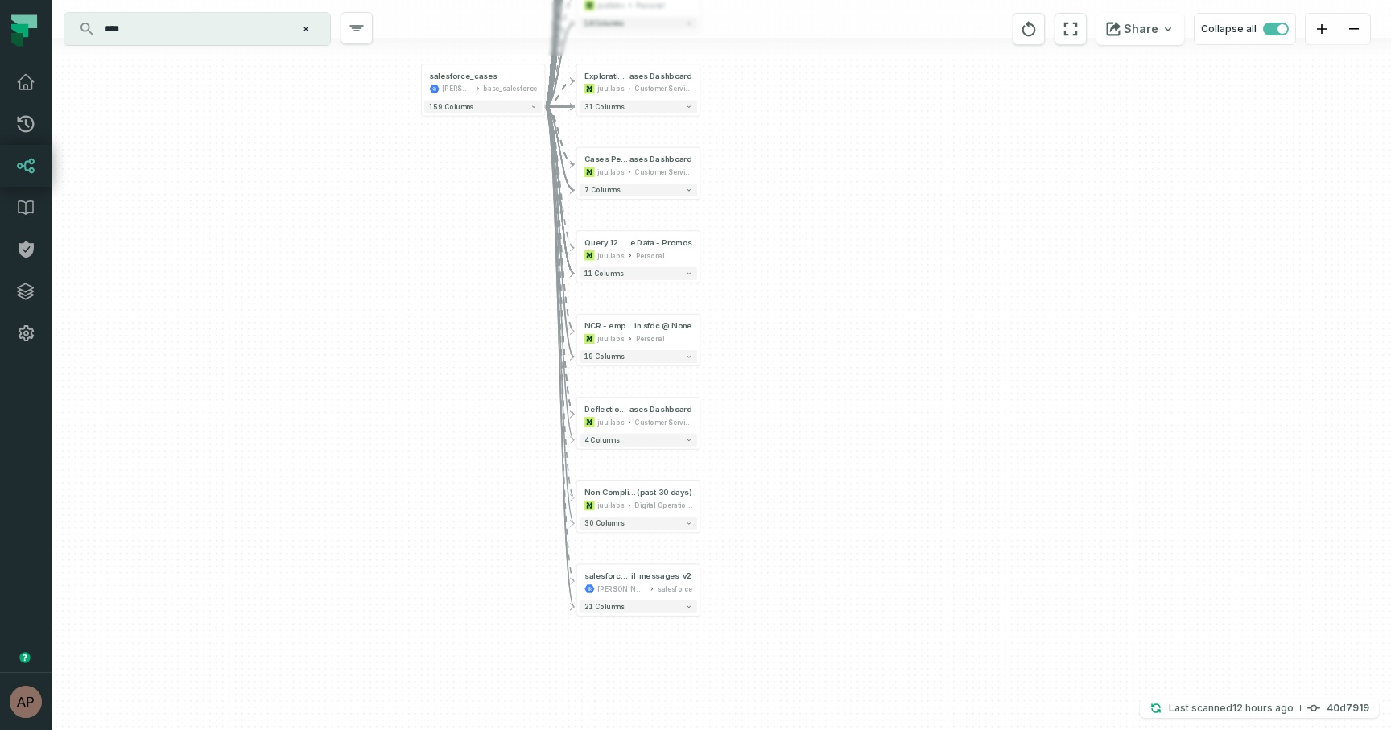
drag, startPoint x: 750, startPoint y: 561, endPoint x: 750, endPoint y: 473, distance: 87.8
click at [750, 473] on div "+ complaint_communications [PERSON_NAME]-warehouse core_customer_service + 93 c…" at bounding box center [722, 365] width 1340 height 730
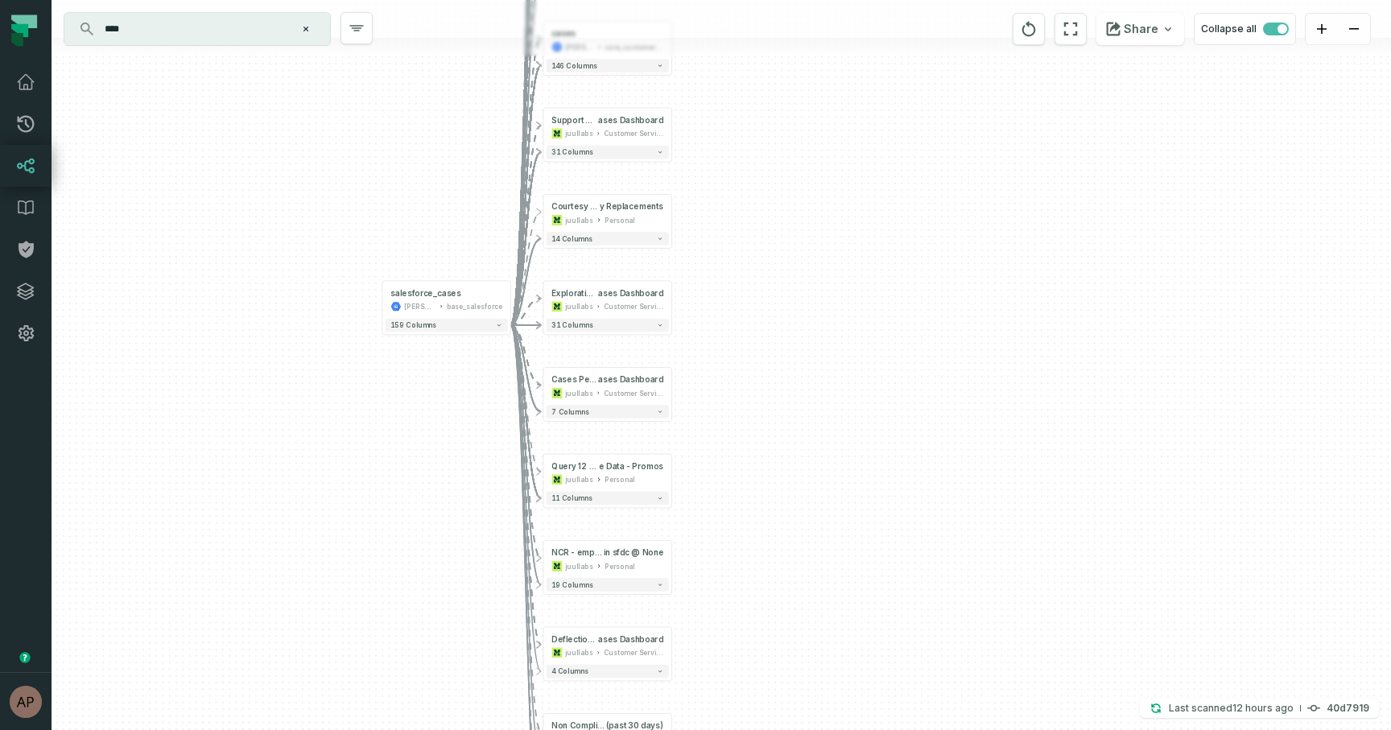
drag, startPoint x: 526, startPoint y: 143, endPoint x: 490, endPoint y: 363, distance: 222.7
click at [490, 363] on div "+ complaint_communications [PERSON_NAME]-warehouse core_customer_service + 93 c…" at bounding box center [722, 365] width 1340 height 730
click at [513, 298] on button "-" at bounding box center [511, 300] width 12 height 12
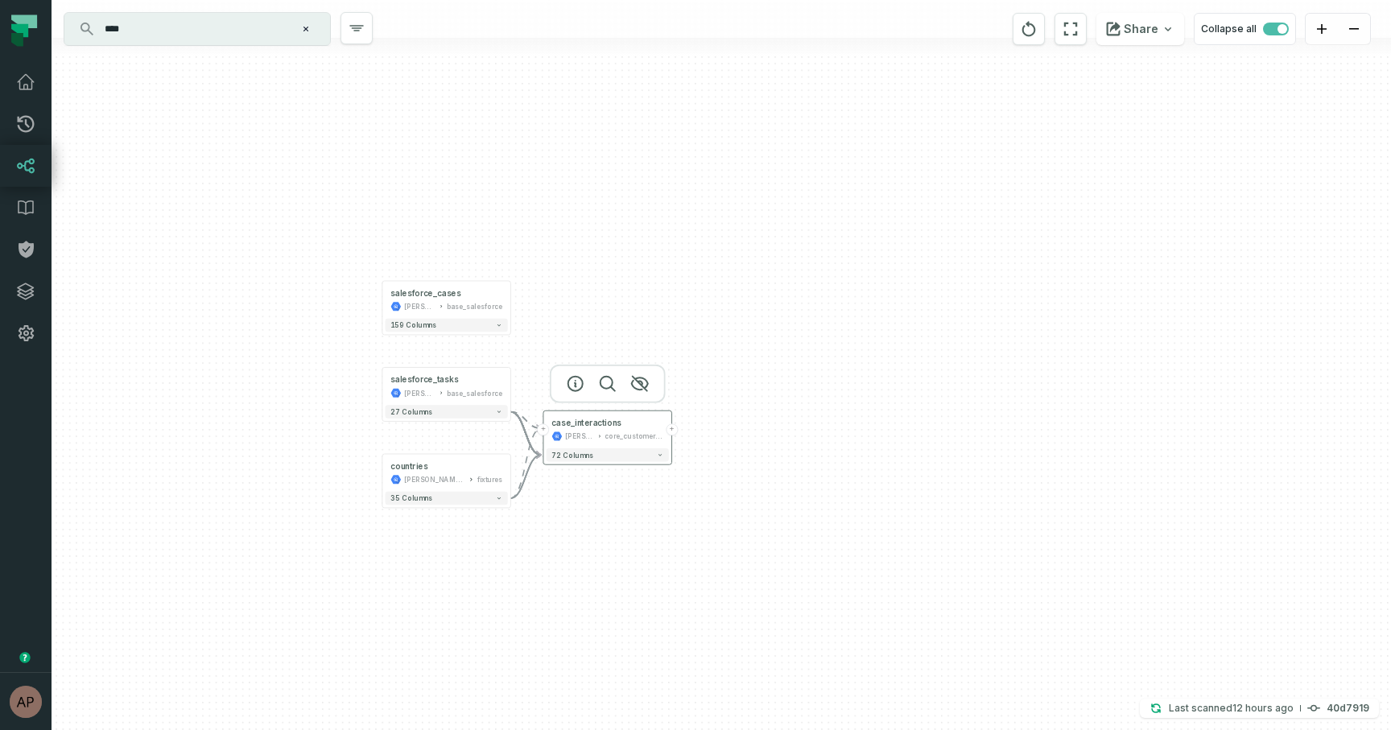
click at [547, 432] on button "+" at bounding box center [543, 430] width 12 height 12
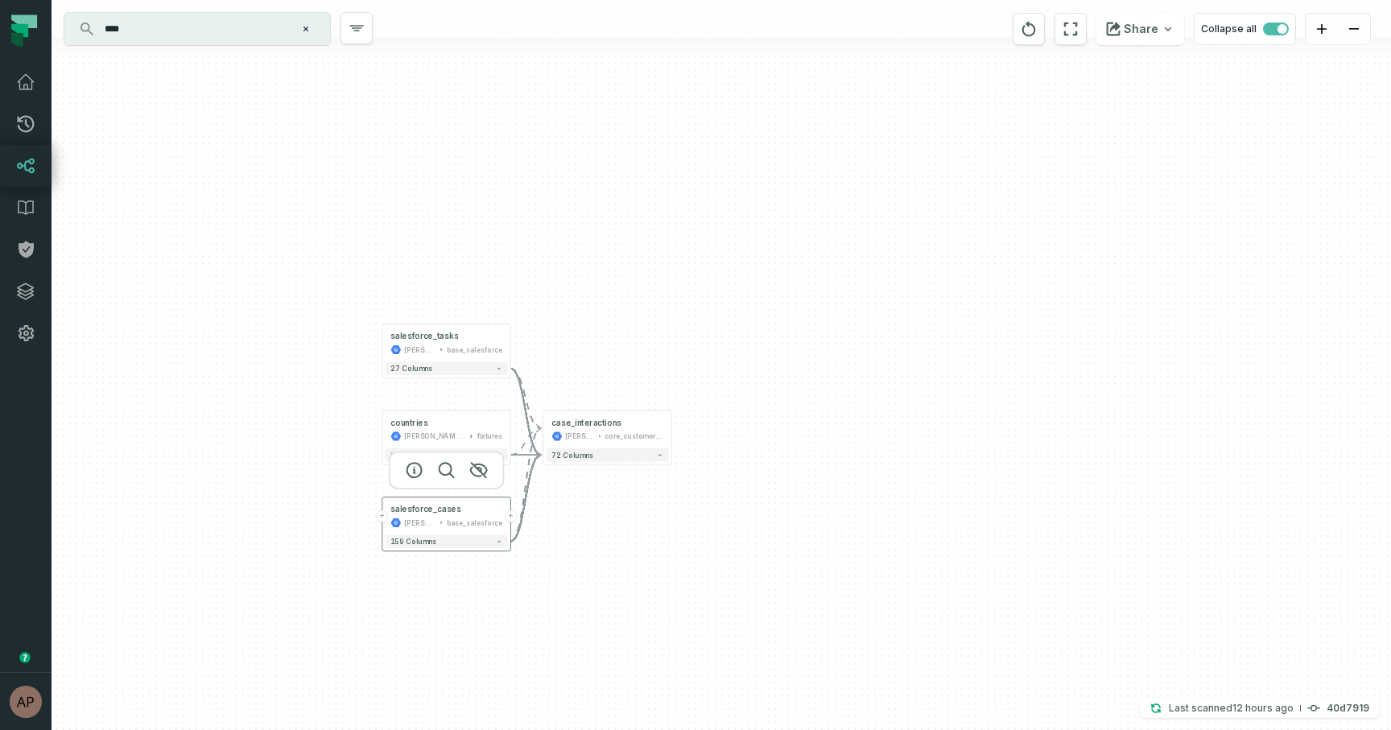
click at [380, 515] on button "+" at bounding box center [382, 516] width 12 height 12
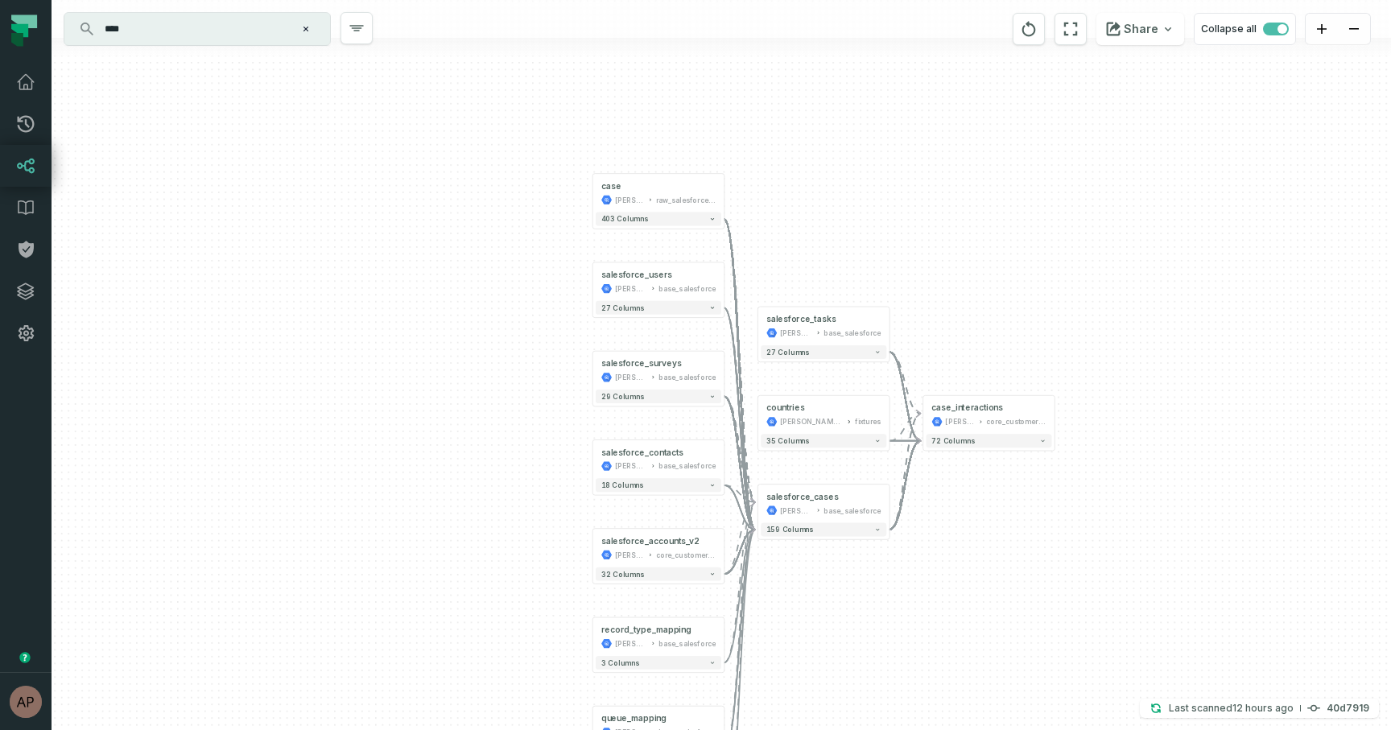
drag, startPoint x: 911, startPoint y: 588, endPoint x: 847, endPoint y: 669, distance: 103.2
click at [847, 669] on div "case [PERSON_NAME]-warehouse raw_salesforce_v2 + 403 columns + salesforce_users…" at bounding box center [722, 365] width 1340 height 730
click at [733, 248] on icon "Edge from 8b2c83e3a3dbe7564813efcd09b04a69 to 07d57350b4577d9cc41d68a62f72034a" at bounding box center [739, 360] width 31 height 283
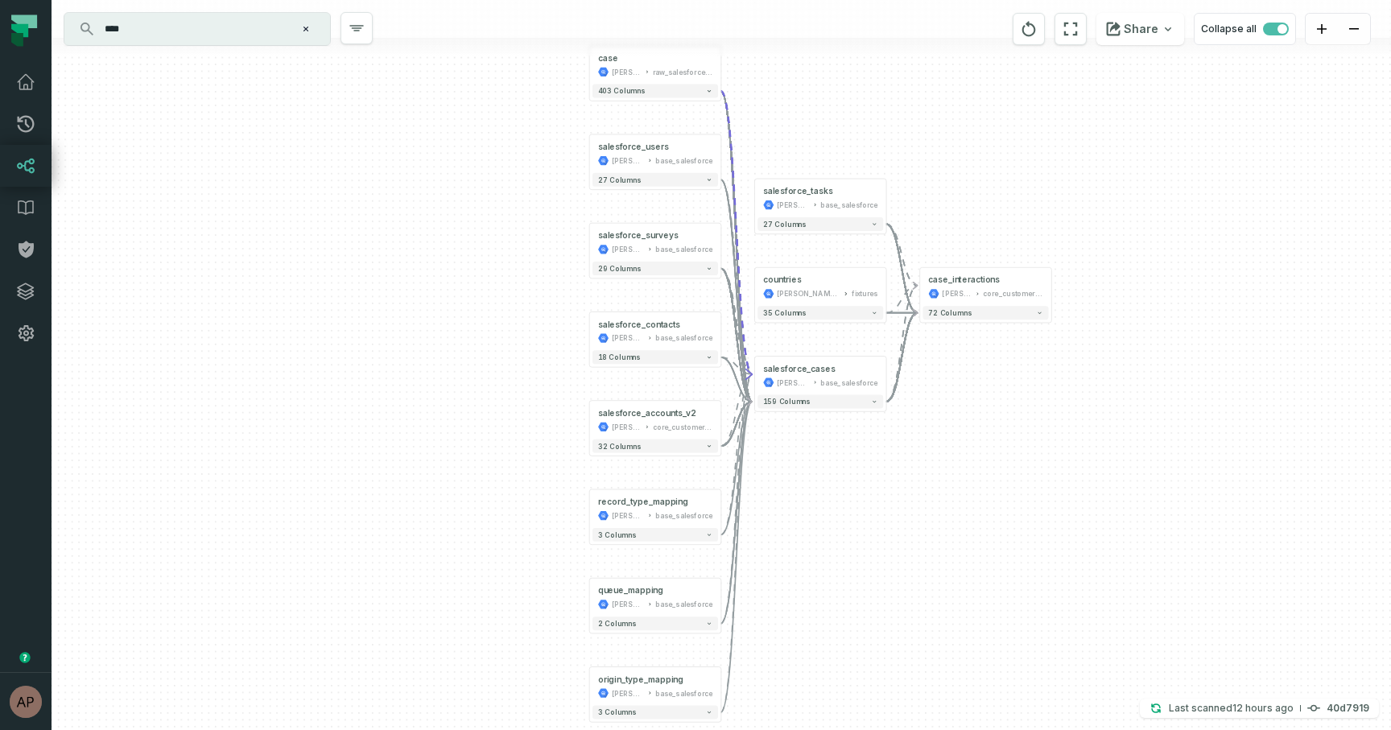
drag, startPoint x: 586, startPoint y: 597, endPoint x: 583, endPoint y: 469, distance: 128.1
click at [583, 469] on div "case [PERSON_NAME]-warehouse raw_salesforce_v2 + 403 columns + salesforce_users…" at bounding box center [722, 365] width 1340 height 730
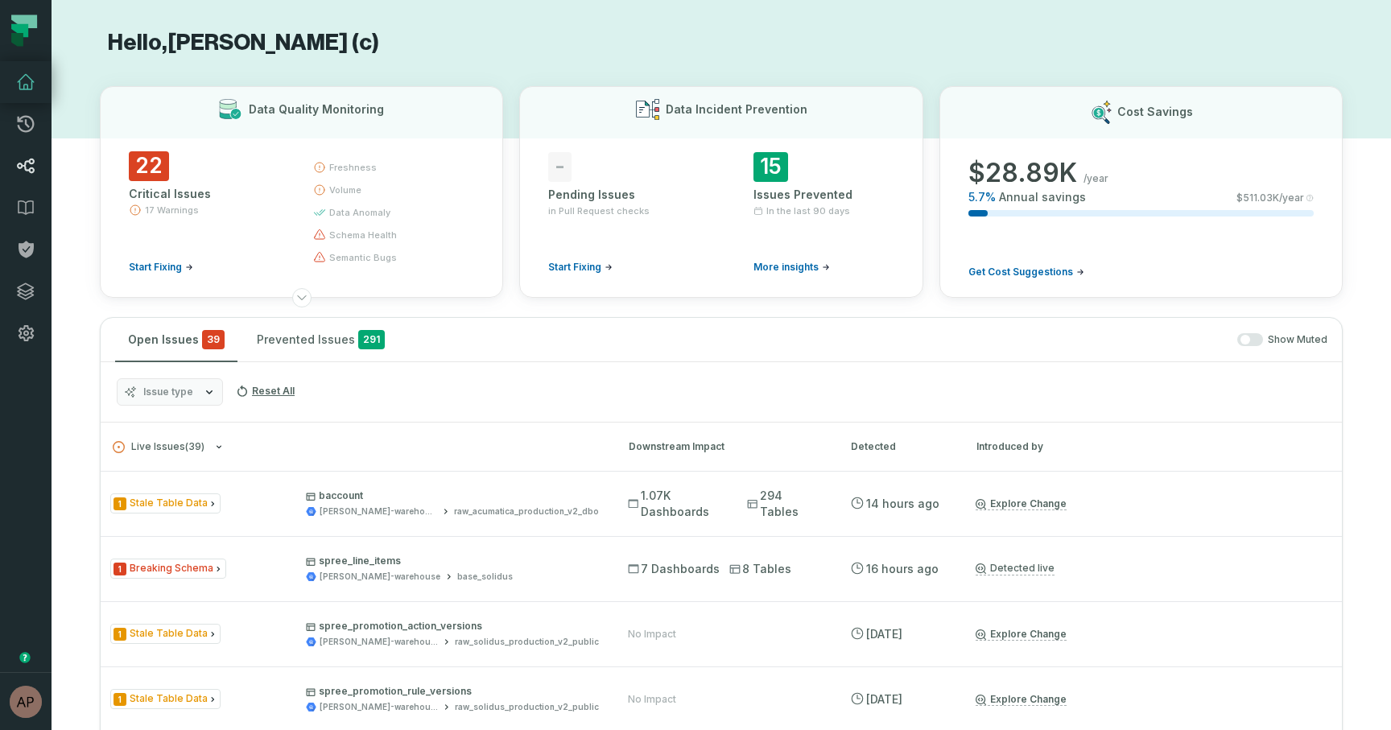
click at [19, 168] on icon at bounding box center [26, 166] width 18 height 15
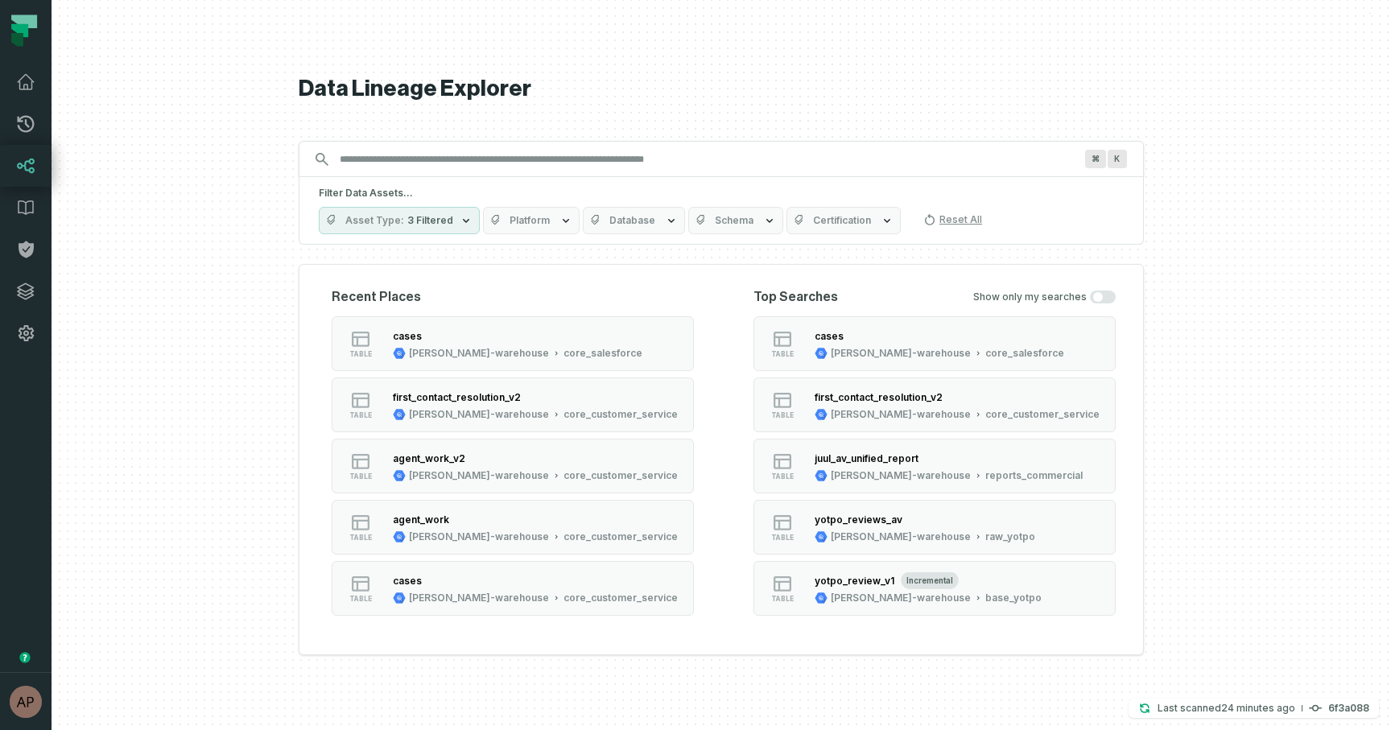
click at [723, 219] on span "Schema" at bounding box center [734, 220] width 39 height 13
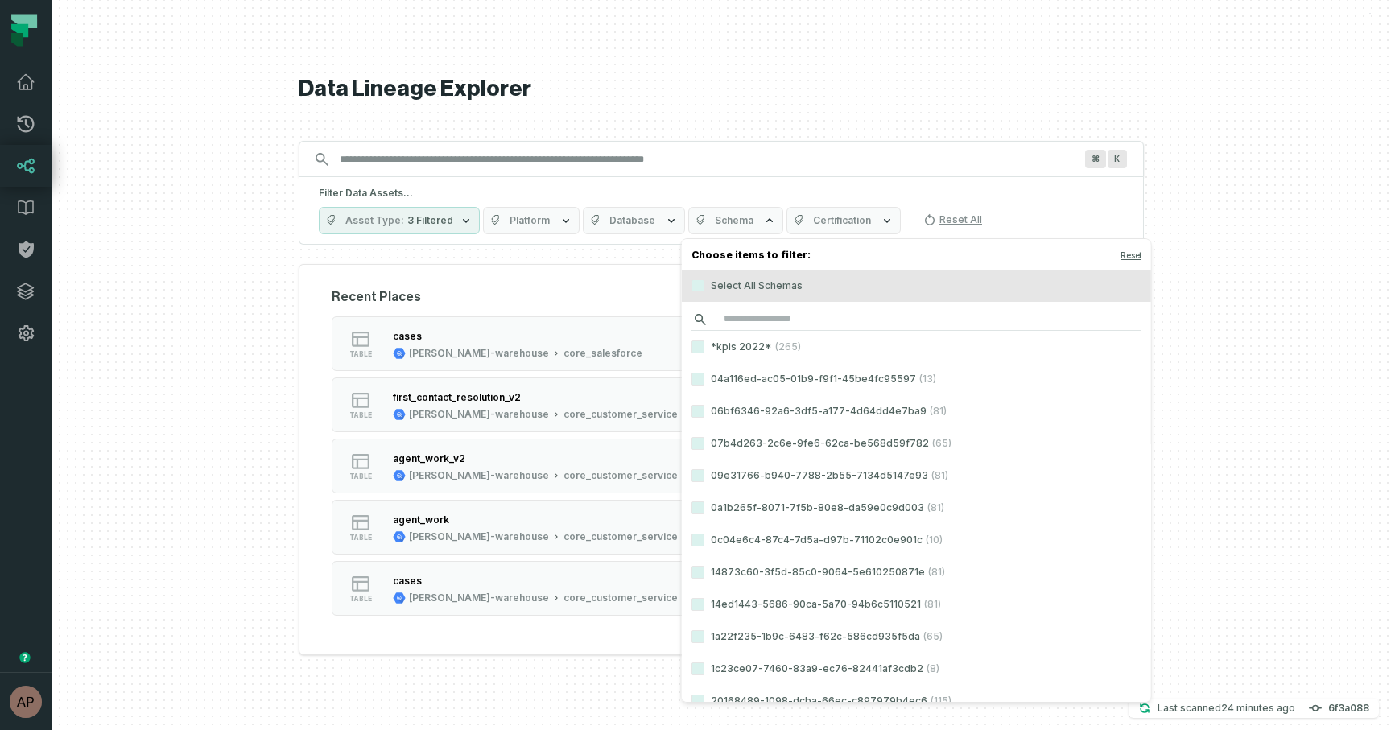
click at [748, 320] on input "search" at bounding box center [917, 319] width 450 height 23
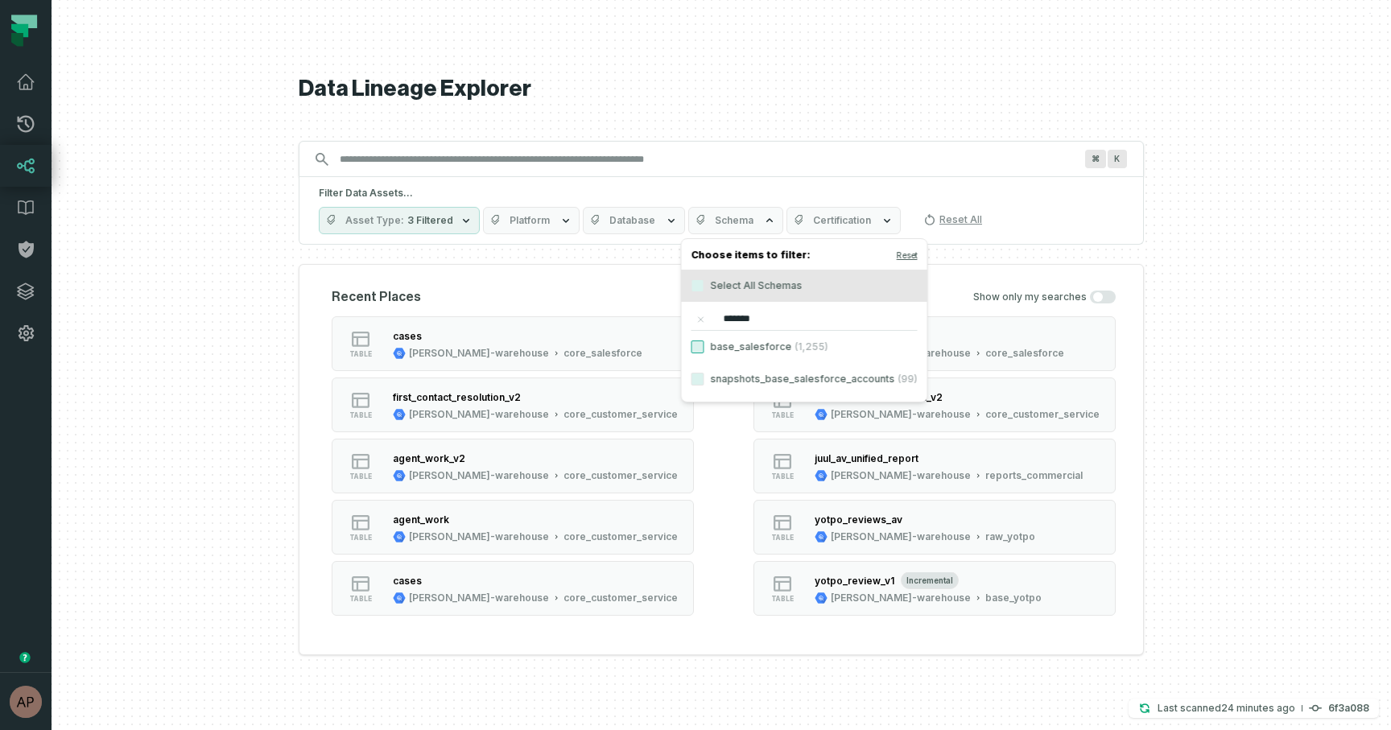
type input "*******"
click at [698, 350] on button "base_salesforce (1,255)" at bounding box center [698, 347] width 13 height 13
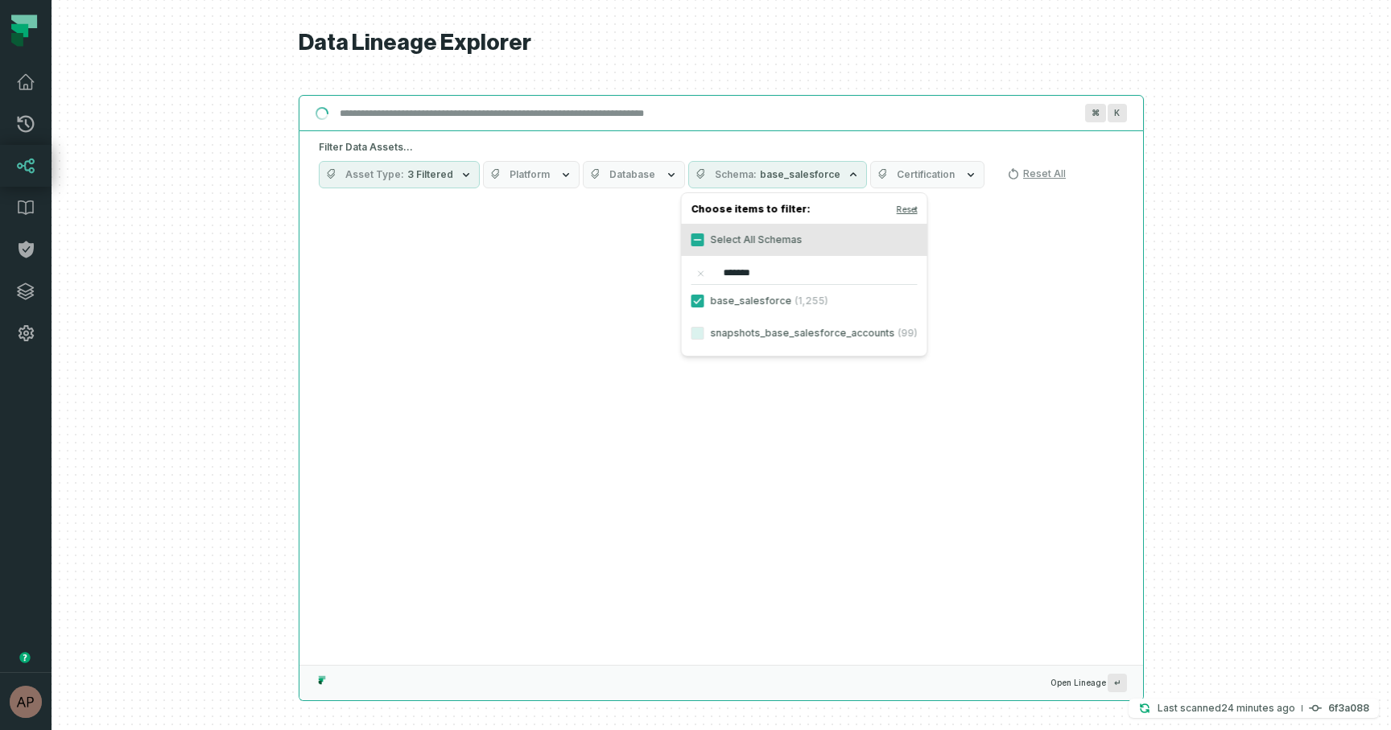
click at [443, 121] on input "Discovery Provider cmdk menu" at bounding box center [707, 114] width 754 height 26
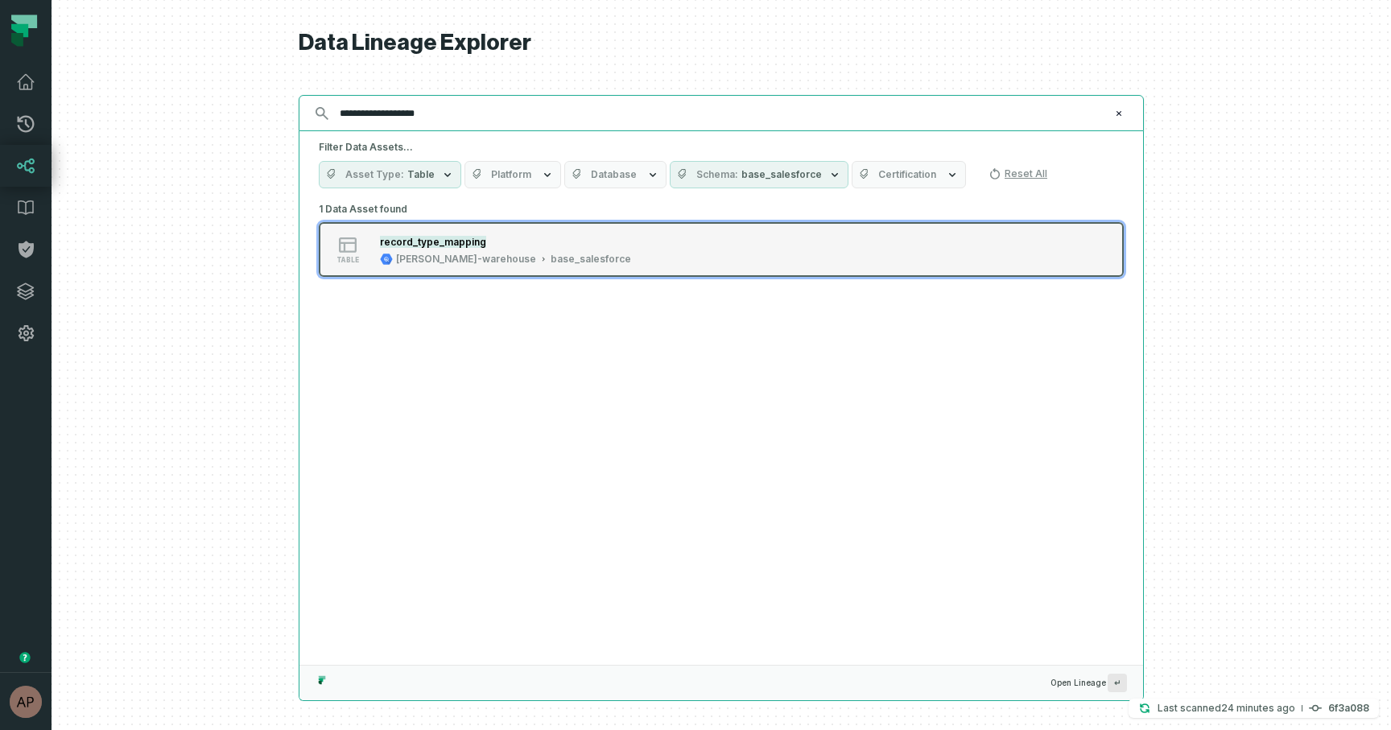
type input "**********"
click at [457, 247] on mark "record_type_mapping" at bounding box center [433, 242] width 106 height 12
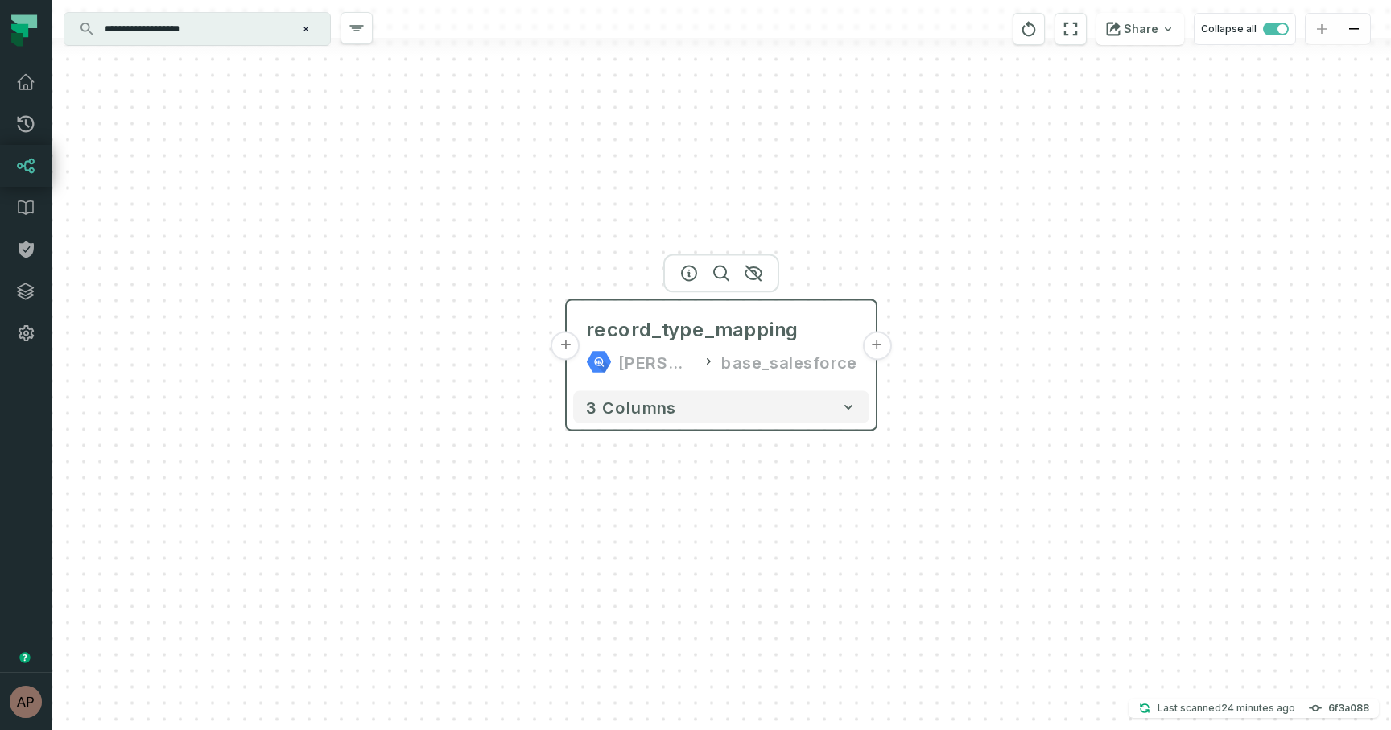
click at [874, 344] on button "+" at bounding box center [876, 346] width 29 height 29
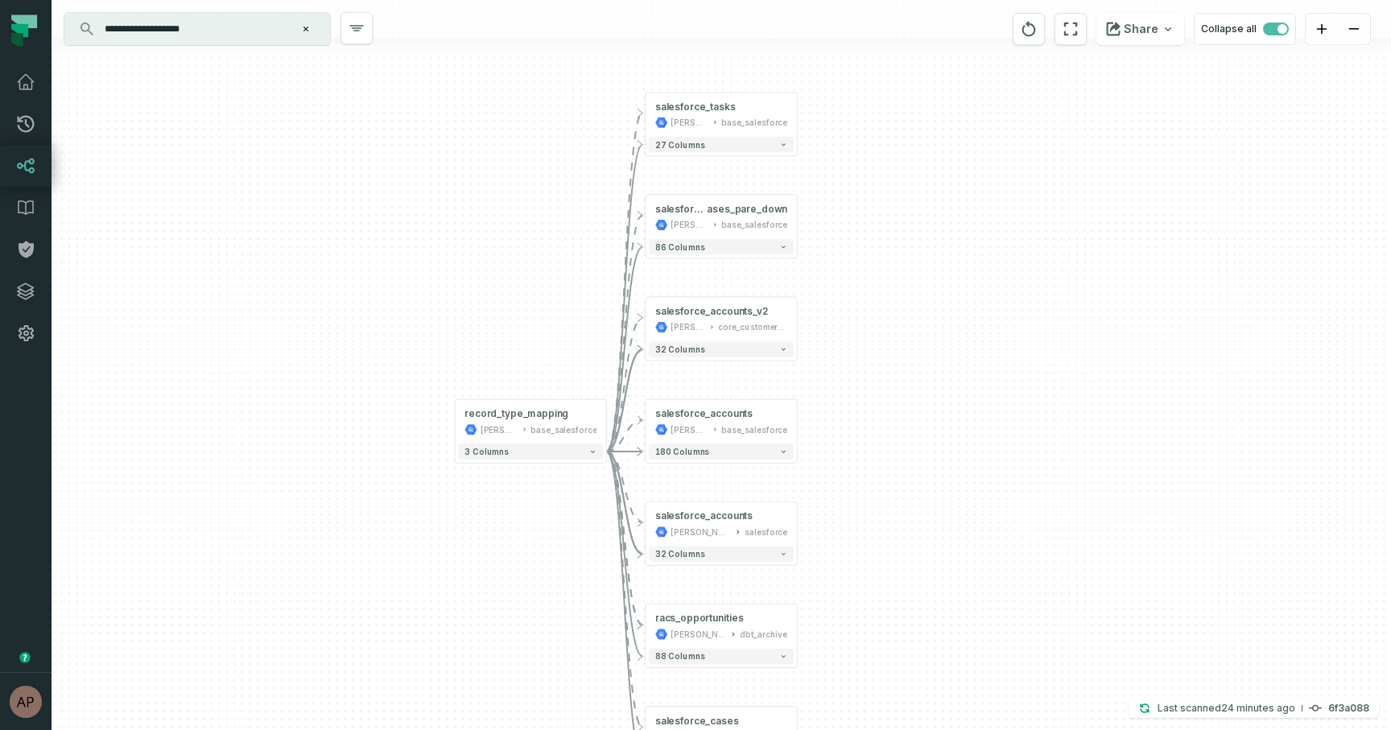
click at [933, 307] on div "... salesforce_tasks juul-warehouse base_salesforce ... 27 columns ... salesfor…" at bounding box center [722, 365] width 1340 height 730
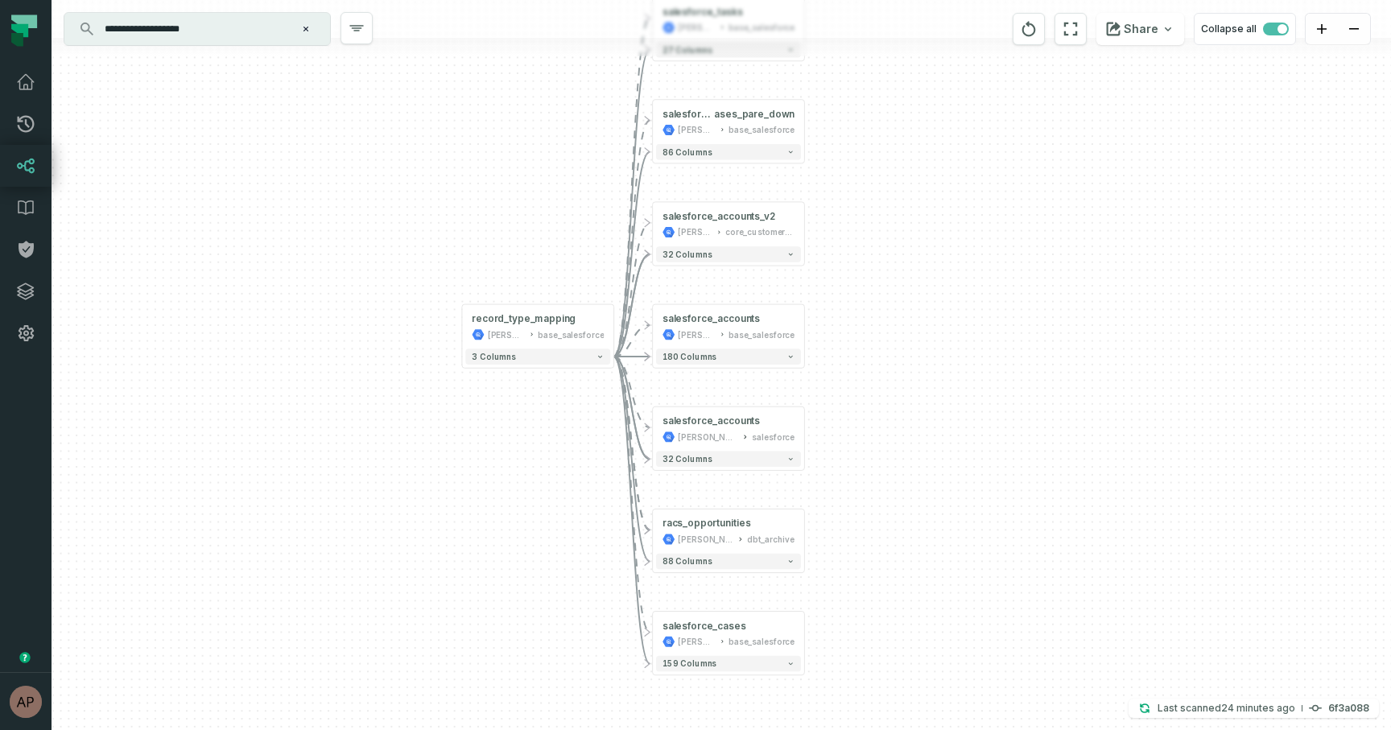
drag, startPoint x: 852, startPoint y: 313, endPoint x: 859, endPoint y: 218, distance: 95.3
click at [859, 218] on div "+ salesforce_tasks juul-warehouse base_salesforce + 27 columns + salesforce_c a…" at bounding box center [722, 365] width 1340 height 730
click at [809, 330] on button "+" at bounding box center [805, 327] width 14 height 14
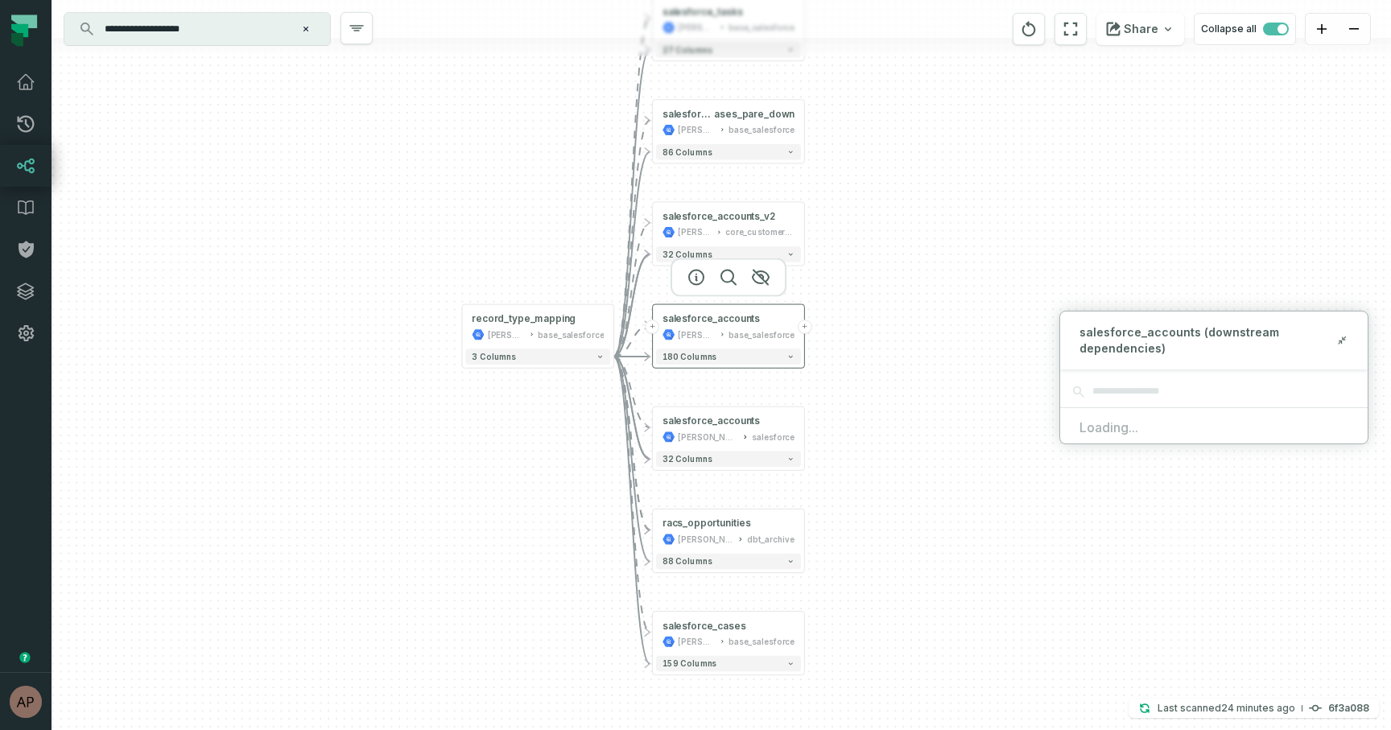
click at [804, 329] on button "+" at bounding box center [805, 327] width 14 height 14
click at [952, 436] on div "+ salesforce_tasks juul-warehouse base_salesforce + 27 columns + salesforce_c a…" at bounding box center [722, 365] width 1340 height 730
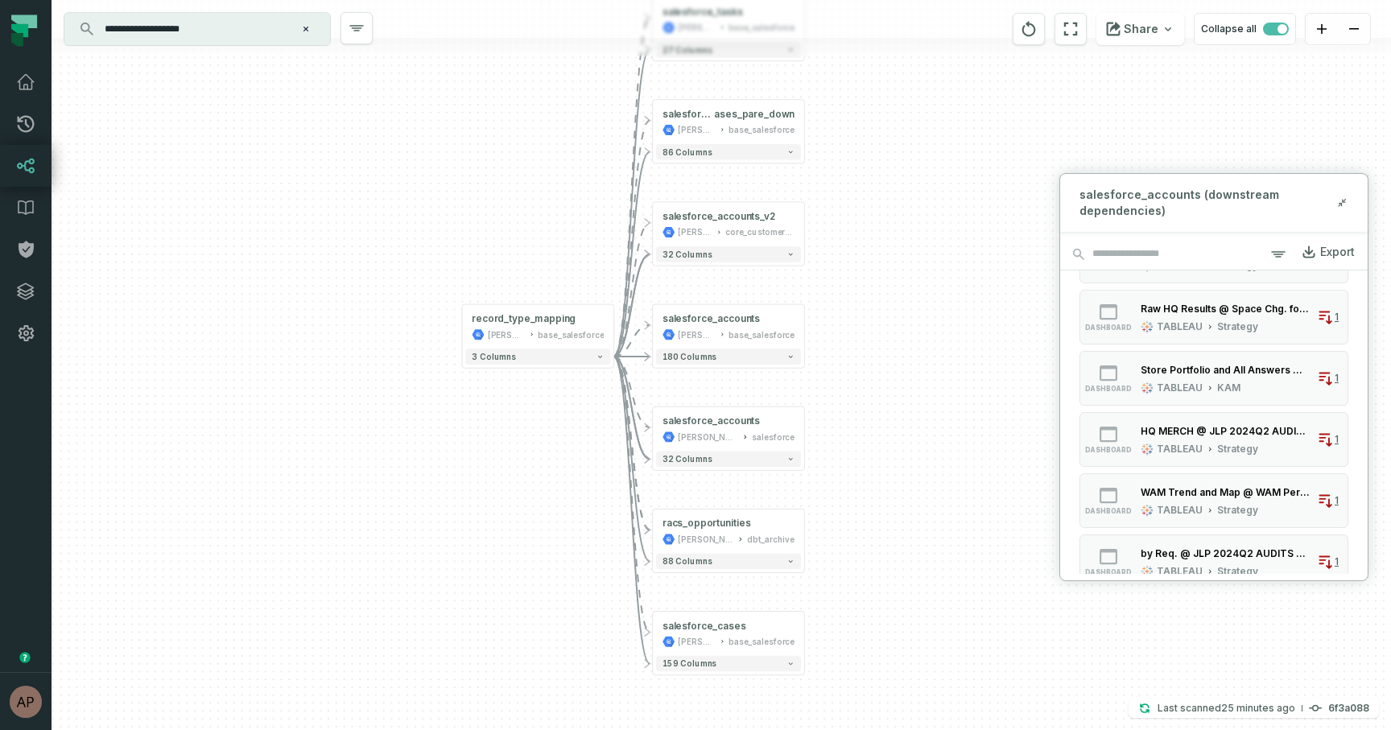
scroll to position [456, 0]
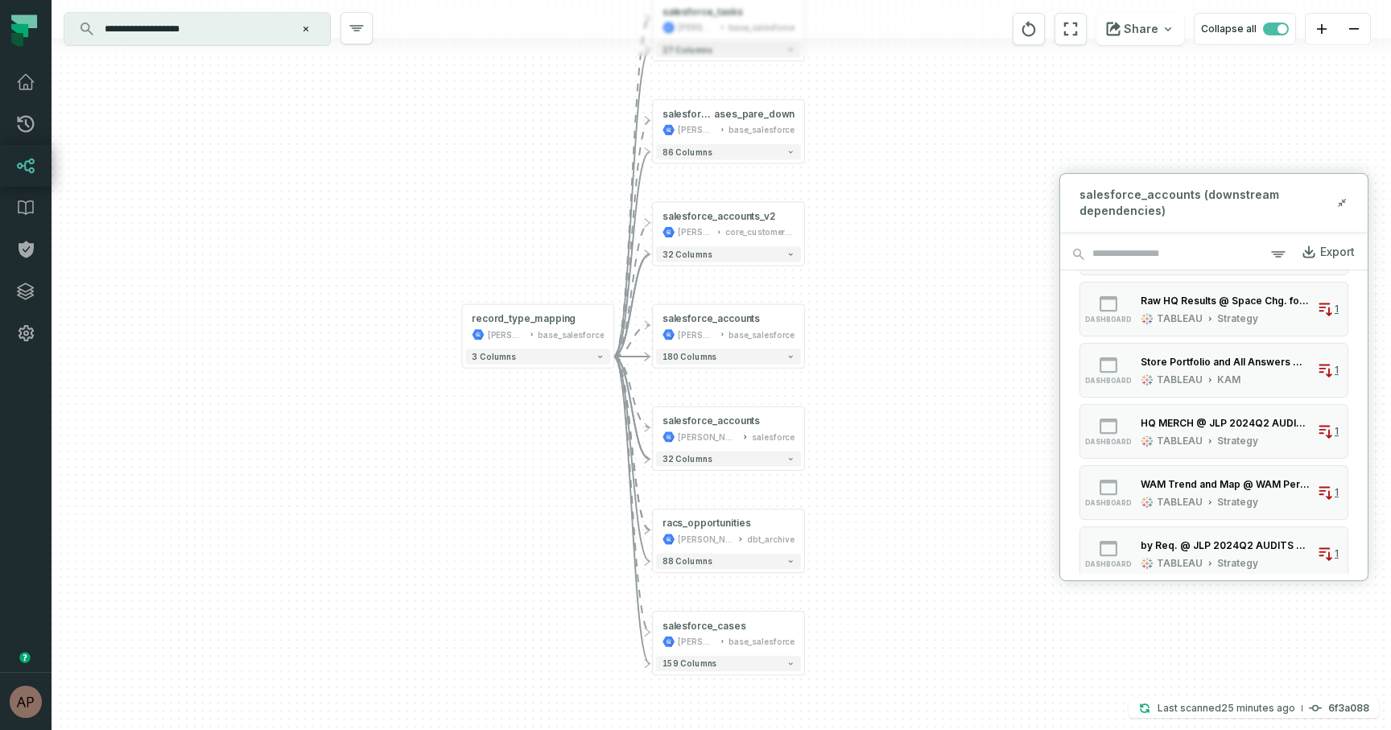
click at [1025, 520] on div "+ salesforce_tasks juul-warehouse base_salesforce + 27 columns + salesforce_c a…" at bounding box center [722, 365] width 1340 height 730
click at [1343, 204] on icon at bounding box center [1342, 202] width 11 height 13
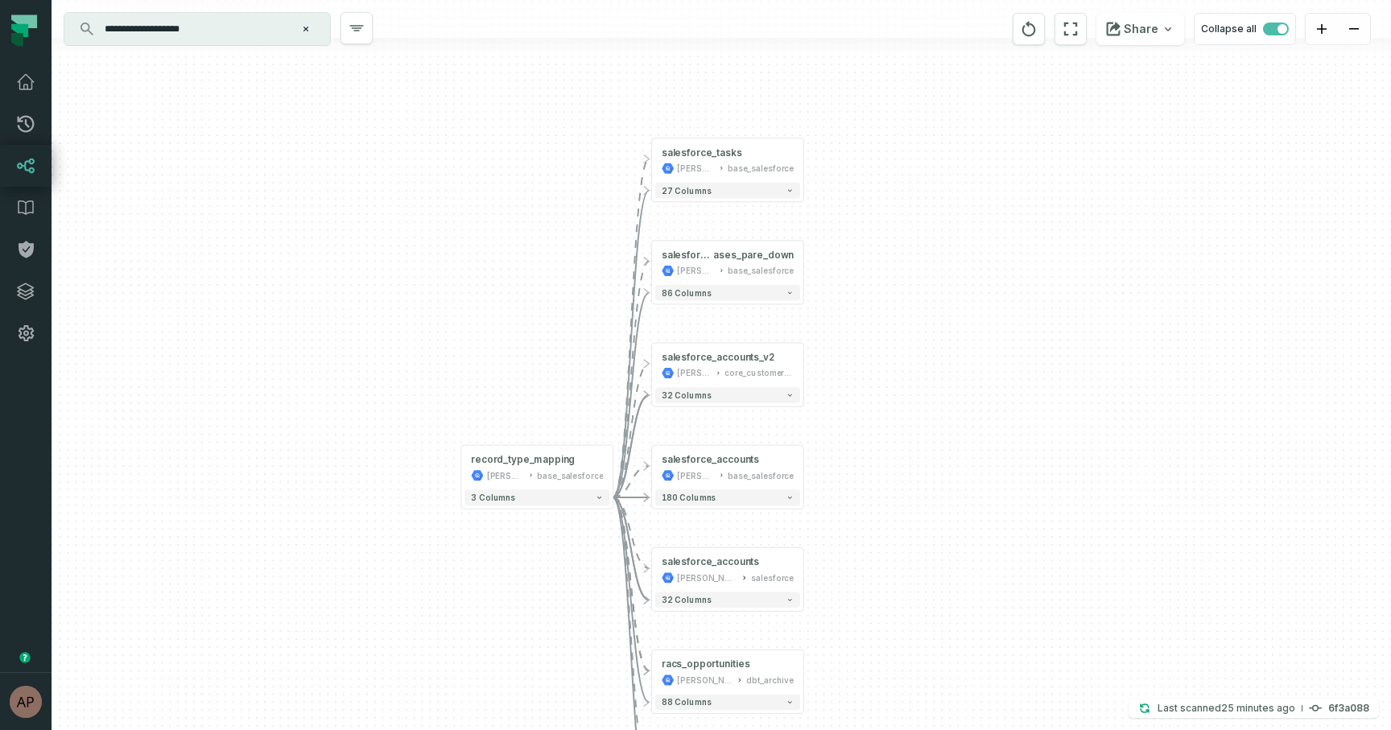
drag, startPoint x: 845, startPoint y: 316, endPoint x: 845, endPoint y: 457, distance: 140.9
click at [845, 457] on div "+ salesforce_tasks juul-warehouse base_salesforce + 27 columns + salesforce_c a…" at bounding box center [722, 365] width 1340 height 730
click at [805, 159] on button "+" at bounding box center [804, 161] width 14 height 14
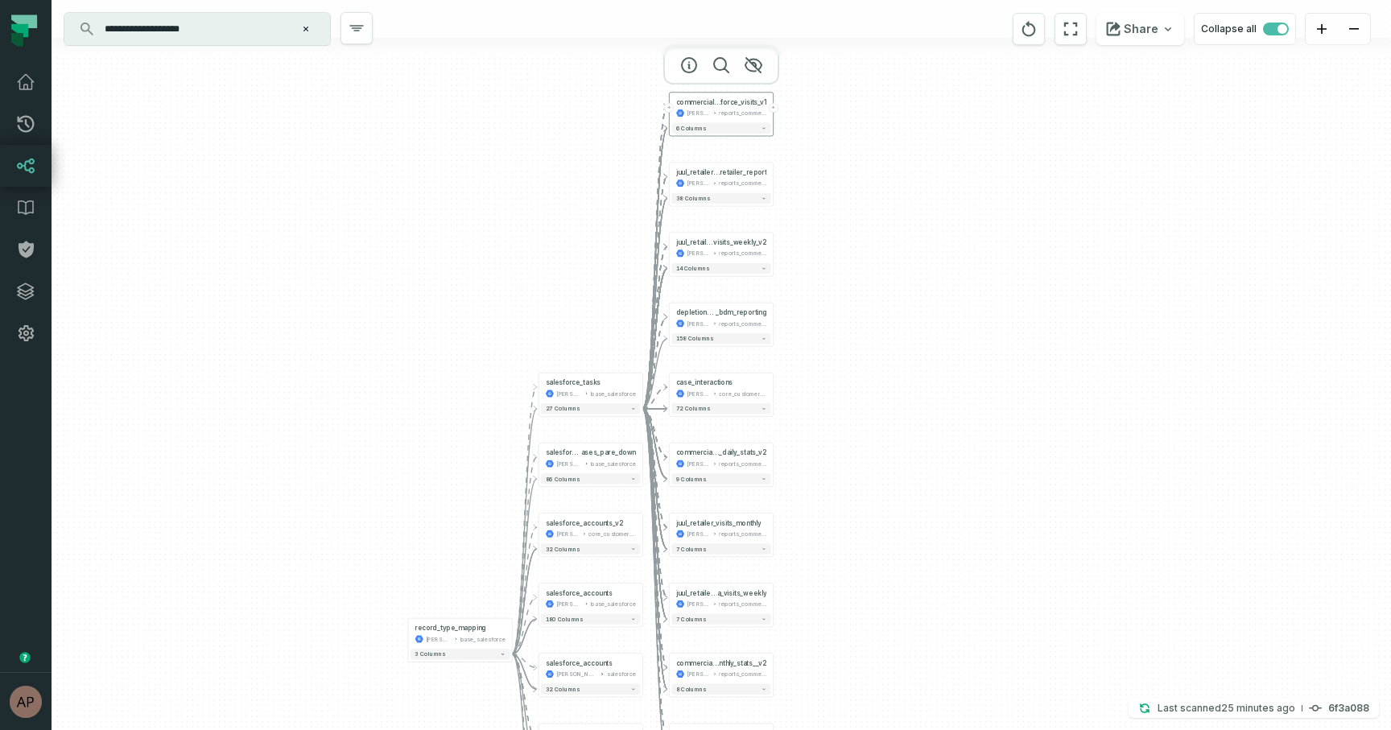
click at [773, 110] on button "+" at bounding box center [774, 108] width 10 height 10
